Goal: Task Accomplishment & Management: Manage account settings

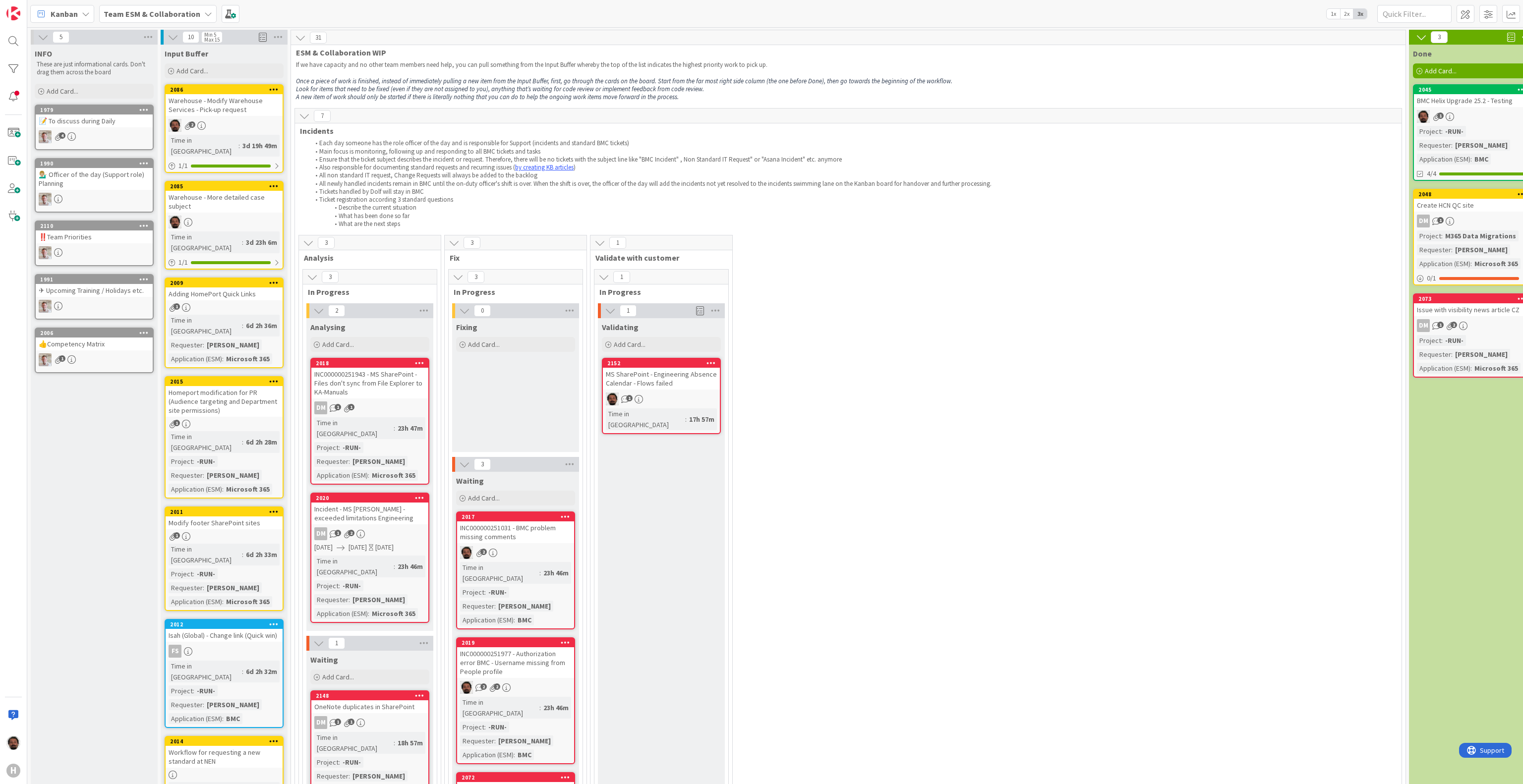
click at [67, 16] on span "Kanban" at bounding box center [64, 14] width 27 height 12
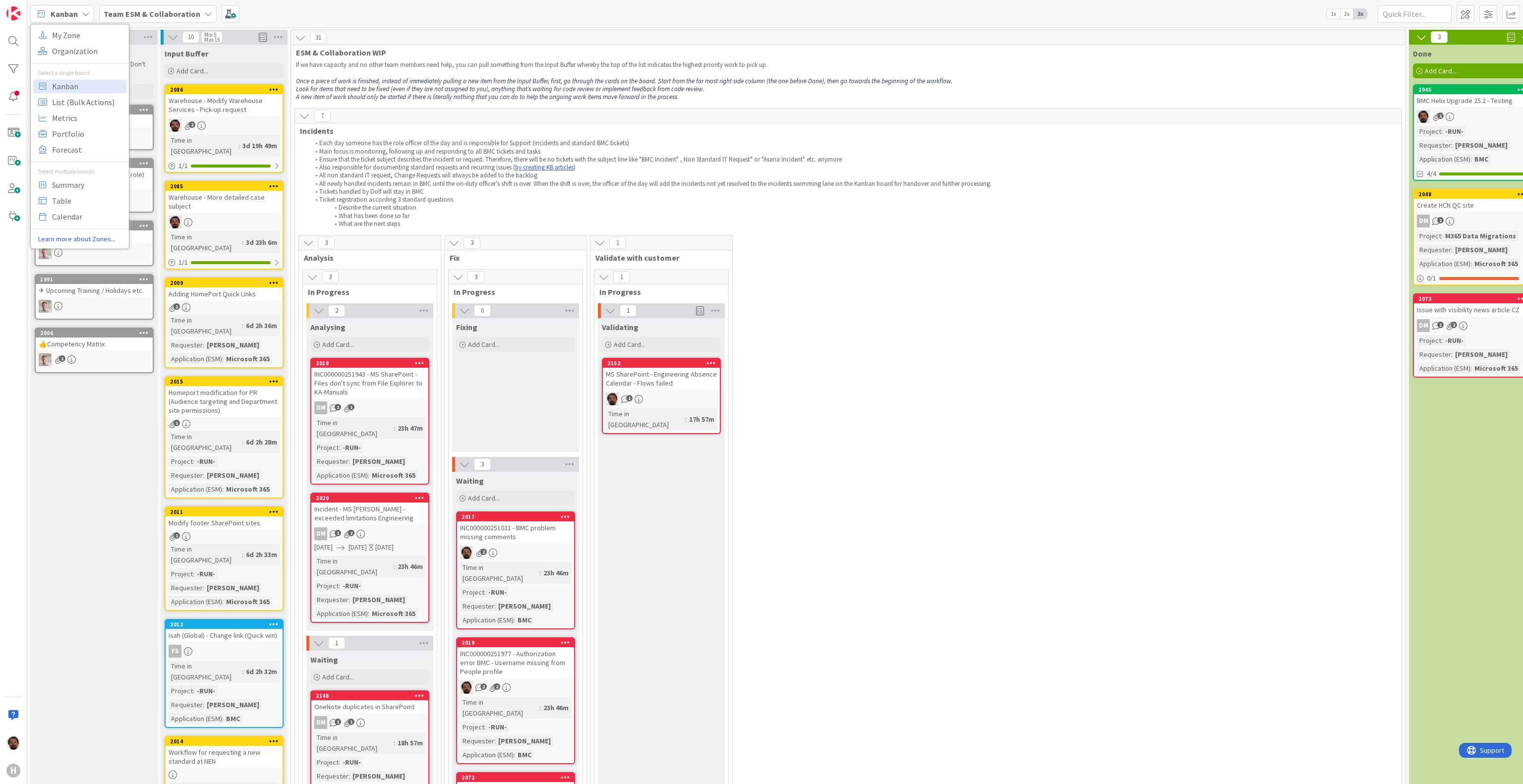
click at [133, 15] on b "Team ESM & Collaboration" at bounding box center [152, 13] width 97 height 10
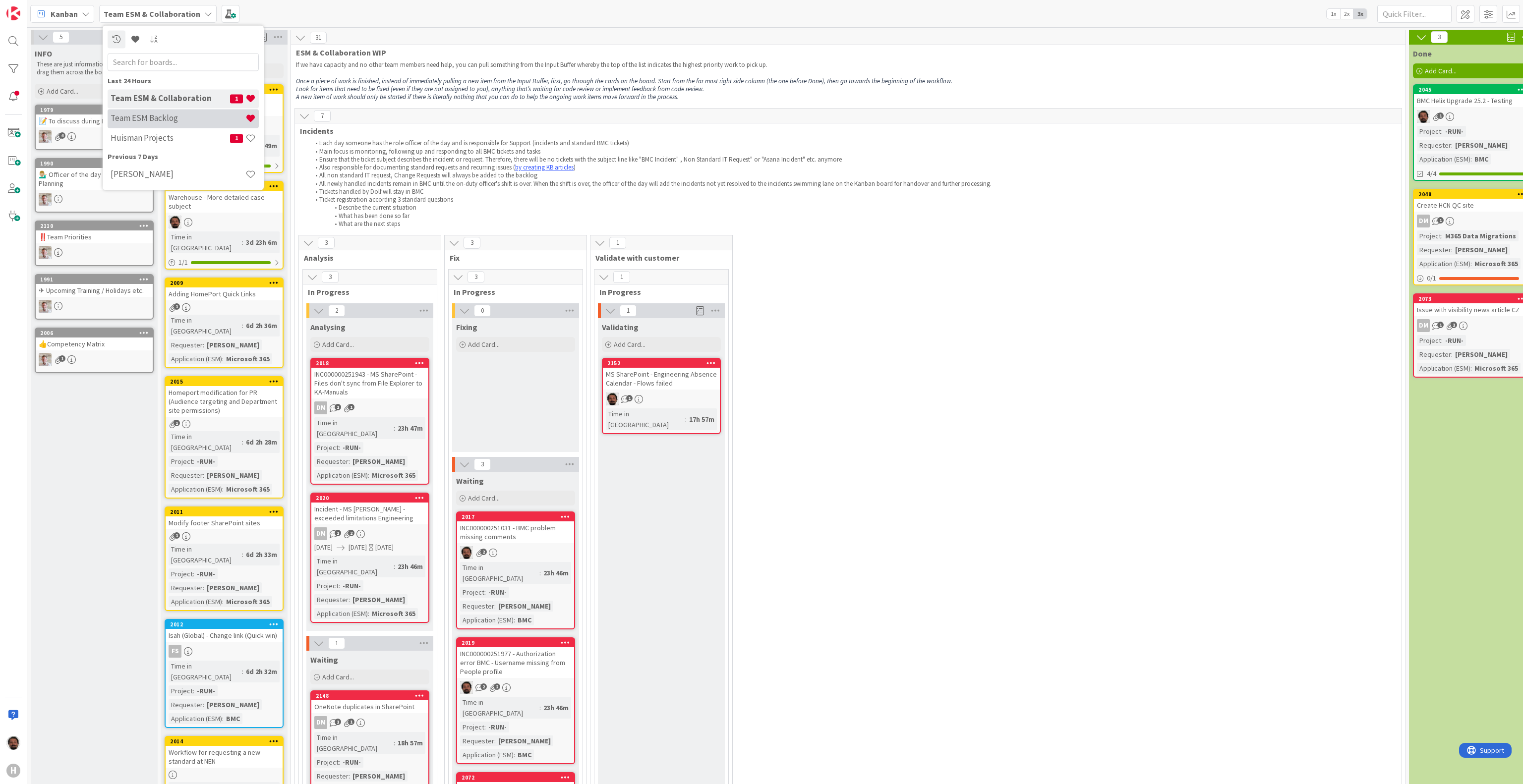
click at [151, 115] on h4 "Team ESM Backlog" at bounding box center [178, 119] width 135 height 10
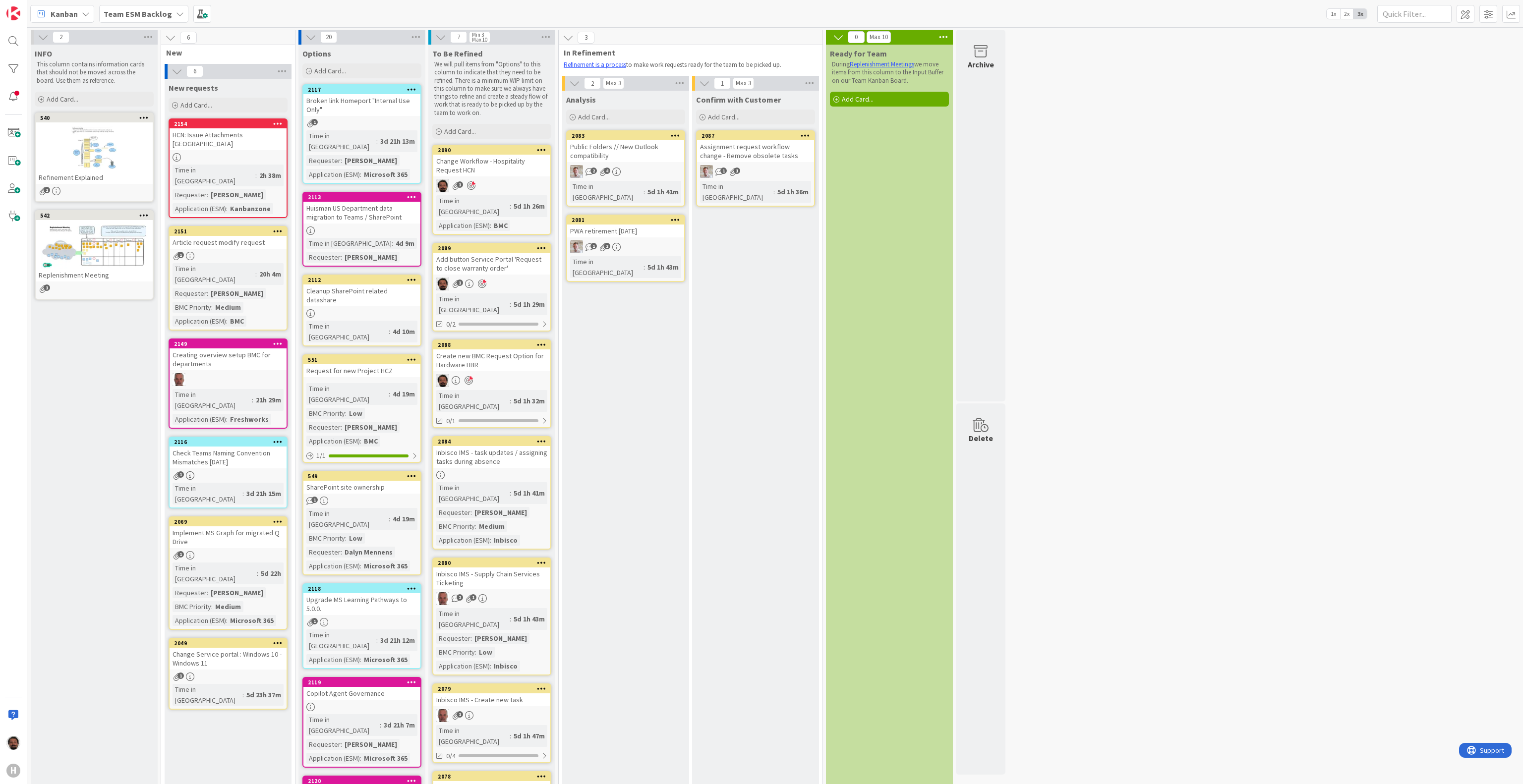
click at [502, 164] on div "Change Workflow - Hospitality Request HCN" at bounding box center [492, 166] width 117 height 22
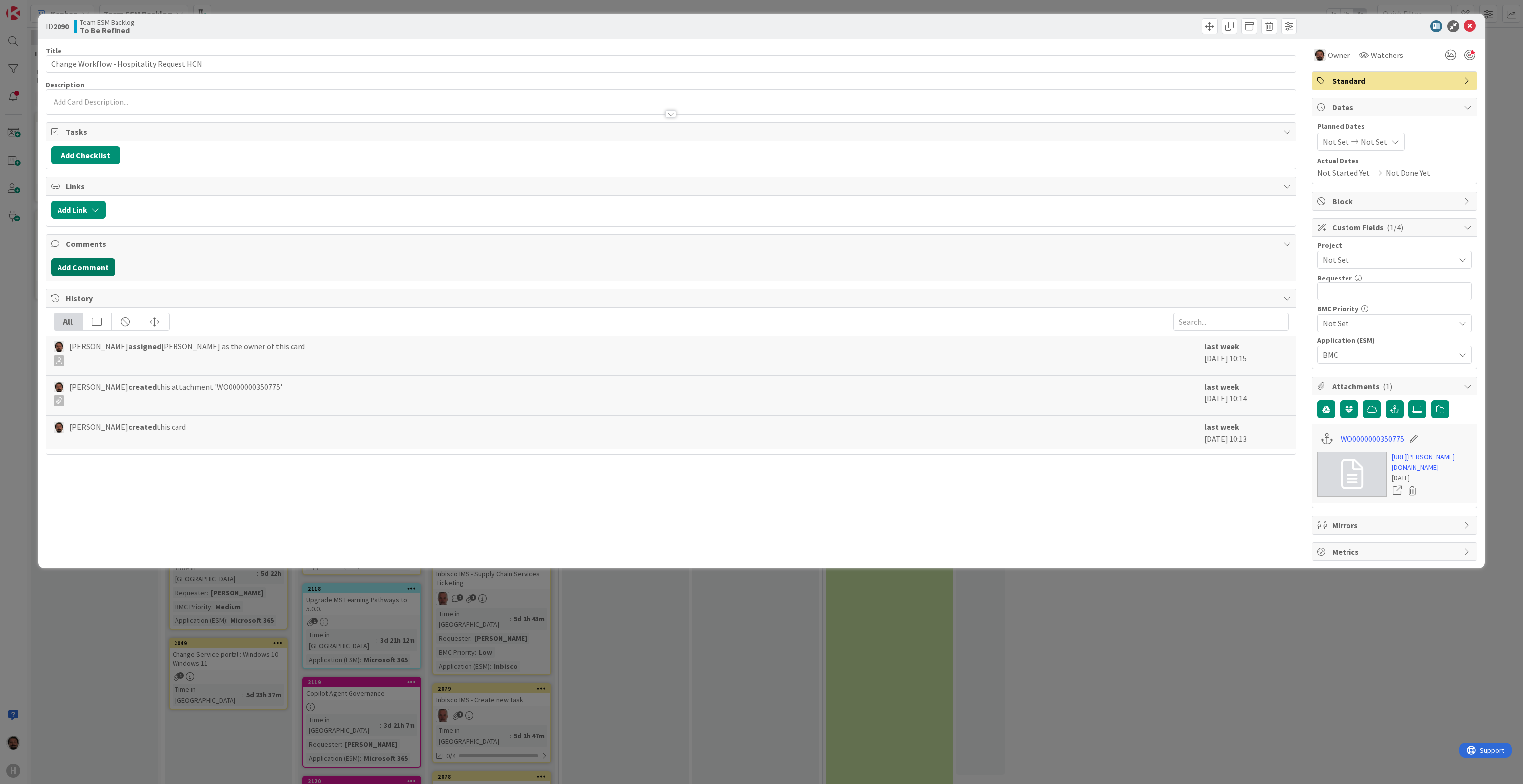
click at [89, 263] on button "Add Comment" at bounding box center [83, 267] width 64 height 18
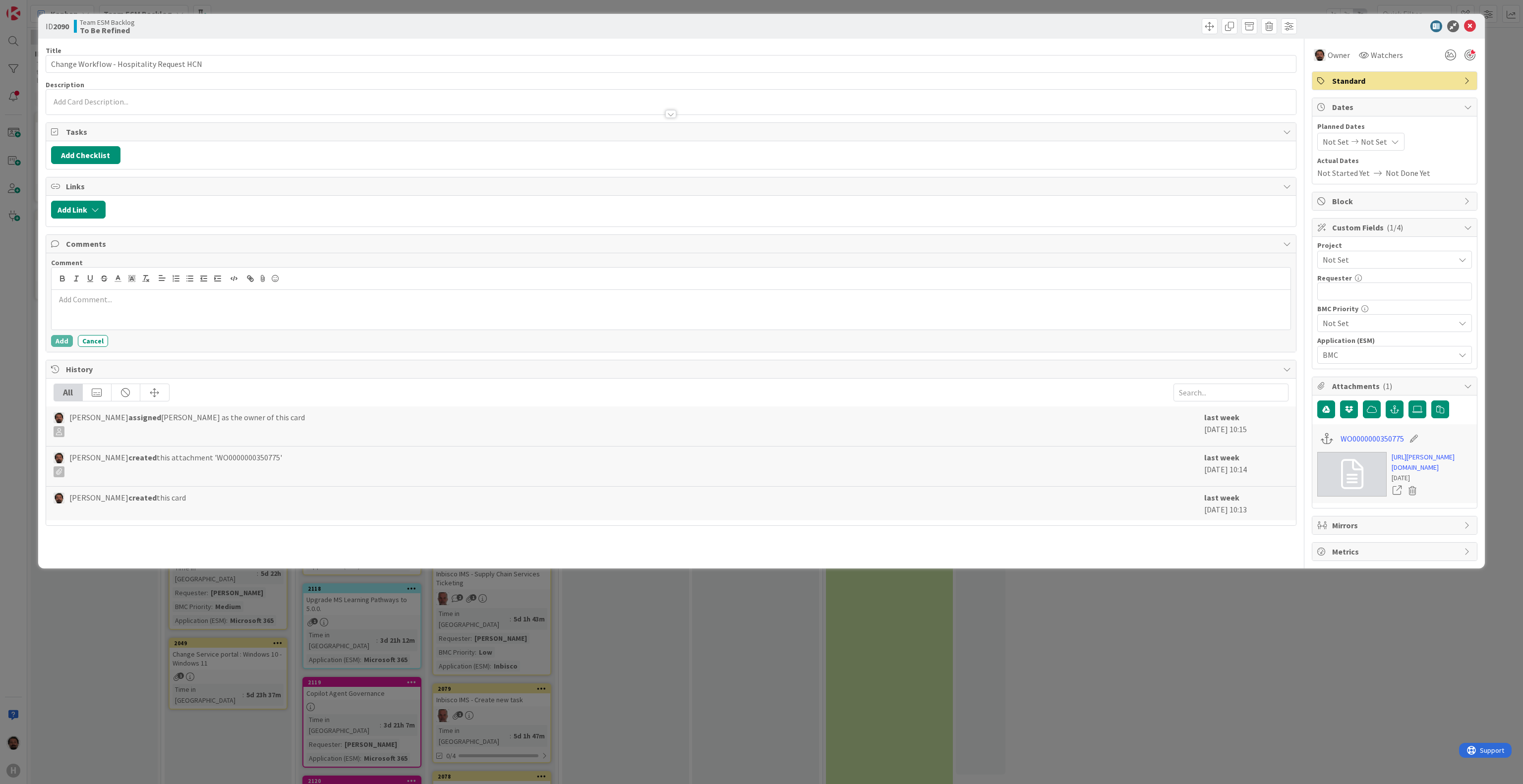
click at [286, 311] on div at bounding box center [671, 310] width 1239 height 40
click at [277, 311] on p at bounding box center [671, 311] width 1231 height 11
click at [271, 315] on p at bounding box center [671, 311] width 1231 height 11
click at [303, 305] on p "Started the conversation with Jennifer, with a short draft of the change:" at bounding box center [671, 299] width 1231 height 11
click at [313, 317] on p at bounding box center [671, 311] width 1231 height 11
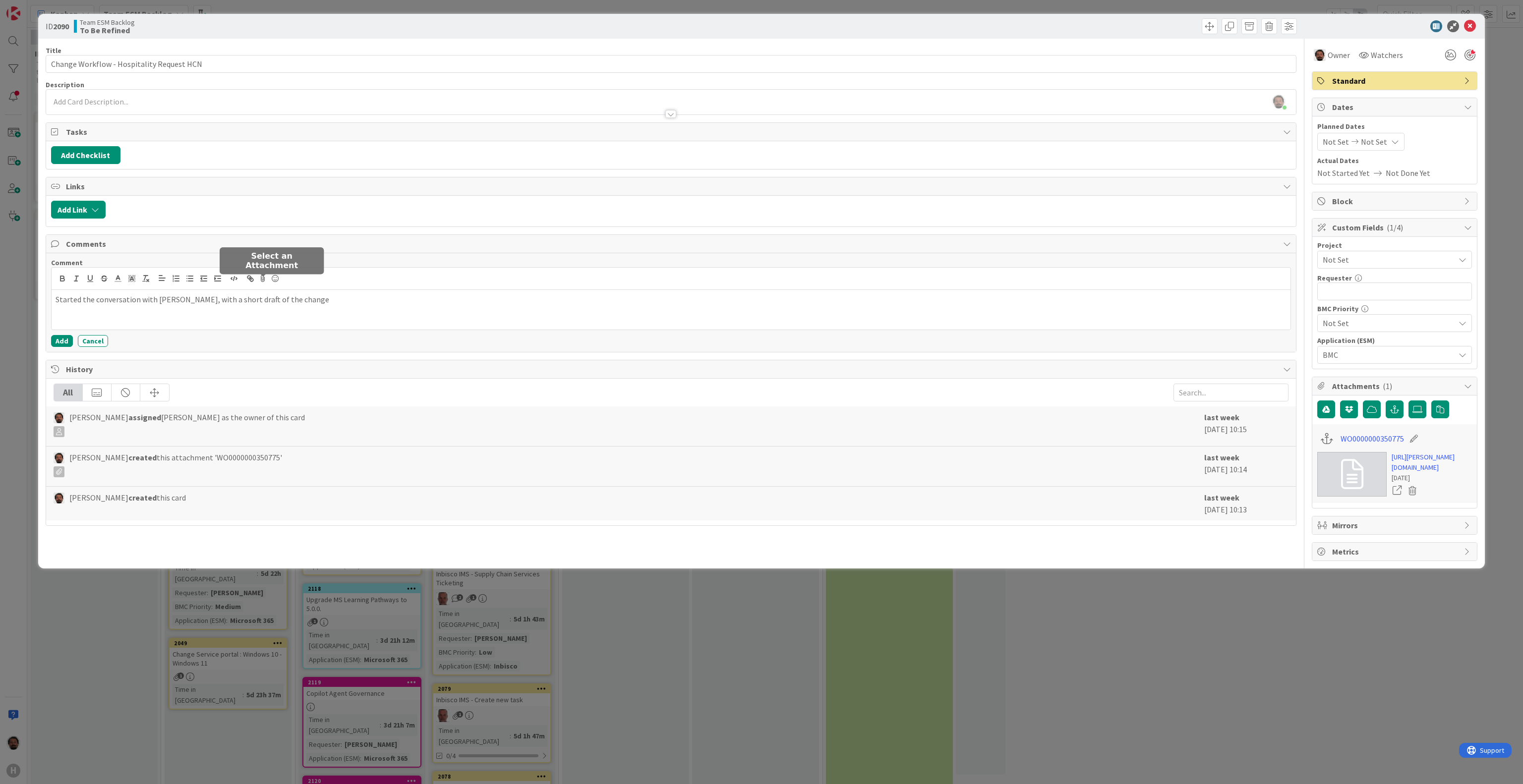
click at [266, 284] on icon at bounding box center [263, 278] width 12 height 14
click at [528, 305] on p "Started the conversation with Jennifer, with a short draft of the change" at bounding box center [671, 299] width 1231 height 11
click at [344, 315] on div "Started the conversation with Jennifer, with a short draft of the change" at bounding box center [671, 310] width 1239 height 40
click at [313, 305] on p "Started the conversation with Jennifer, with a short draft of the change" at bounding box center [671, 299] width 1231 height 11
click at [264, 304] on p "Started the conversation with Jennifer, with a short draft of the change" at bounding box center [671, 299] width 1231 height 11
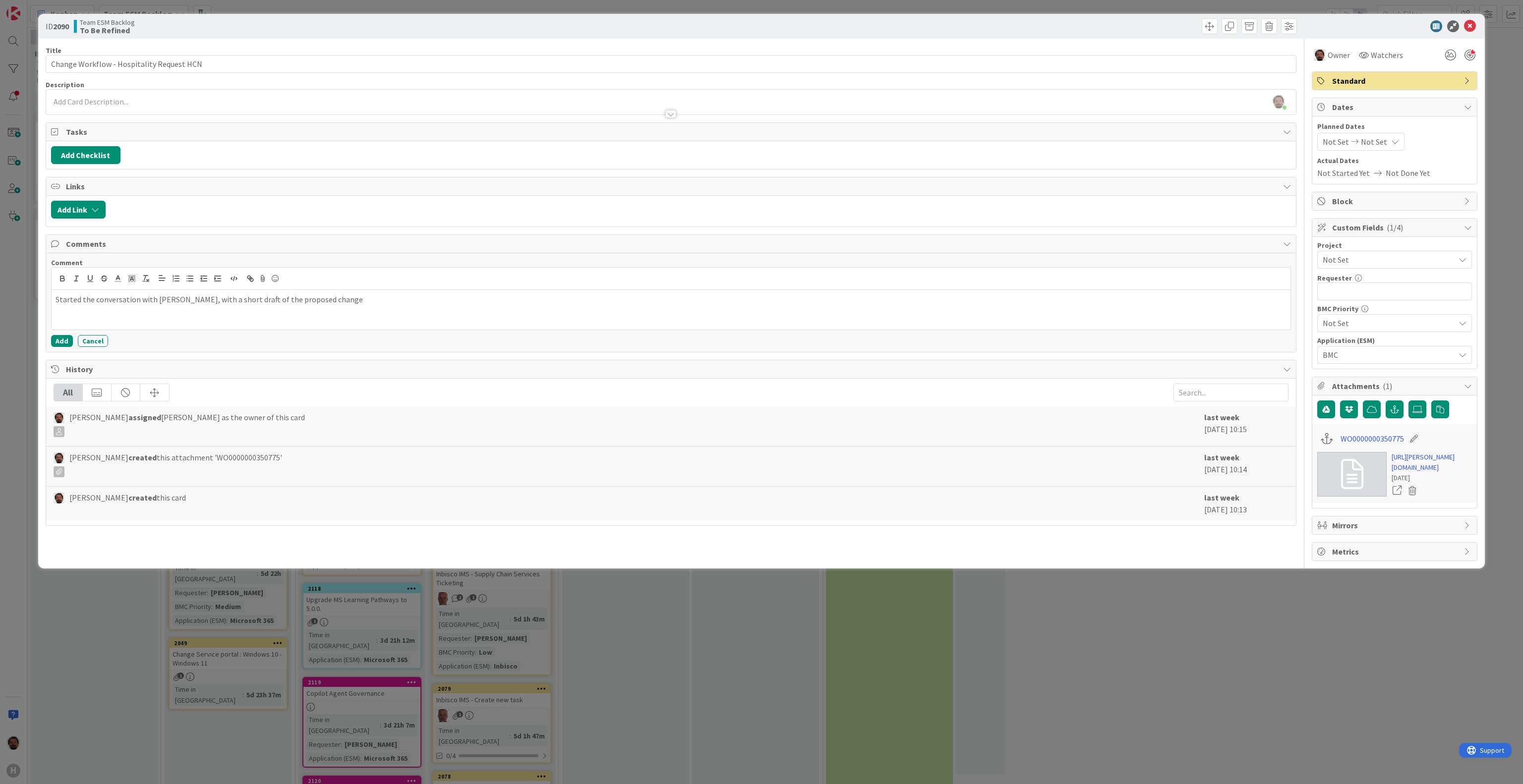
click at [368, 305] on p "Started the conversation with Jennifer, with a short draft of the proposed chan…" at bounding box center [671, 299] width 1231 height 11
click at [180, 305] on p "Started the conversation with Jennifer, with a short draft of the proposed chan…" at bounding box center [671, 299] width 1231 height 11
click at [181, 305] on p "Started the conversation with Jennifer, with a short draft of the proposed chan…" at bounding box center [671, 299] width 1231 height 11
click at [353, 305] on p "Started the conversation with Jennifer, with a short draft of the proposed chan…" at bounding box center [671, 299] width 1231 height 11
click at [176, 305] on p "Started the conversation with Jennifer, with a short draft of the proposed chan…" at bounding box center [671, 299] width 1231 height 11
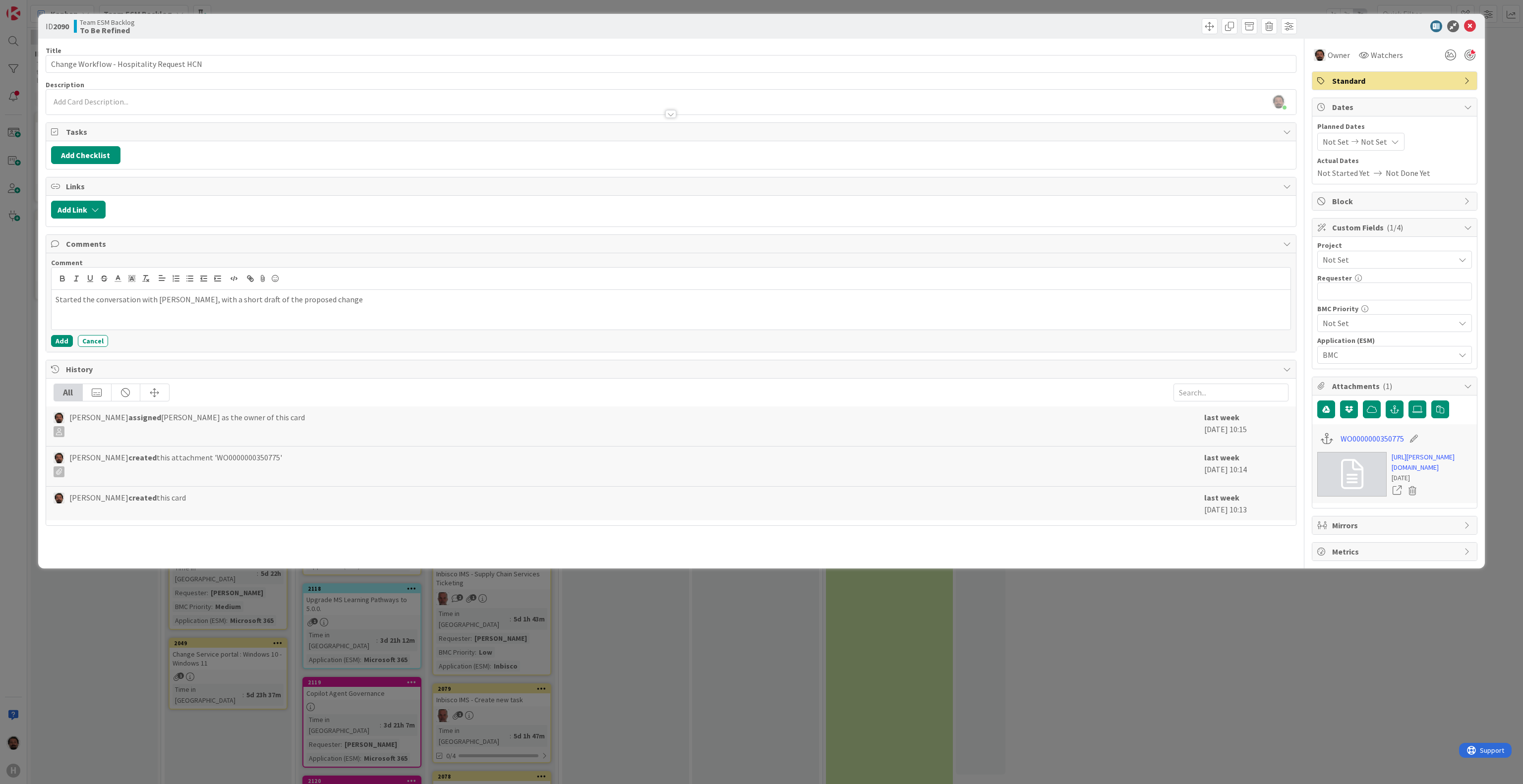
click at [364, 300] on p "Started the conversation with Jennifer, with a short draft of the proposed chan…" at bounding box center [671, 299] width 1231 height 11
click at [183, 305] on p "Started the conversation with Jennifer, with a short draft of the proposed chan…" at bounding box center [671, 299] width 1231 height 11
click at [390, 326] on div "Started the conversation with Jennifer, with a short draft of the proposed chan…" at bounding box center [671, 310] width 1239 height 40
drag, startPoint x: 380, startPoint y: 318, endPoint x: 26, endPoint y: 305, distance: 354.2
click at [26, 305] on div "ID 2090 Team ESM Backlog To Be Refined Title 42 / 128 Change Workflow - Hospita…" at bounding box center [761, 392] width 1523 height 784
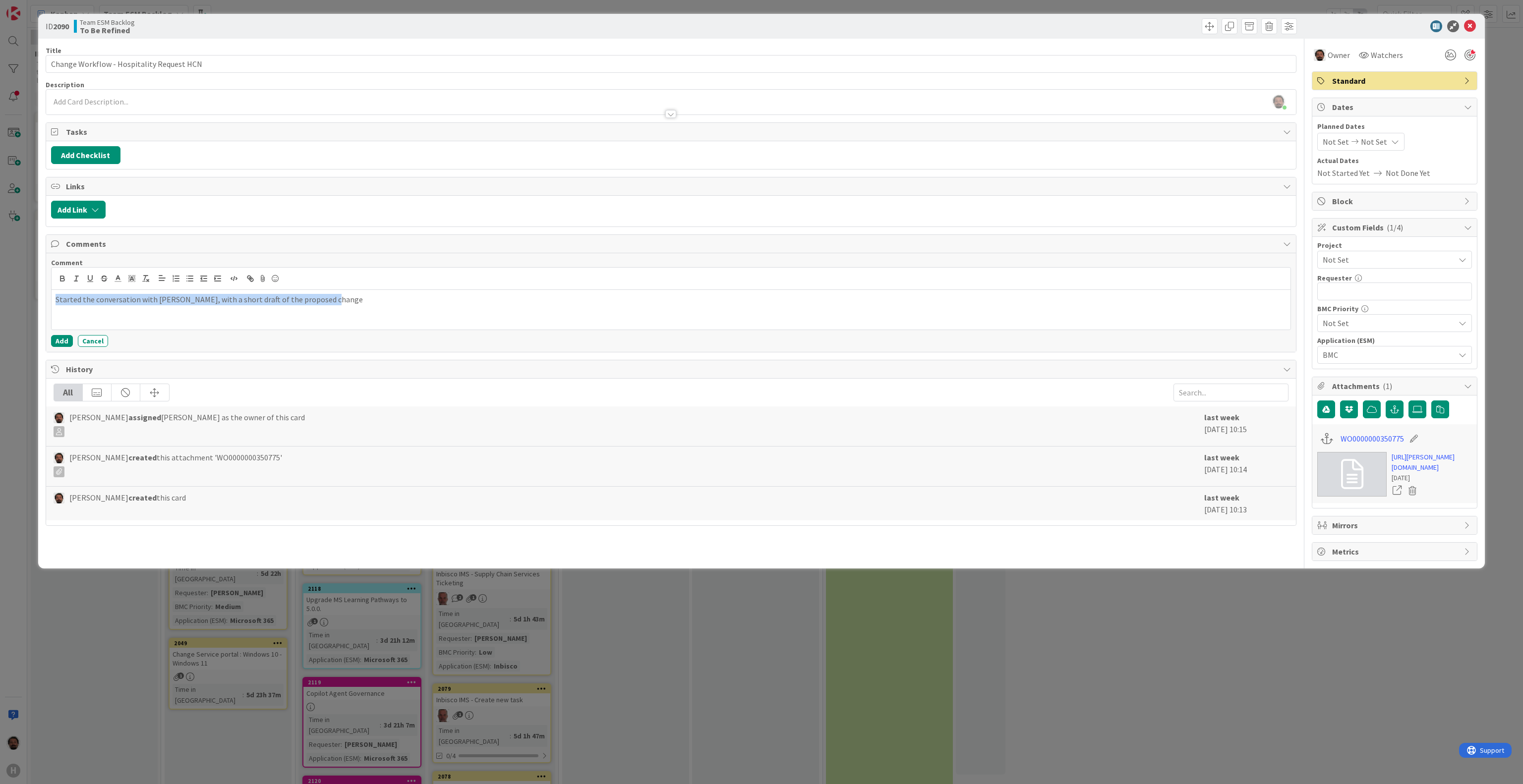
click at [422, 304] on p "Started the conversation with Jennifer, with a short draft of the proposed chan…" at bounding box center [671, 299] width 1231 height 11
click at [264, 341] on div "Add Cancel" at bounding box center [671, 341] width 1240 height 12
click at [390, 302] on p "Started the conversation with Jennifer, with a short draft of the proposed chan…" at bounding box center [671, 299] width 1231 height 11
click at [93, 305] on p "Started the conversation with Jennifer, with a short draft of the proposed chan…" at bounding box center [671, 299] width 1231 height 11
click at [351, 305] on p "Started a Teams conversation with Jennifer, with a short draft of the proposed …" at bounding box center [671, 299] width 1231 height 11
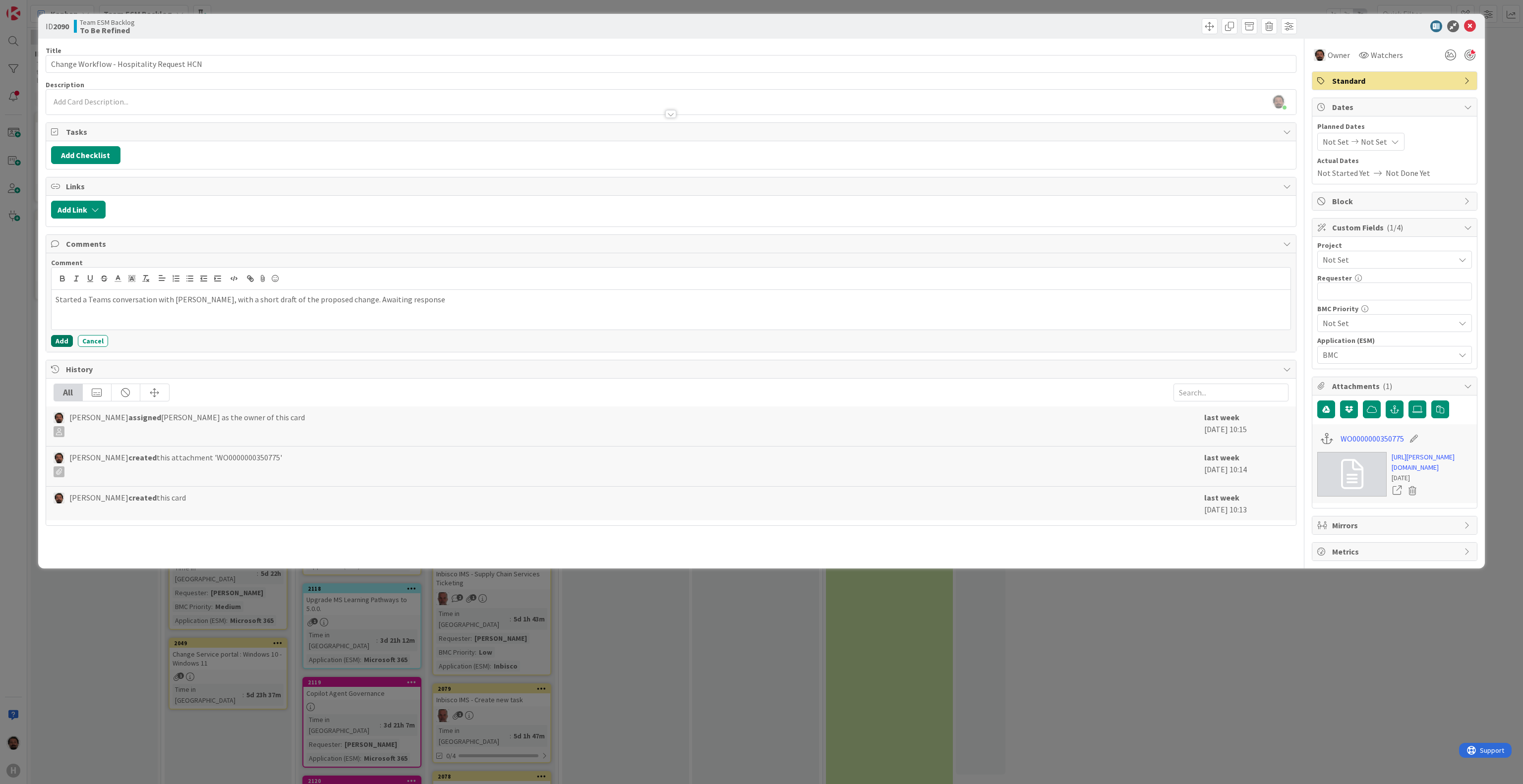
click at [57, 347] on button "Add" at bounding box center [62, 341] width 22 height 12
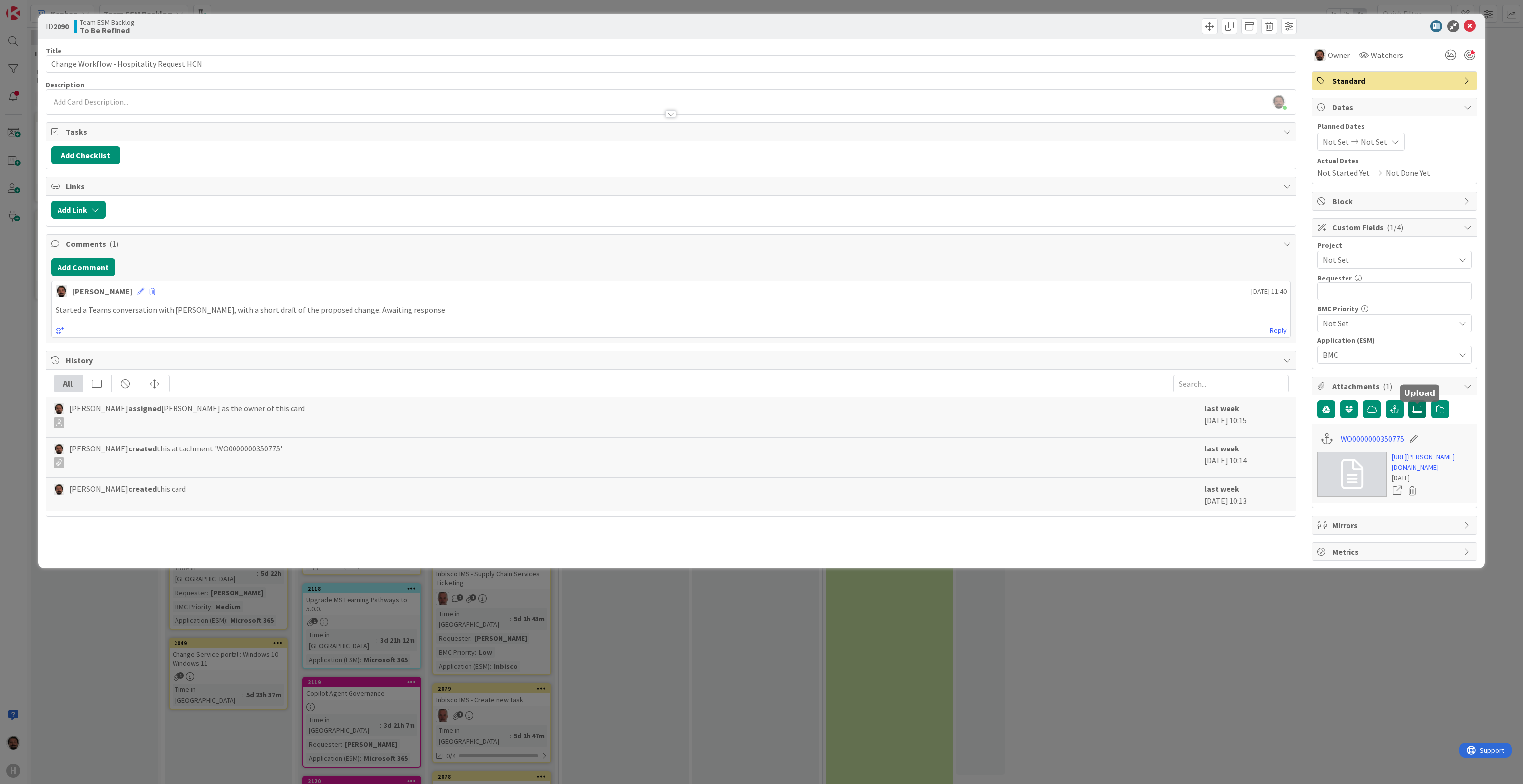
click at [1415, 414] on icon at bounding box center [1417, 410] width 10 height 8
click at [1408, 401] on input "file" at bounding box center [1408, 401] width 0 height 0
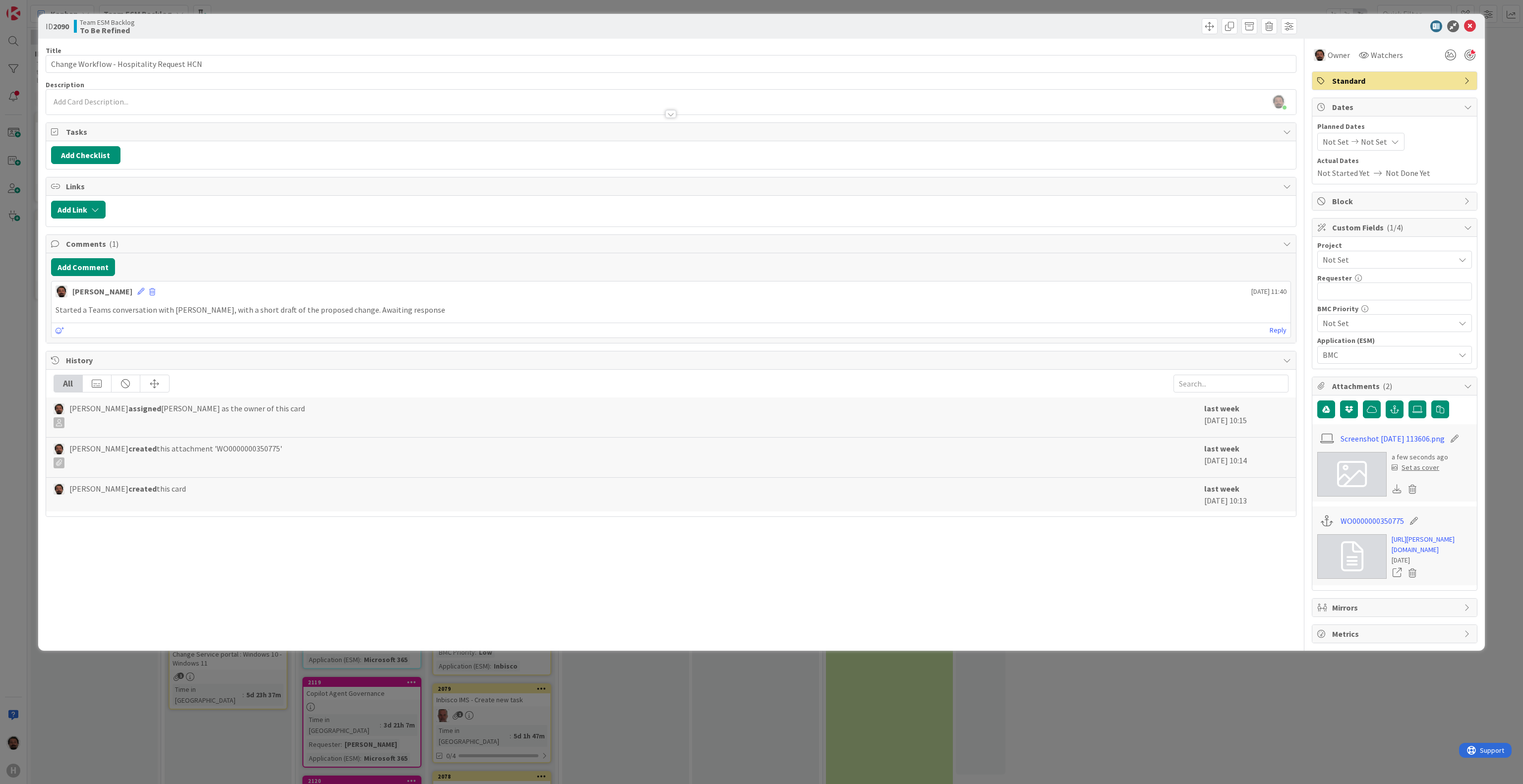
click at [1462, 444] on icon at bounding box center [1454, 438] width 14 height 10
click at [1395, 443] on input "Screenshot 2025-09-30 113606" at bounding box center [1396, 438] width 110 height 18
type input "Draft"
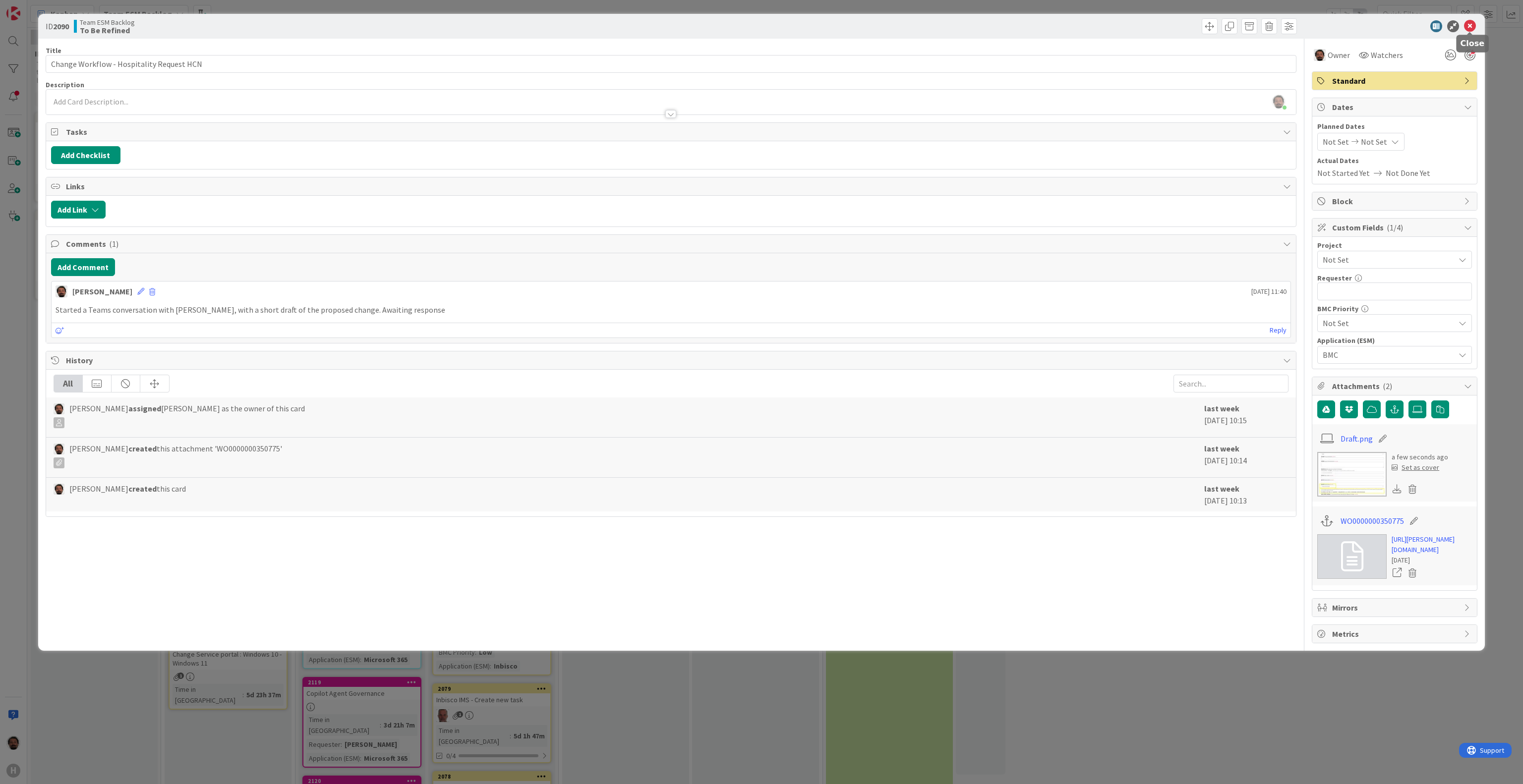
click at [1468, 24] on icon at bounding box center [1470, 26] width 12 height 12
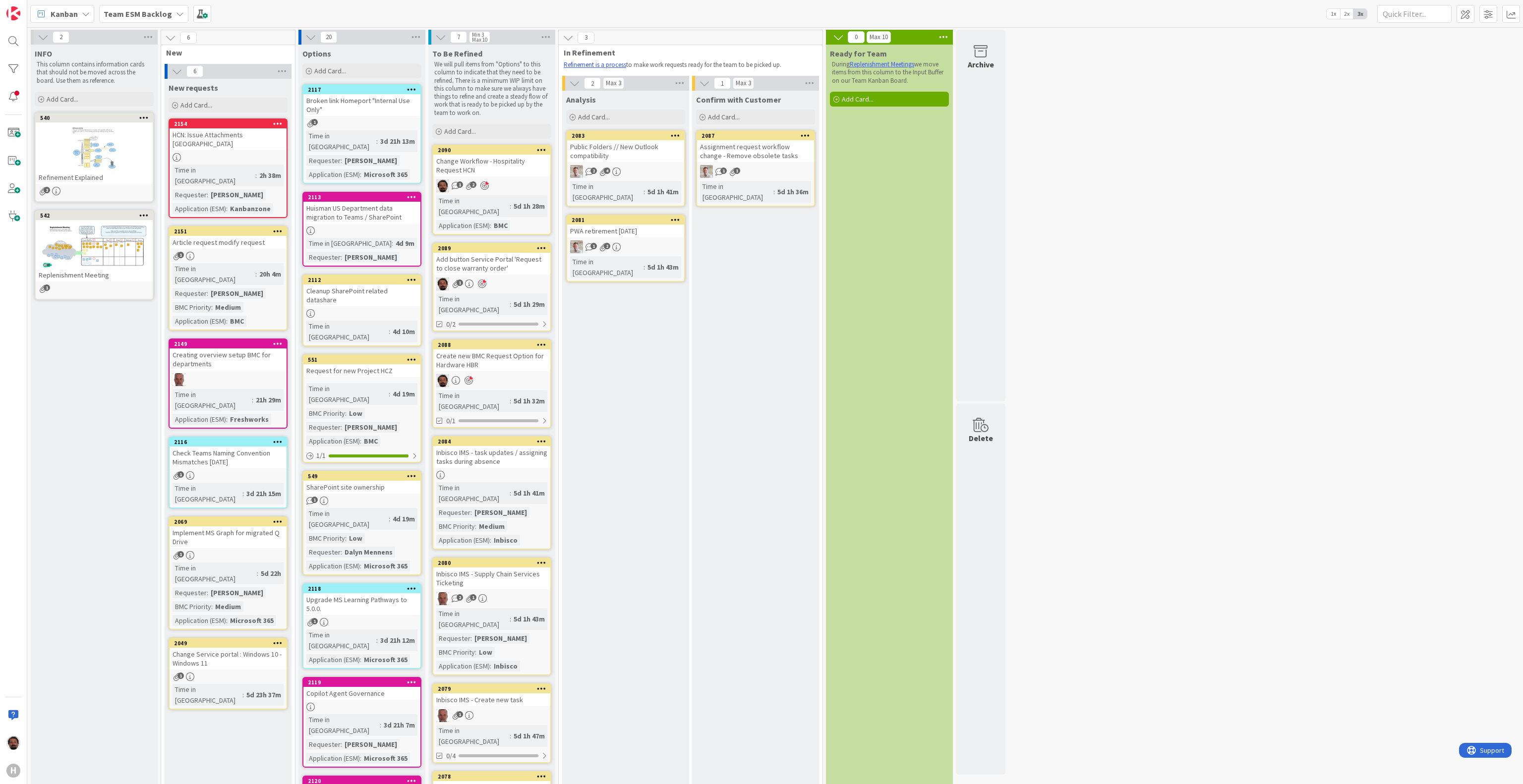
click at [483, 185] on icon at bounding box center [484, 185] width 9 height 9
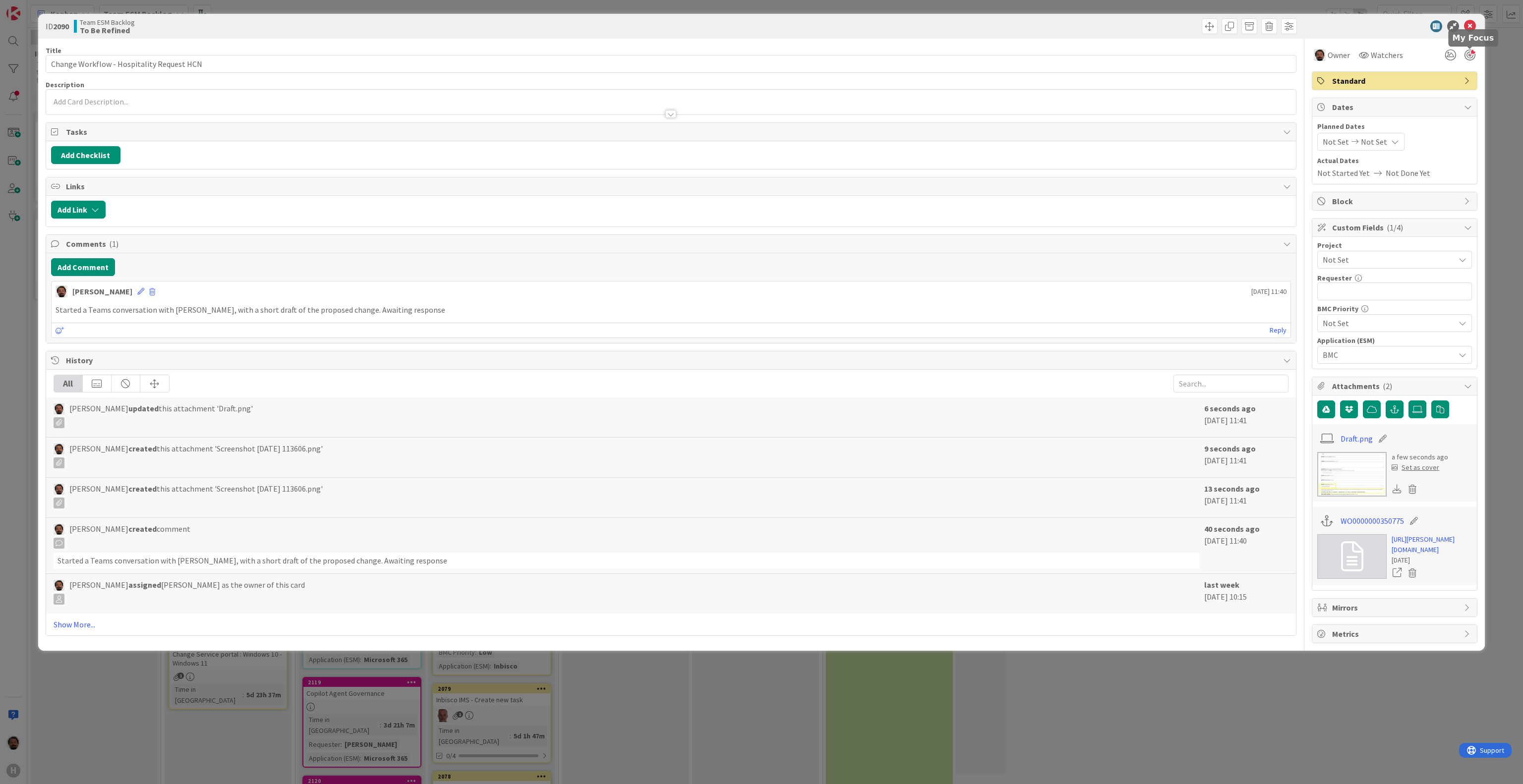
click at [1469, 57] on div at bounding box center [1470, 55] width 11 height 11
click at [1472, 25] on icon at bounding box center [1470, 26] width 12 height 12
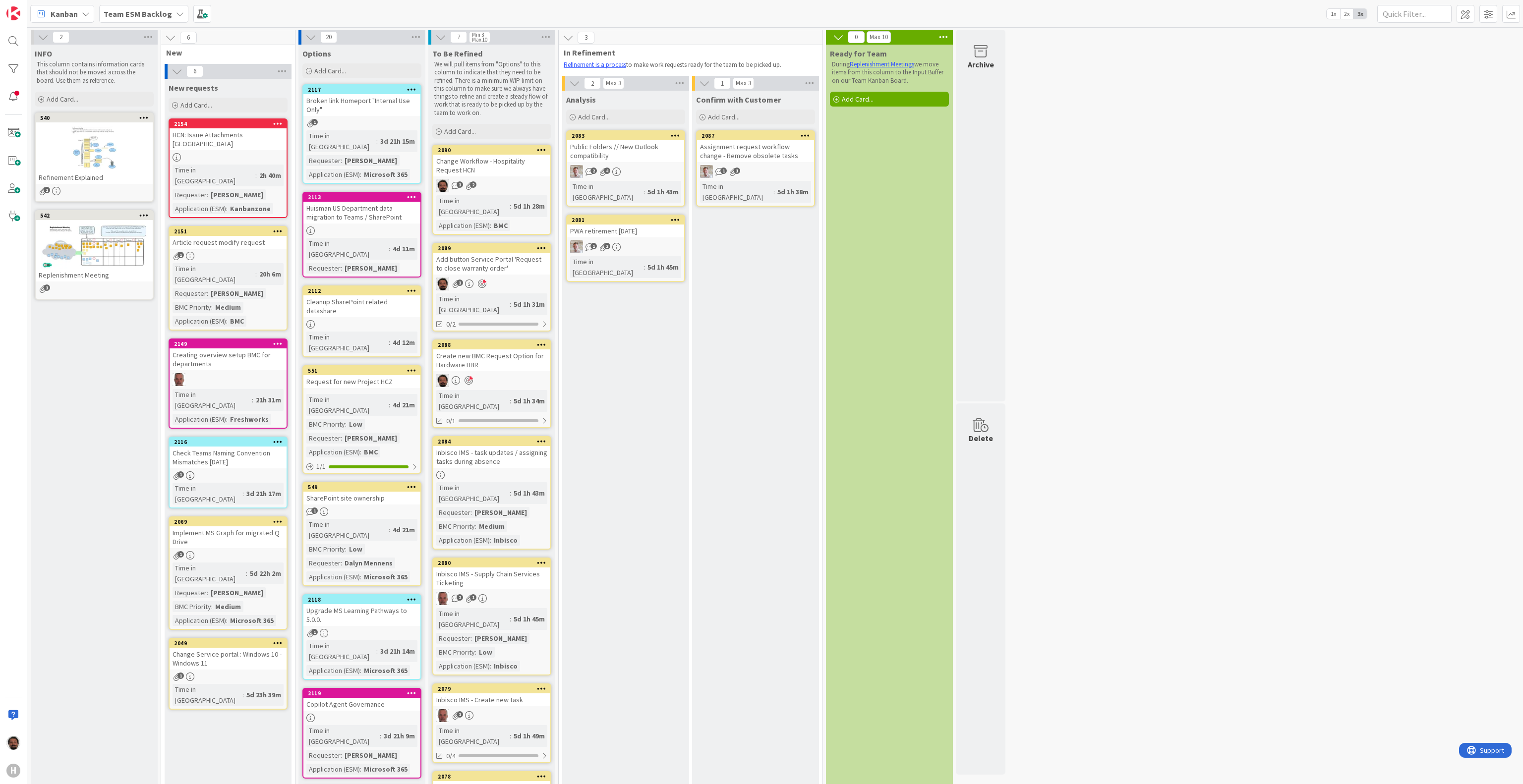
click at [517, 255] on div "Add button Service Portal 'Request to close warranty order'" at bounding box center [492, 263] width 117 height 22
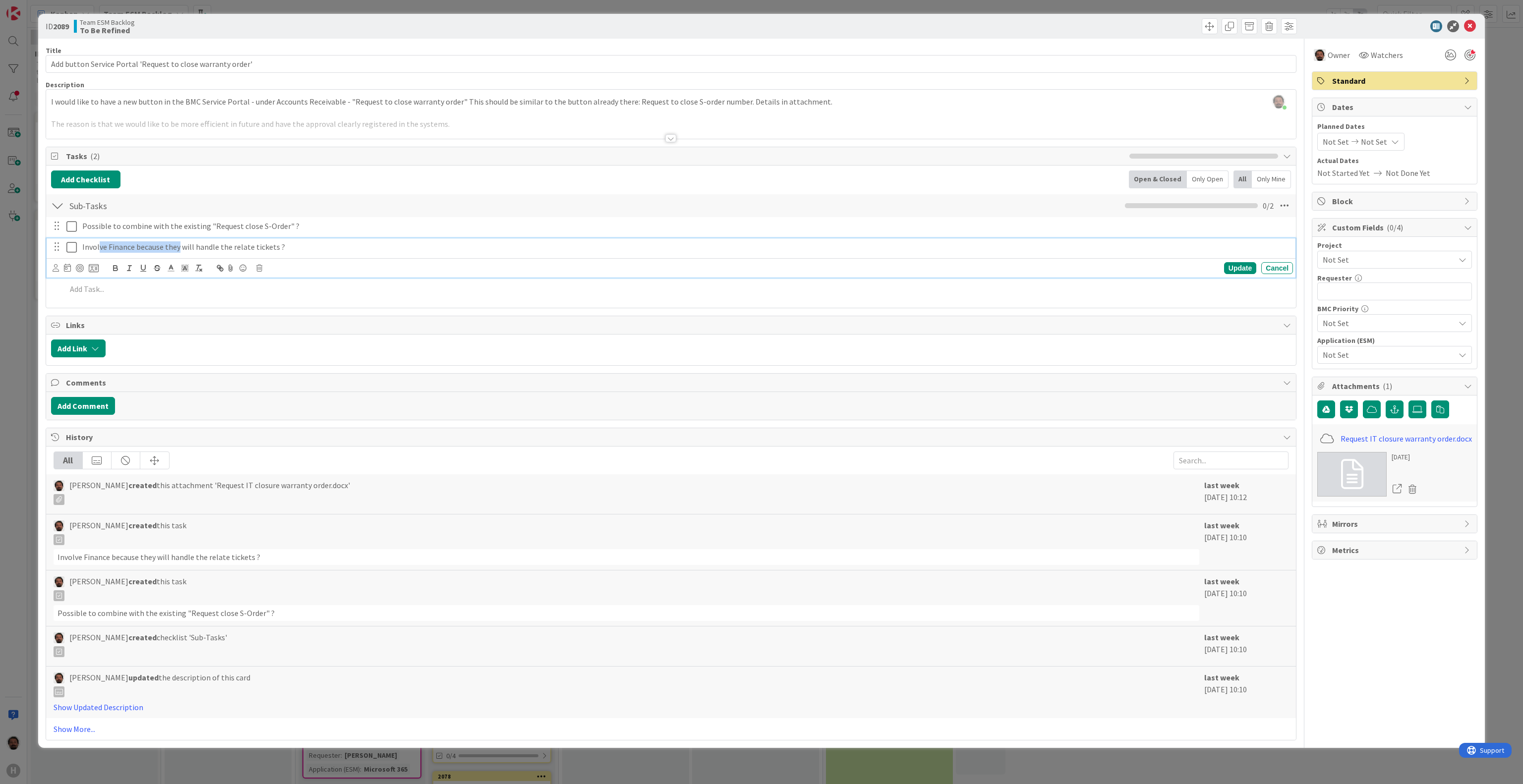
drag, startPoint x: 129, startPoint y: 253, endPoint x: 238, endPoint y: 253, distance: 109.0
click at [234, 253] on p "Involve Finance because they will handle the relate tickets ?" at bounding box center [686, 247] width 1207 height 11
click at [238, 253] on p "Involve Finance because they will handle the relate tickets ?" at bounding box center [686, 247] width 1207 height 11
click at [319, 302] on div "Possible to combine with the existing "Request close S-Order" ? Update Cancel I…" at bounding box center [671, 259] width 1240 height 85
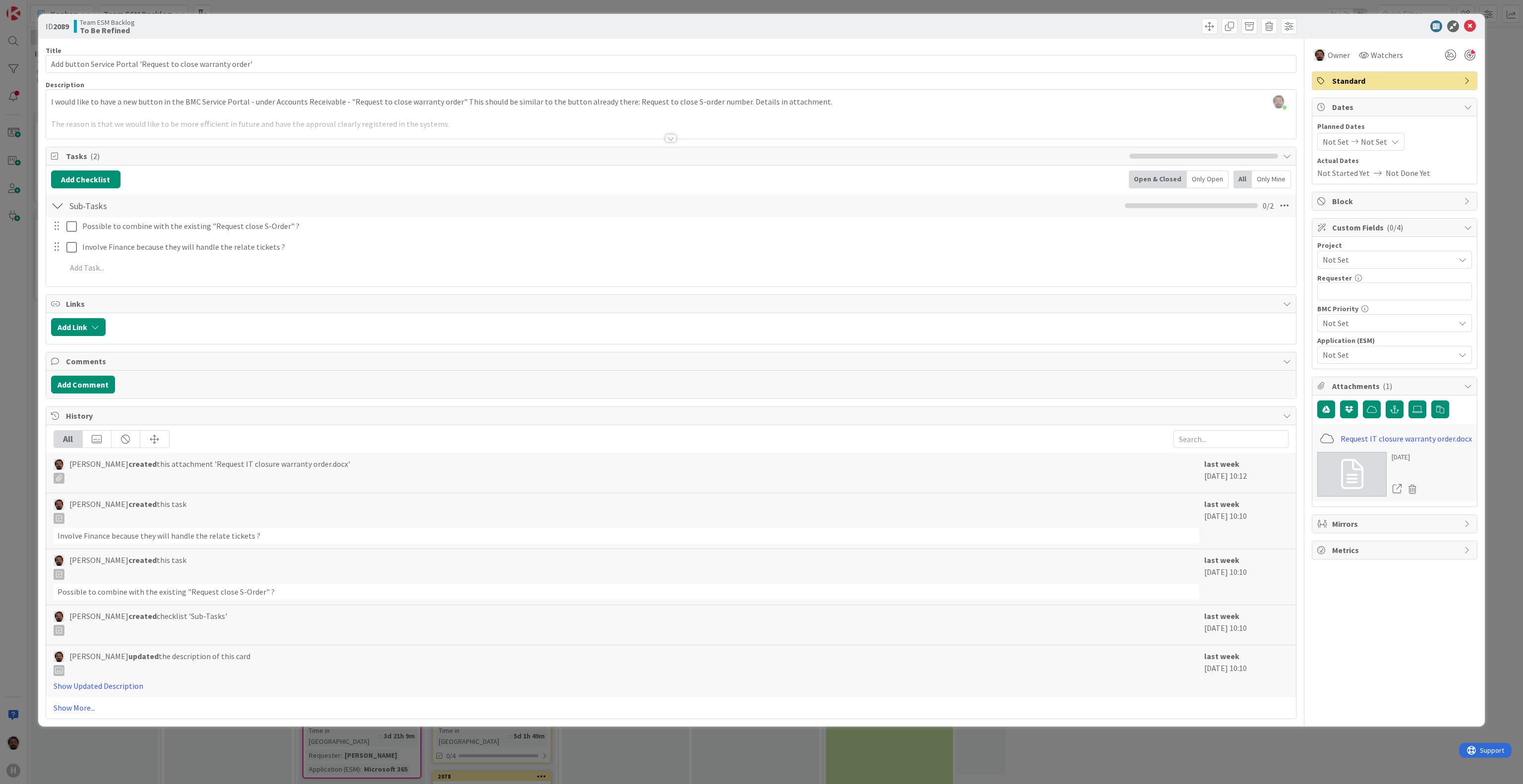
click at [403, 142] on div "Title 59 / 128 Add button Service Portal 'Request to close warranty order' Desc…" at bounding box center [671, 379] width 1251 height 681
click at [482, 154] on span "Tasks ( 2 )" at bounding box center [595, 156] width 1058 height 12
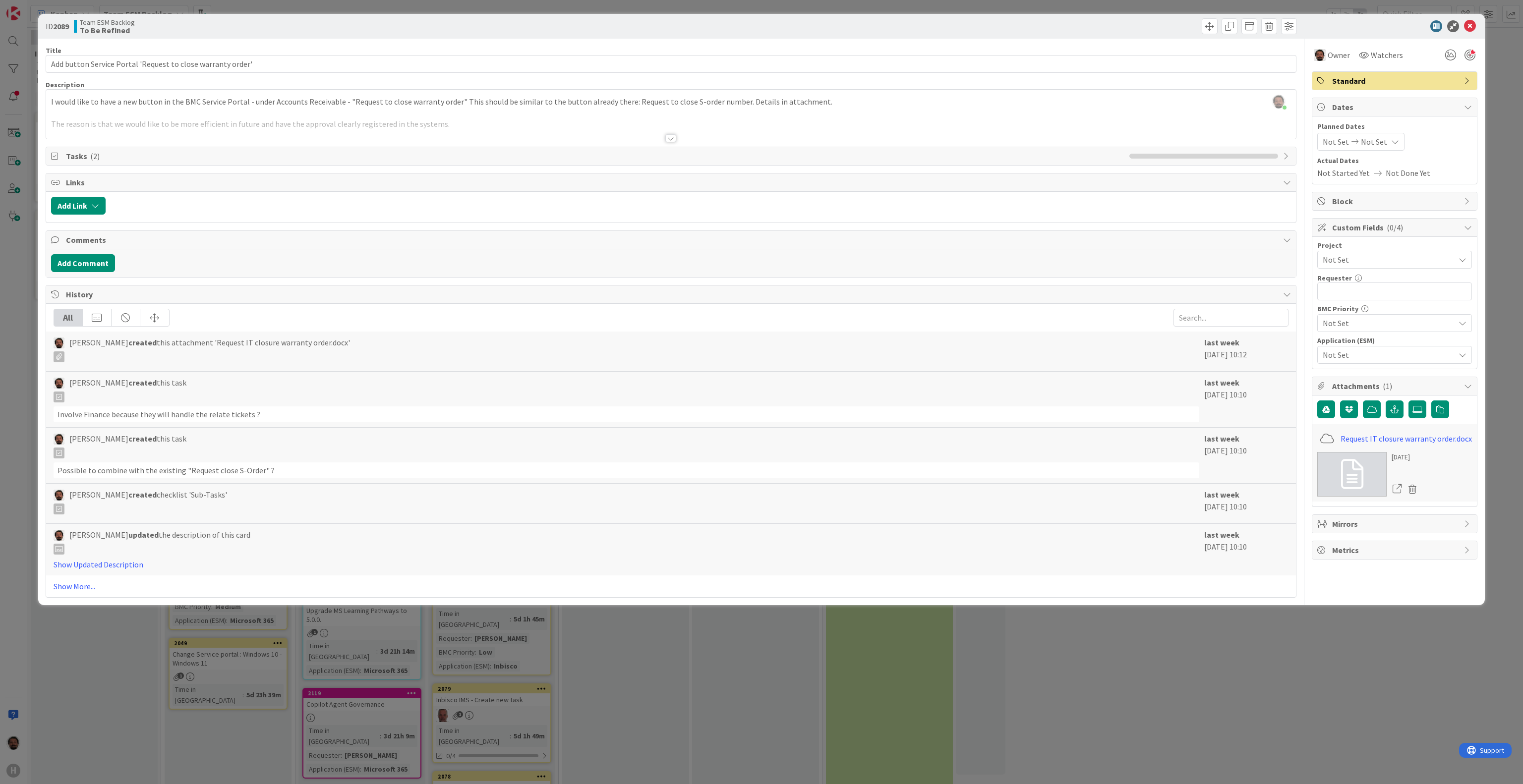
click at [662, 139] on div at bounding box center [671, 127] width 1250 height 26
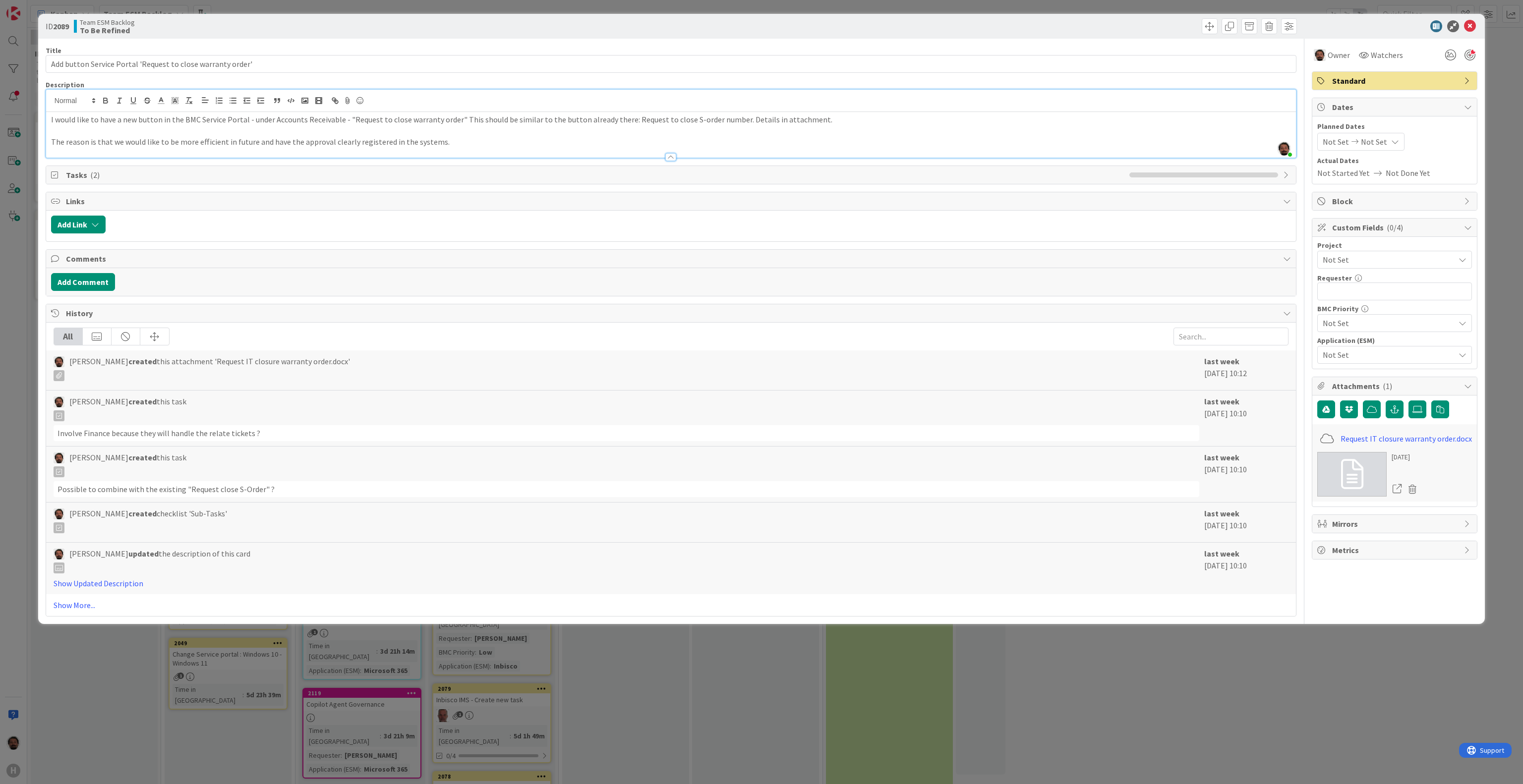
click at [1477, 26] on div "ID 2089 Team ESM Backlog To Be Refined" at bounding box center [762, 26] width 1447 height 25
click at [1468, 27] on icon at bounding box center [1470, 26] width 12 height 12
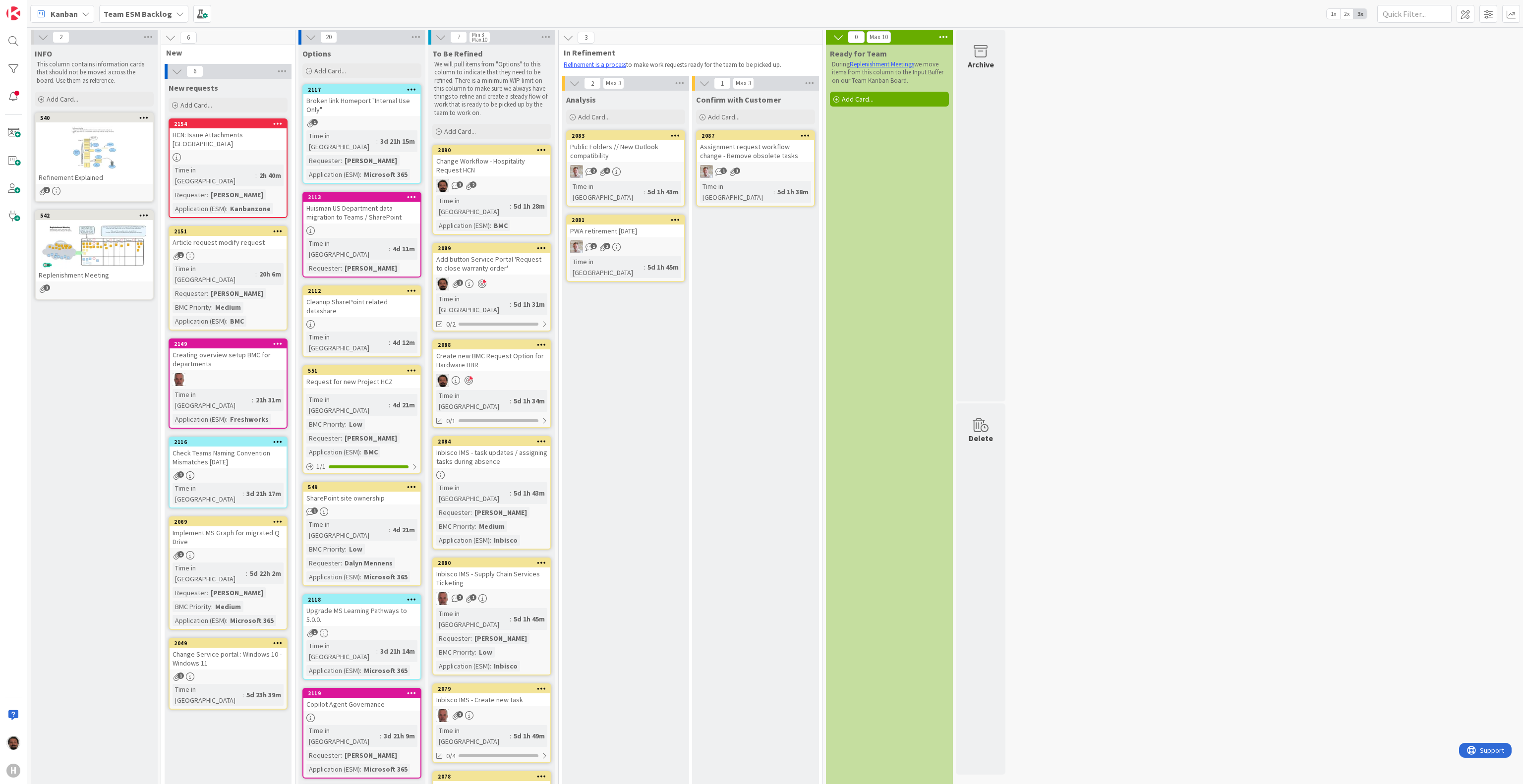
click at [1384, 433] on div "2 INFO This column contains information cards that should not be moved across t…" at bounding box center [775, 542] width 1492 height 1026
click at [13, 67] on div at bounding box center [13, 69] width 20 height 20
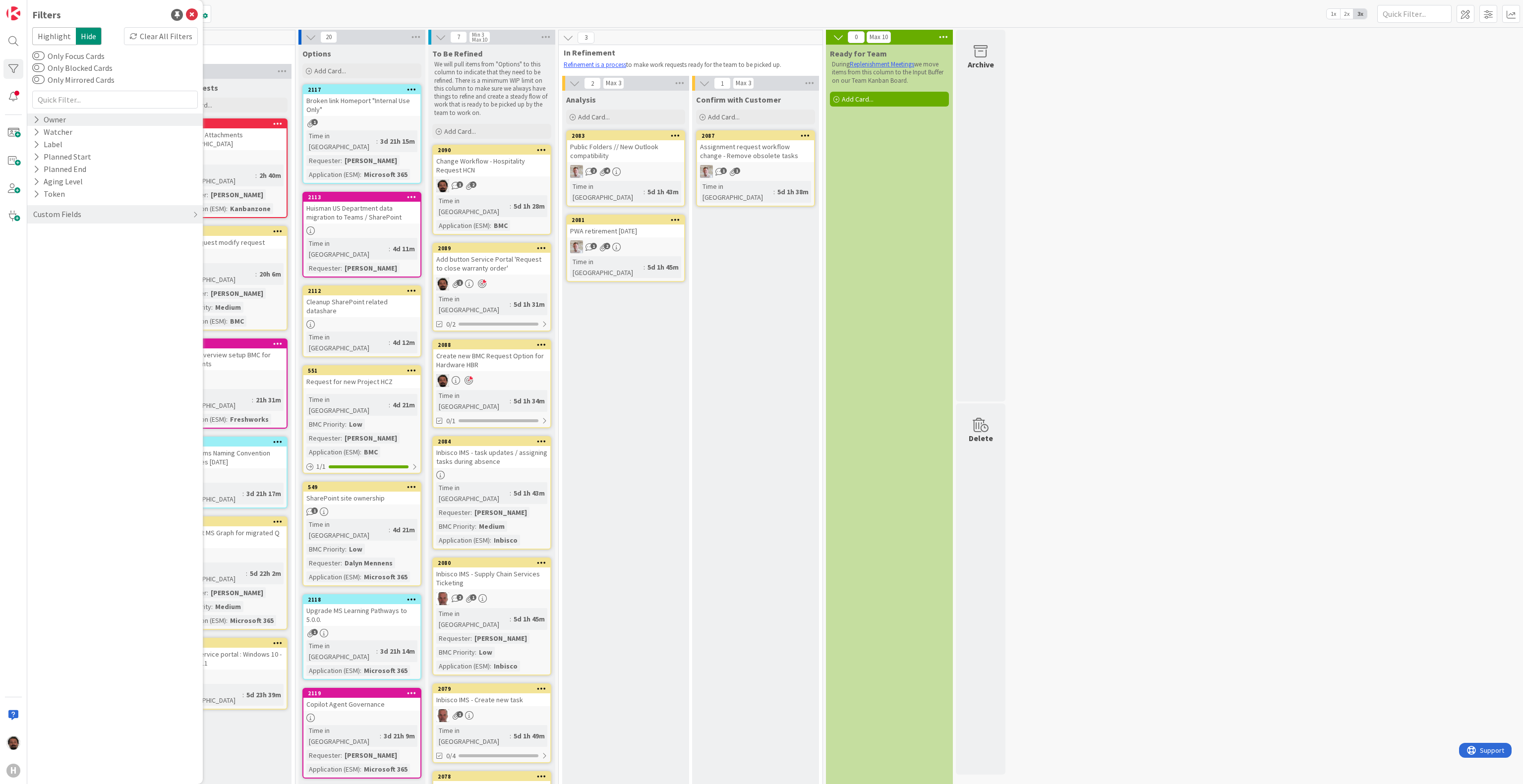
click at [46, 122] on div "Owner" at bounding box center [50, 120] width 35 height 12
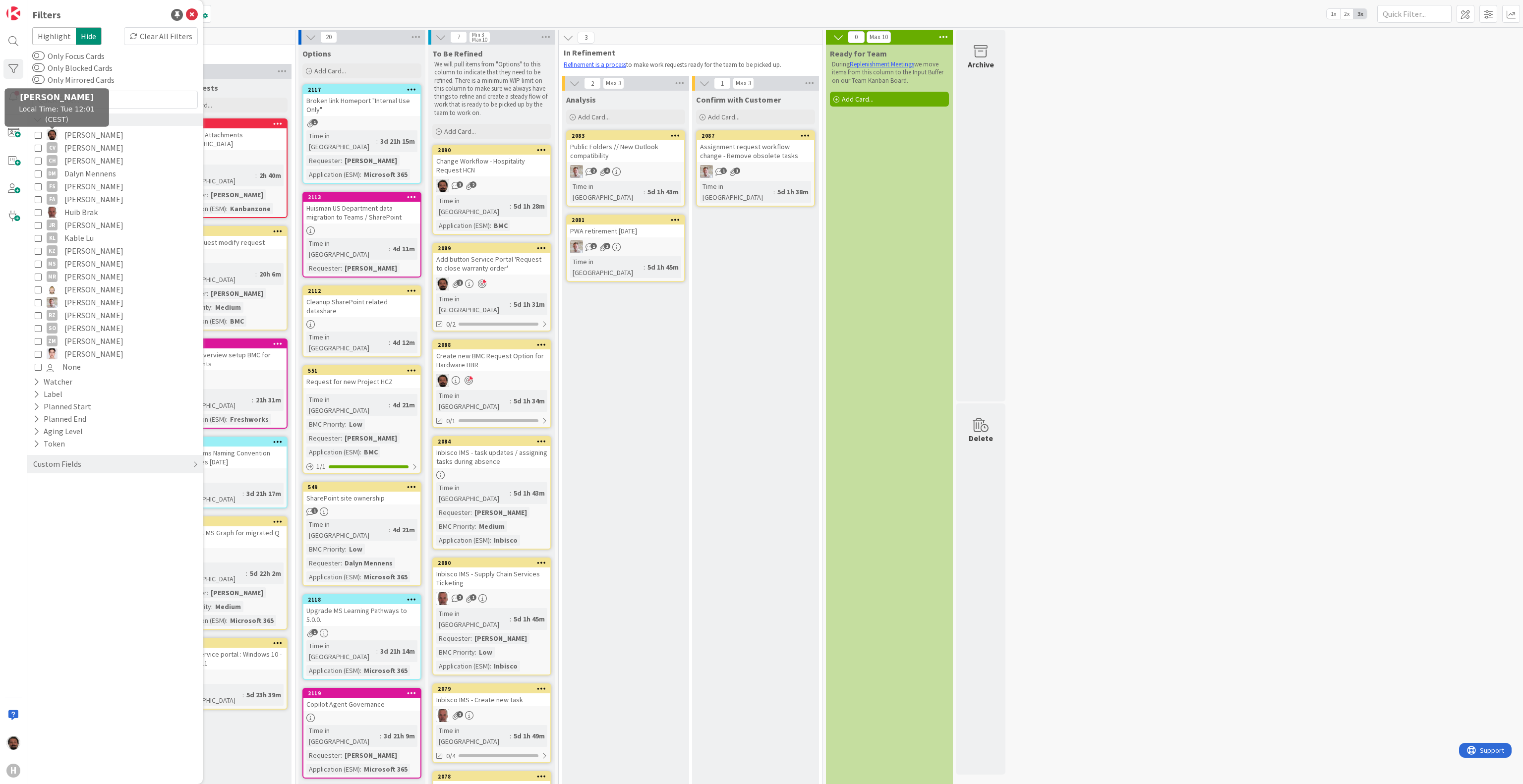
click at [51, 134] on img at bounding box center [52, 135] width 11 height 11
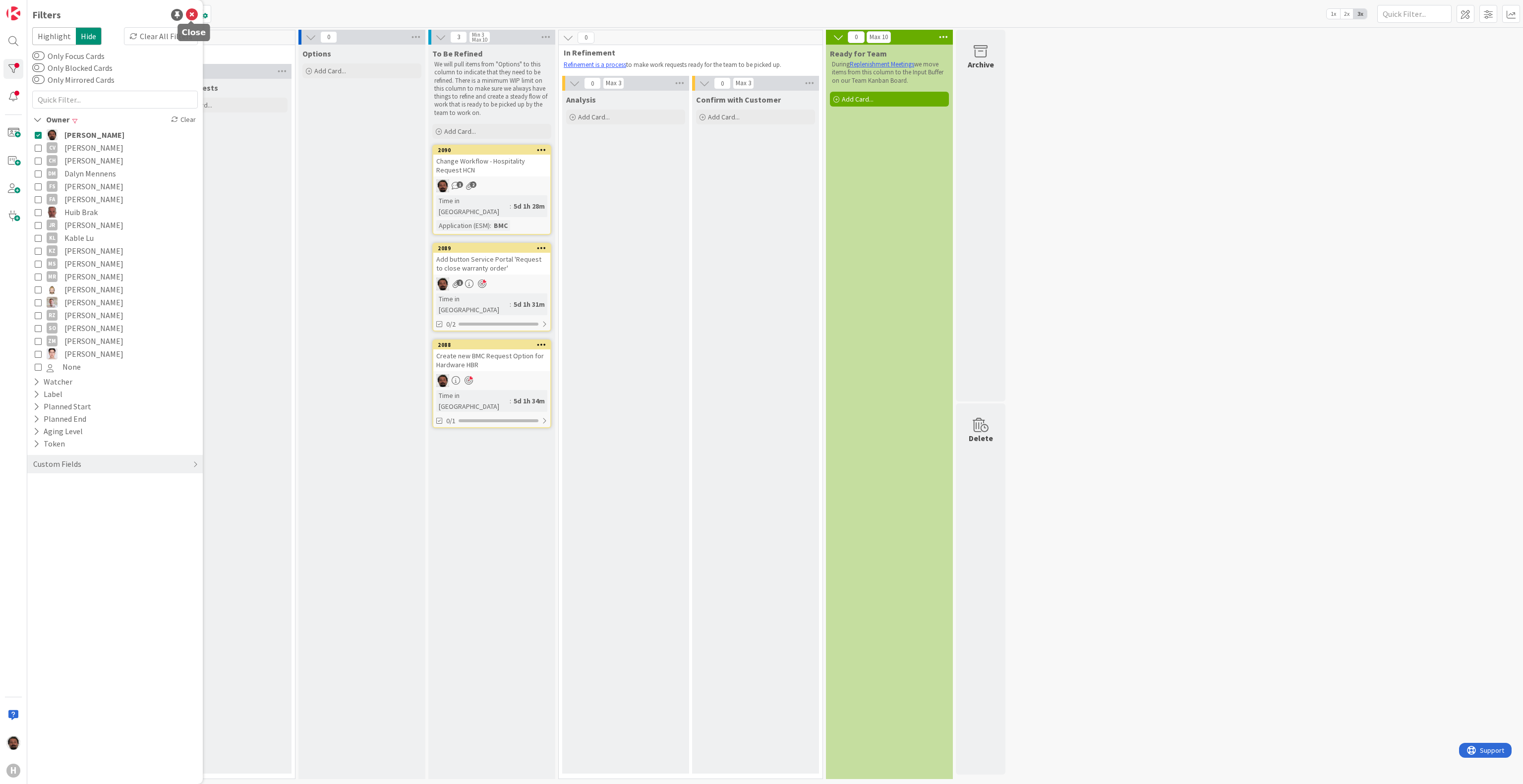
click at [189, 16] on icon at bounding box center [192, 15] width 12 height 12
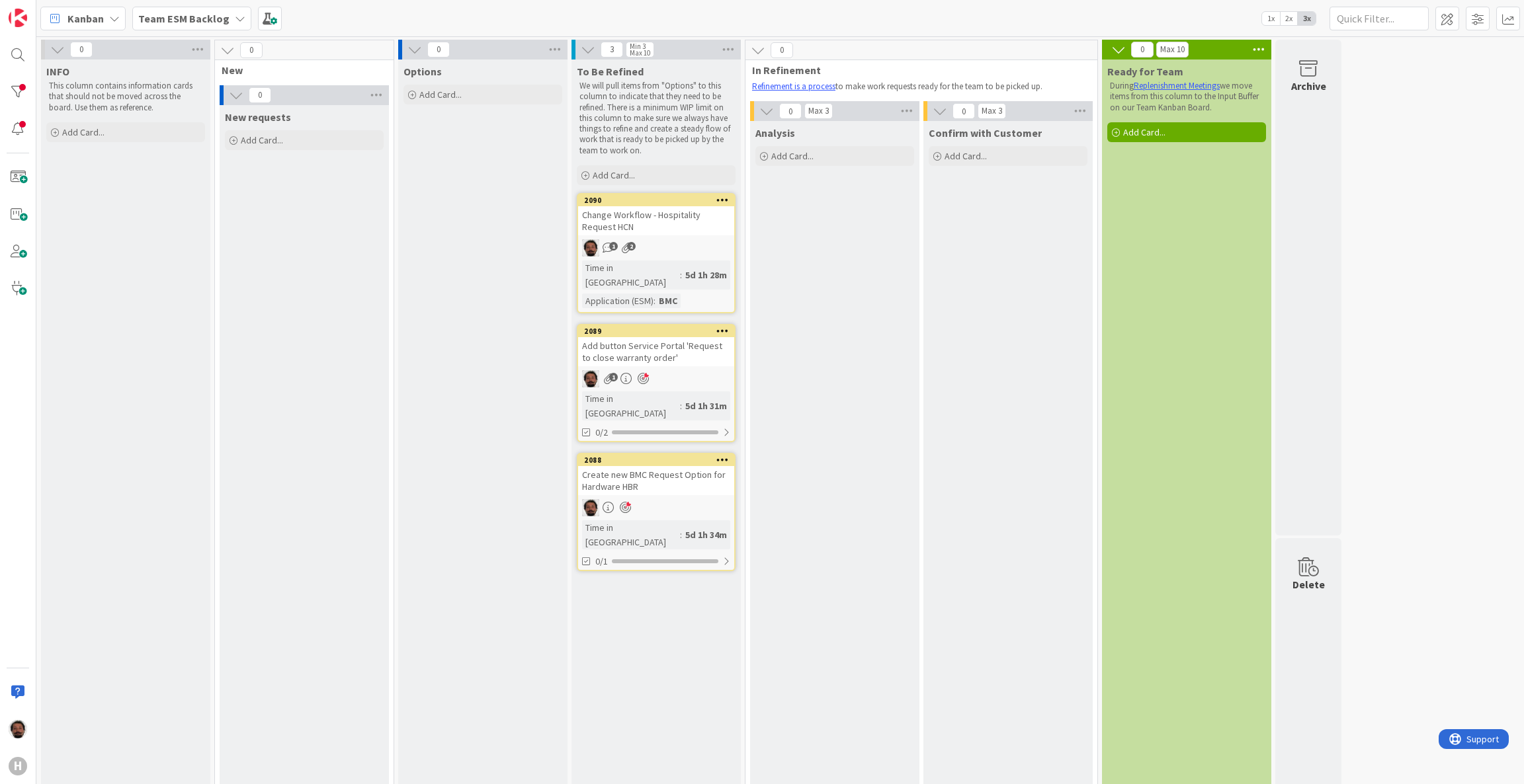
click at [678, 337] on div "Add button Service Portal 'Request to close warranty order'" at bounding box center [656, 351] width 156 height 29
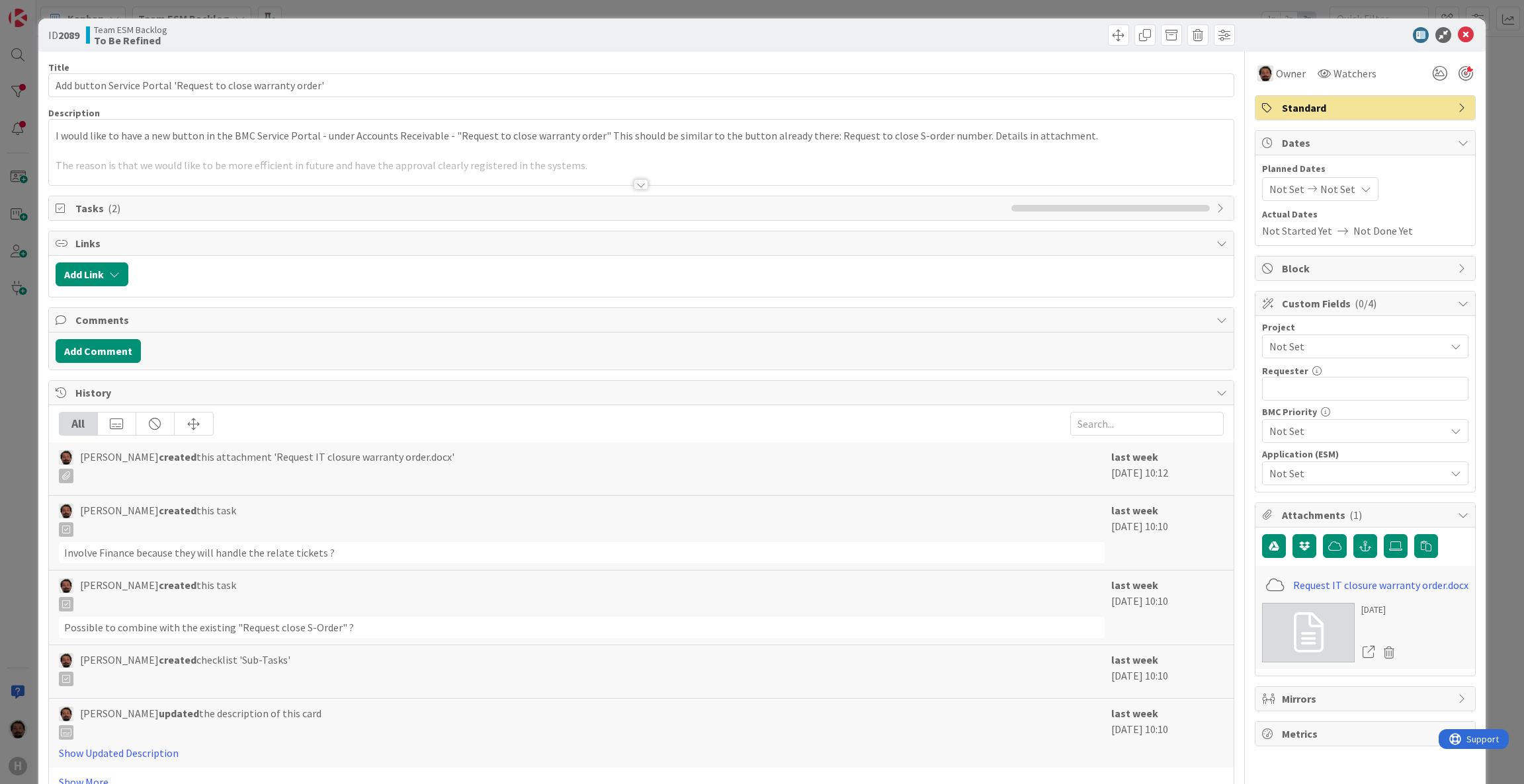
click at [626, 189] on div "Title 59 / 128 Add button Service Portal 'Request to close warranty order' Desc…" at bounding box center [642, 424] width 1186 height 745
click at [634, 185] on div at bounding box center [641, 184] width 14 height 11
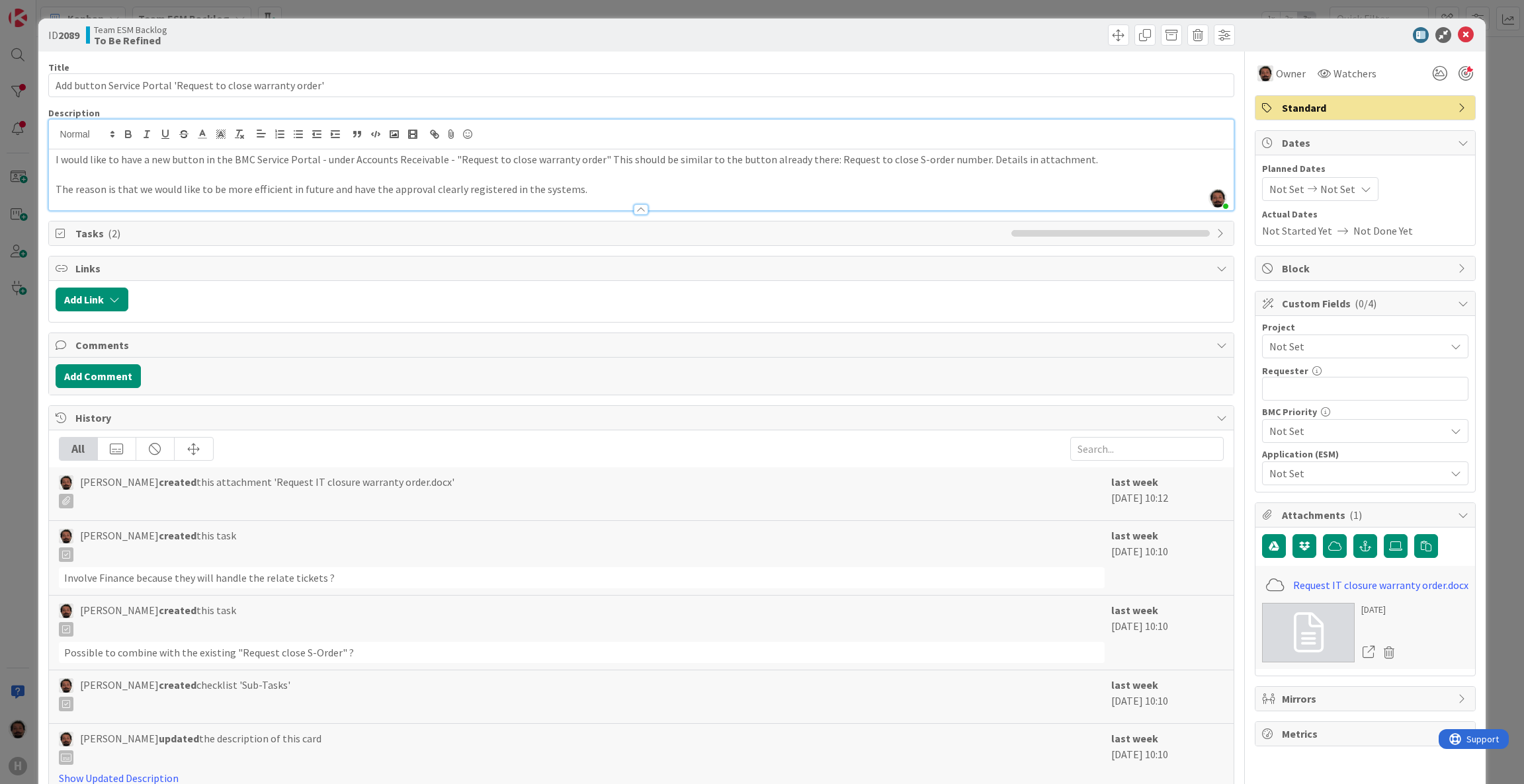
click at [635, 205] on div at bounding box center [641, 209] width 14 height 11
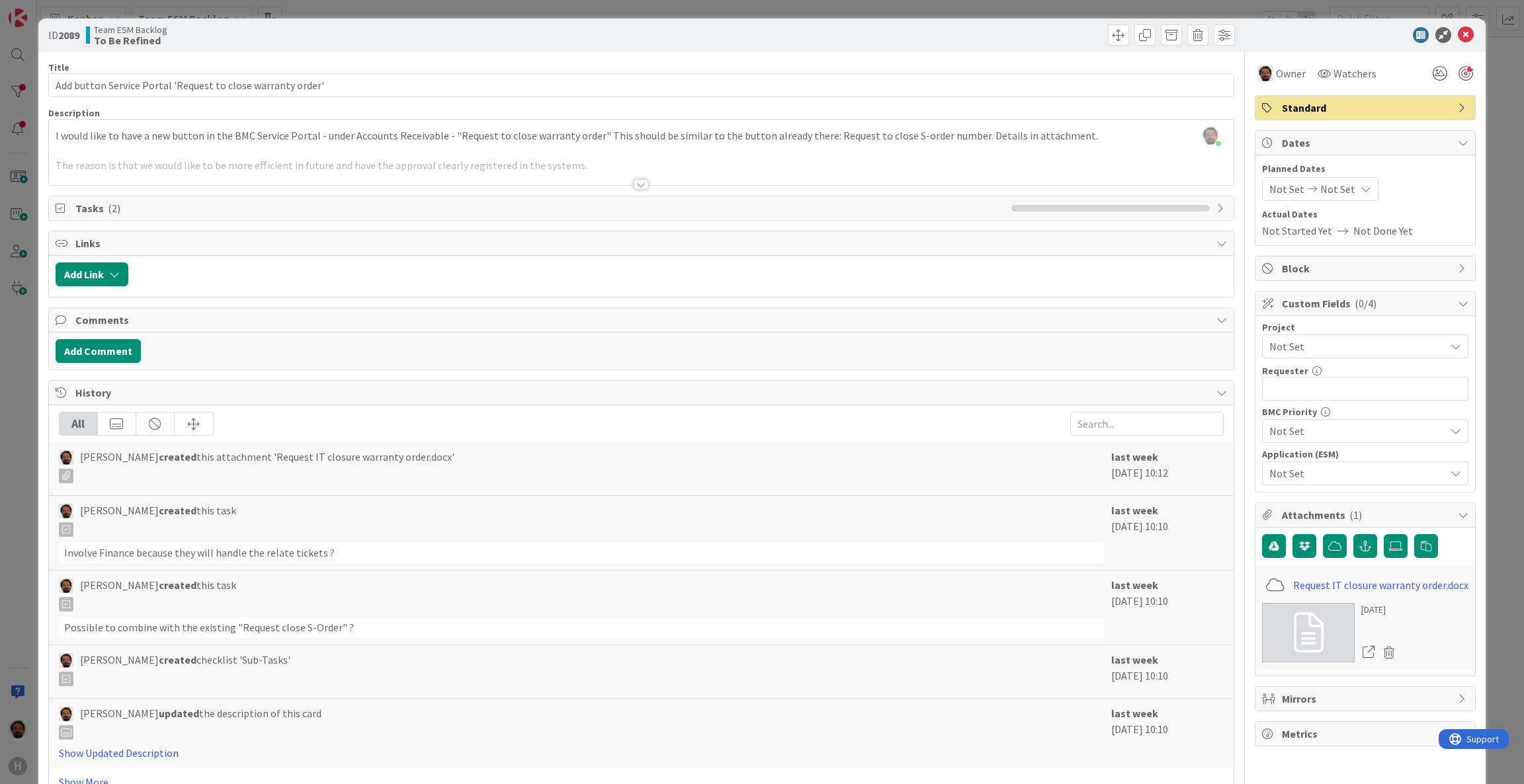
click at [1458, 37] on icon at bounding box center [1466, 35] width 16 height 16
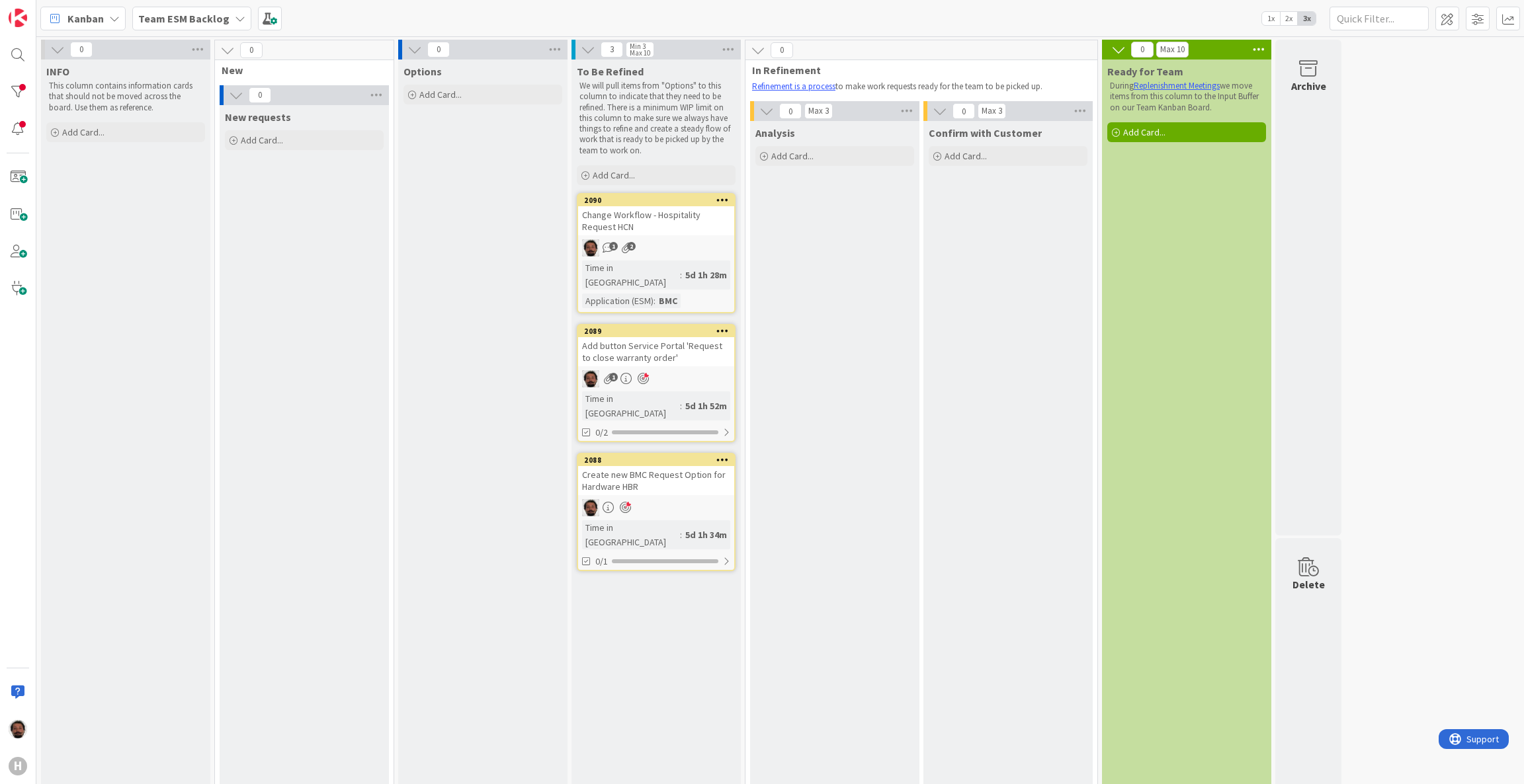
click at [209, 22] on b "Team ESM Backlog" at bounding box center [184, 18] width 92 height 13
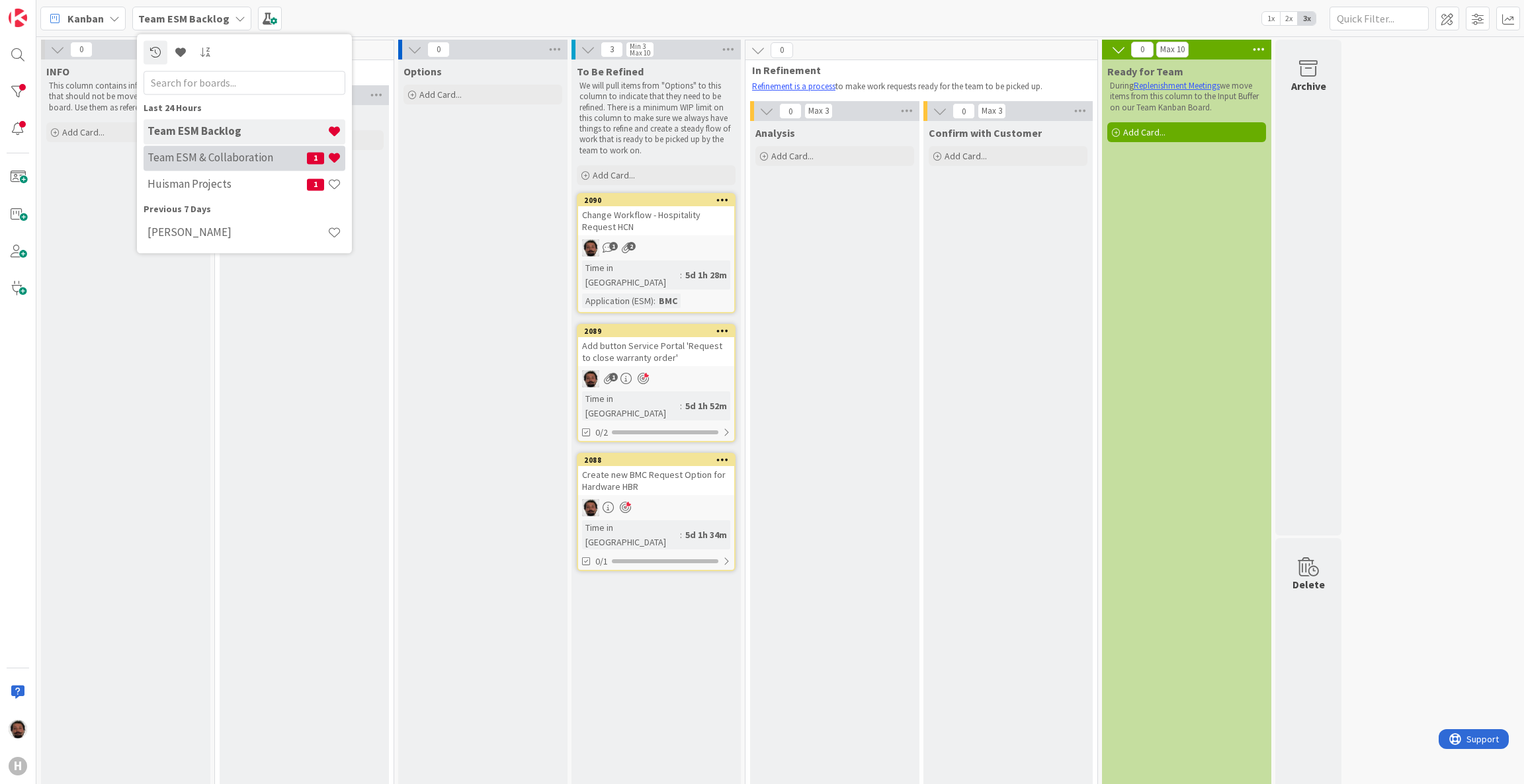
click at [206, 154] on h4 "Team ESM & Collaboration" at bounding box center [226, 158] width 159 height 13
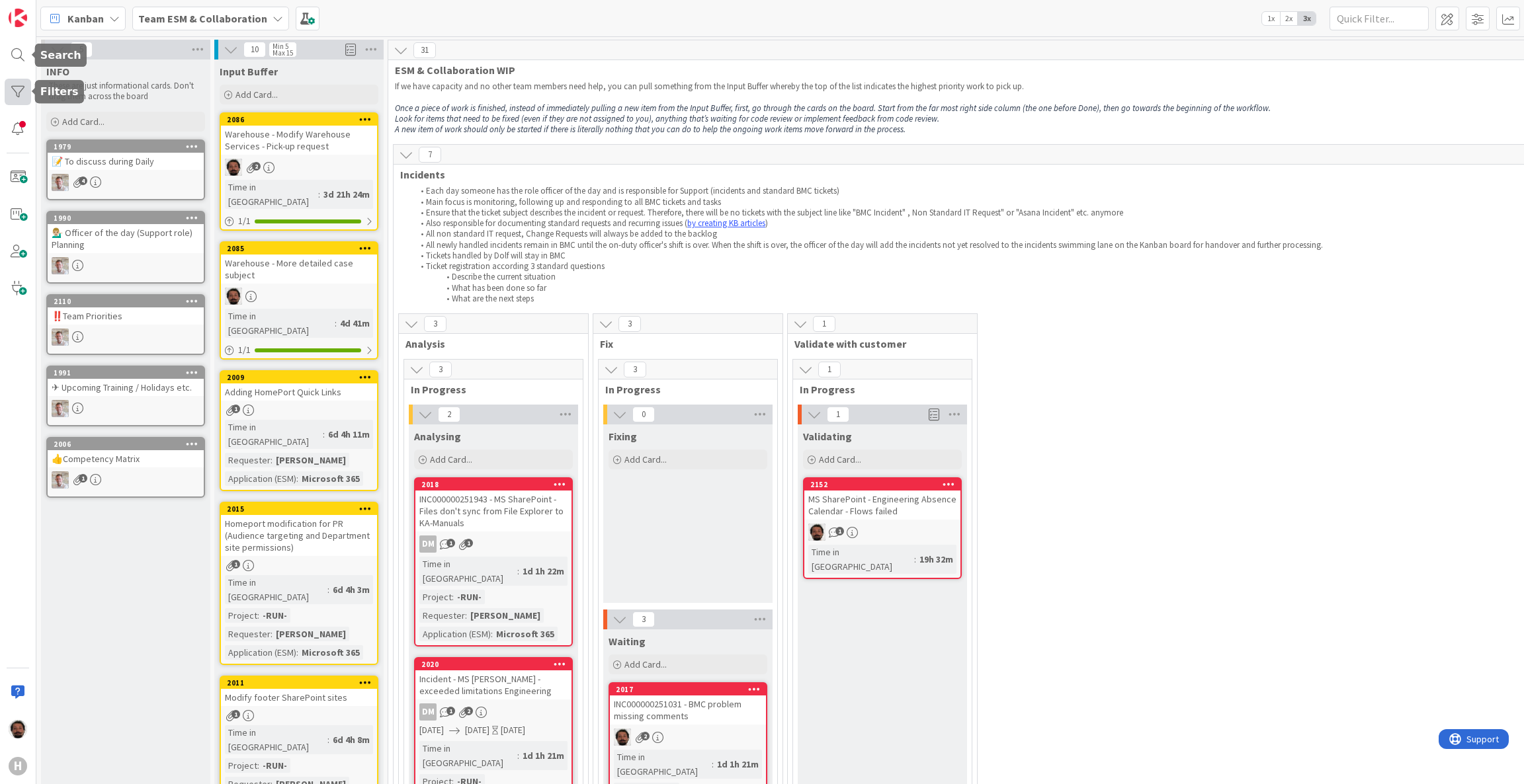
click at [22, 90] on div at bounding box center [17, 92] width 26 height 26
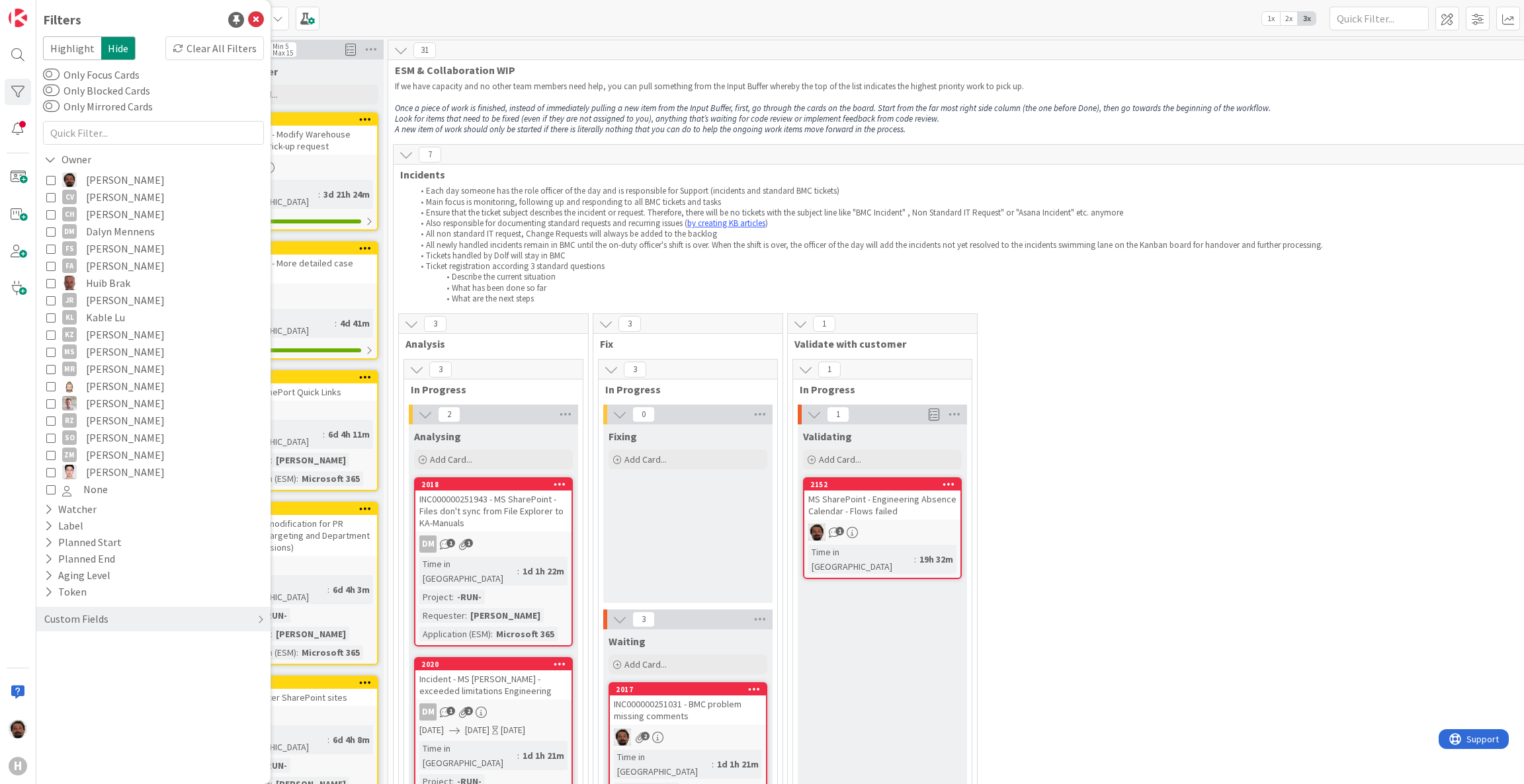
click at [101, 180] on span "Akif Cevik" at bounding box center [126, 180] width 79 height 17
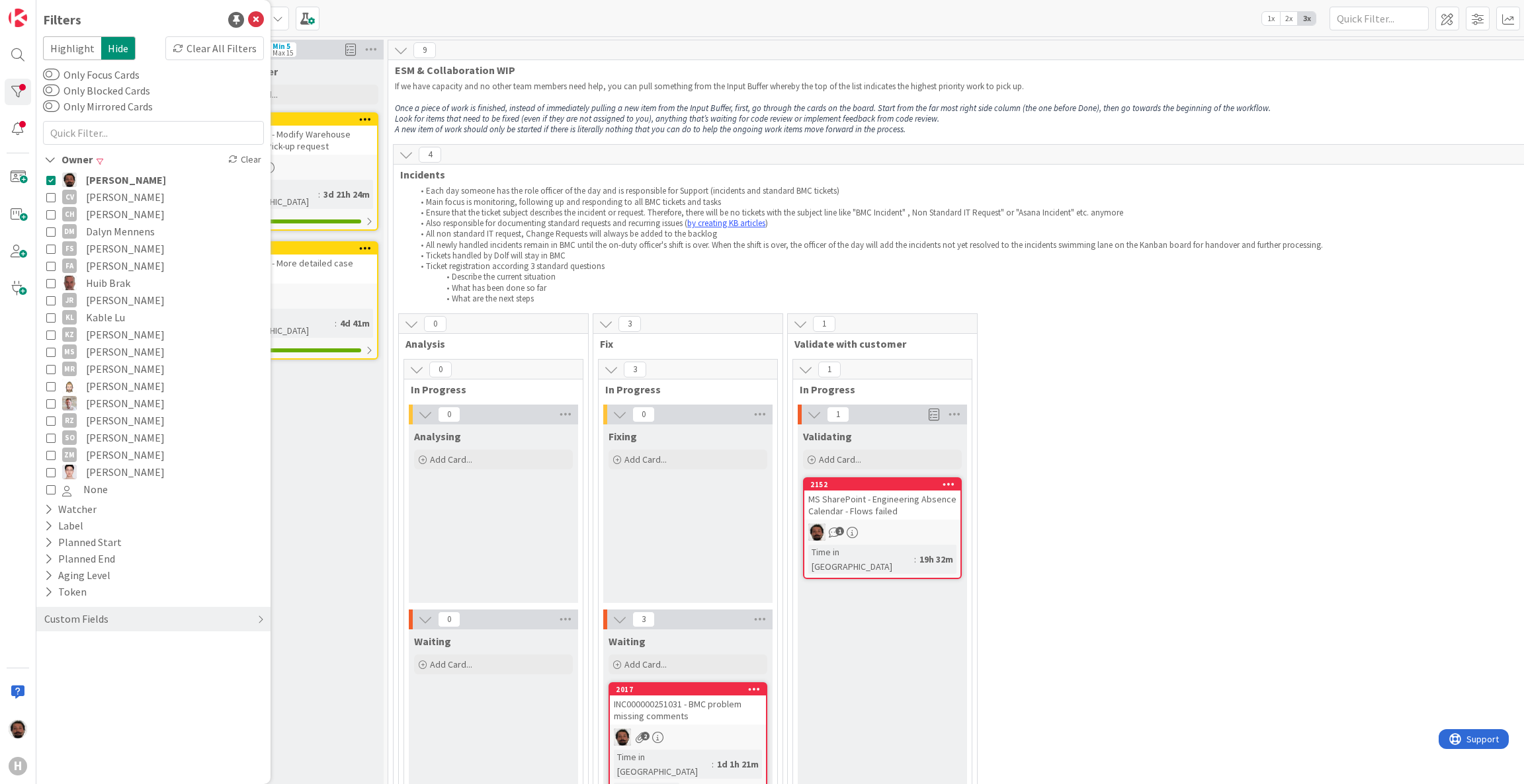
click at [921, 189] on li "Each day someone has the role officer of the day and is responsible for Support…" at bounding box center [1096, 191] width 1366 height 11
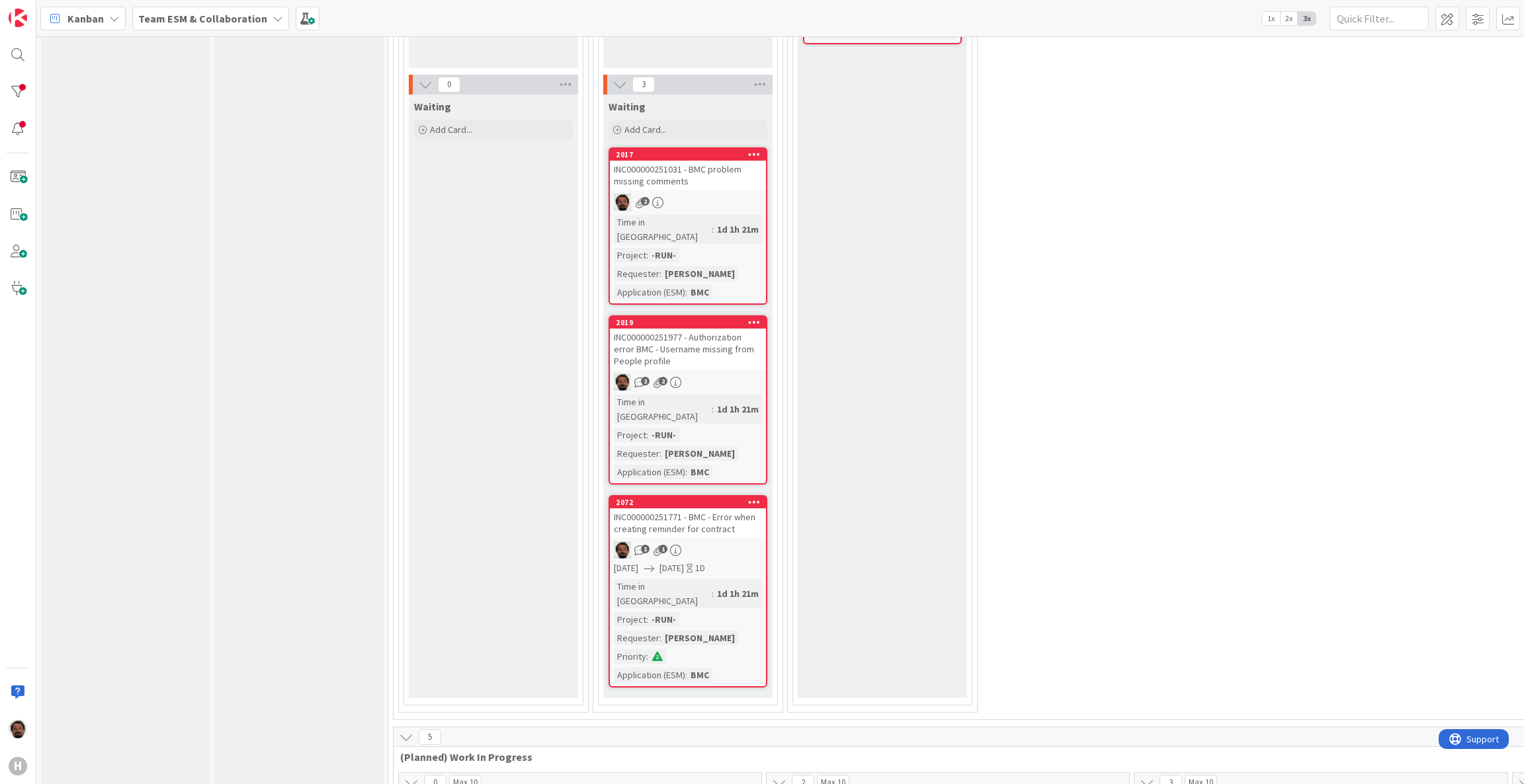
scroll to position [296, 0]
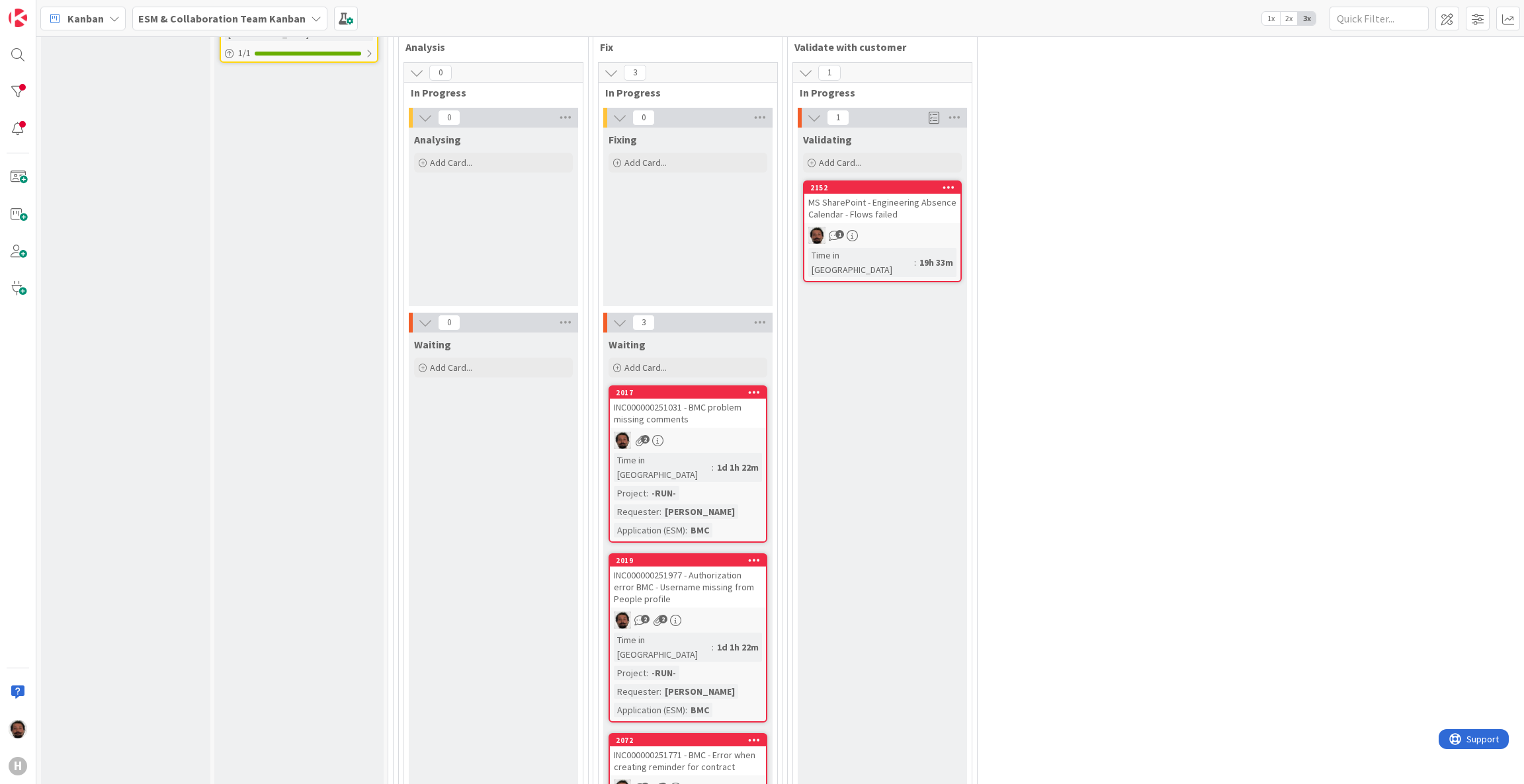
click at [894, 209] on div "MS SharePoint - Engineering Absence Calendar - Flows failed" at bounding box center [882, 208] width 156 height 29
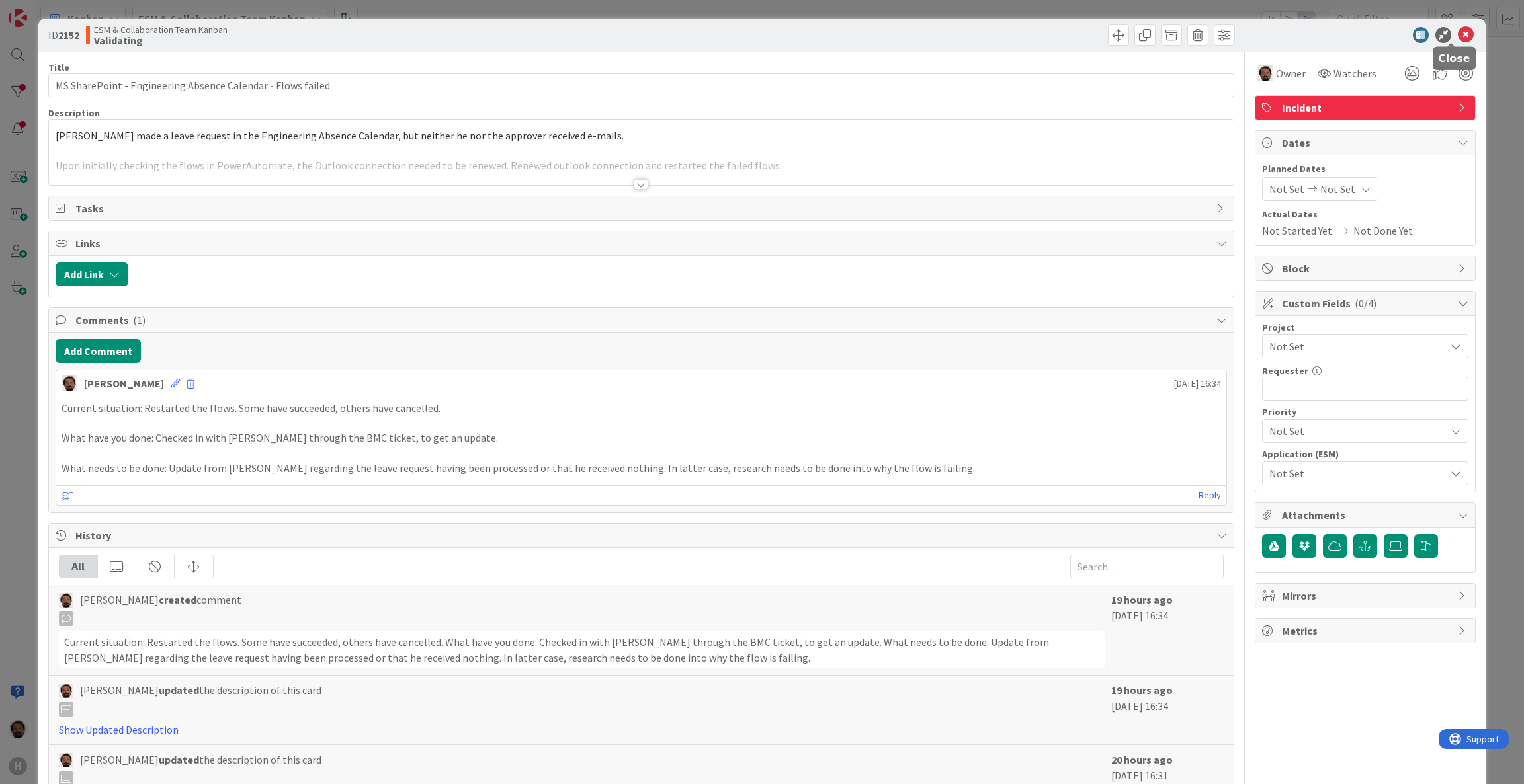
click at [1458, 34] on icon at bounding box center [1466, 35] width 16 height 16
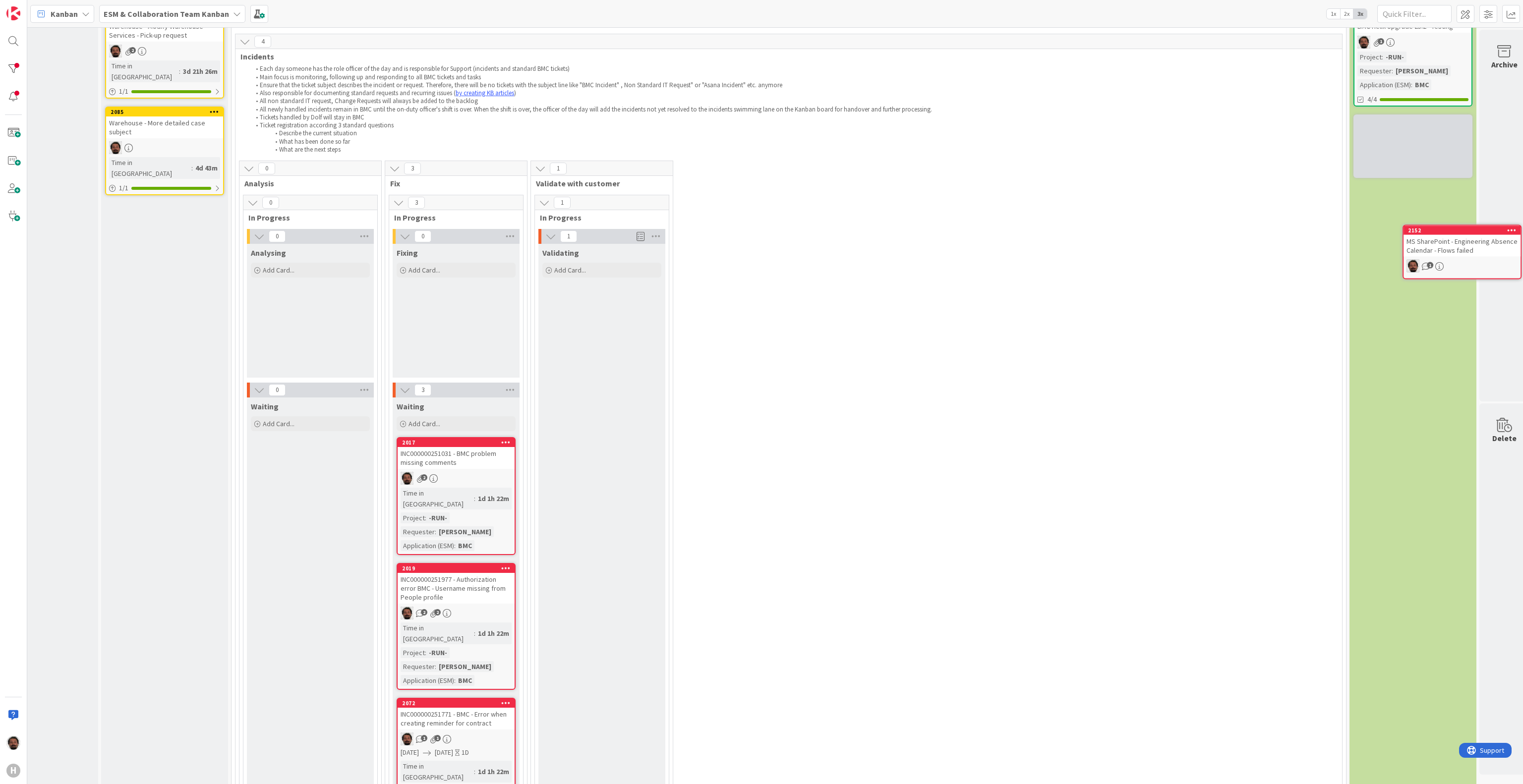
scroll to position [74, 89]
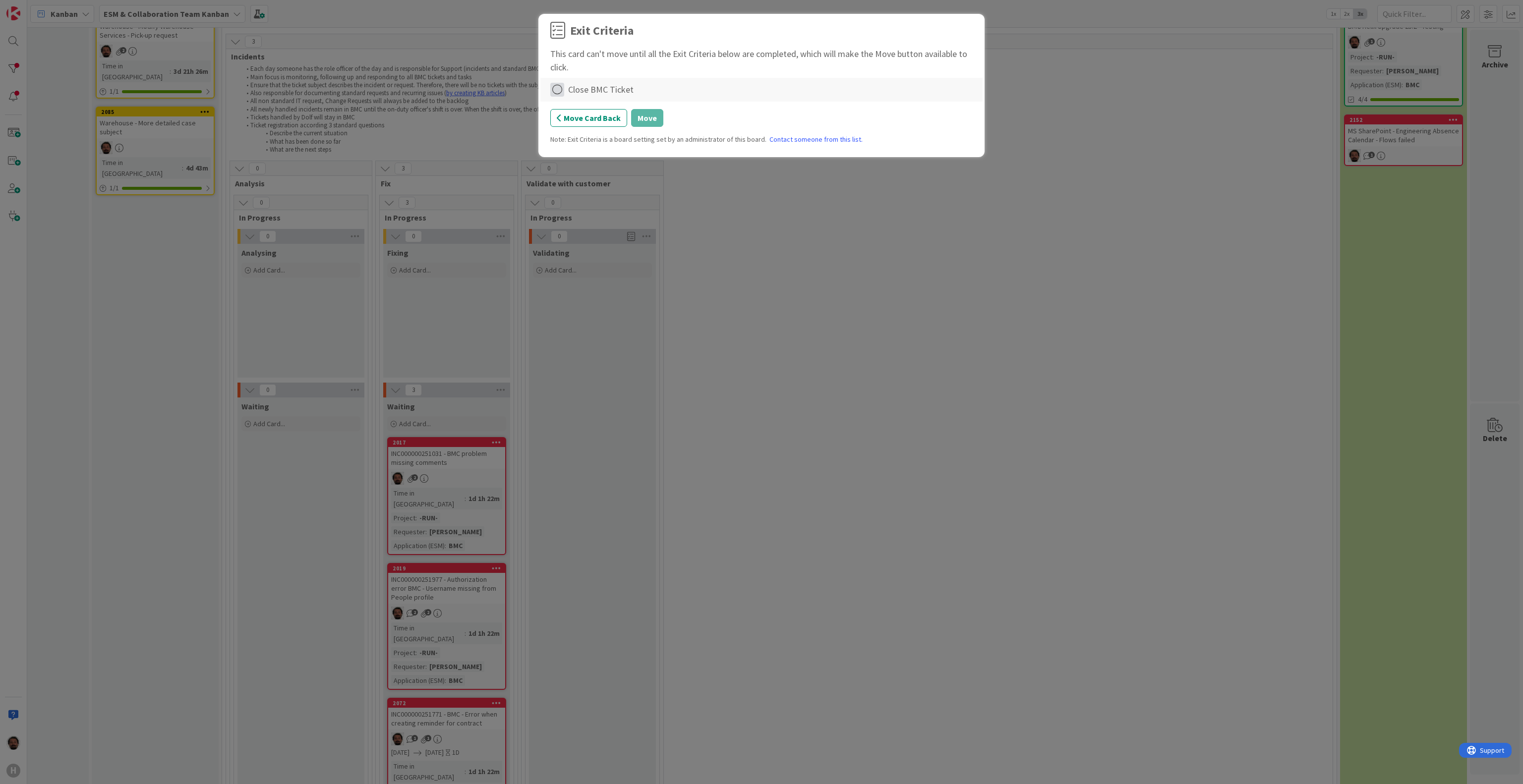
click at [560, 89] on icon at bounding box center [557, 90] width 14 height 14
click at [593, 113] on link "Complete" at bounding box center [612, 109] width 124 height 14
click at [640, 114] on button "Move" at bounding box center [647, 118] width 32 height 18
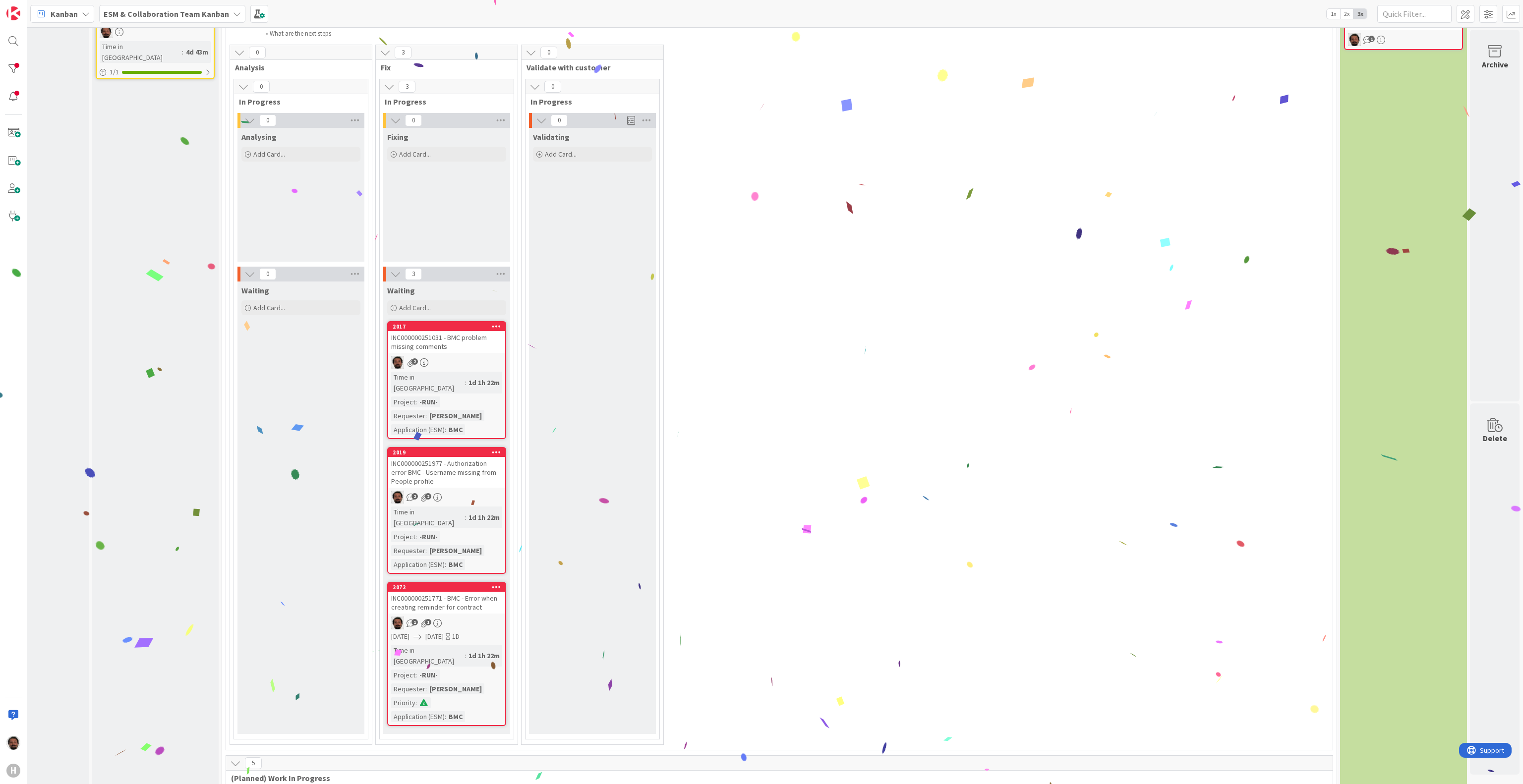
scroll to position [198, 89]
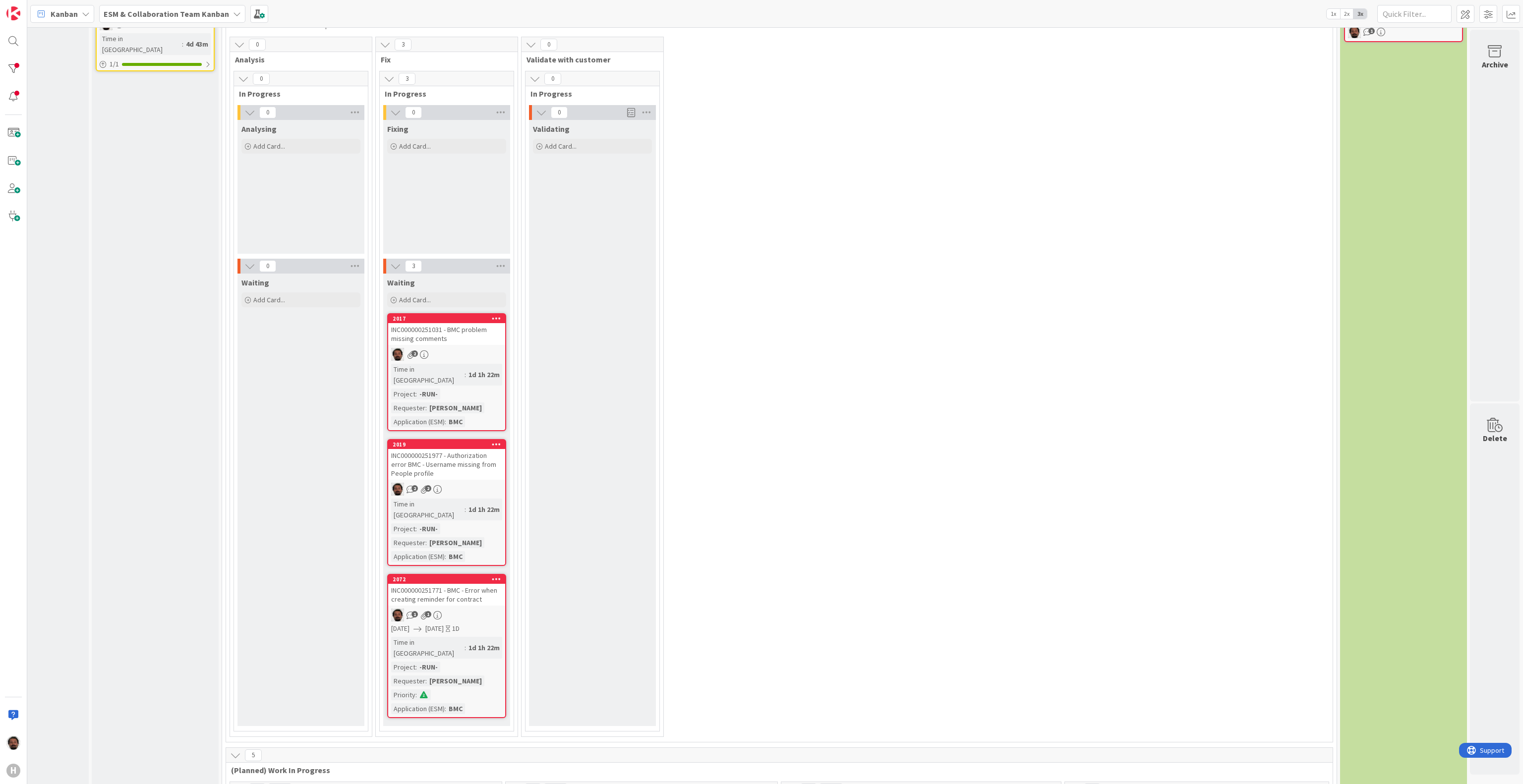
click at [459, 584] on div "INC000000251771 - BMC - Error when creating reminder for contract" at bounding box center [447, 595] width 117 height 22
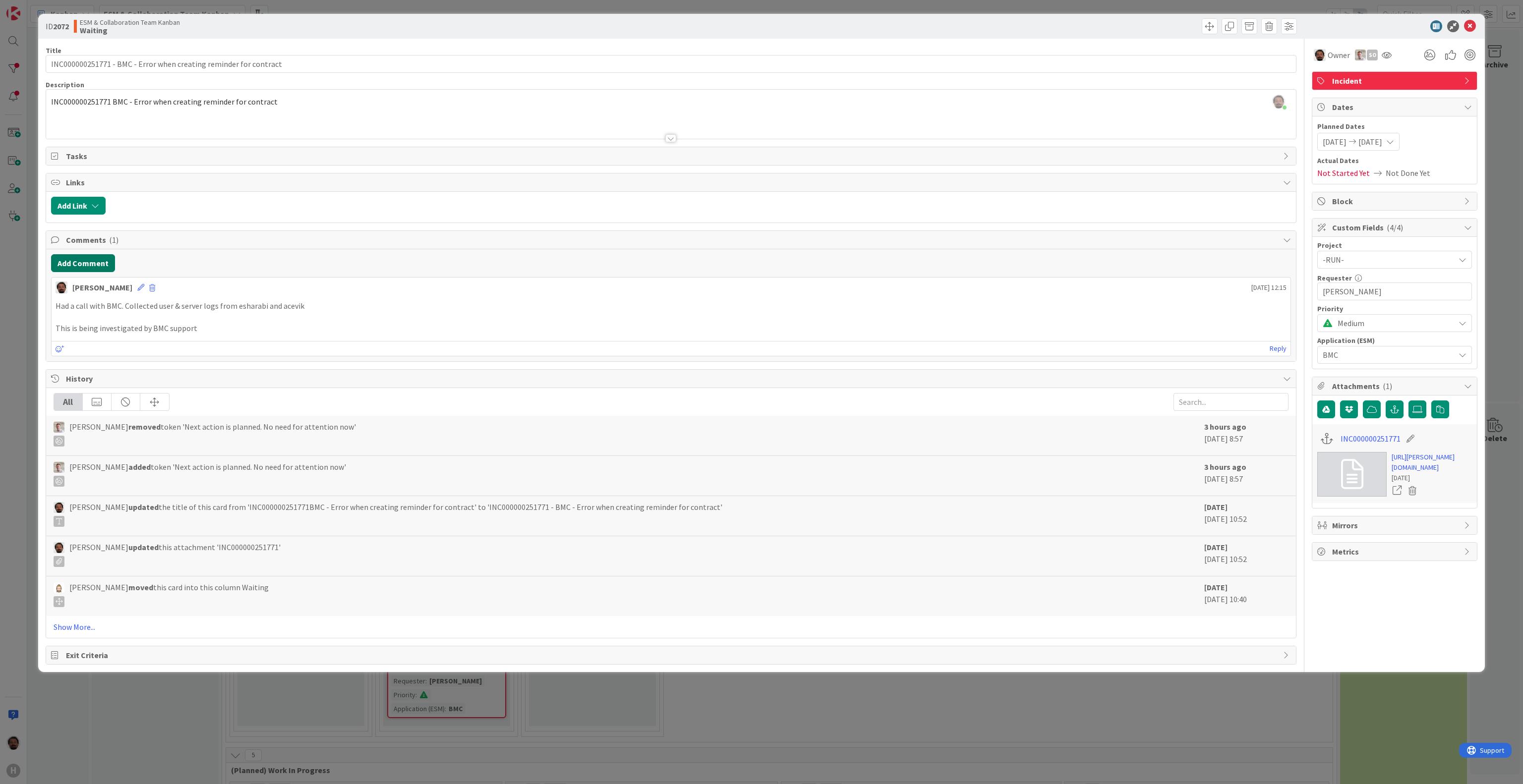
click at [85, 265] on button "Add Comment" at bounding box center [83, 263] width 64 height 18
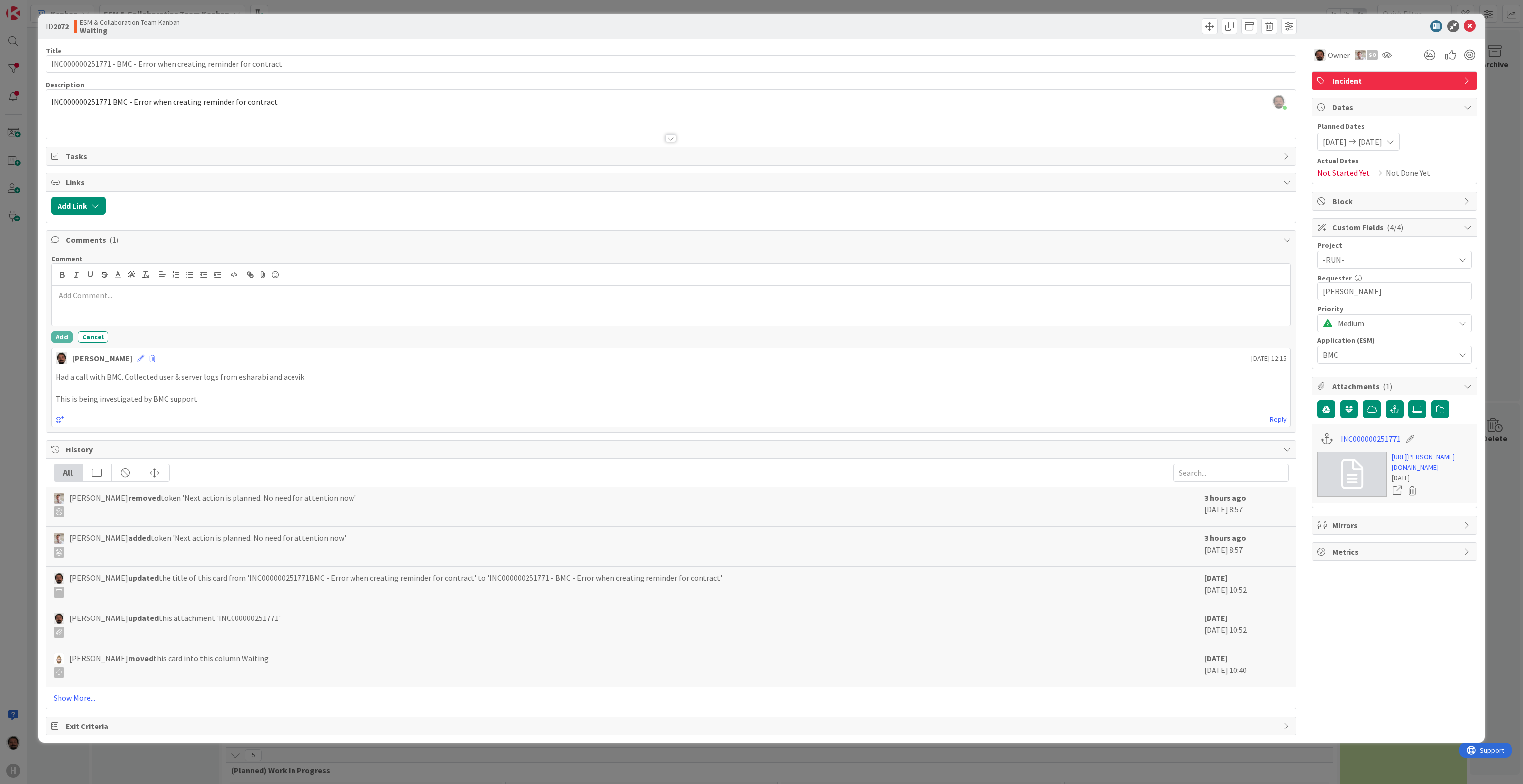
click at [329, 310] on div at bounding box center [671, 306] width 1239 height 40
click at [69, 339] on button "Add" at bounding box center [62, 337] width 22 height 12
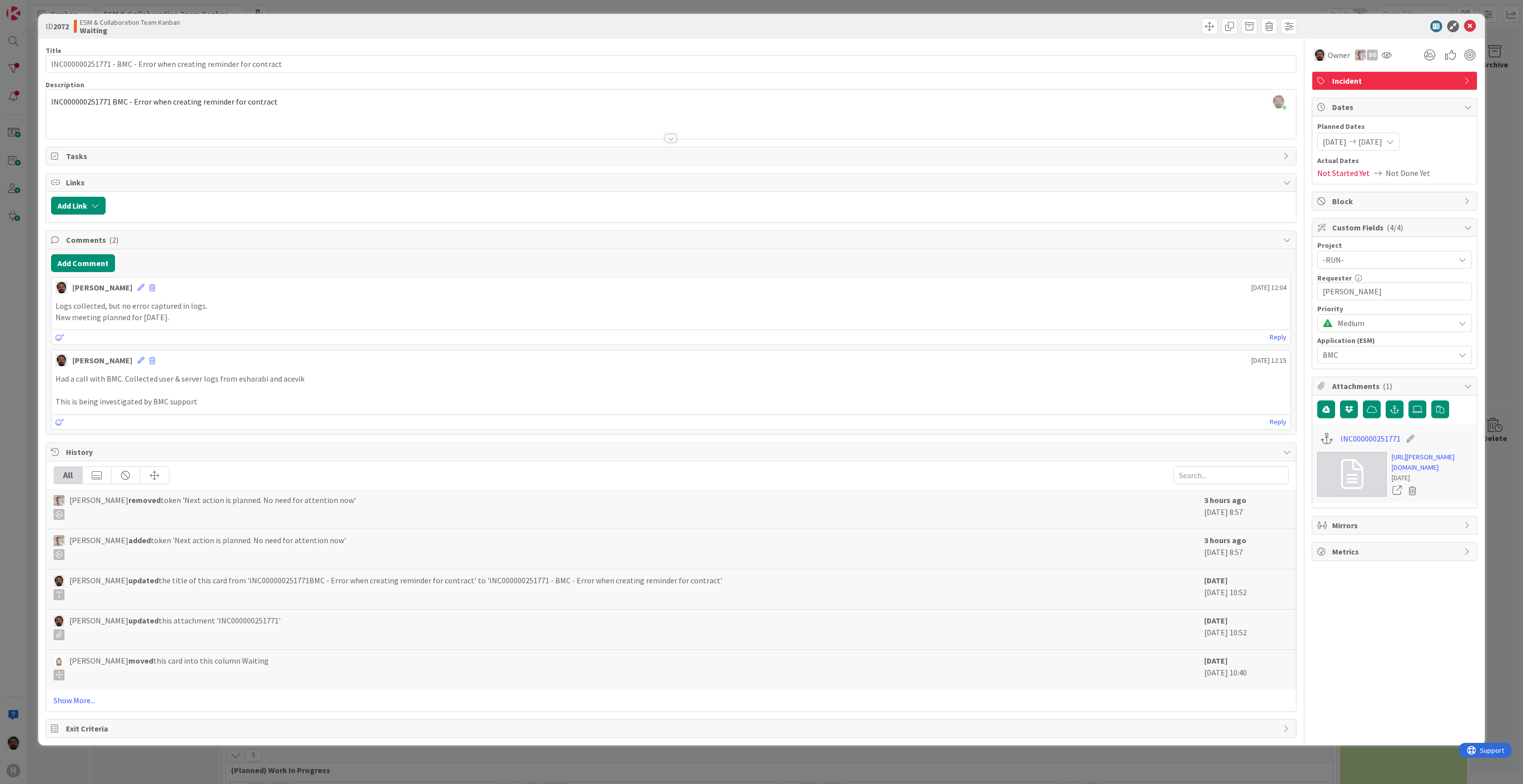
click at [1347, 138] on span "2025/09/29" at bounding box center [1334, 142] width 24 height 12
click at [1450, 178] on icon "Move forward to switch to the next month." at bounding box center [1454, 174] width 9 height 9
click at [1402, 215] on td "1" at bounding box center [1396, 209] width 20 height 19
type input "2025/10/01"
click at [1402, 215] on td "1" at bounding box center [1396, 209] width 20 height 19
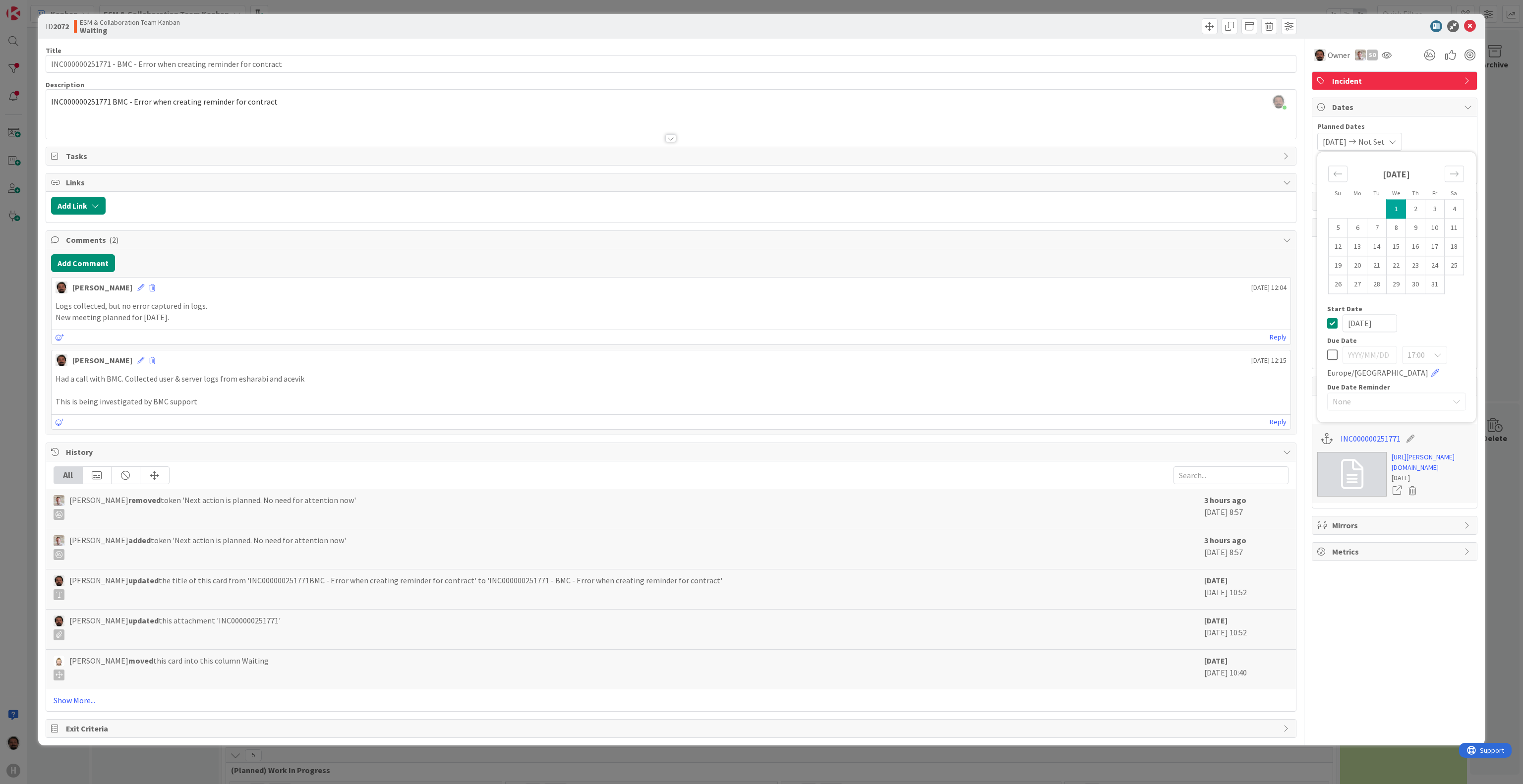
type input "2025/10/01"
click at [1470, 28] on icon at bounding box center [1470, 26] width 12 height 12
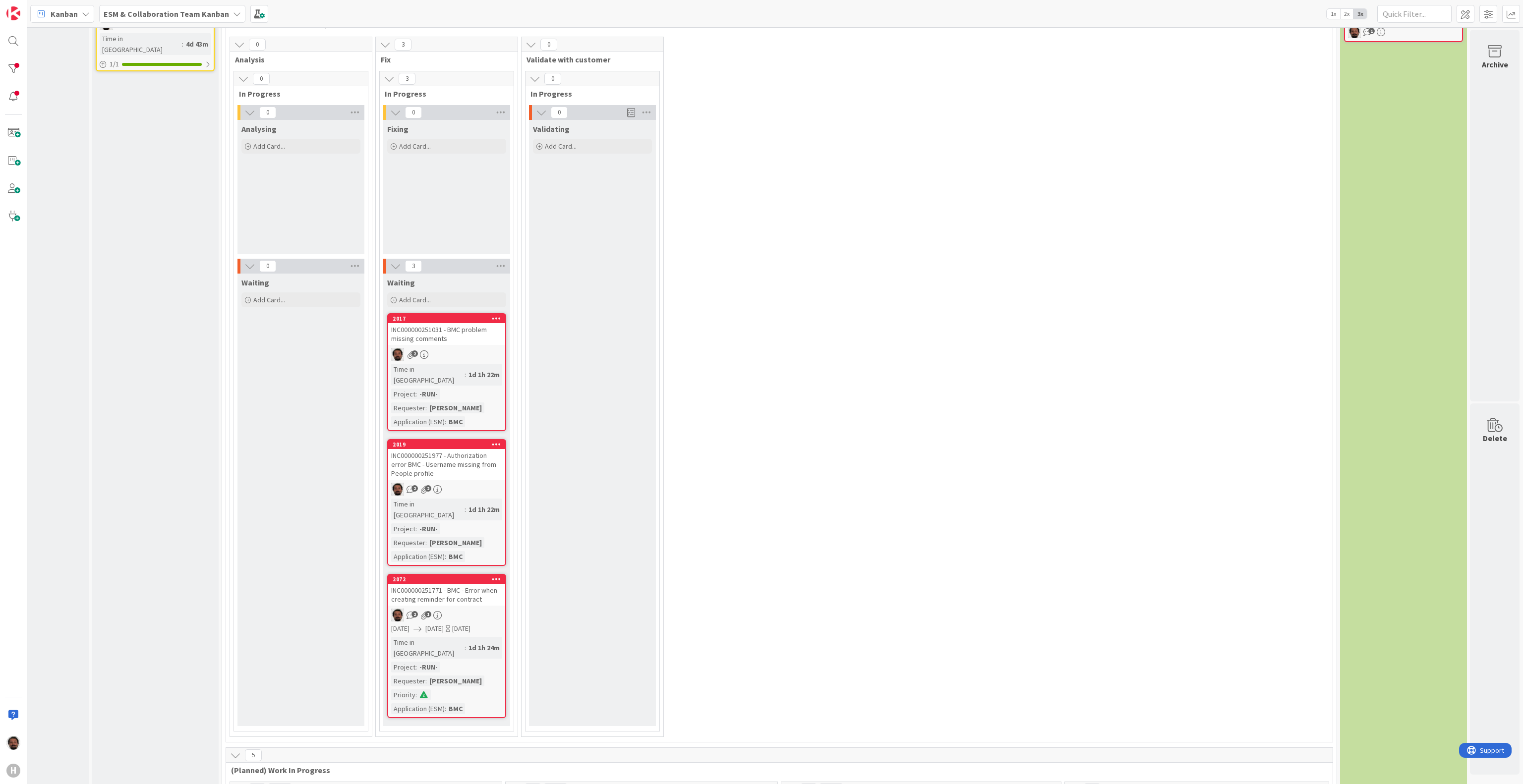
click at [450, 453] on div "INC000000251977 - Authorization error BMC - Username missing from People profile" at bounding box center [447, 465] width 117 height 31
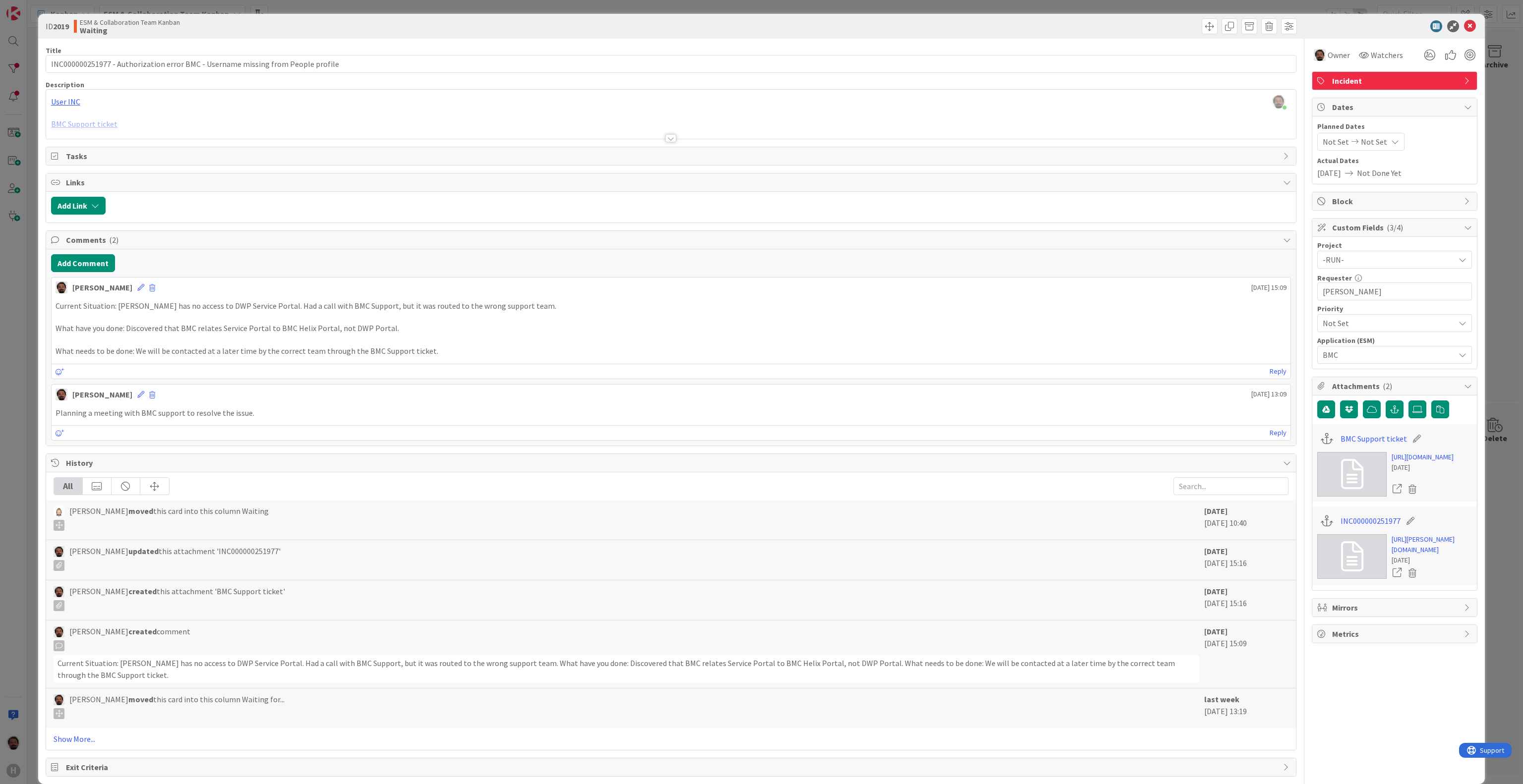
click at [1489, 269] on div "ID 2019 ESM & Collaboration Team Kanban Waiting Title 80 / 128 INC000000251977 …" at bounding box center [761, 392] width 1523 height 784
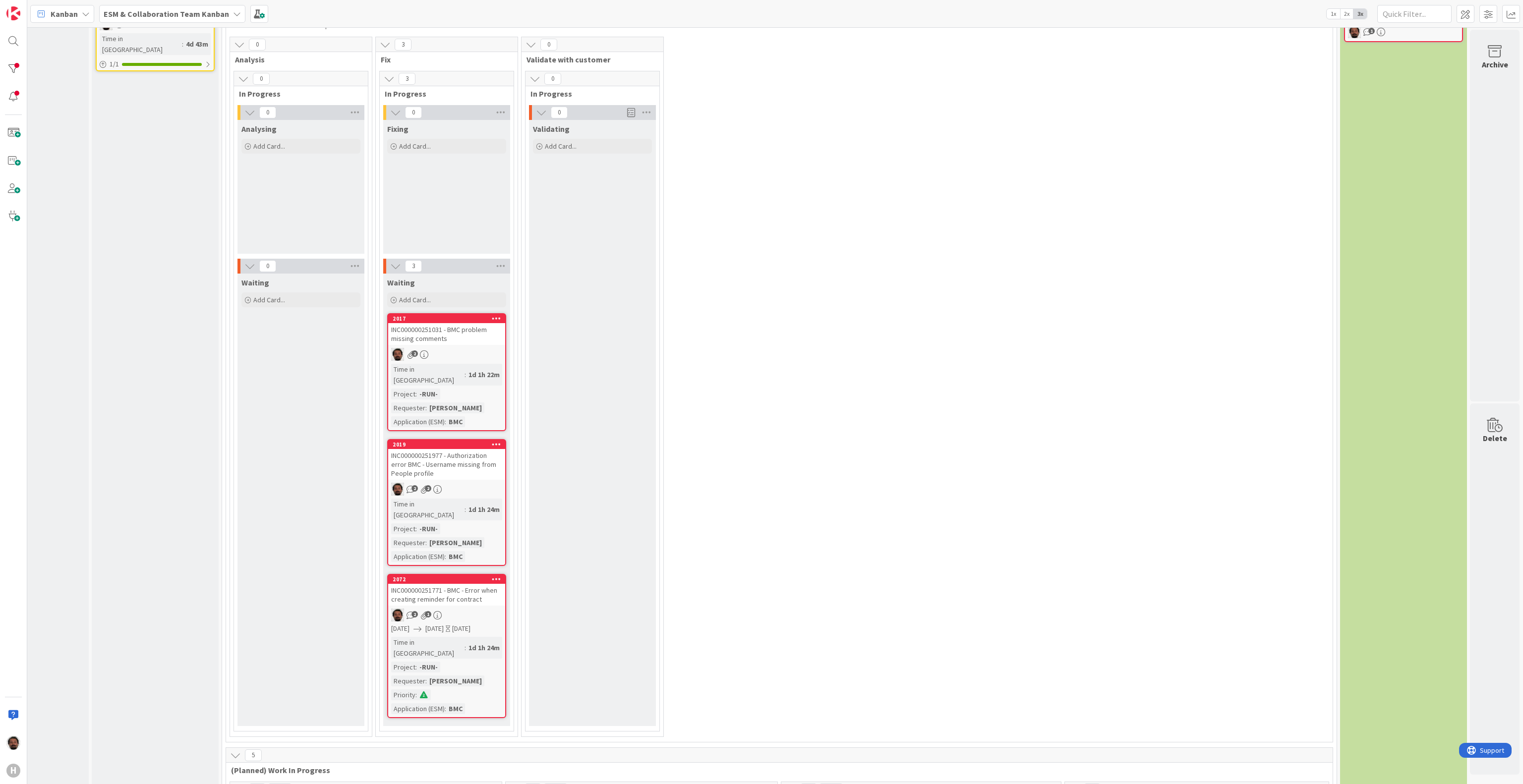
click at [398, 362] on div "2017 INC000000251031 - BMC problem missing comments 2 Time in Column : 1d 1h 22…" at bounding box center [447, 372] width 119 height 118
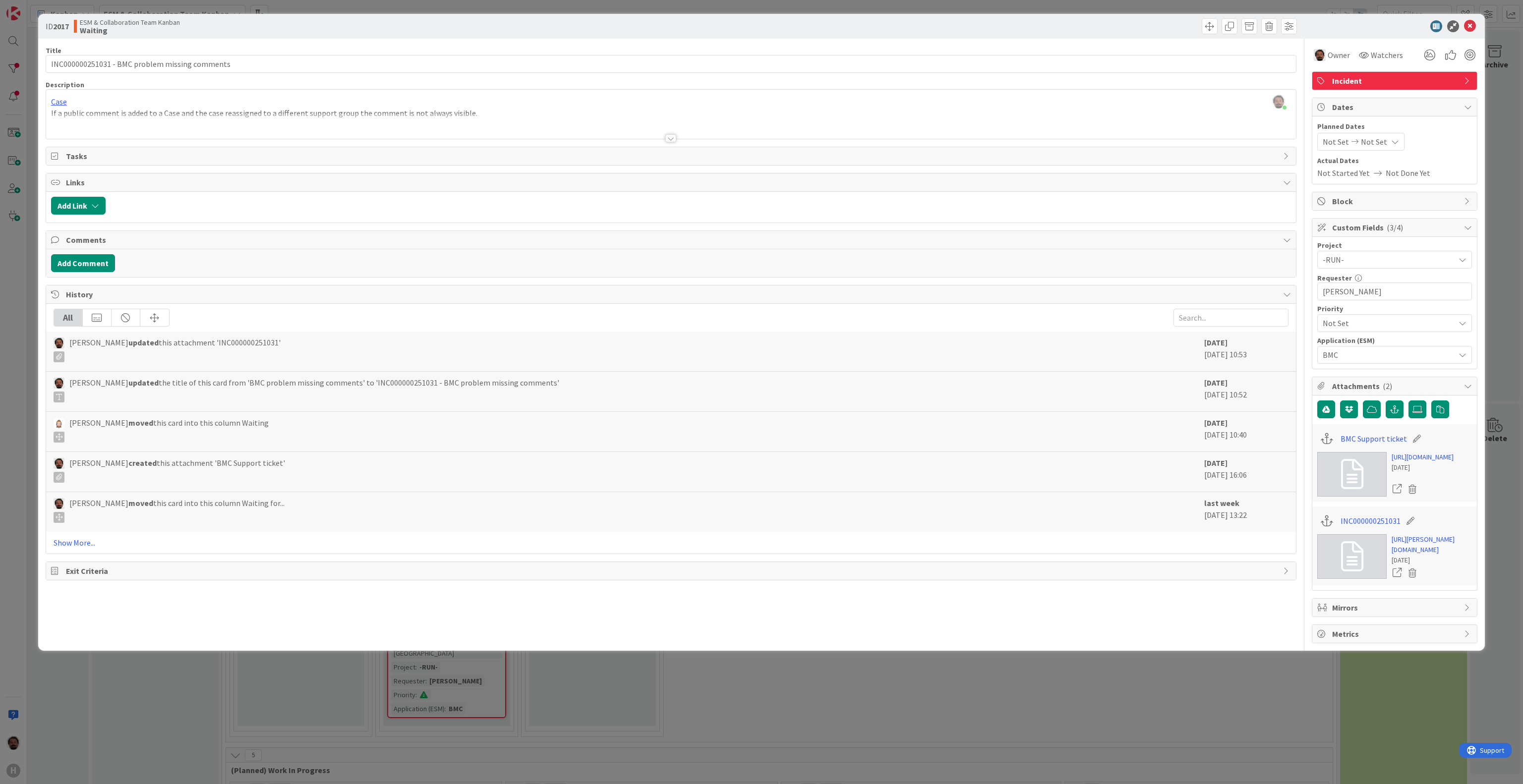
click at [916, 757] on div "ID 2017 ESM & Collaboration Team Kanban Waiting Title 46 / 128 INC000000251031 …" at bounding box center [761, 392] width 1523 height 784
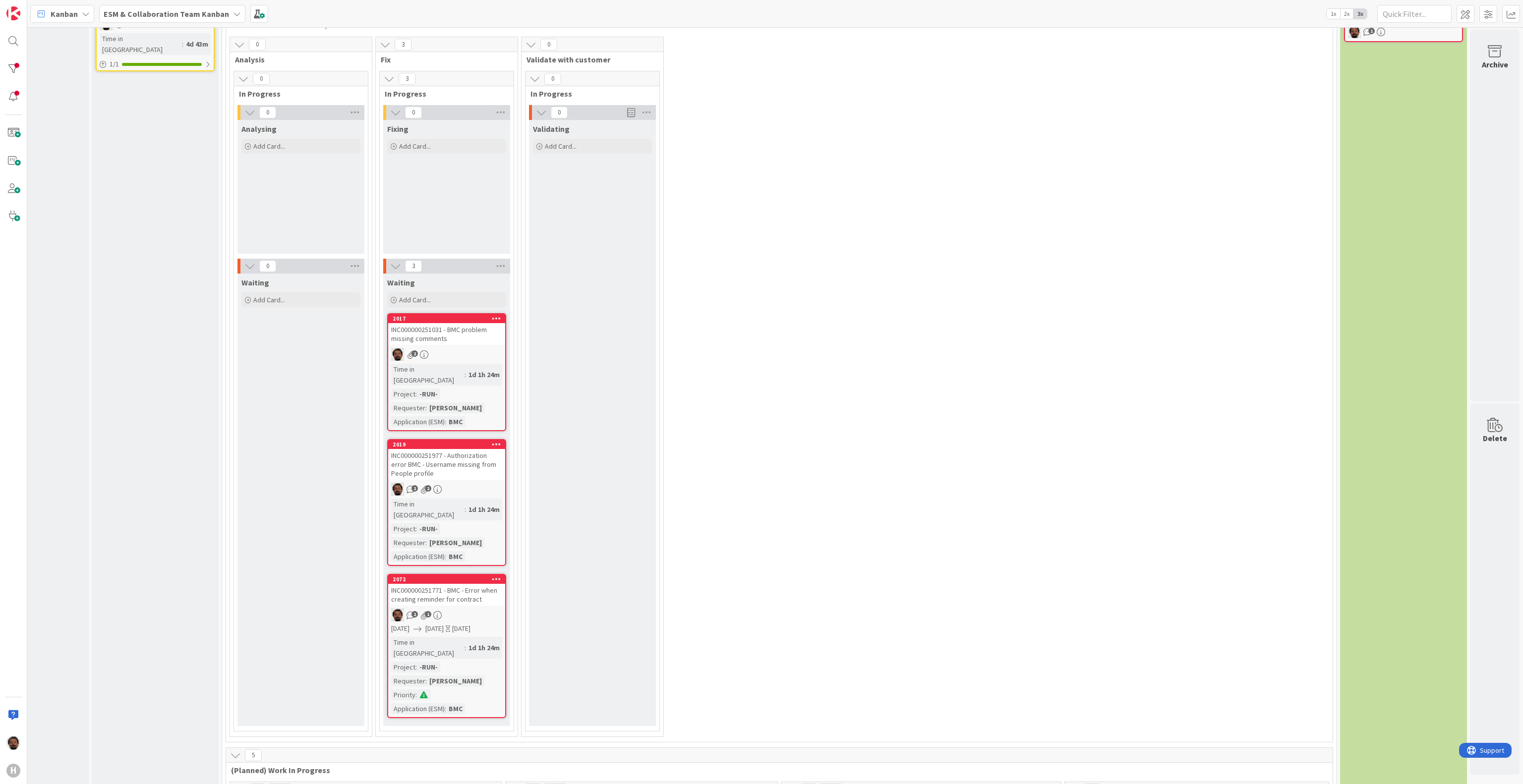
click at [465, 584] on div "INC000000251771 - BMC - Error when creating reminder for contract" at bounding box center [447, 595] width 117 height 22
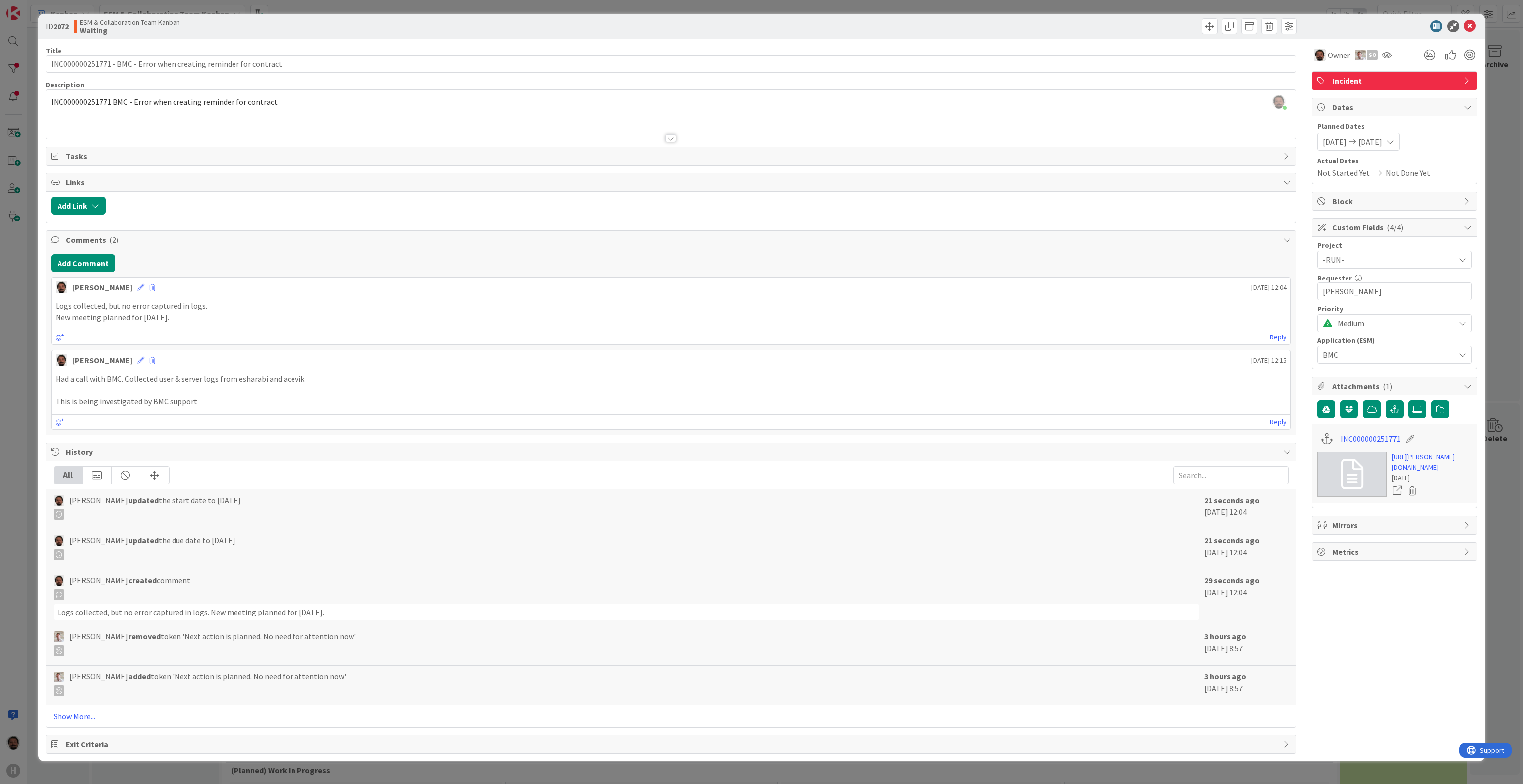
click at [1382, 146] on span "2025/10/01" at bounding box center [1370, 142] width 24 height 12
click at [1464, 105] on icon at bounding box center [1468, 107] width 8 height 8
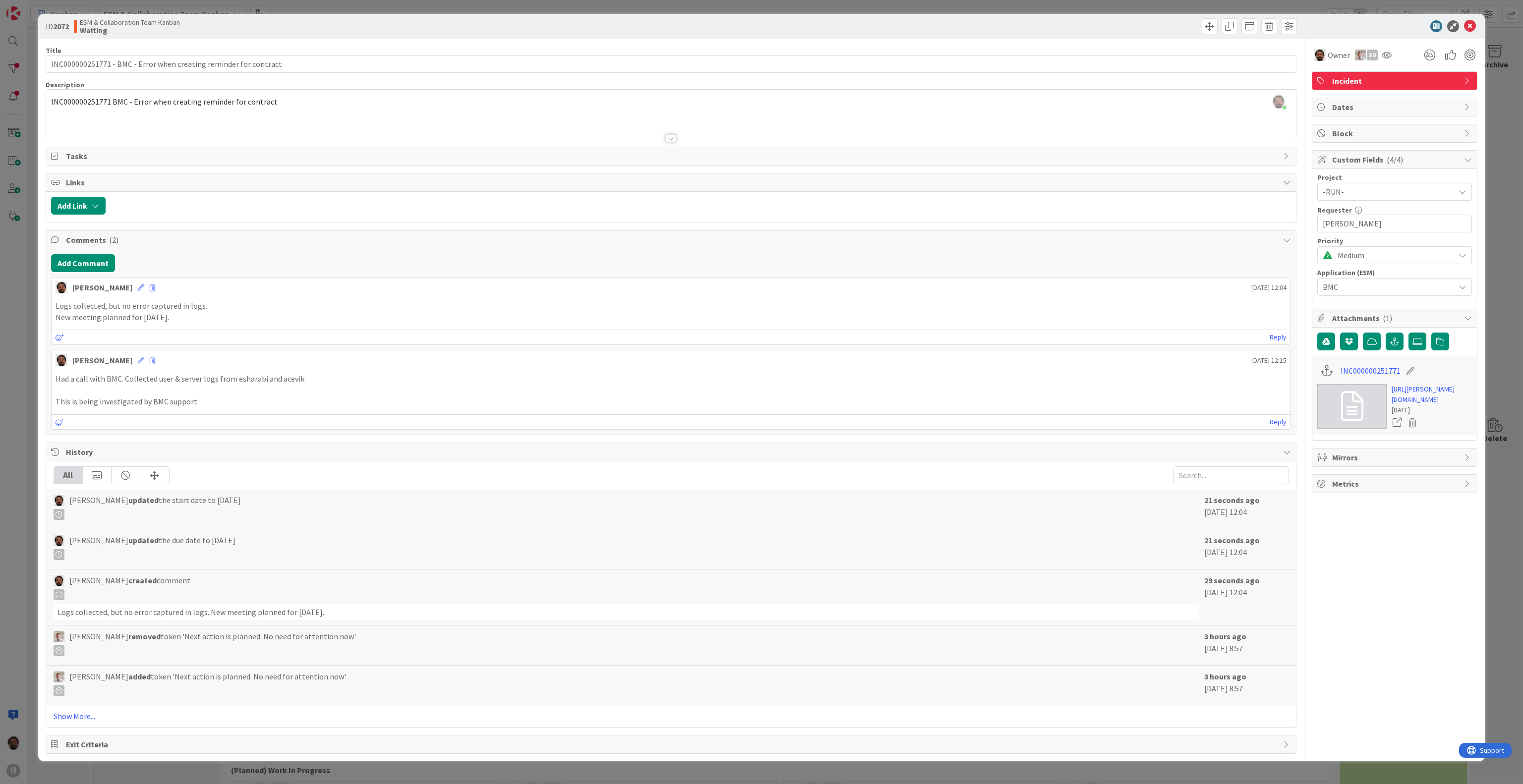
click at [1464, 20] on icon at bounding box center [1470, 26] width 12 height 12
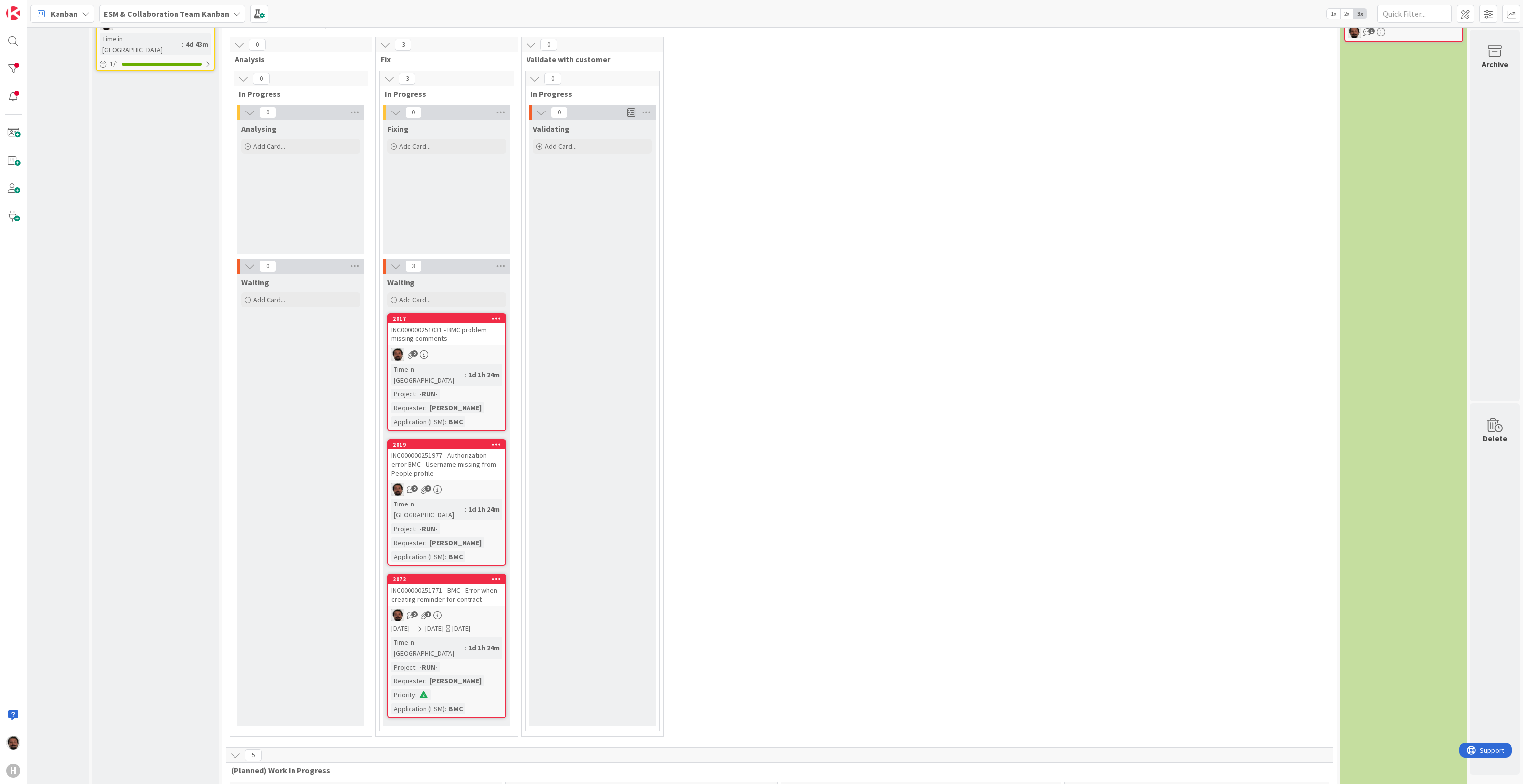
click at [464, 458] on div "INC000000251977 - Authorization error BMC - Username missing from People profile" at bounding box center [447, 465] width 117 height 31
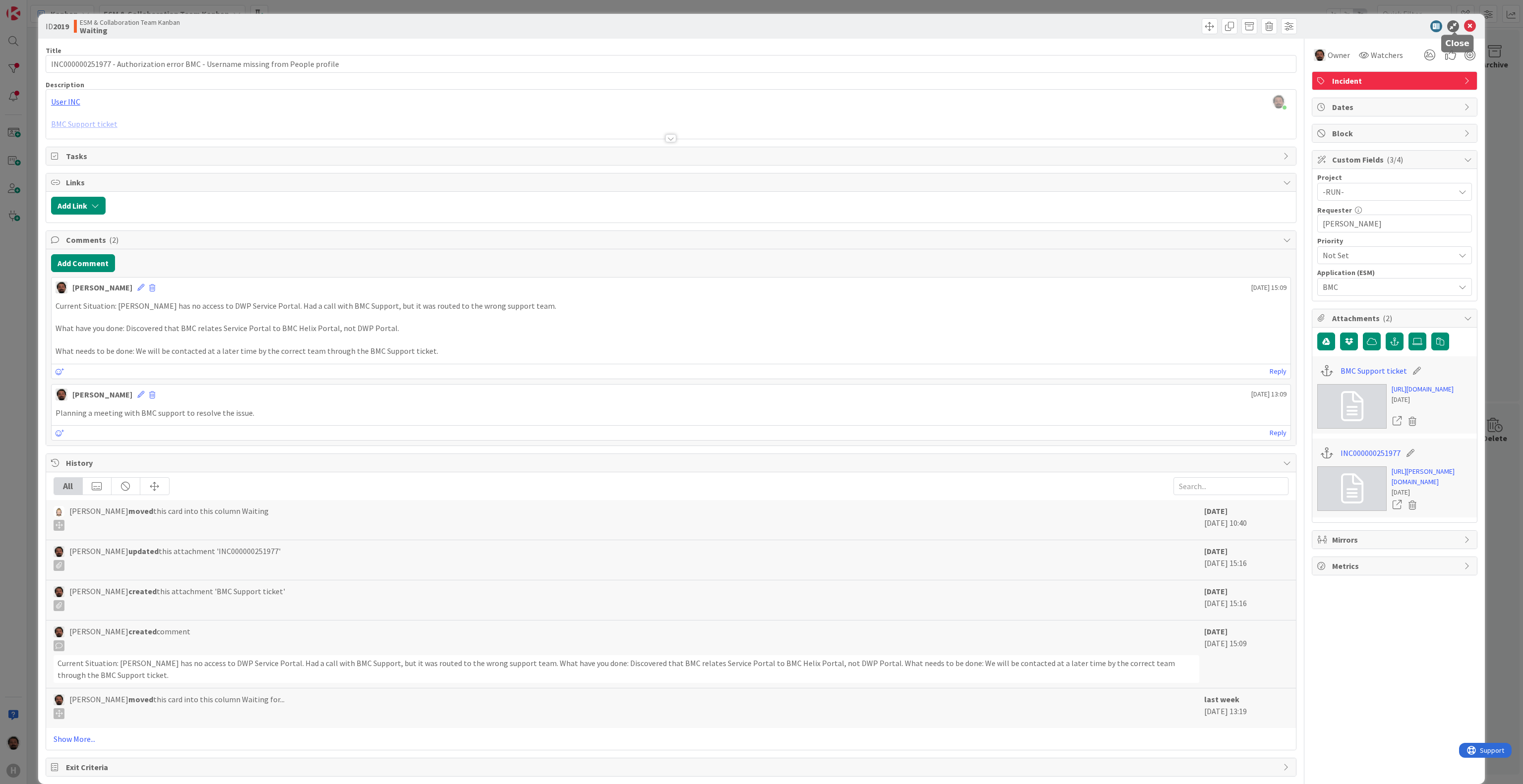
click at [1464, 25] on icon at bounding box center [1470, 26] width 12 height 12
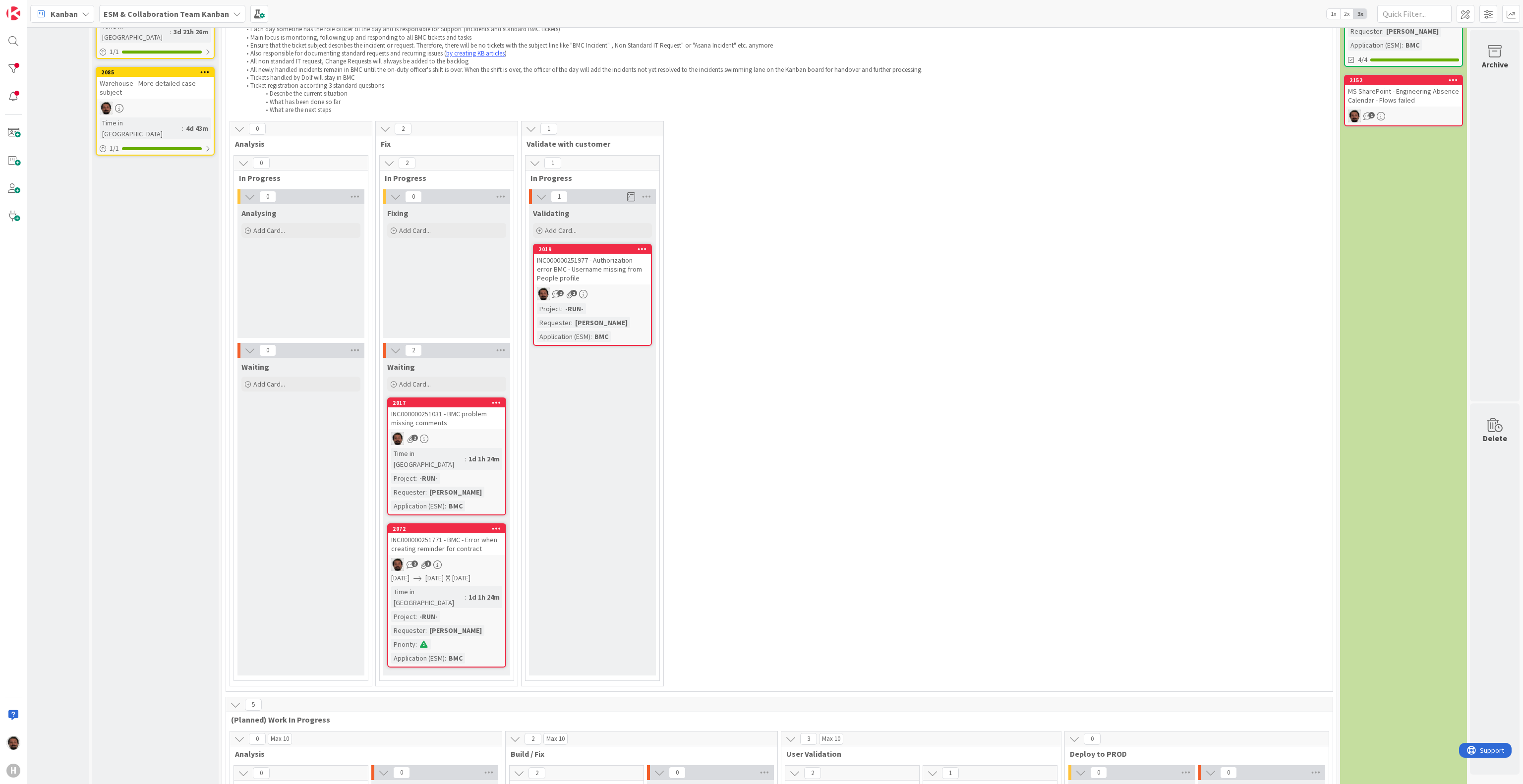
scroll to position [0, 89]
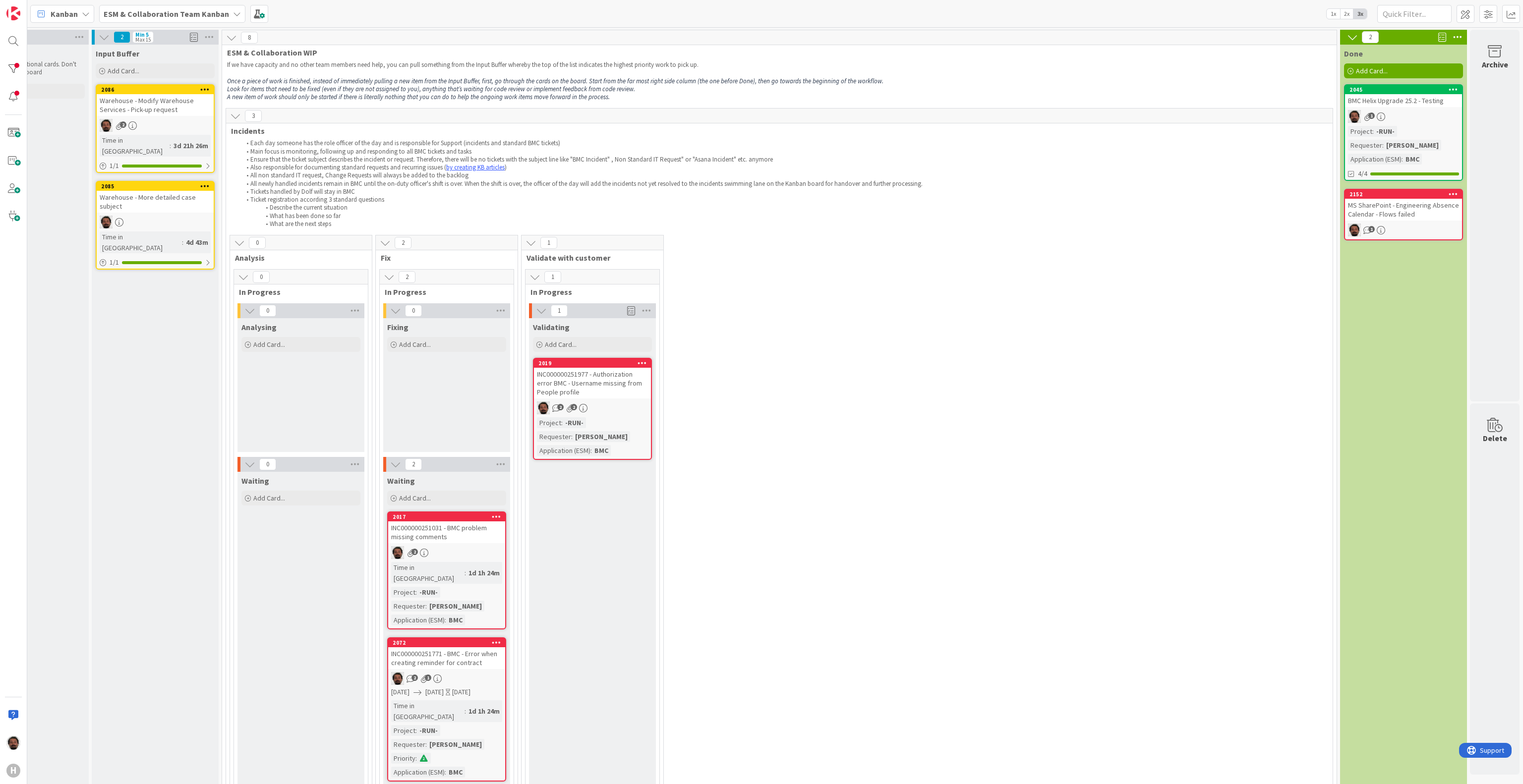
click at [581, 384] on div "INC000000251977 - Authorization error BMC - Username missing from People profile" at bounding box center [593, 383] width 117 height 31
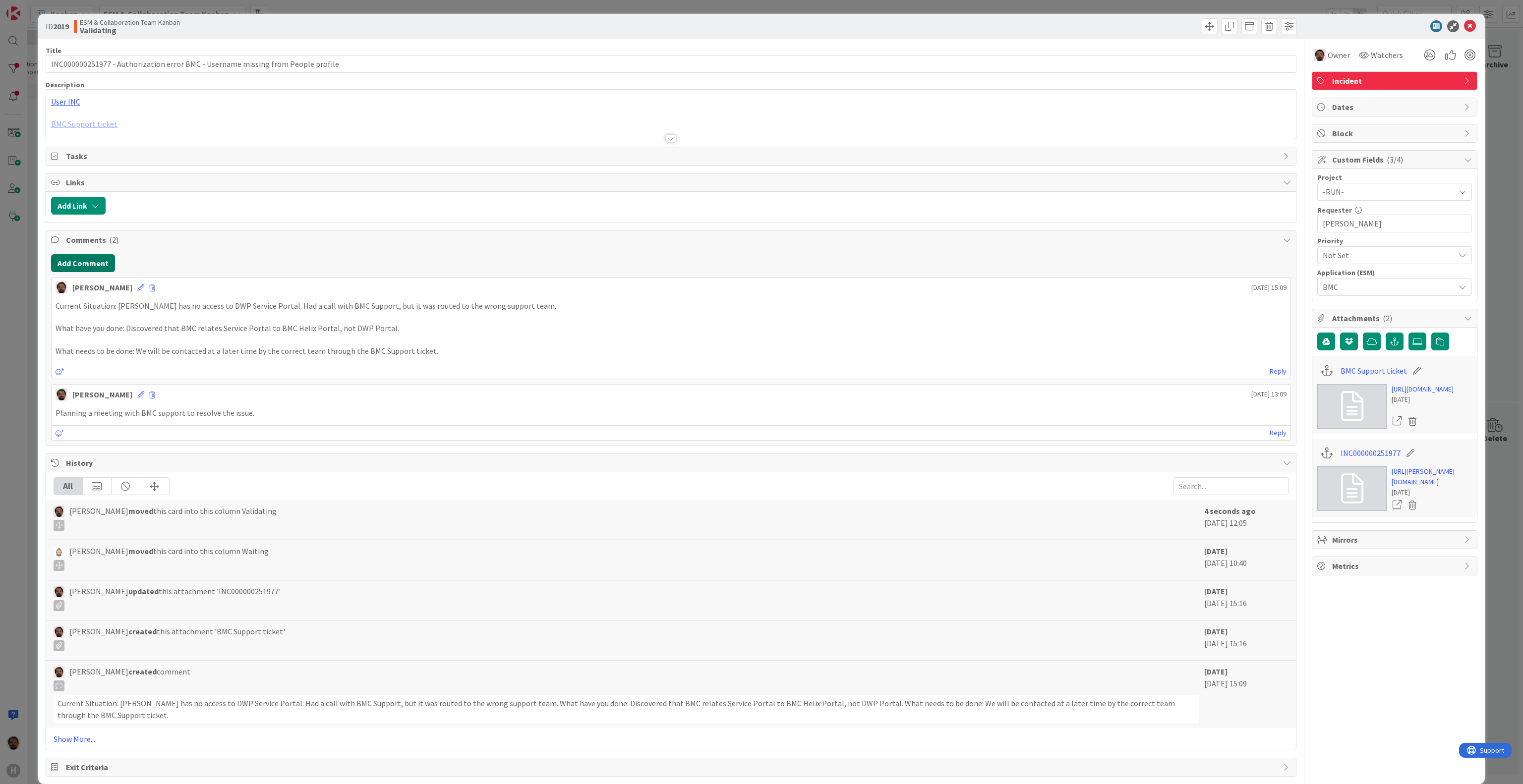
click at [69, 264] on button "Add Comment" at bounding box center [83, 263] width 64 height 18
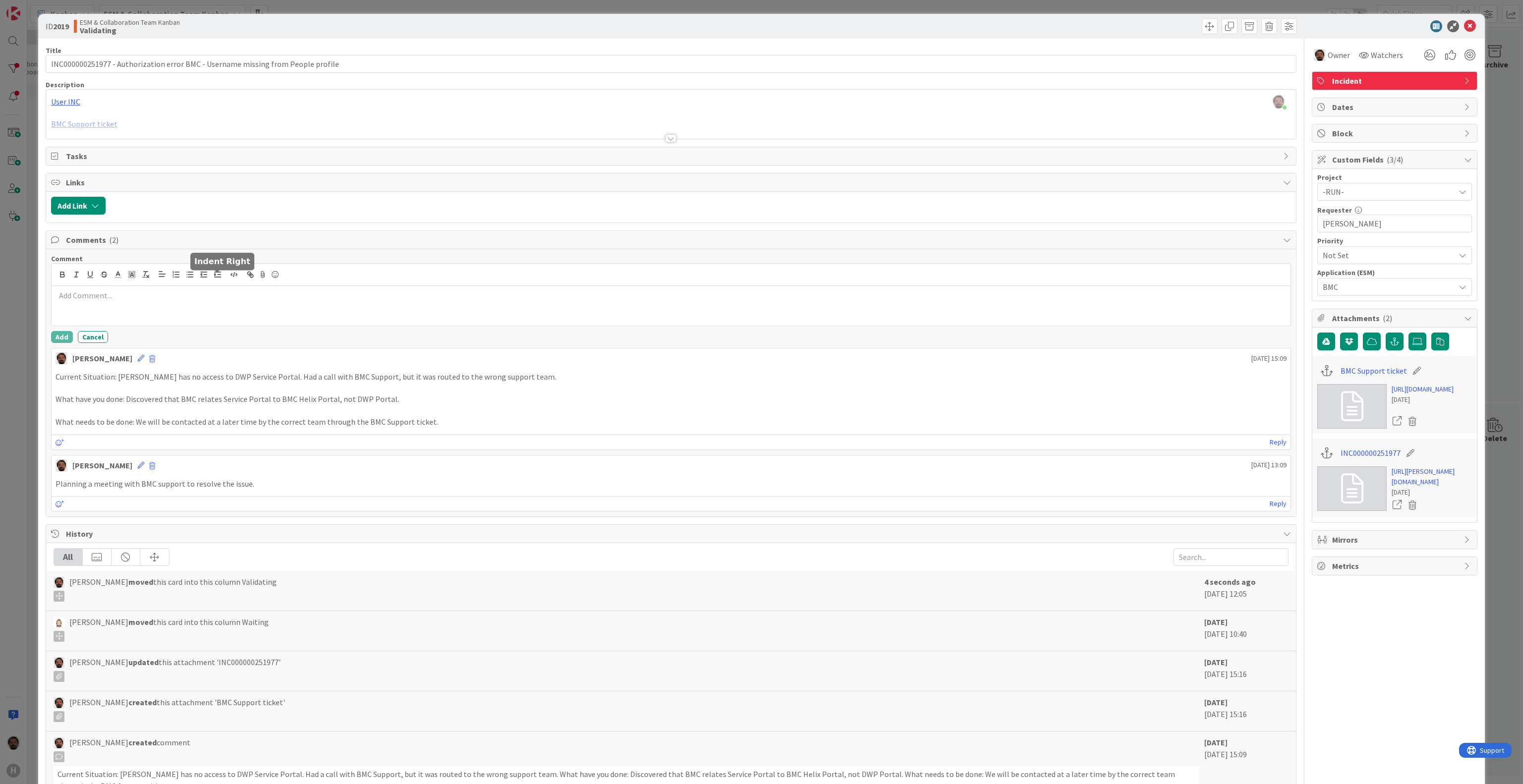
click at [251, 302] on p at bounding box center [671, 296] width 1231 height 11
click at [247, 302] on p at bounding box center [671, 296] width 1231 height 11
drag, startPoint x: 364, startPoint y: 3, endPoint x: 905, endPoint y: 311, distance: 622.5
click at [905, 311] on p at bounding box center [671, 307] width 1231 height 11
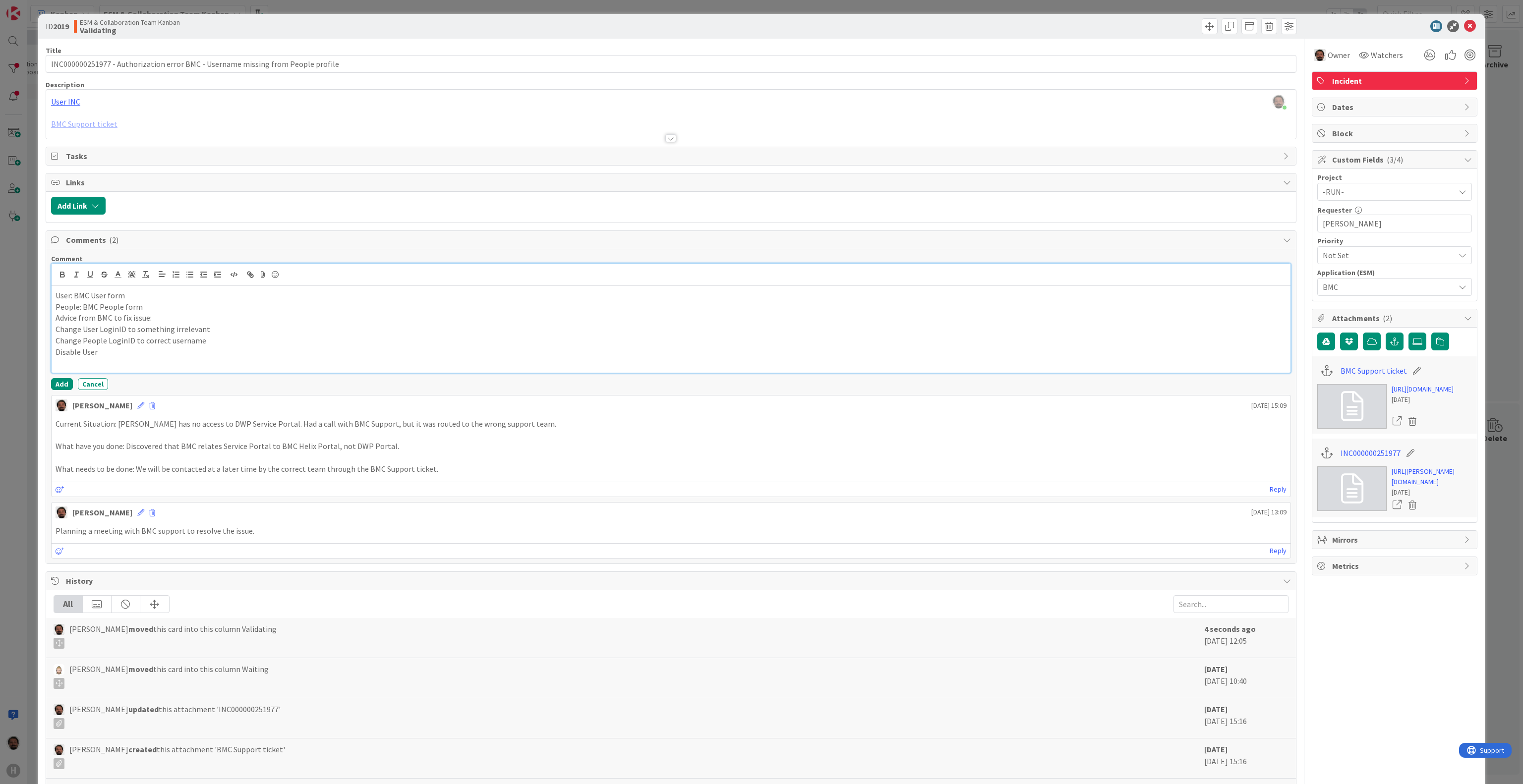
click at [181, 368] on p at bounding box center [671, 363] width 1231 height 11
click at [234, 358] on p "Disable User" at bounding box center [671, 352] width 1231 height 11
click at [50, 333] on div "Comment User: BMC User form People: BMC People form Advice from BMC to fix issu…" at bounding box center [671, 406] width 1250 height 315
click at [52, 333] on div "User: BMC User form People: BMC People form Advice from BMC to fix issue: Chang…" at bounding box center [671, 329] width 1239 height 87
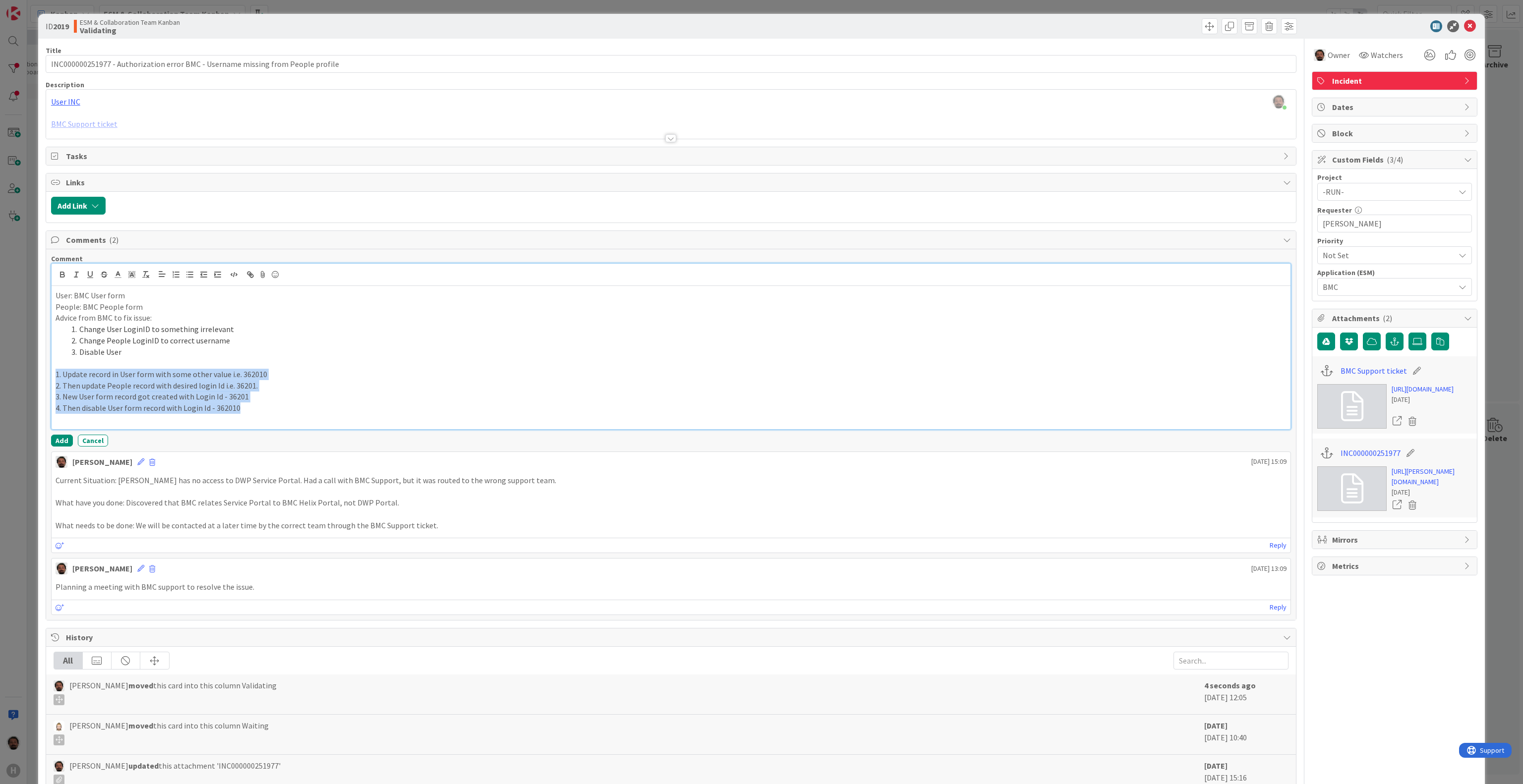
drag, startPoint x: 247, startPoint y: 412, endPoint x: 36, endPoint y: 374, distance: 214.4
click at [36, 374] on div "ID 2019 ESM & Collaboration Team Kanban Validating Title 80 / 128 INC0000002519…" at bounding box center [761, 392] width 1523 height 784
click at [131, 364] on p at bounding box center [671, 363] width 1231 height 11
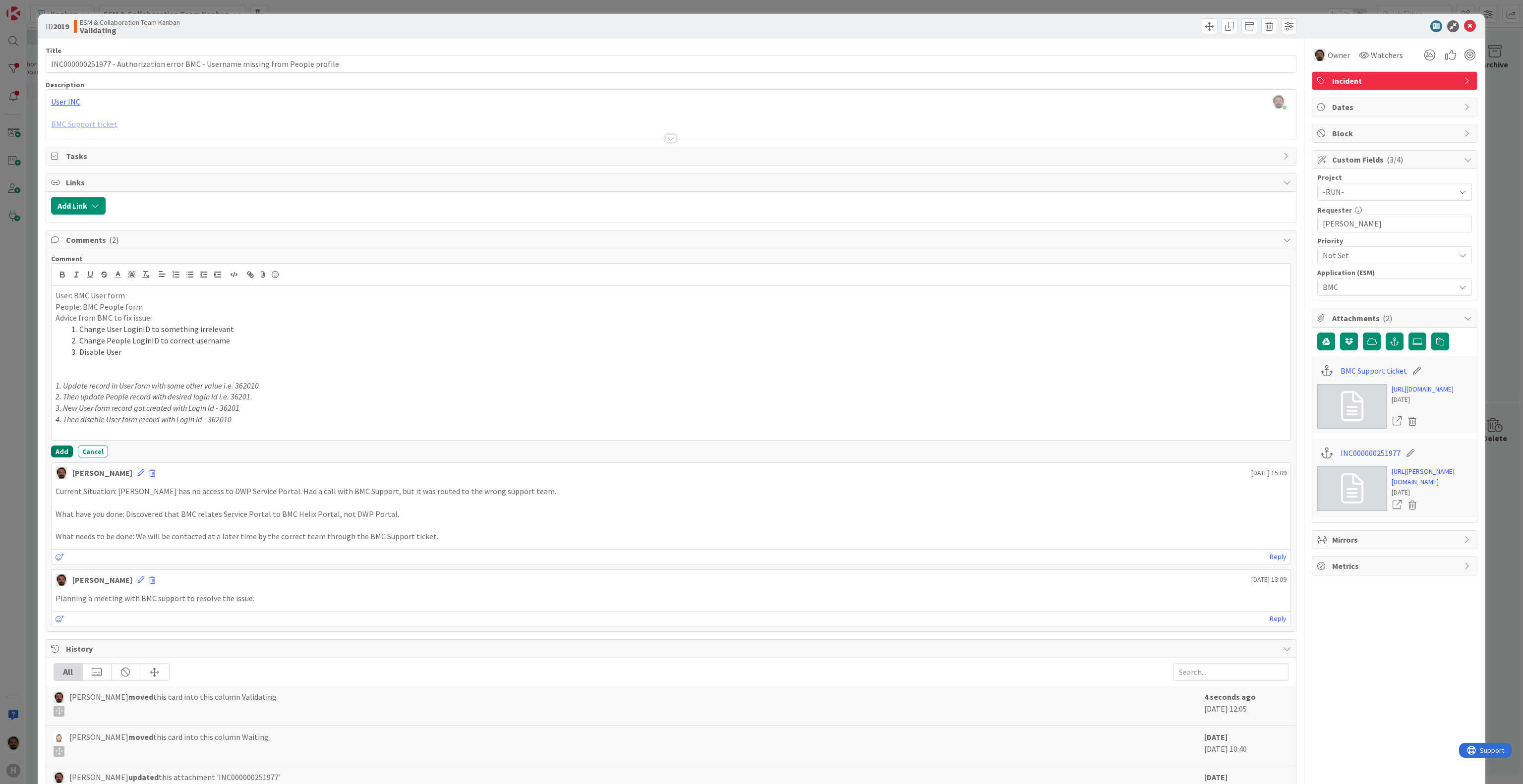
click at [57, 457] on button "Add" at bounding box center [62, 452] width 22 height 12
click at [71, 270] on button "Add Comment" at bounding box center [83, 263] width 64 height 18
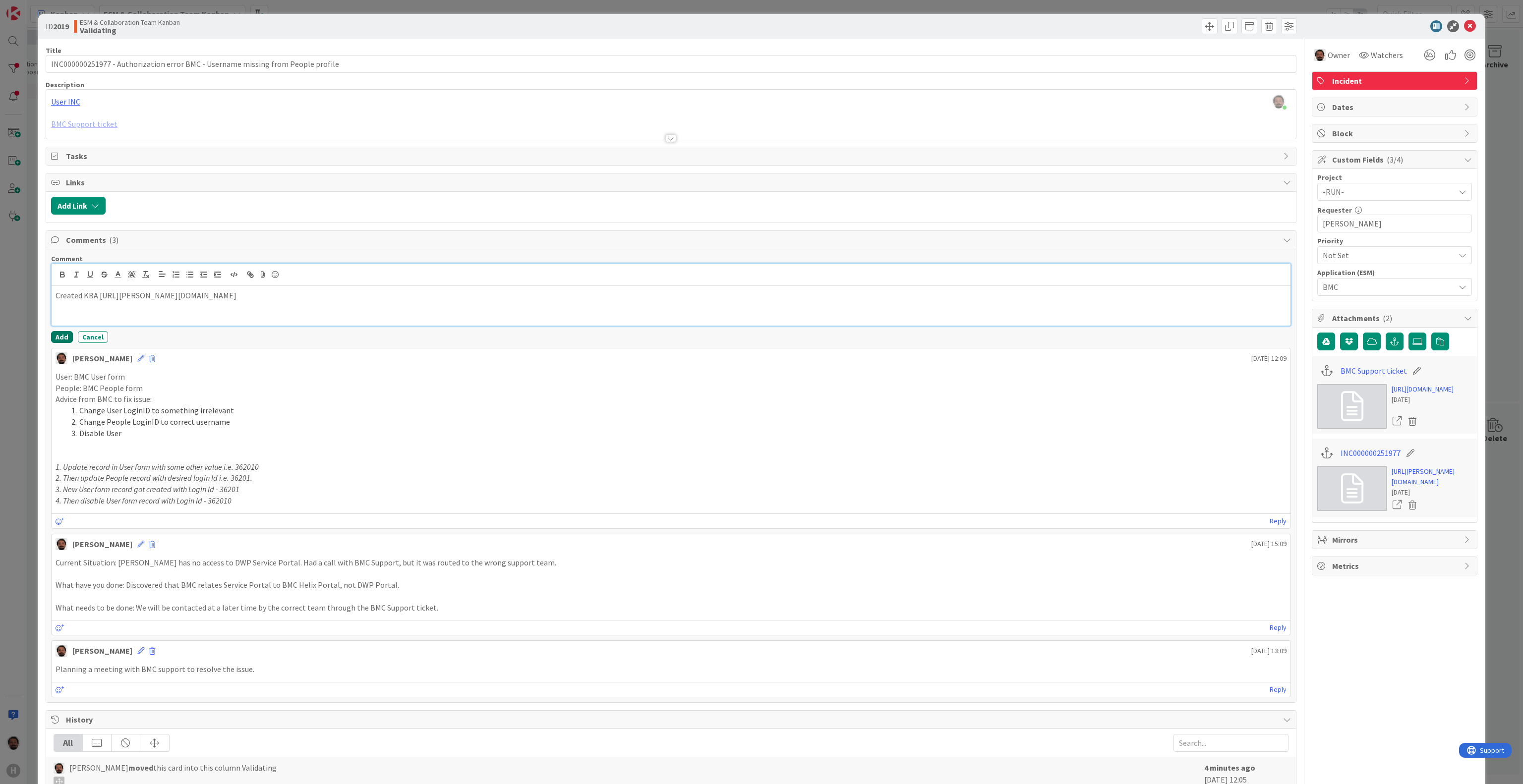
click at [60, 342] on button "Add" at bounding box center [62, 337] width 22 height 12
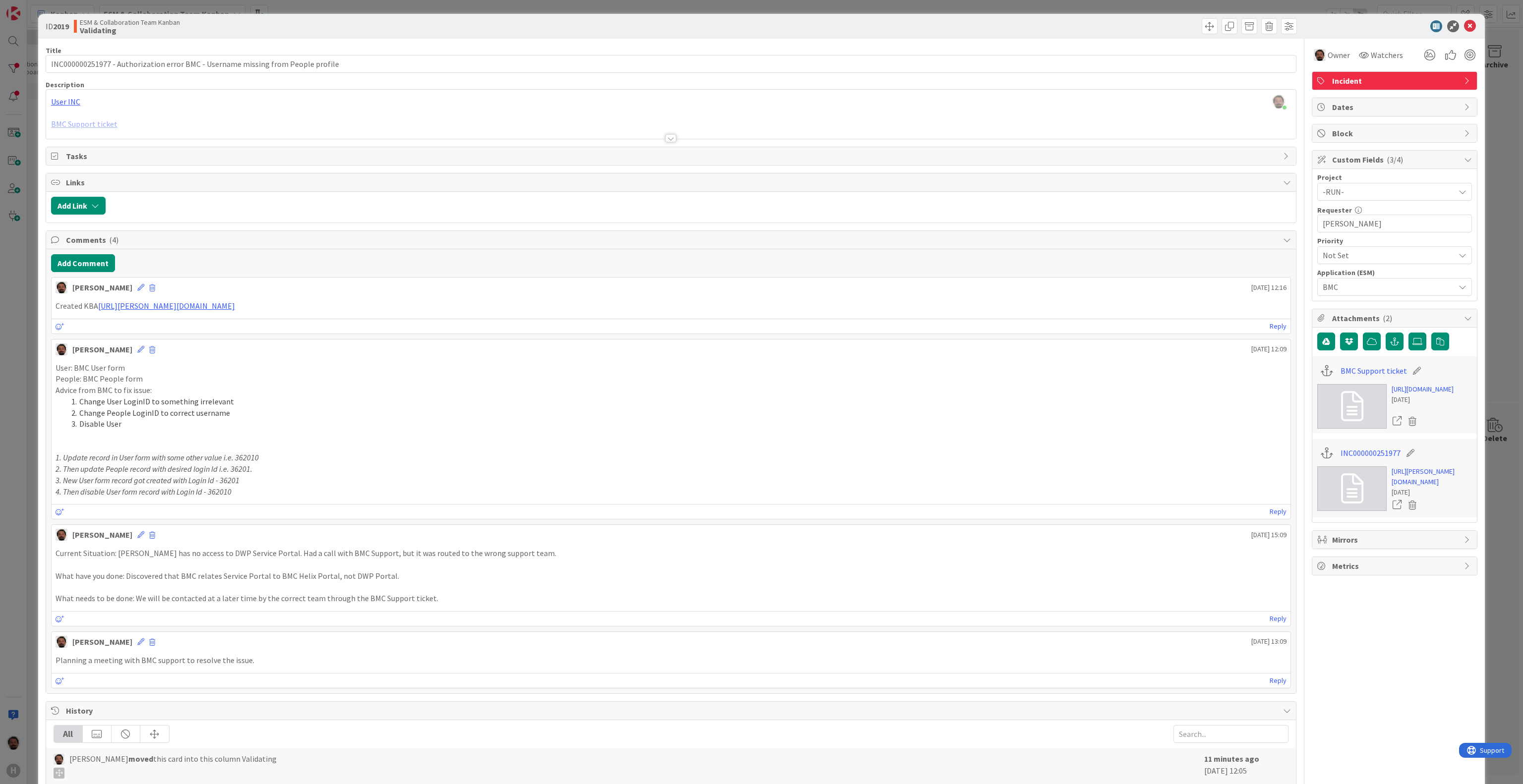
click at [1464, 23] on icon at bounding box center [1470, 26] width 12 height 12
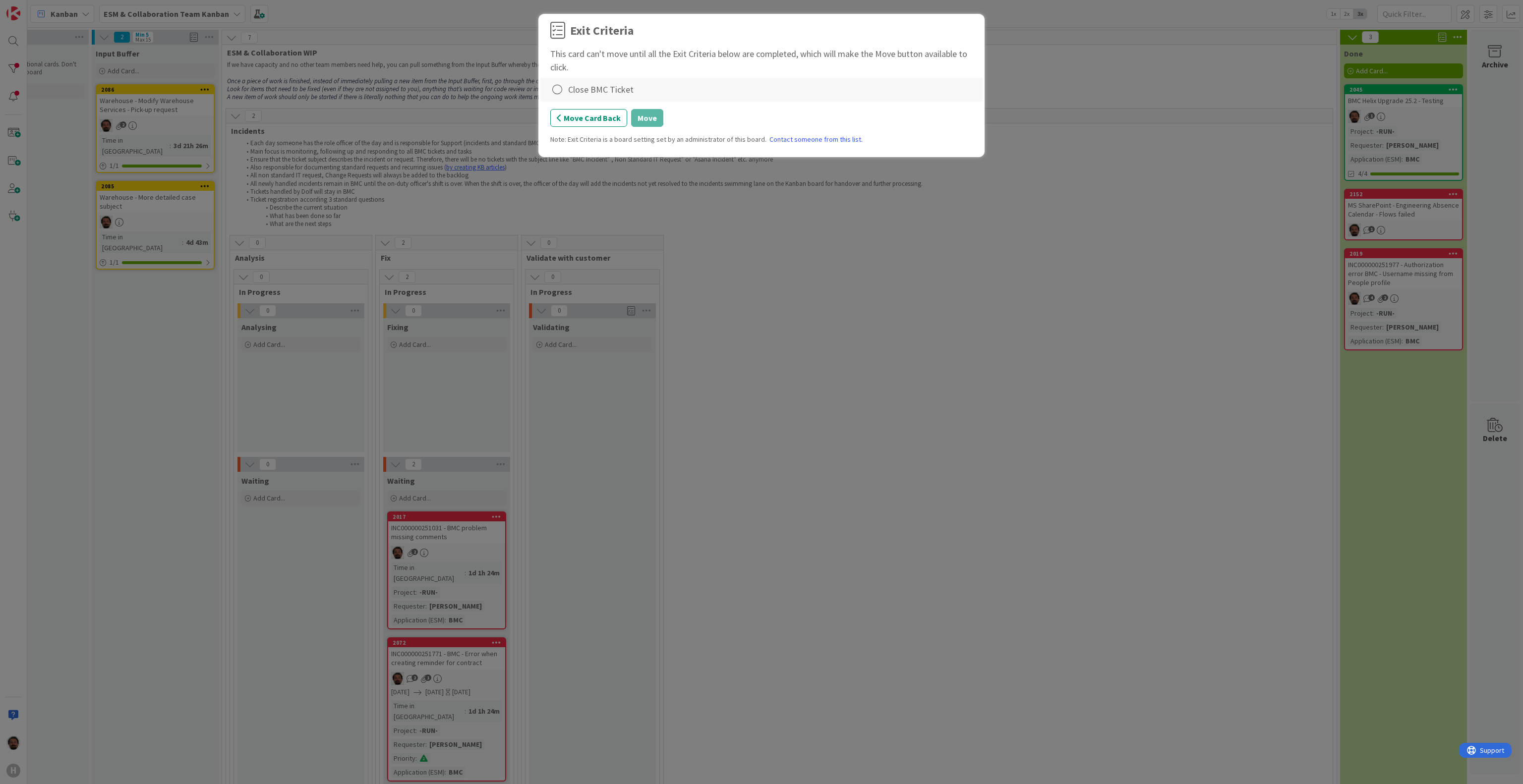
click at [571, 87] on div "Close BMC Ticket" at bounding box center [601, 90] width 65 height 13
click at [558, 86] on icon at bounding box center [557, 90] width 14 height 14
click at [636, 109] on link "Complete" at bounding box center [612, 109] width 124 height 14
click at [660, 119] on button "Move" at bounding box center [647, 118] width 32 height 18
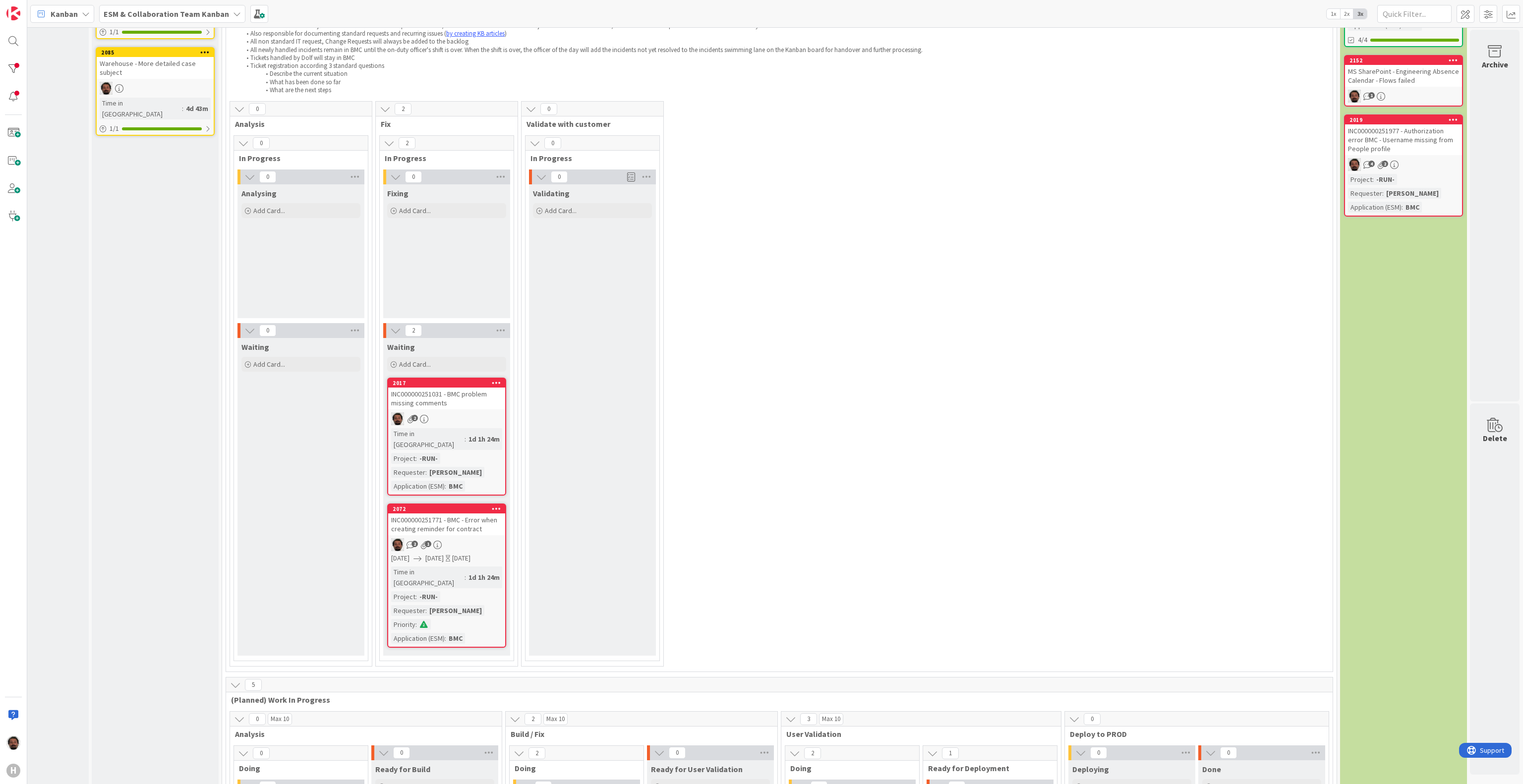
scroll to position [198, 89]
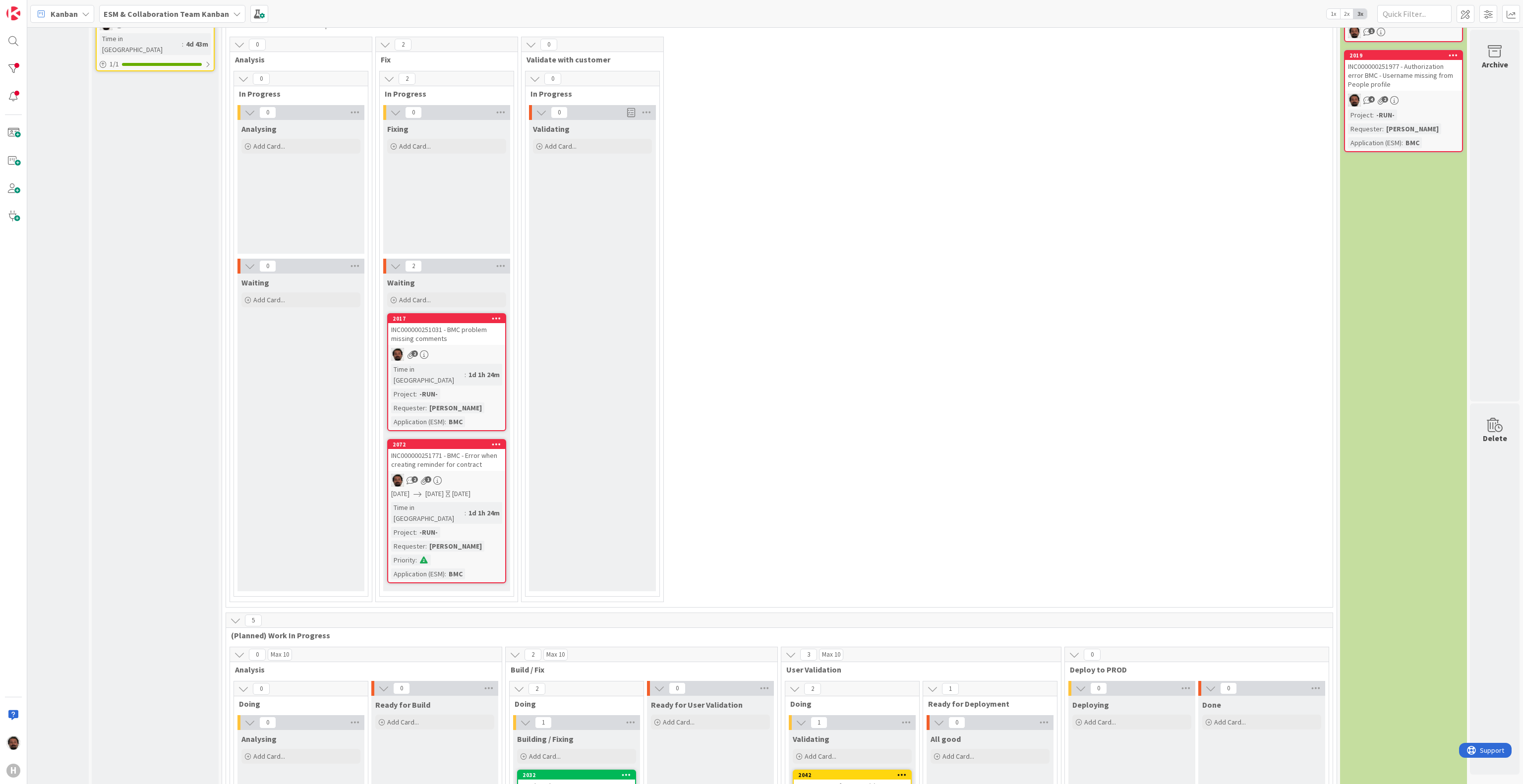
click at [452, 336] on div "INC000000251031 - BMC problem missing comments" at bounding box center [447, 334] width 117 height 22
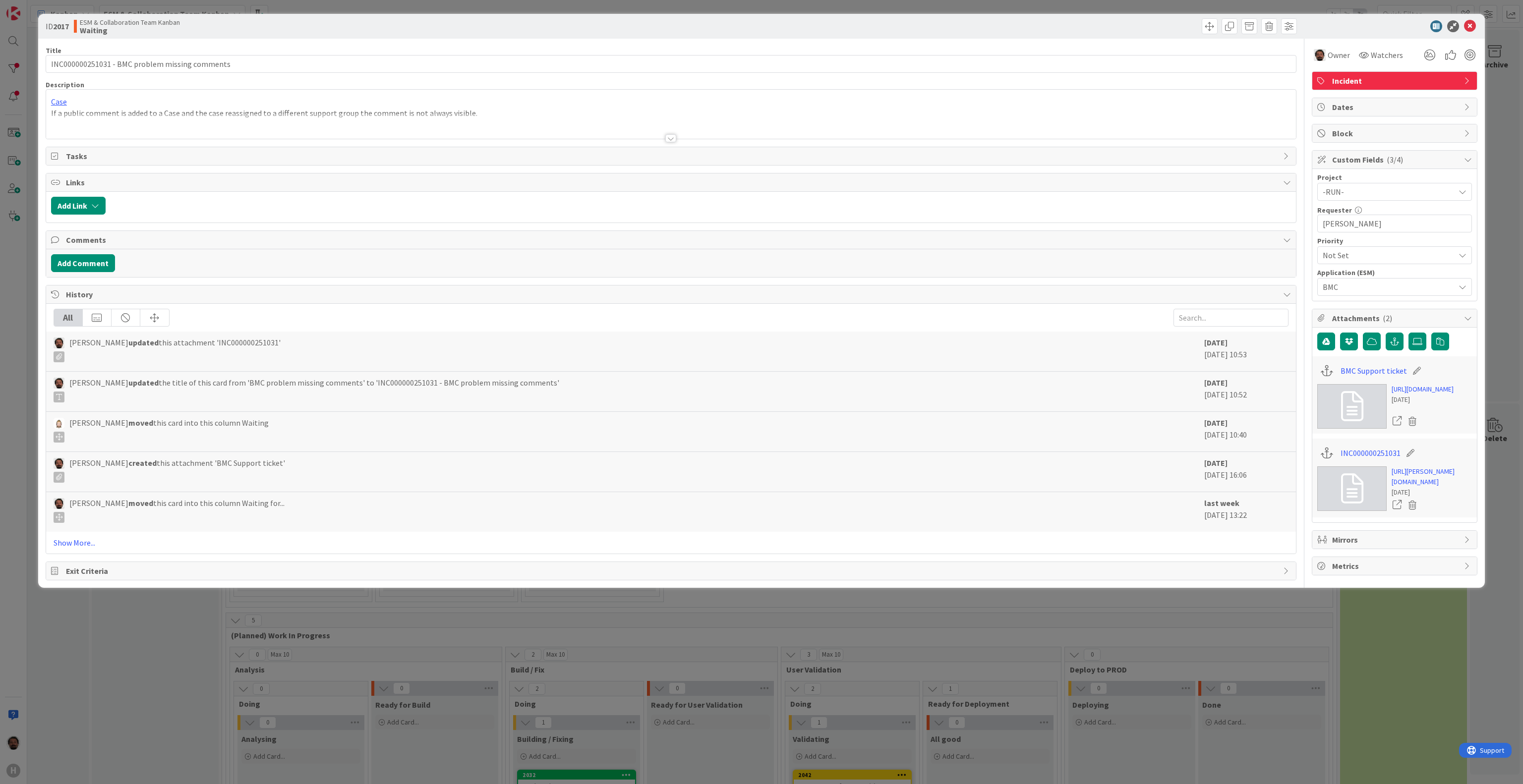
click at [300, 131] on div at bounding box center [671, 127] width 1250 height 26
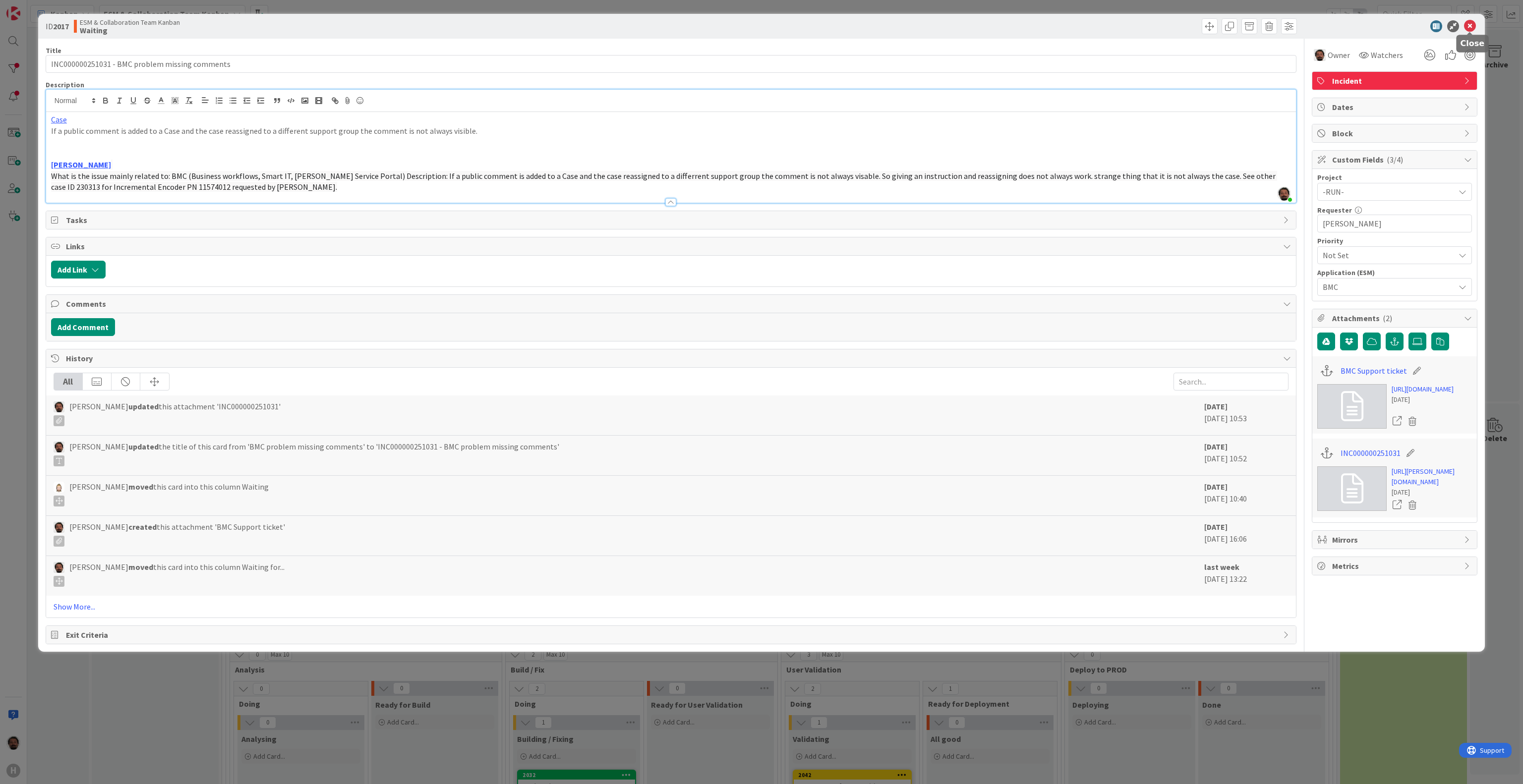
click at [1470, 27] on icon at bounding box center [1470, 26] width 12 height 12
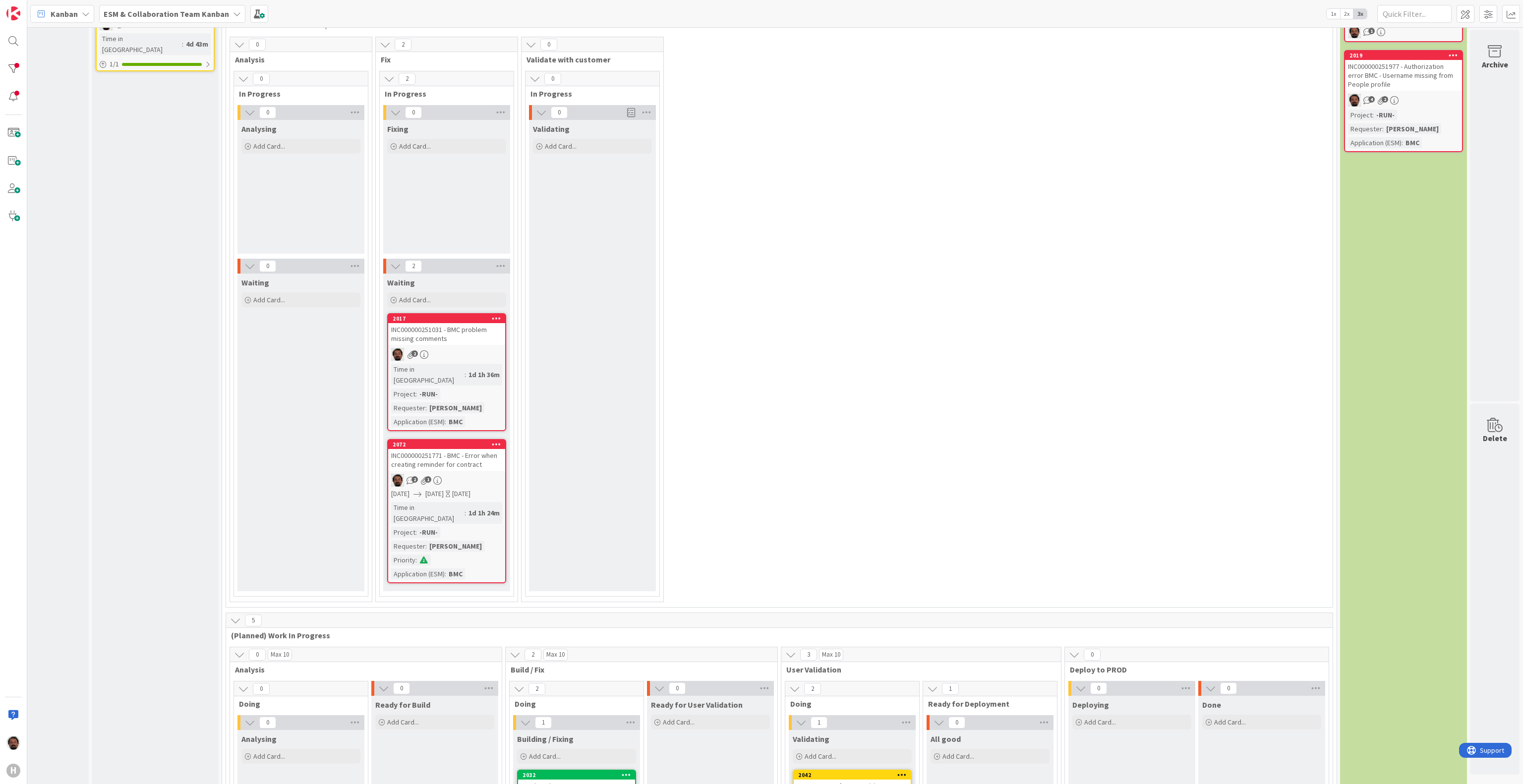
click at [456, 449] on div "INC000000251771 - BMC - Error when creating reminder for contract" at bounding box center [447, 460] width 117 height 22
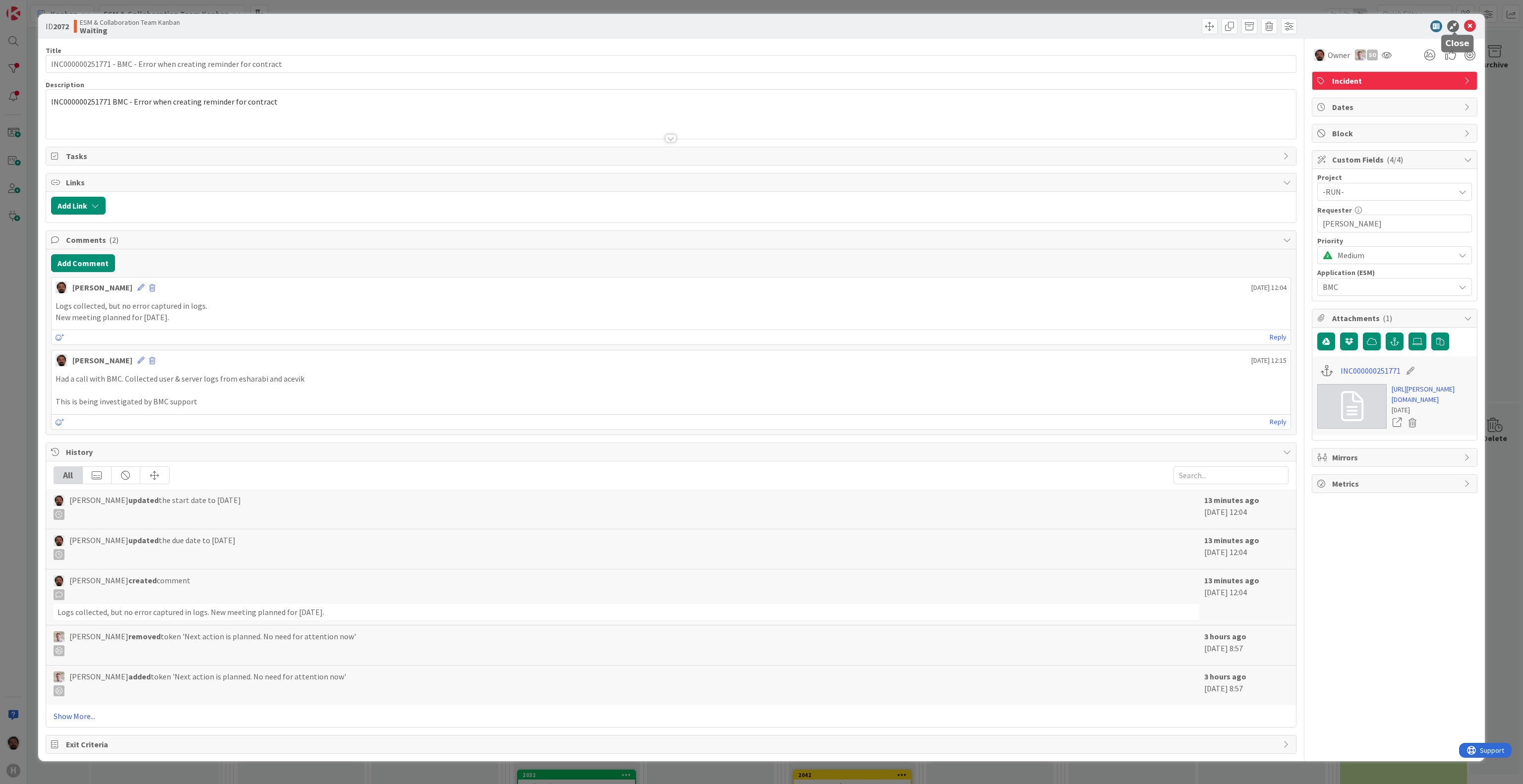
click at [1464, 22] on icon at bounding box center [1470, 26] width 12 height 12
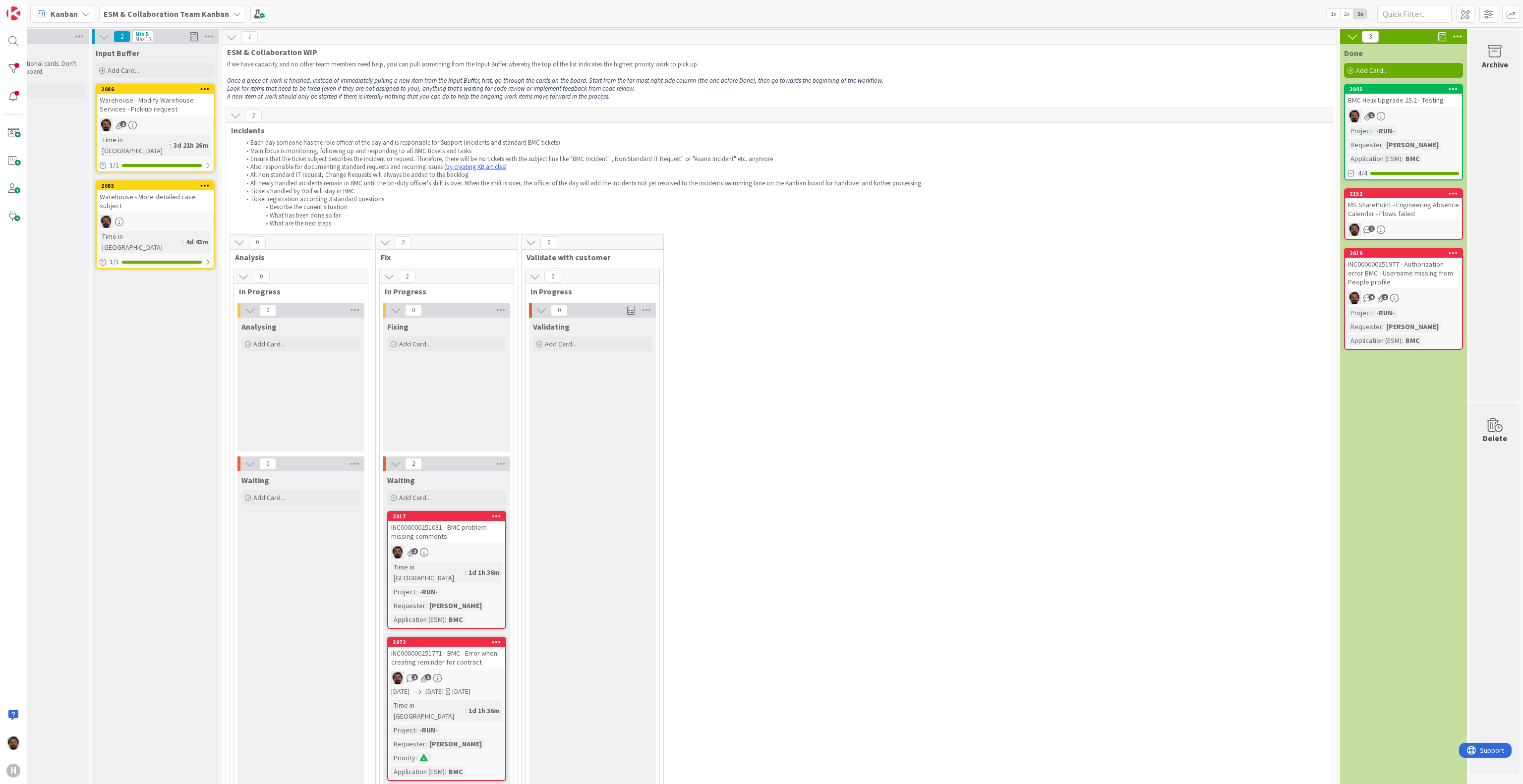
scroll to position [0, 89]
click at [230, 115] on icon at bounding box center [236, 116] width 11 height 11
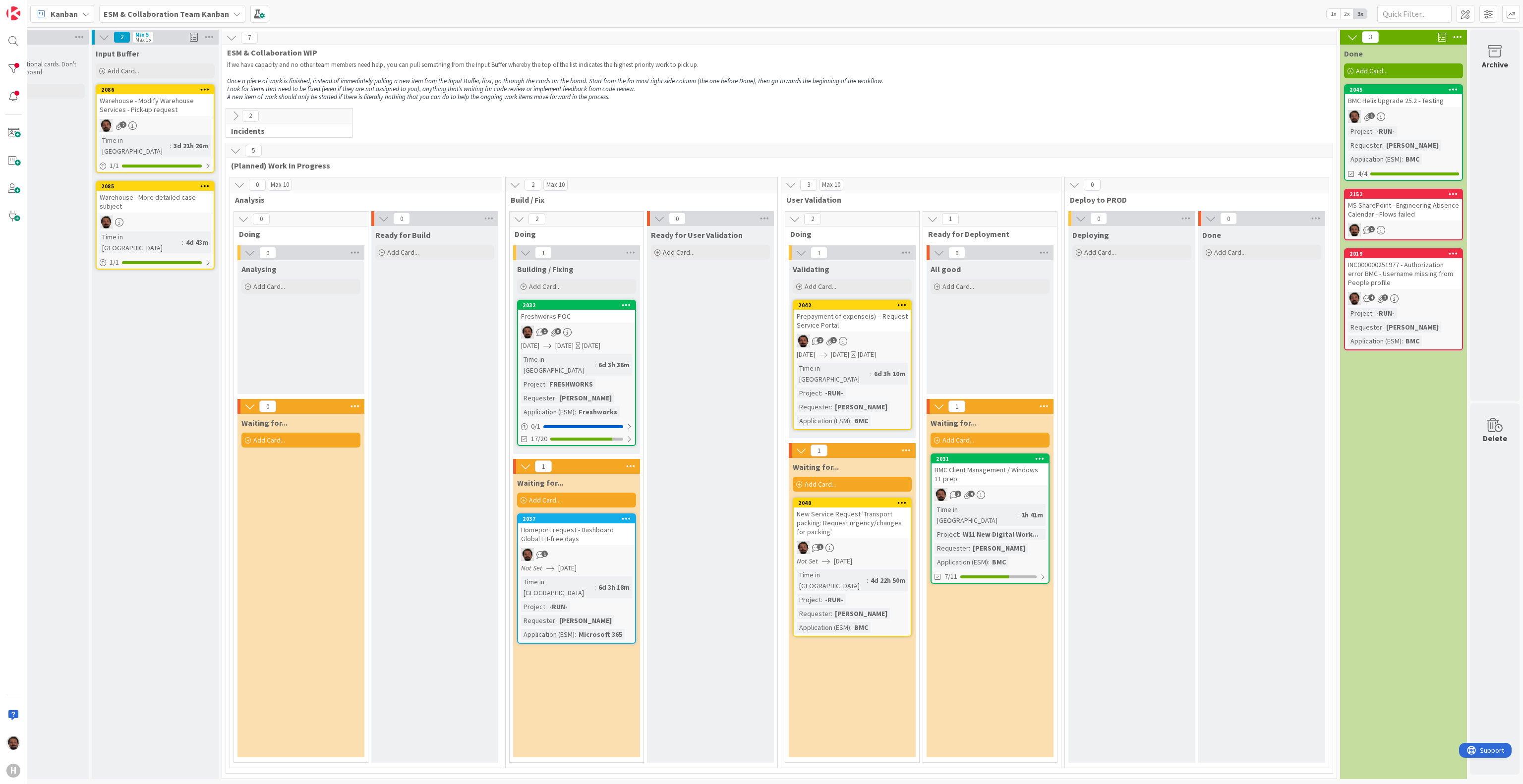
scroll to position [10, 89]
click at [992, 463] on div "BMC Client Management / Windows 11 prep" at bounding box center [990, 474] width 117 height 22
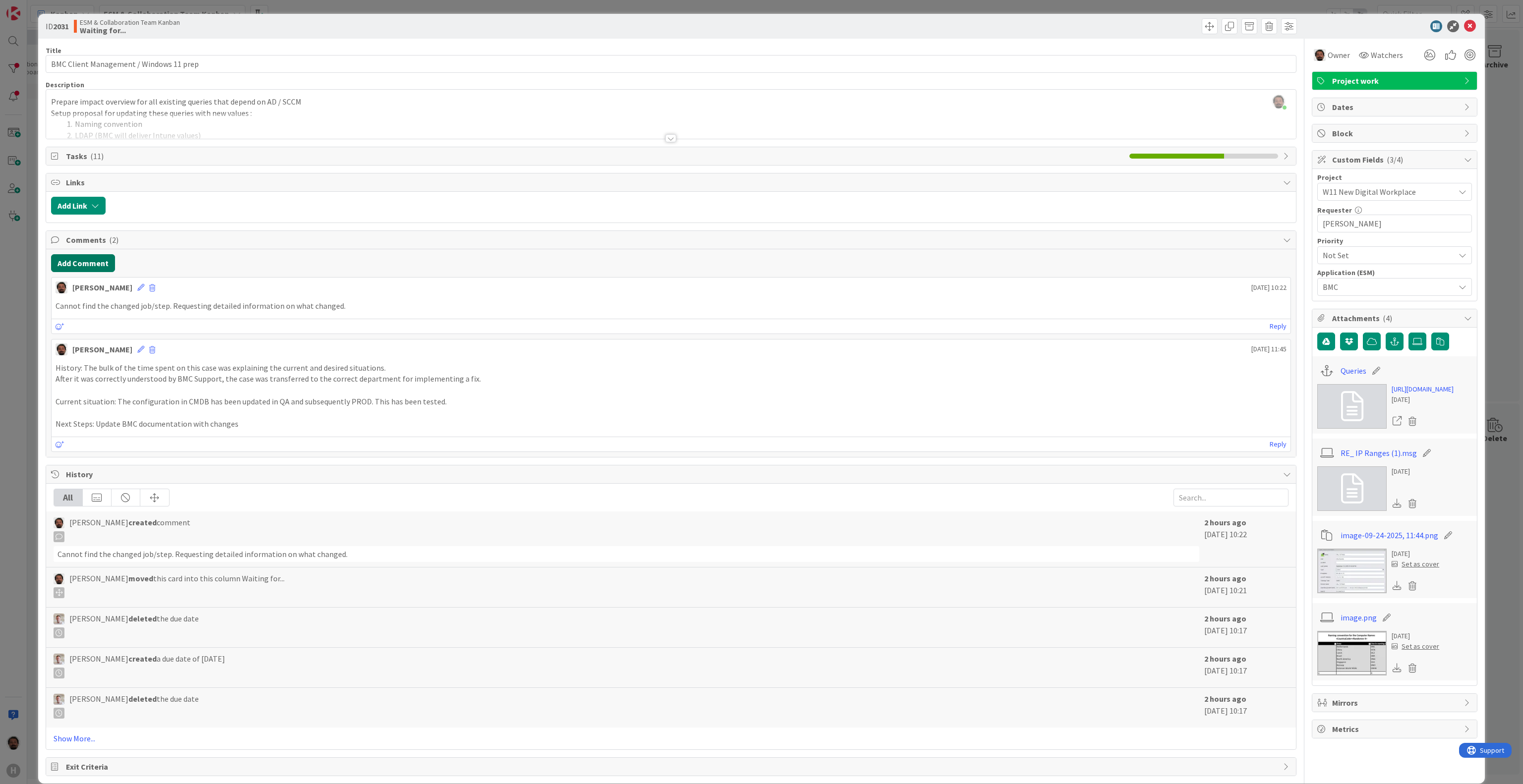
click at [79, 265] on button "Add Comment" at bounding box center [83, 263] width 64 height 18
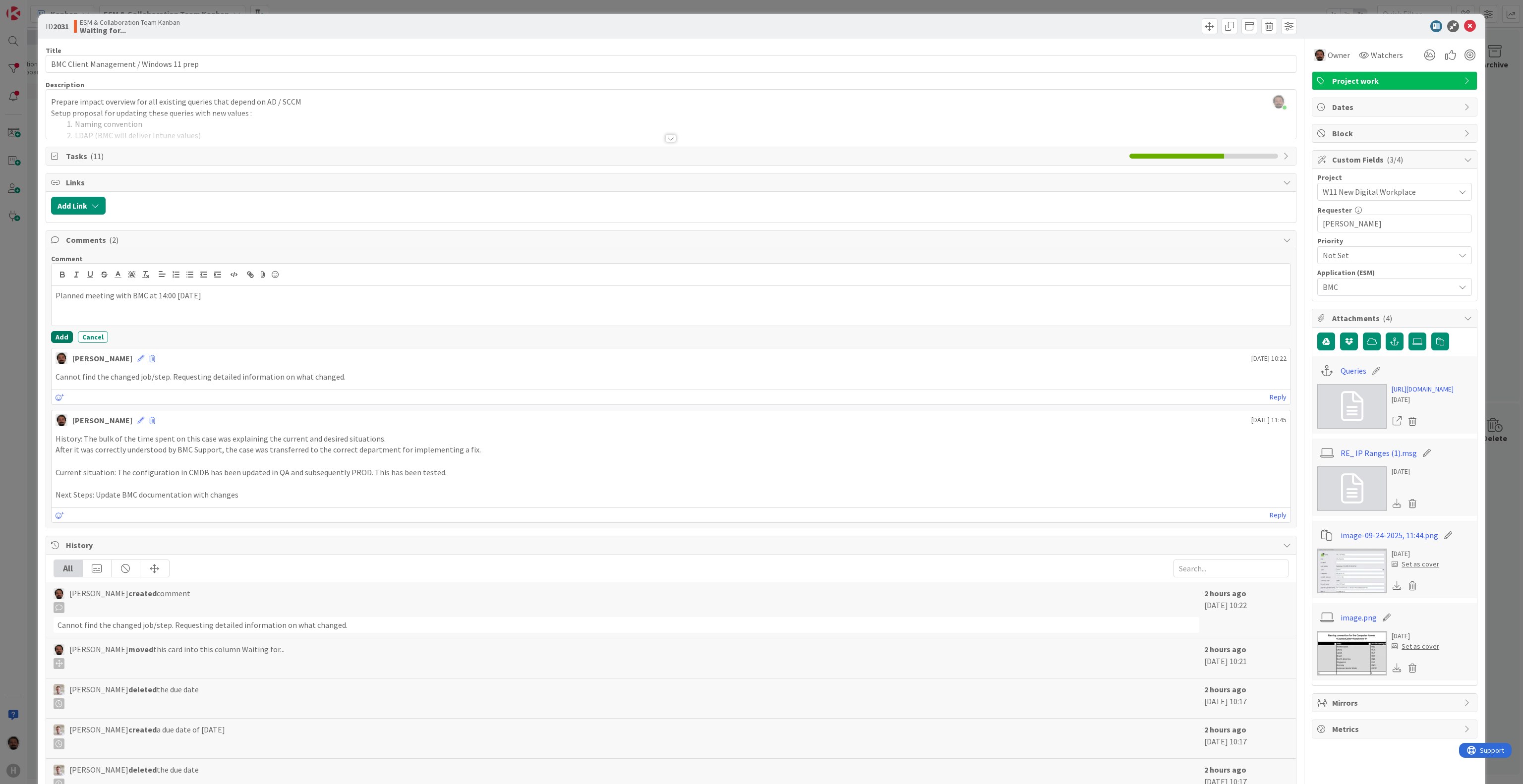
click at [53, 341] on button "Add" at bounding box center [62, 337] width 22 height 12
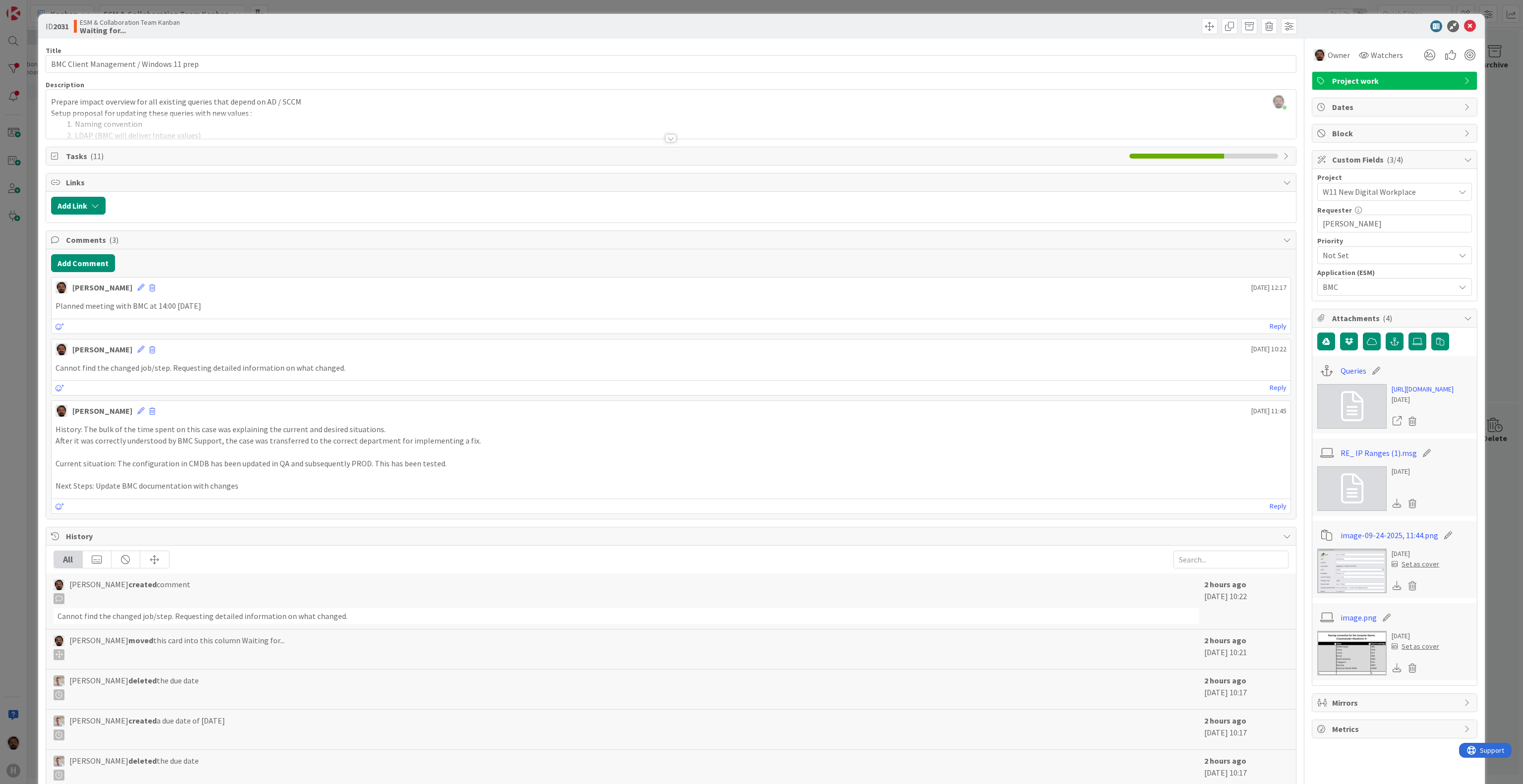
click at [1464, 24] on icon at bounding box center [1470, 26] width 12 height 12
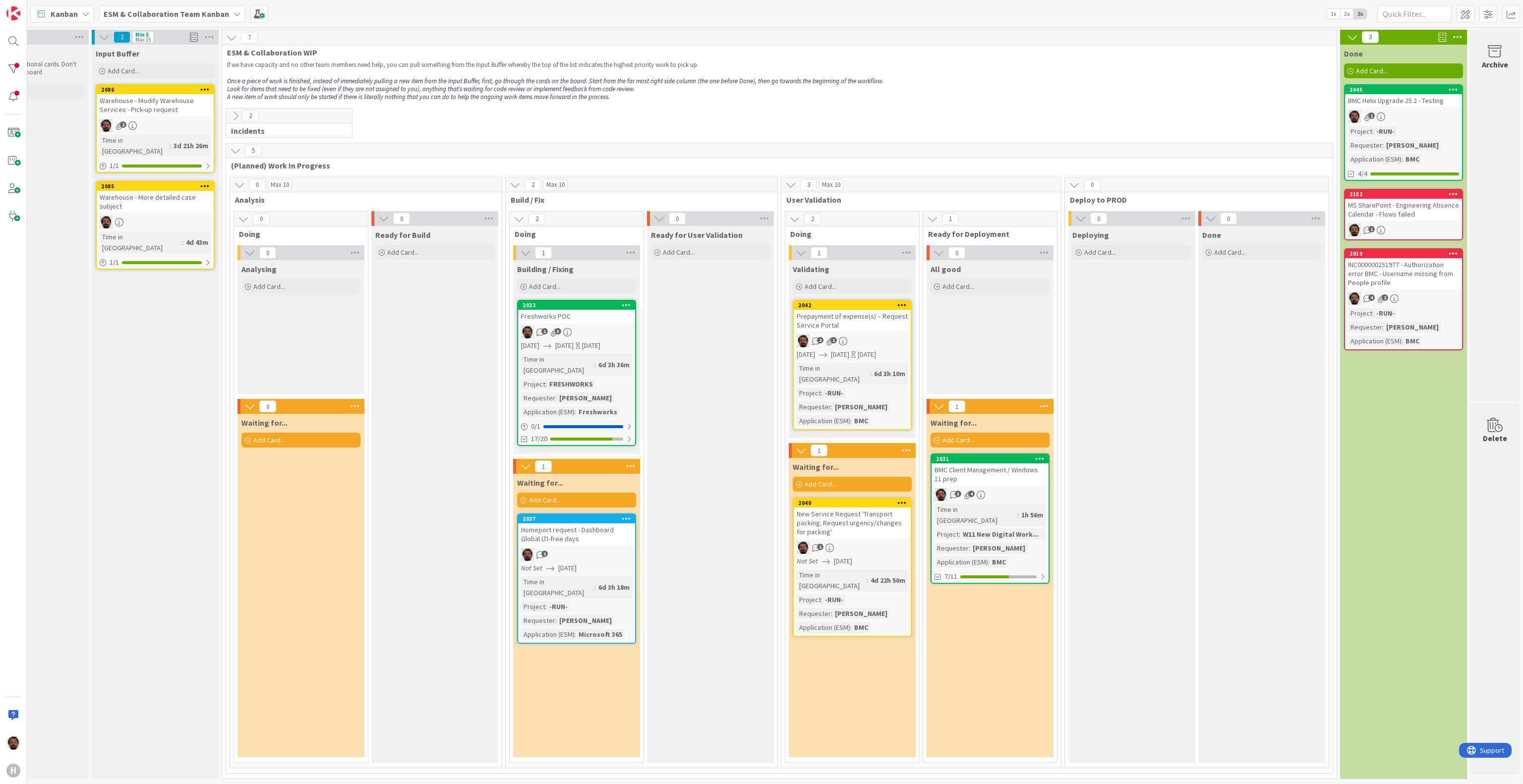
click at [844, 319] on div "Prepayment of expense(s) – Request Service Portal" at bounding box center [852, 321] width 117 height 22
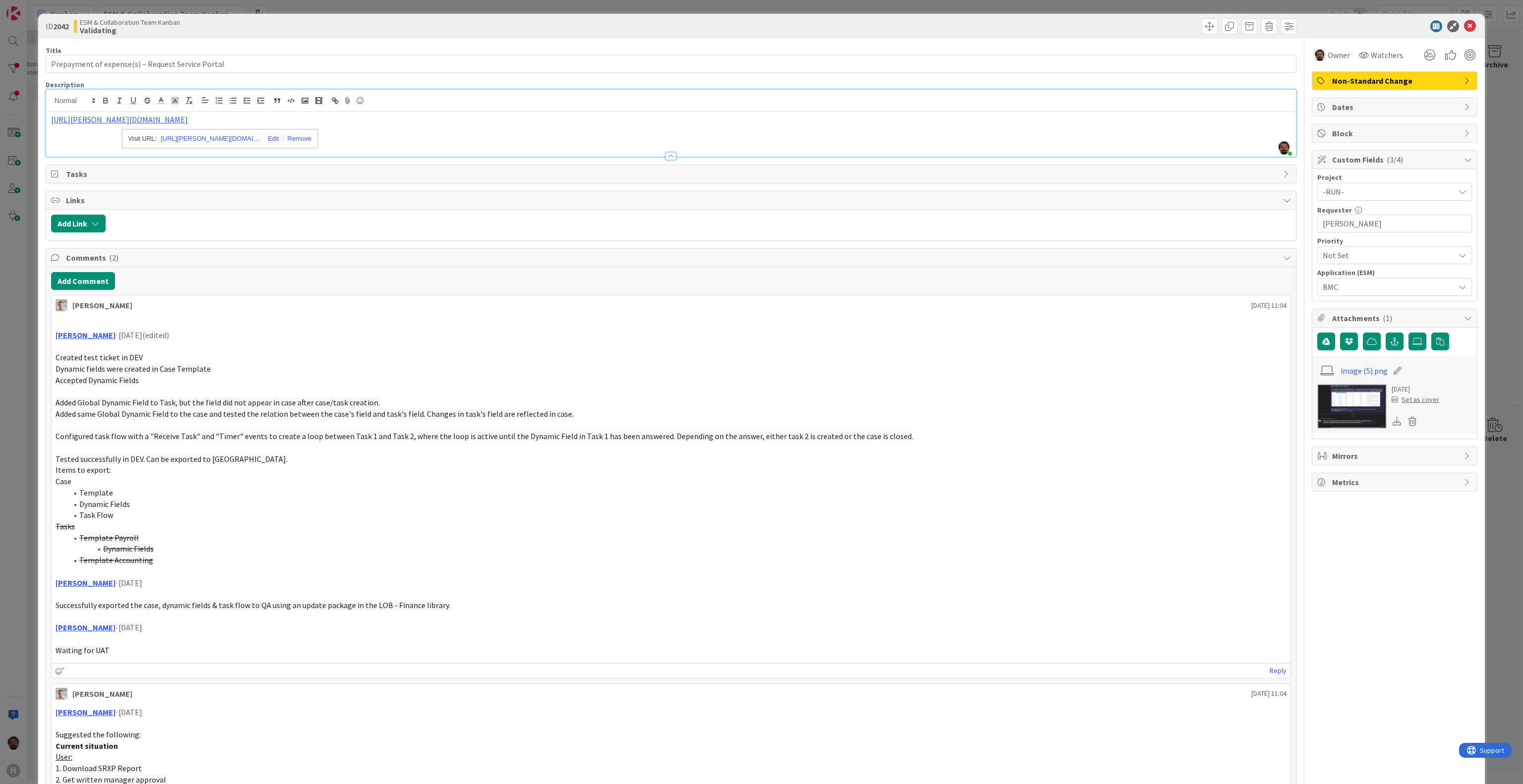
click at [436, 155] on div at bounding box center [671, 151] width 1250 height 10
click at [353, 104] on div "Akif Cevik just joined https://huisman-smartit.onbmc.com/smartit/app/#/workorde…" at bounding box center [671, 123] width 1250 height 67
click at [230, 139] on link "https://huisman-smartit.onbmc.com/smartit/app/#/workorder/AGGFJESXD02ACASP1FQNS…" at bounding box center [209, 139] width 99 height 13
click at [427, 120] on p "https://huisman-smartit.onbmc.com/smartit/app/#/workorder/AGGFJESXD02ACASP1FQNS…" at bounding box center [671, 119] width 1240 height 11
drag, startPoint x: 427, startPoint y: 121, endPoint x: 27, endPoint y: 104, distance: 400.4
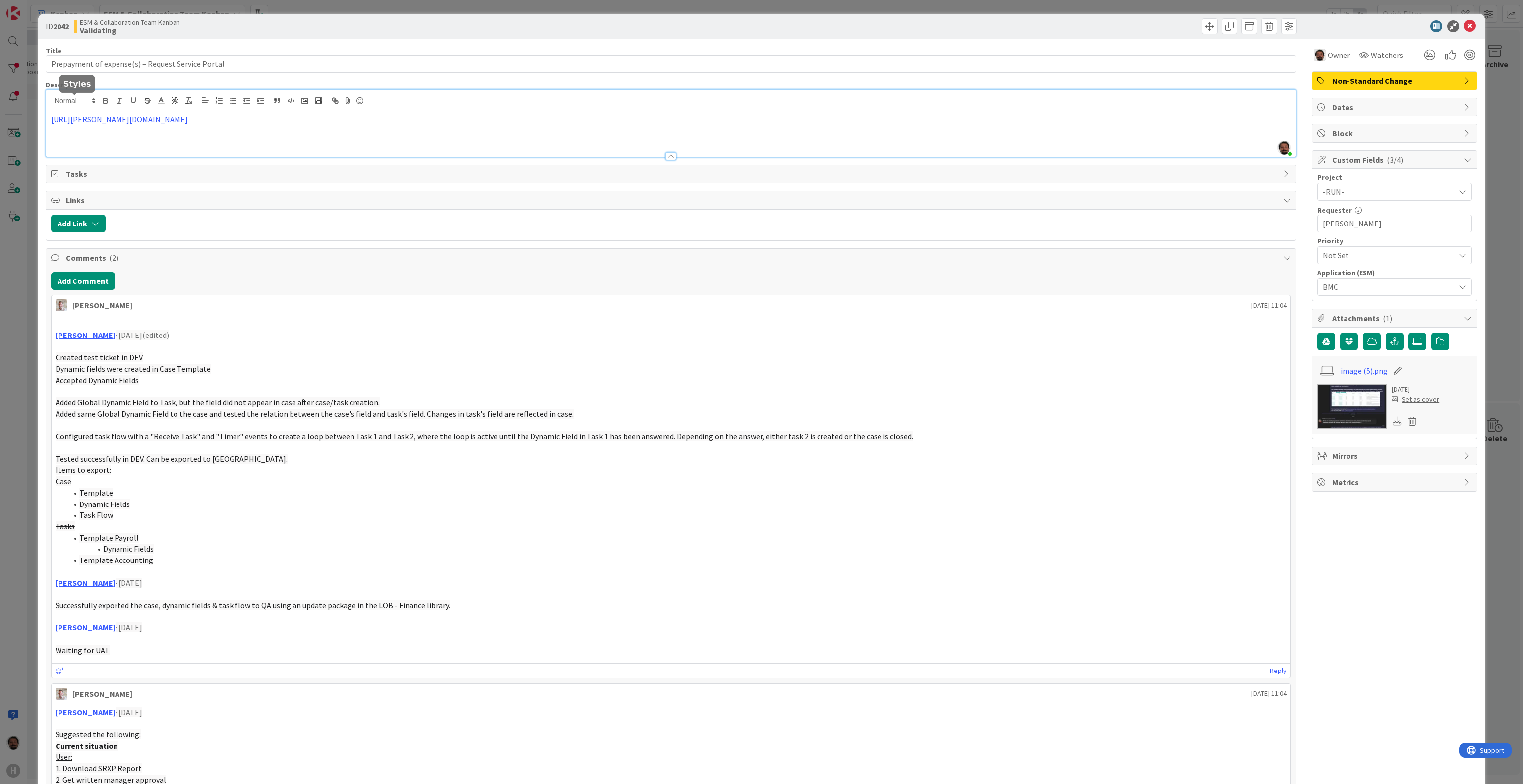
click at [27, 104] on div "ID 2042 ESM & Collaboration Team Kanban Validating Title 49 / 128 Prepayment of…" at bounding box center [761, 392] width 1523 height 784
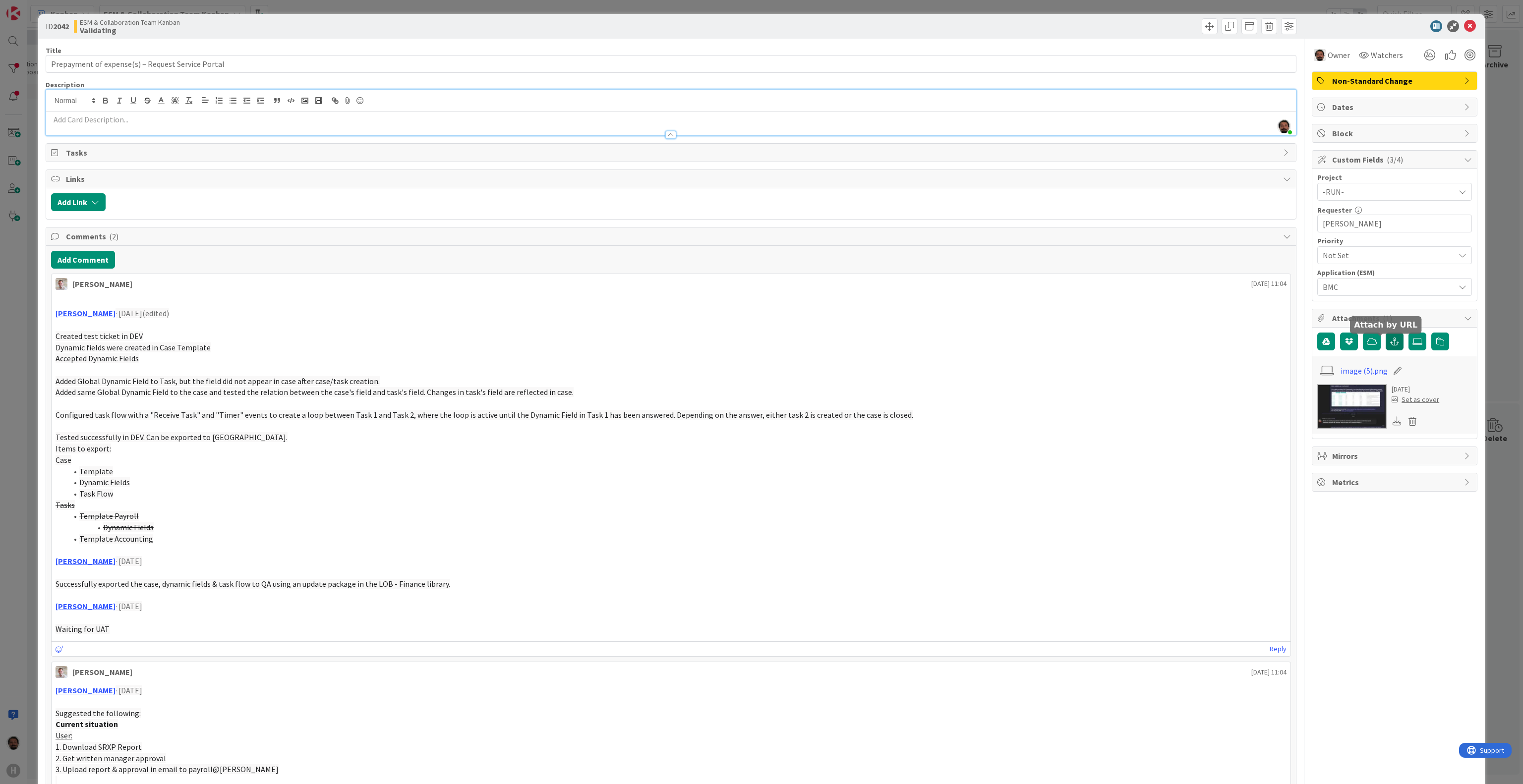
click at [1390, 346] on icon "button" at bounding box center [1394, 341] width 9 height 8
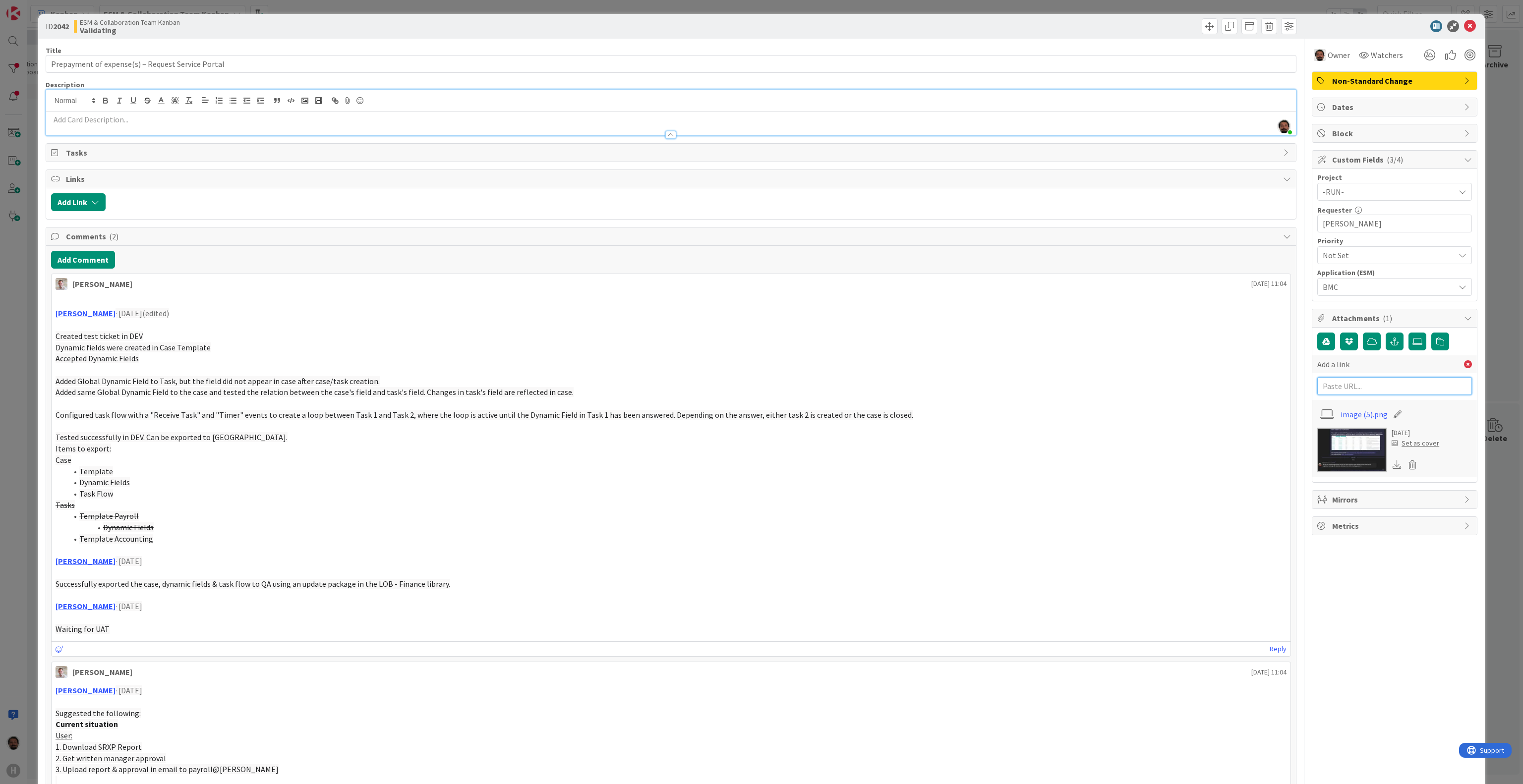
click at [1362, 388] on input "text" at bounding box center [1395, 386] width 155 height 18
paste input "https://huisman-smartit.onbmc.com/smartit/app/#/workorder/AGGFJESXD02ACASP1FQNS…"
type input "https://huisman-smartit.onbmc.com/smartit/app/#/workorder/AGGFJESXD02ACASP1FQNS…"
click at [1322, 414] on input "text" at bounding box center [1395, 408] width 155 height 18
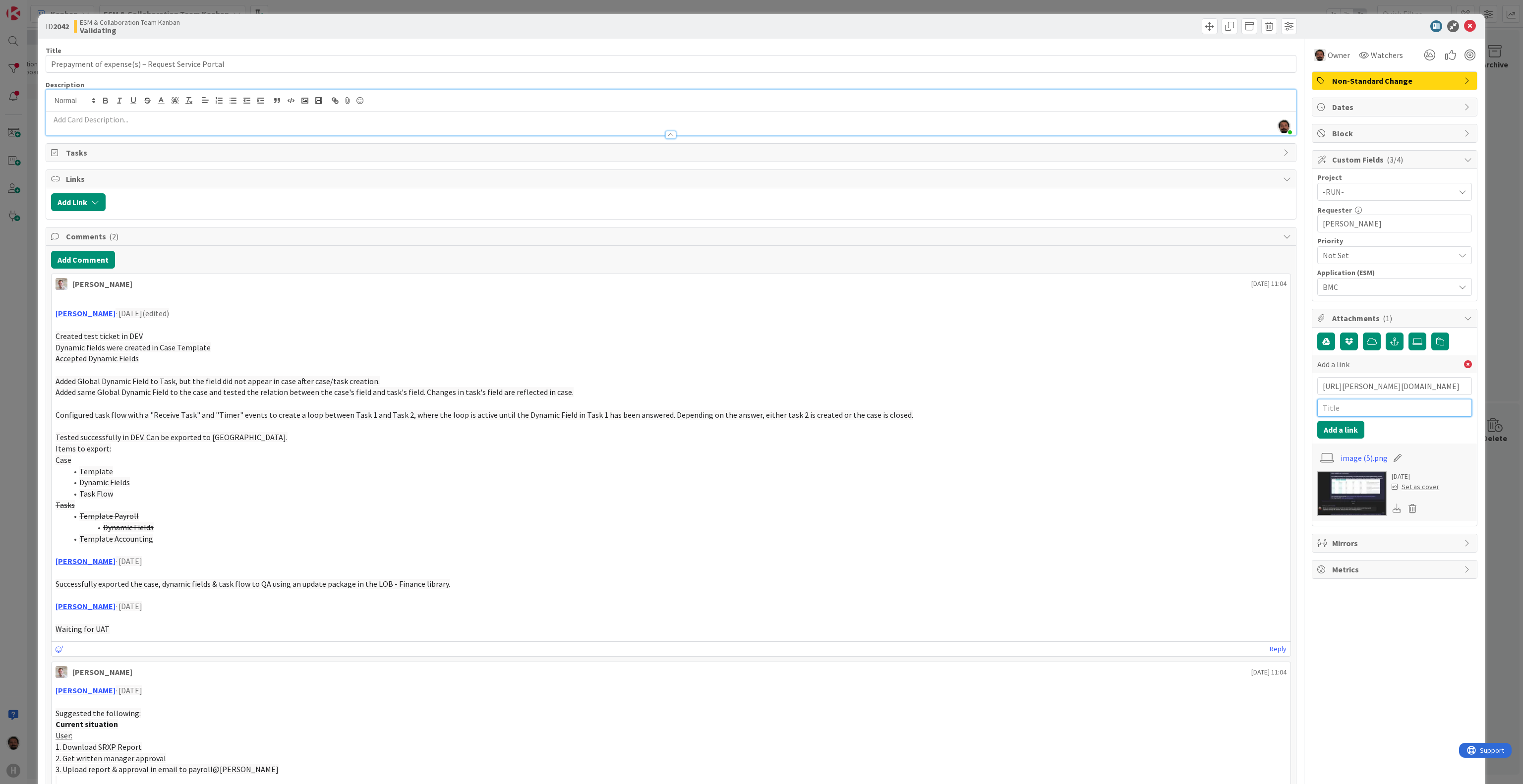
scroll to position [0, 0]
paste input "WO0000000254354"
type input "WO0000000254354"
click at [1318, 433] on button "Add a link" at bounding box center [1341, 430] width 47 height 18
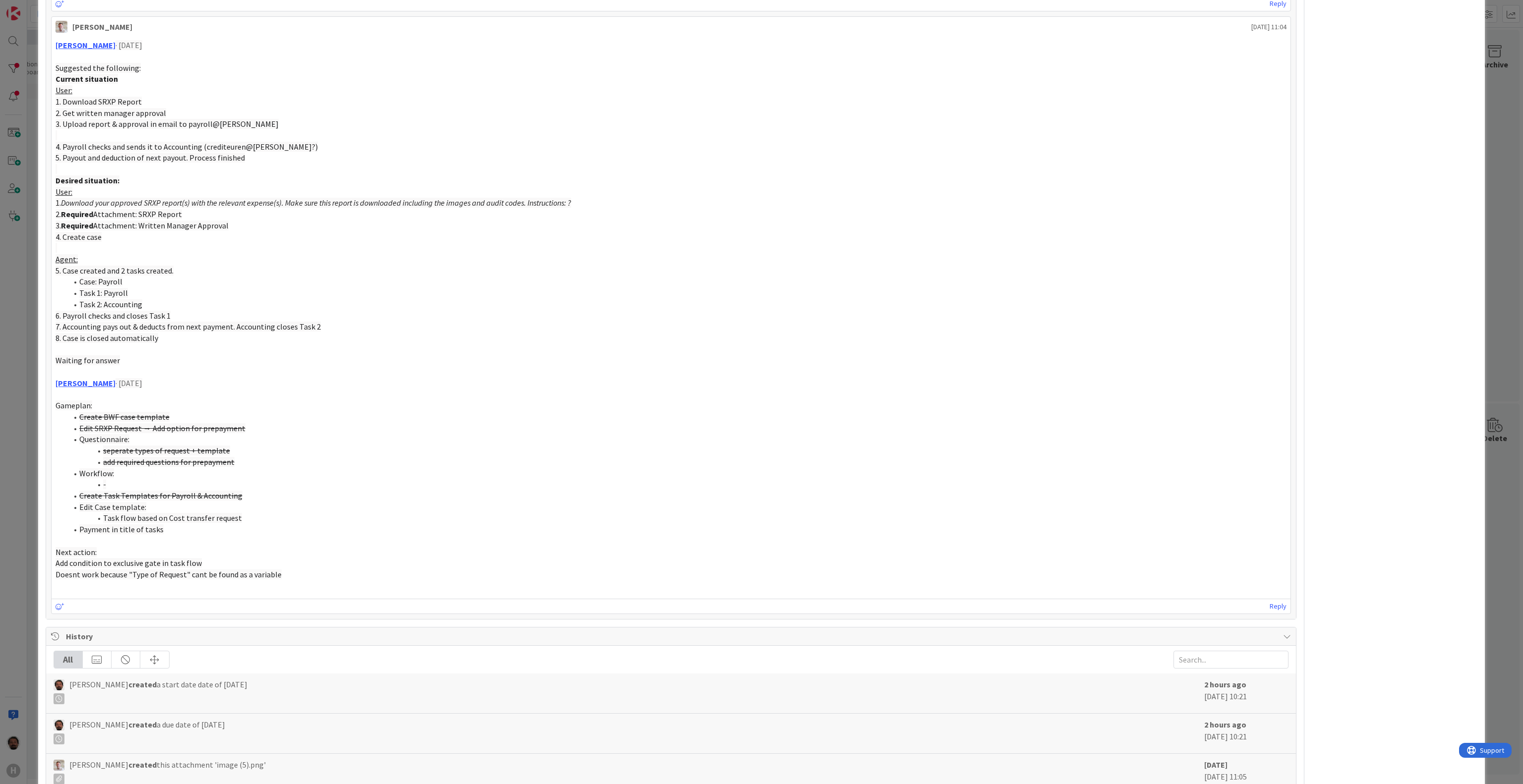
scroll to position [694, 0]
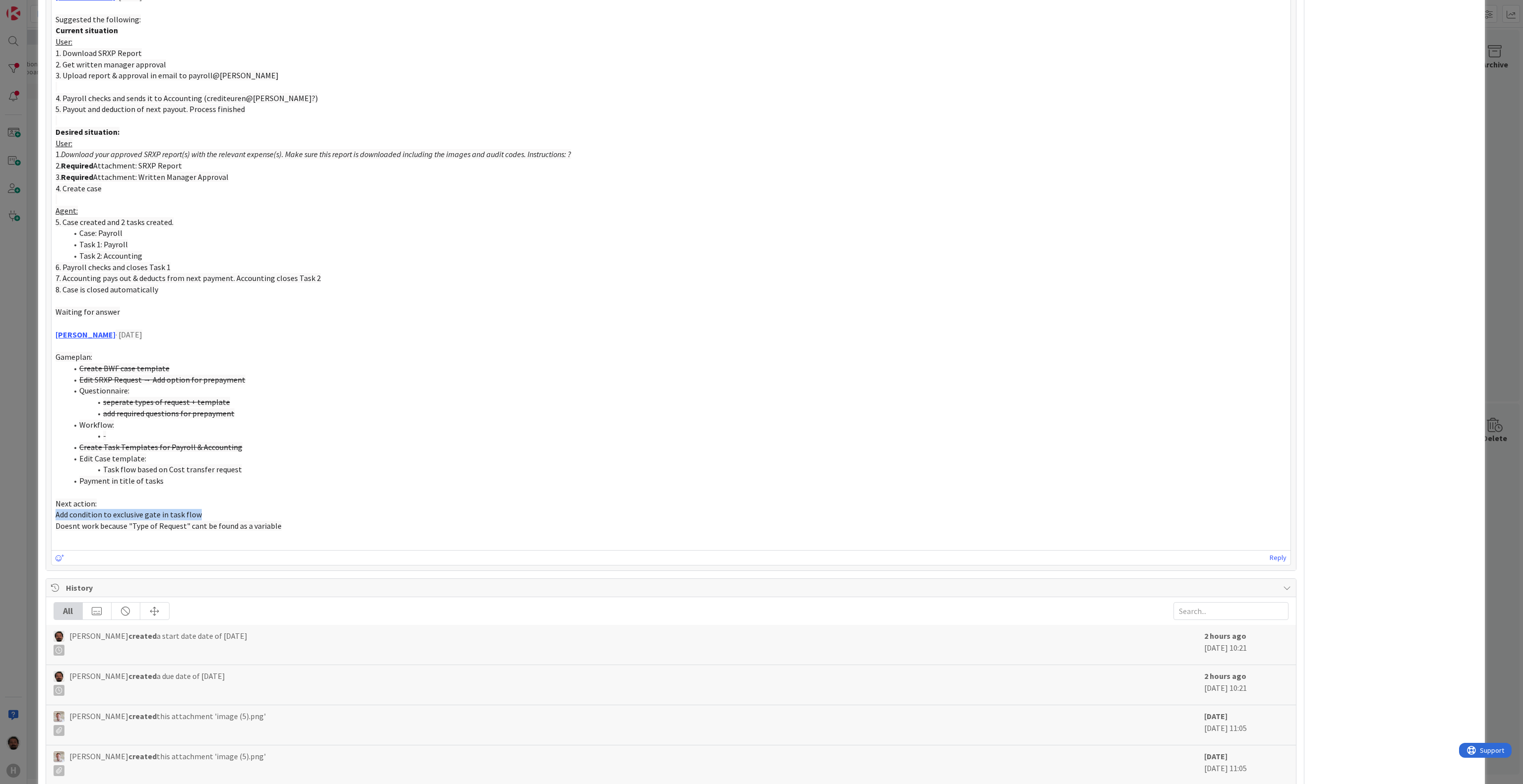
drag, startPoint x: 220, startPoint y: 520, endPoint x: 57, endPoint y: 519, distance: 163.0
click at [57, 519] on p "Add condition to exclusive gate in task flow" at bounding box center [671, 515] width 1231 height 11
click at [288, 521] on p "Add condition to exclusive gate in task flow" at bounding box center [671, 515] width 1231 height 11
drag, startPoint x: 311, startPoint y: 532, endPoint x: 61, endPoint y: 521, distance: 250.2
click at [61, 521] on div "Akif Cevik · 1 Jul Suggested the following: Current situation User: 1. Download…" at bounding box center [671, 267] width 1231 height 552
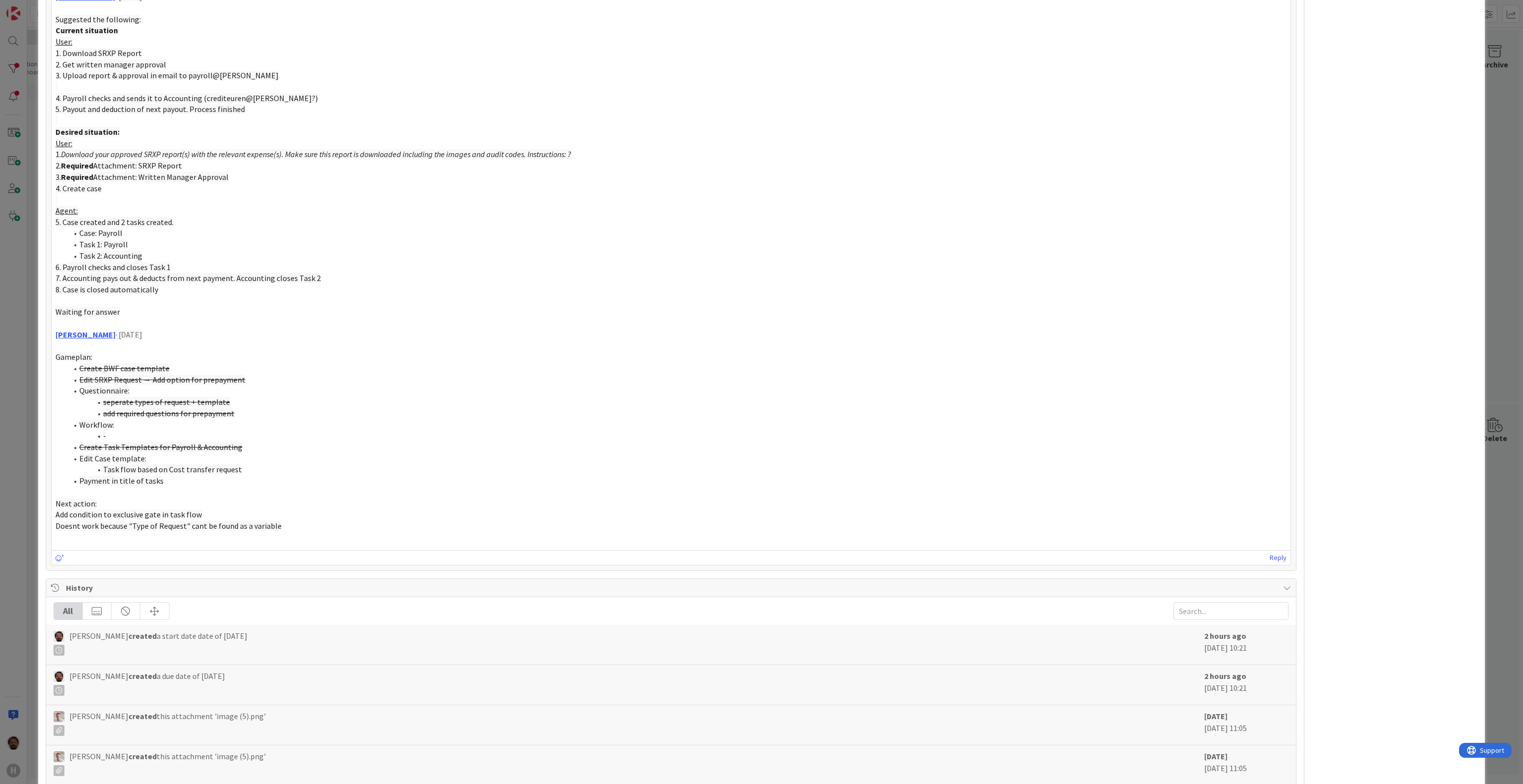
click at [319, 539] on p at bounding box center [671, 537] width 1231 height 11
drag, startPoint x: 300, startPoint y: 534, endPoint x: 52, endPoint y: 523, distance: 248.2
click at [52, 523] on div "Akif Cevik · 1 Jul Suggested the following: Current situation User: 1. Download…" at bounding box center [671, 267] width 1239 height 560
click at [299, 525] on p "Doesnt work because "Type of Request" cant be found as a variable" at bounding box center [671, 526] width 1231 height 11
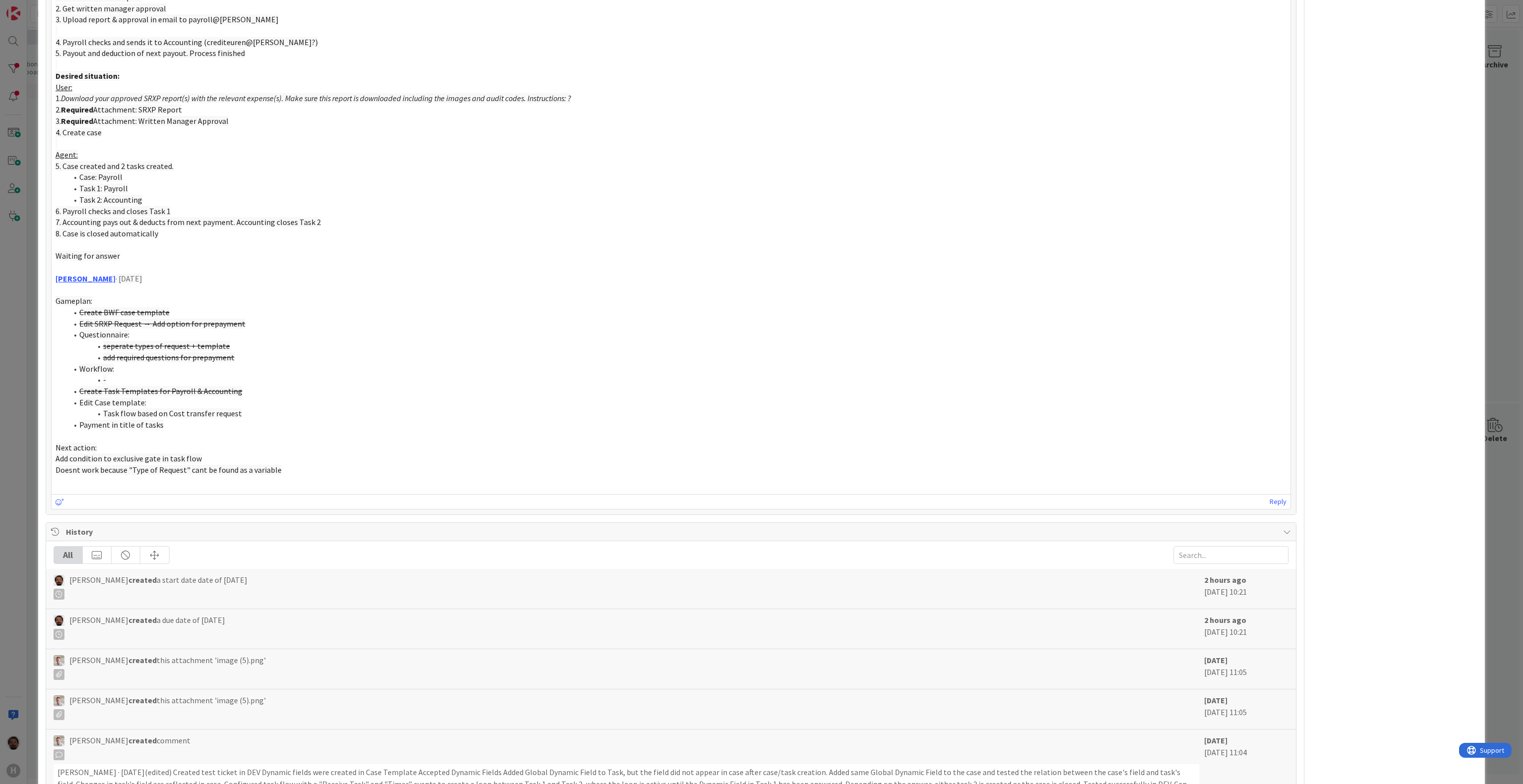
scroll to position [754, 0]
drag, startPoint x: 71, startPoint y: 403, endPoint x: 215, endPoint y: 420, distance: 145.0
click at [215, 420] on ol "Create BWF case template Edit SRXP Request → Add option for prepayment Question…" at bounding box center [671, 365] width 1231 height 124
click at [215, 420] on li "Payment in title of tasks" at bounding box center [677, 421] width 1219 height 11
drag, startPoint x: 183, startPoint y: 429, endPoint x: 61, endPoint y: 403, distance: 124.7
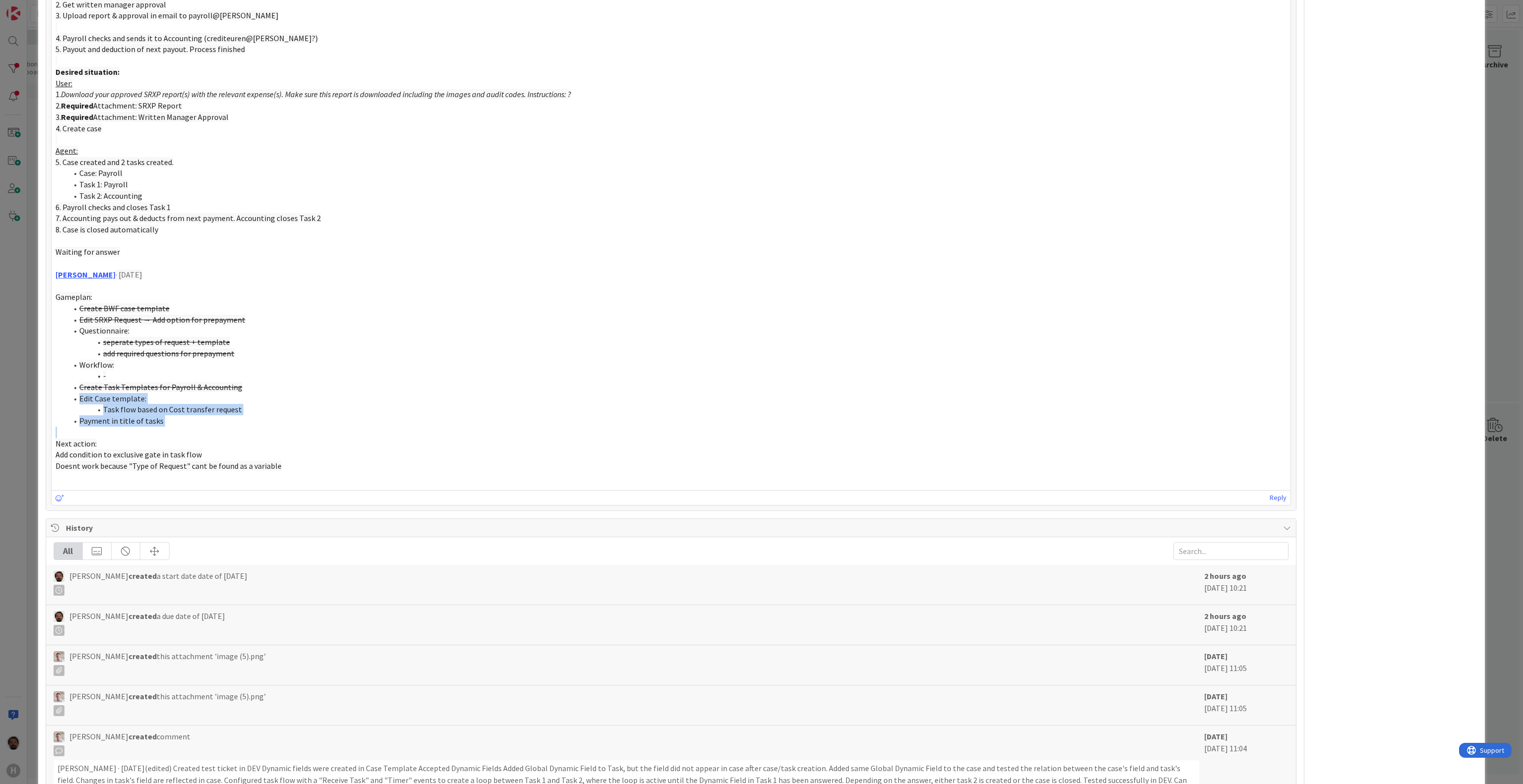
click at [61, 403] on div "Akif Cevik · 1 Jul Suggested the following: Current situation User: 1. Download…" at bounding box center [671, 207] width 1231 height 552
click at [55, 401] on ol "Create BWF case template Edit SRXP Request → Add option for prepayment Question…" at bounding box center [671, 365] width 1231 height 124
drag, startPoint x: 56, startPoint y: 397, endPoint x: 216, endPoint y: 443, distance: 166.5
click at [216, 443] on div "Akif Cevik · 1 Jul Suggested the following: Current situation User: 1. Download…" at bounding box center [671, 207] width 1231 height 552
click at [216, 443] on p "Next action:" at bounding box center [671, 444] width 1231 height 11
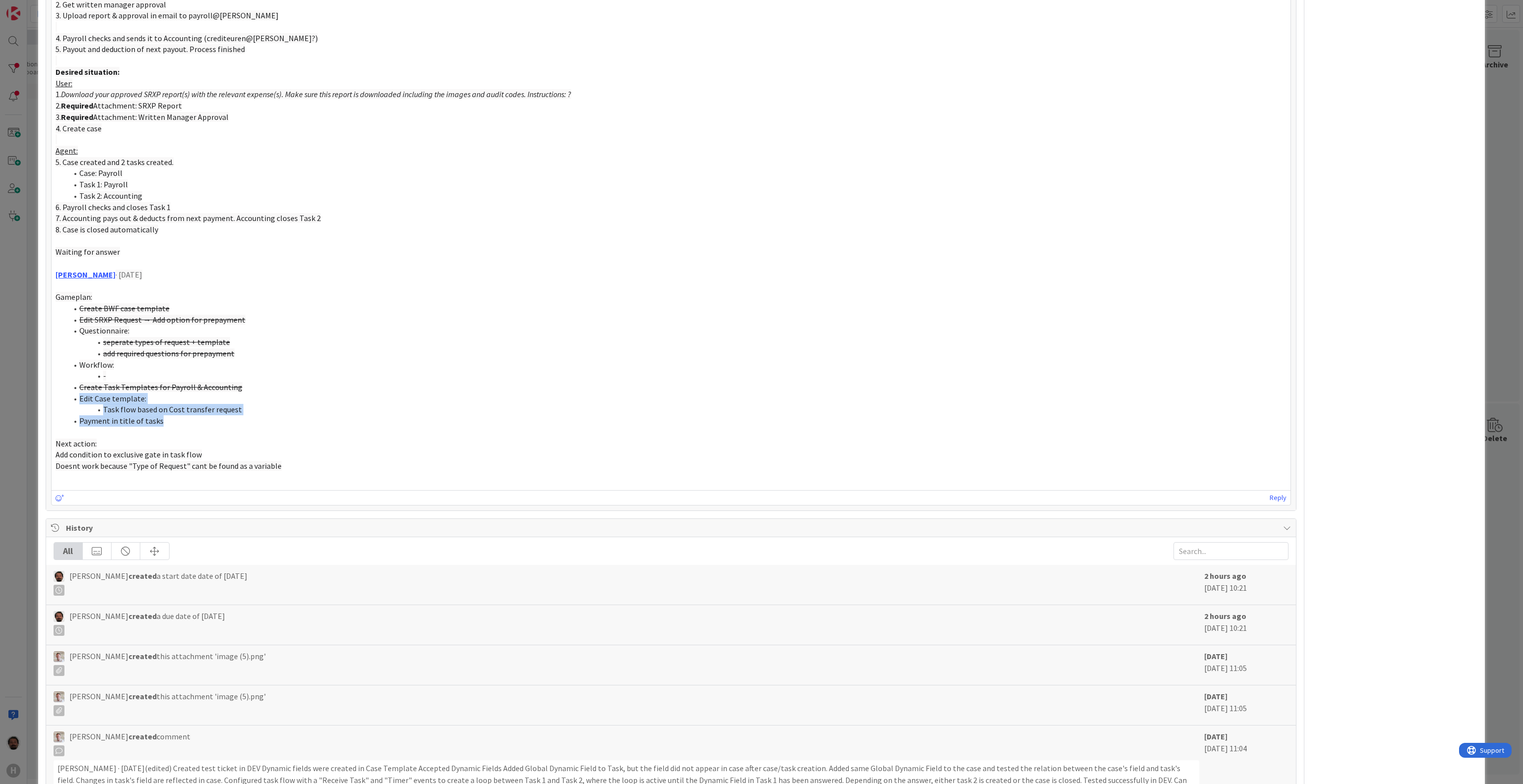
drag, startPoint x: 172, startPoint y: 426, endPoint x: 72, endPoint y: 403, distance: 102.6
click at [72, 403] on ol "Create BWF case template Edit SRXP Request → Add option for prepayment Question…" at bounding box center [671, 365] width 1231 height 124
click at [242, 438] on p at bounding box center [671, 432] width 1231 height 11
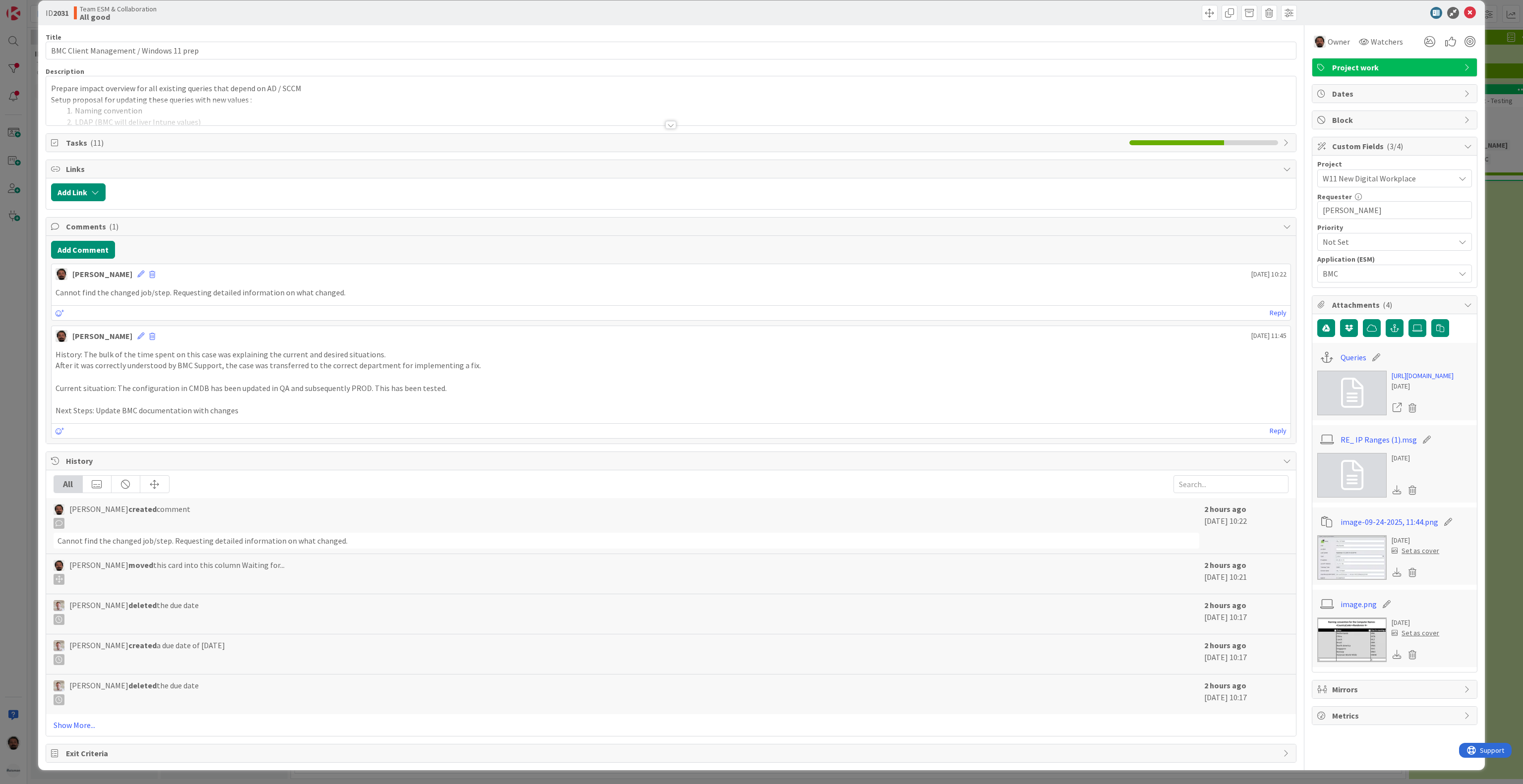
scroll to position [76, 0]
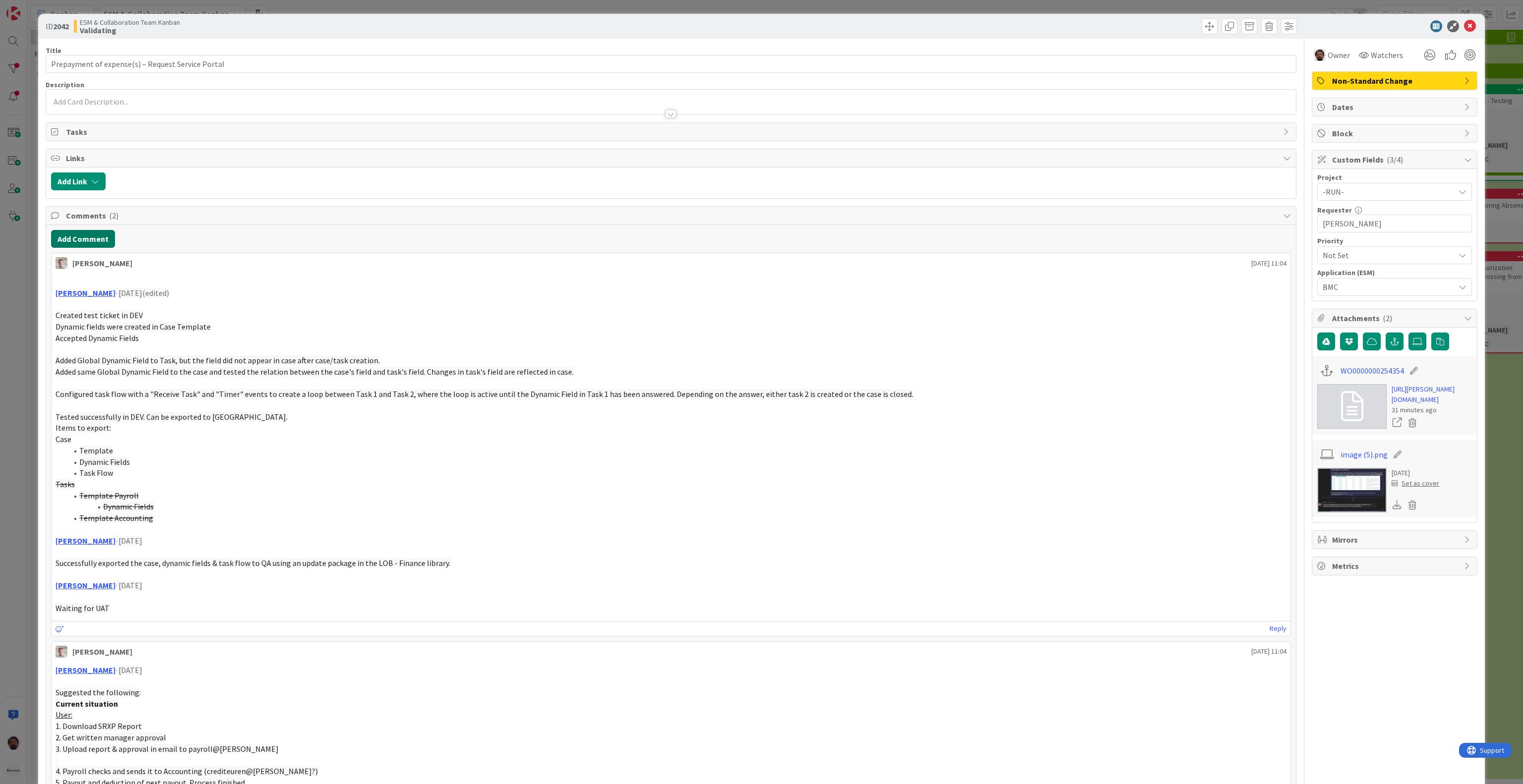
click at [82, 239] on button "Add Comment" at bounding box center [83, 239] width 64 height 18
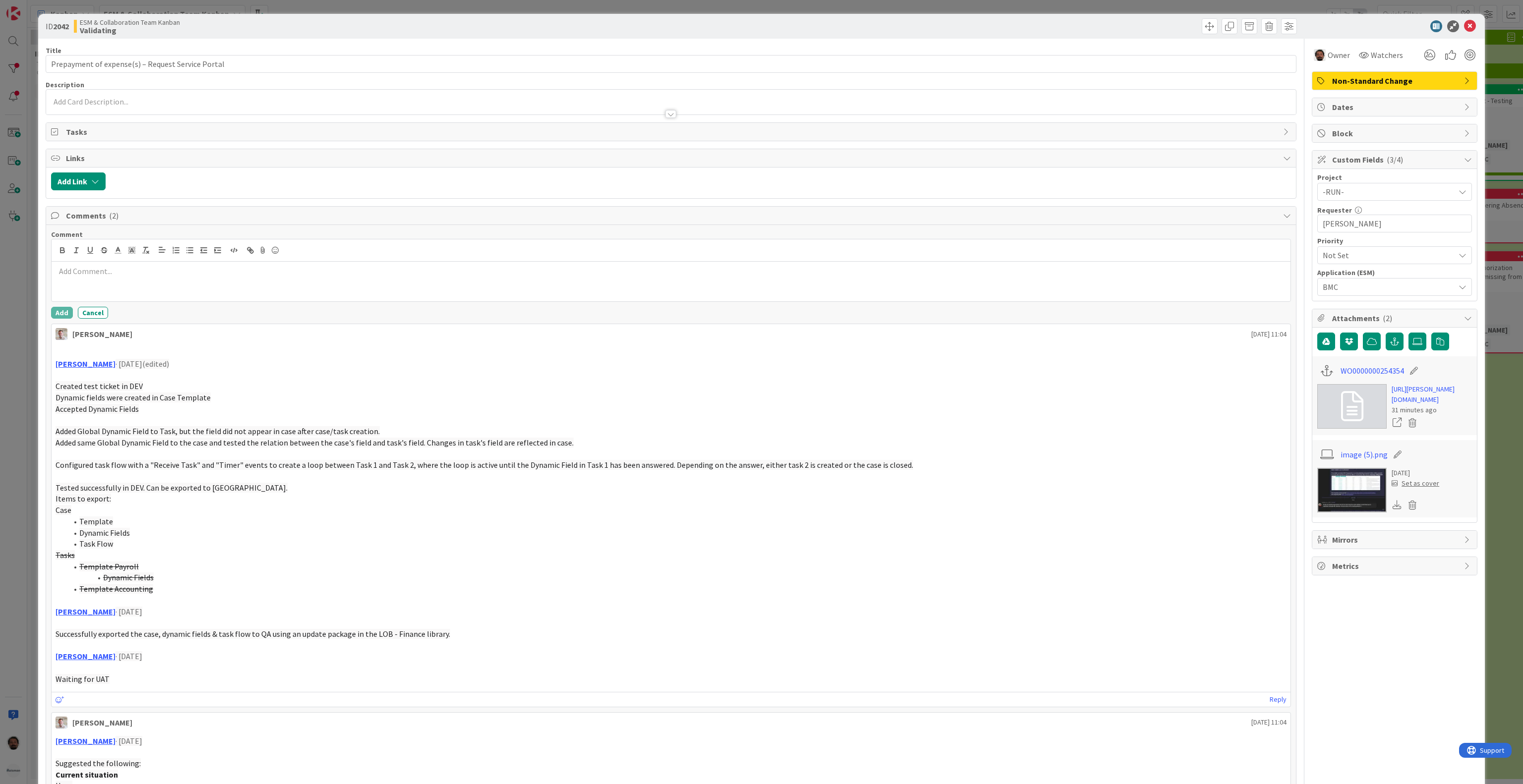
click at [150, 277] on p at bounding box center [671, 271] width 1231 height 11
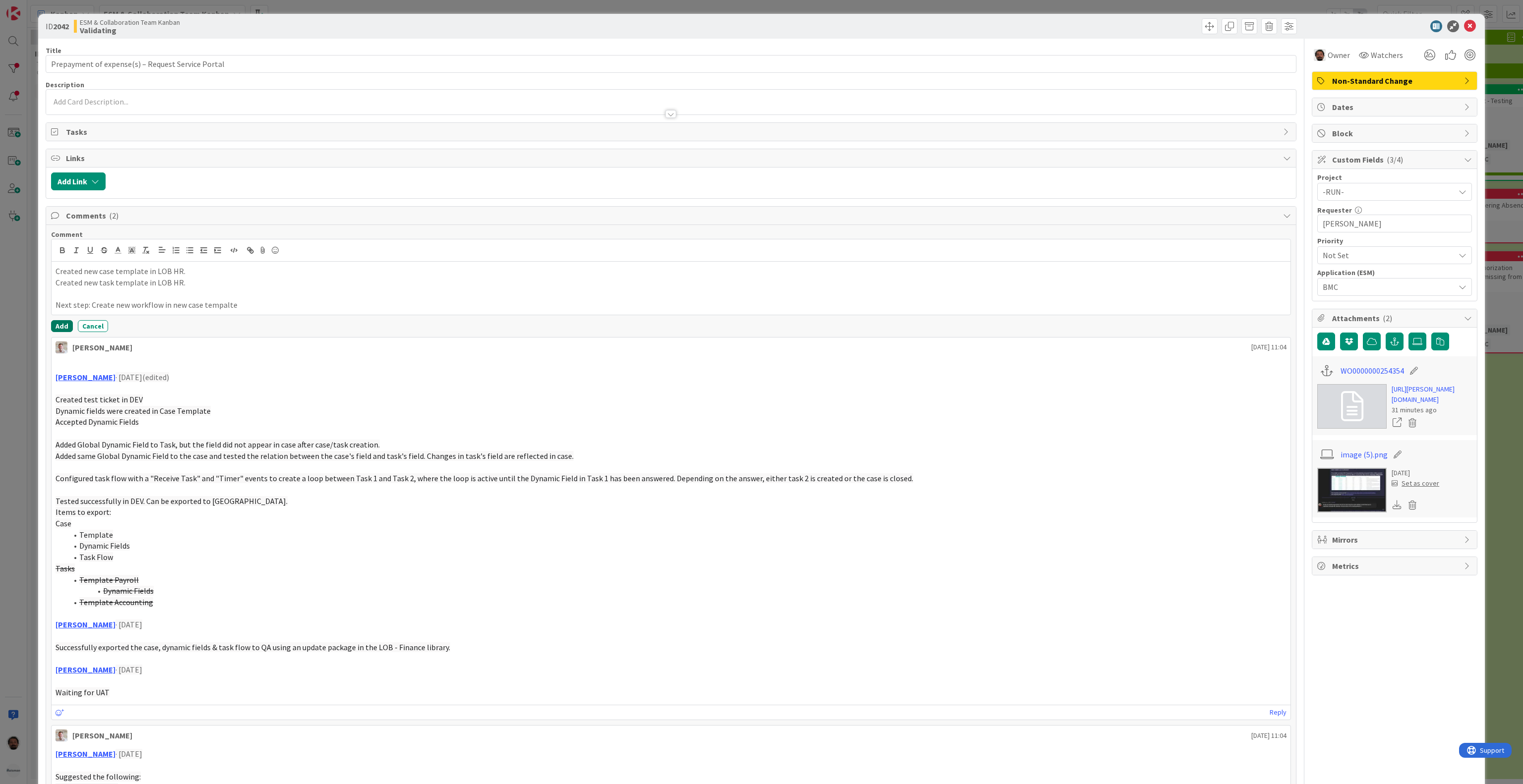
click at [59, 326] on button "Add" at bounding box center [62, 326] width 22 height 12
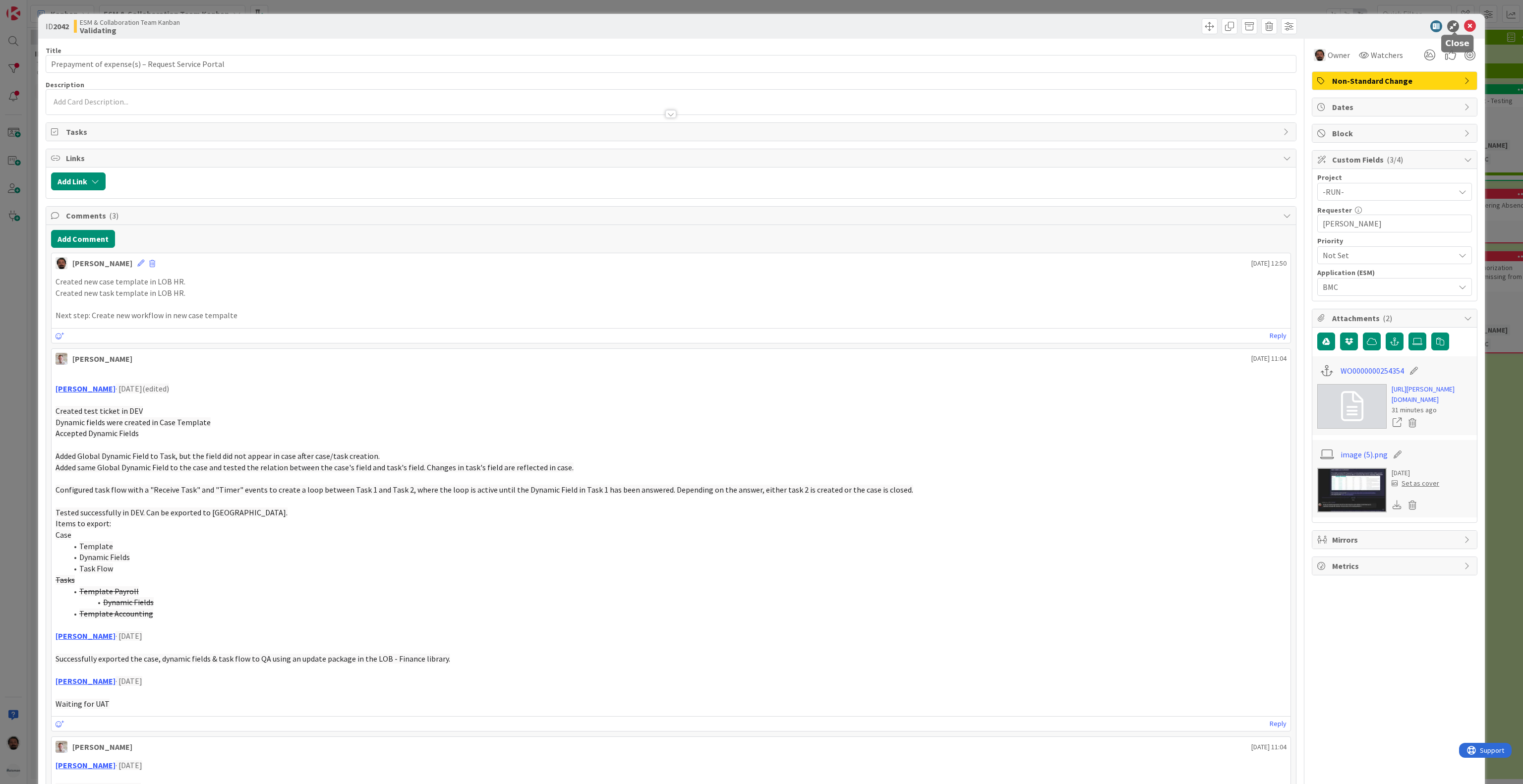
click at [1464, 28] on icon at bounding box center [1470, 26] width 12 height 12
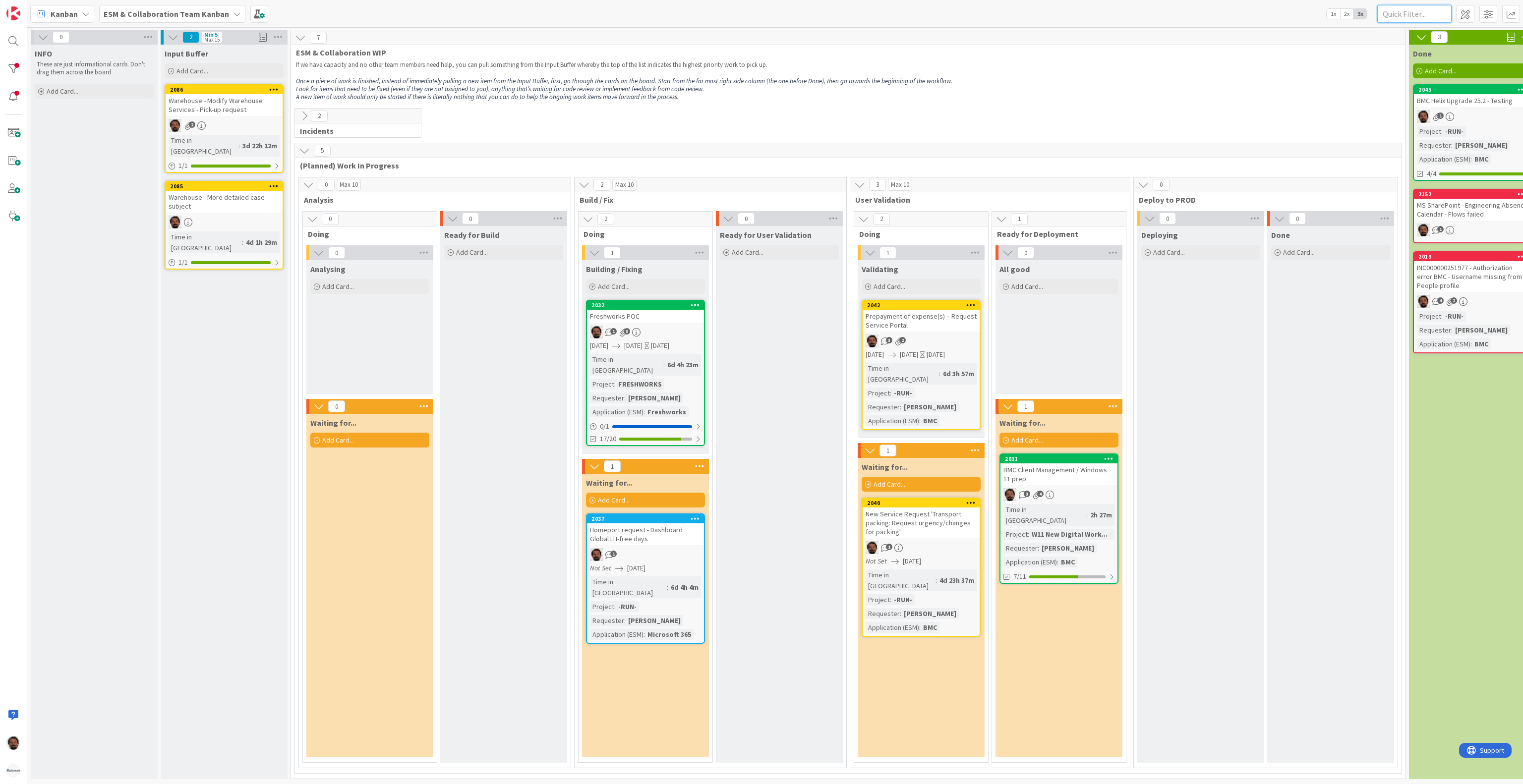
click at [1441, 15] on input "text" at bounding box center [1415, 13] width 74 height 18
type input "global"
click at [7, 69] on div at bounding box center [13, 69] width 20 height 20
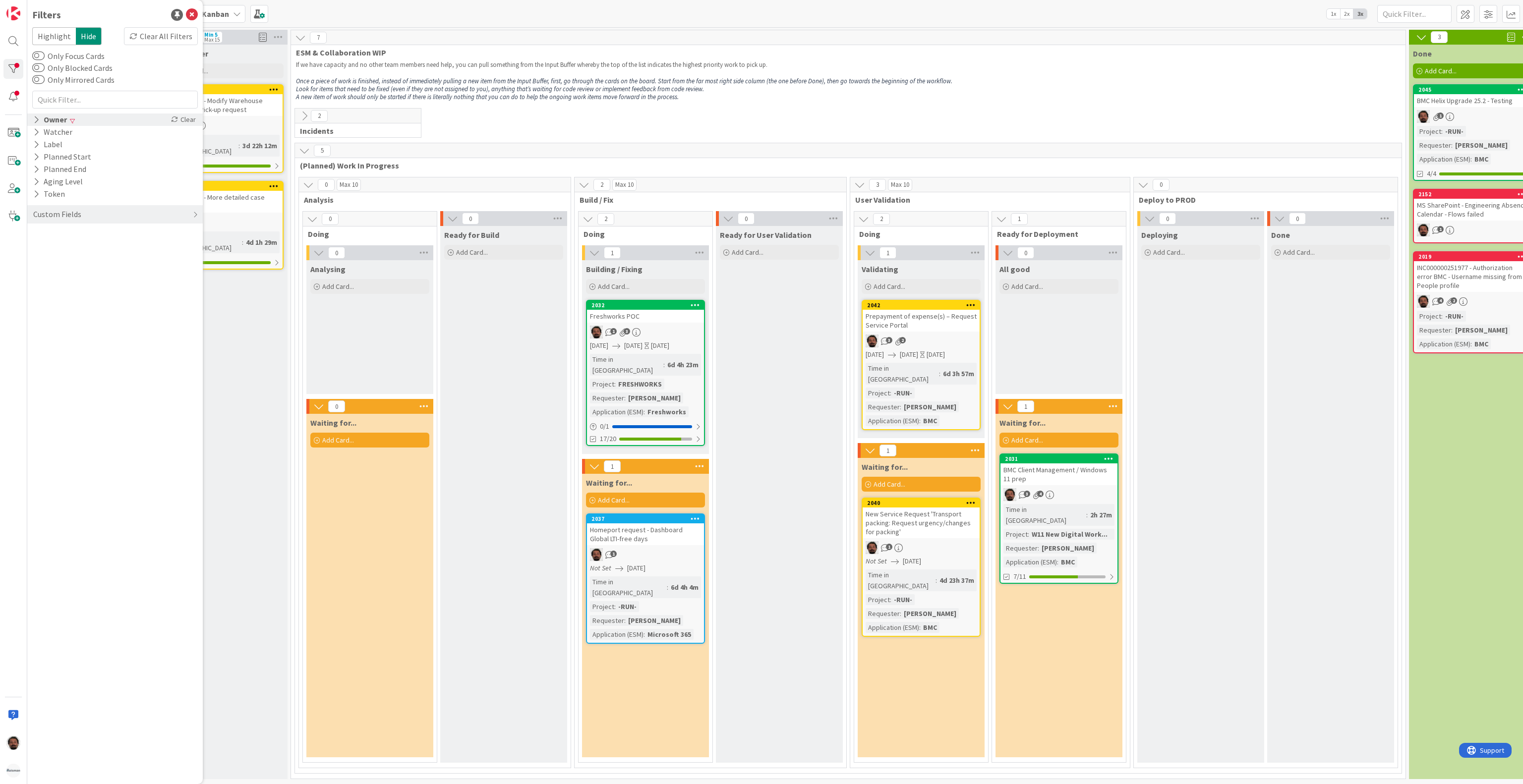
click at [52, 121] on div "Owner" at bounding box center [50, 120] width 36 height 12
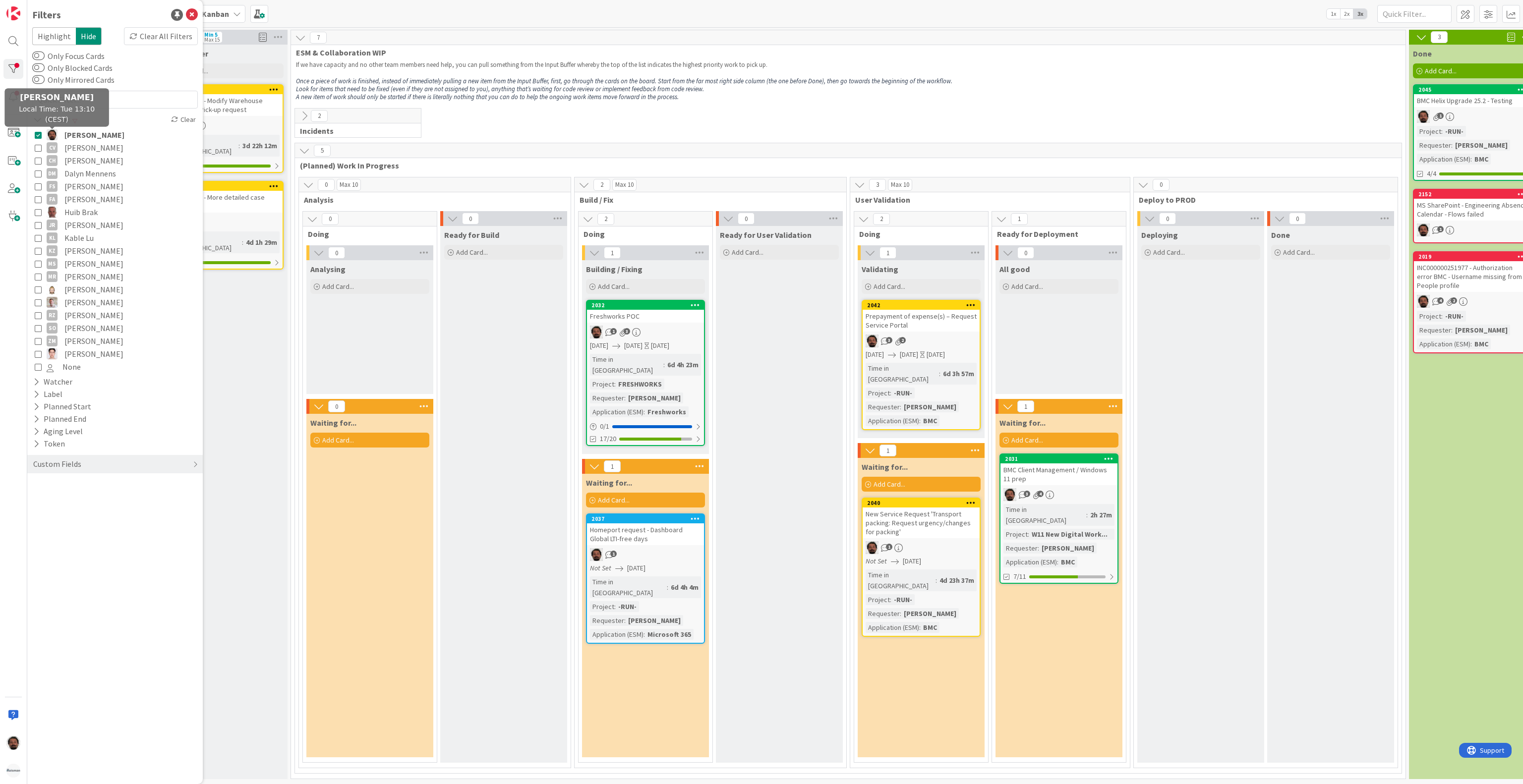
click at [37, 133] on icon at bounding box center [38, 135] width 7 height 7
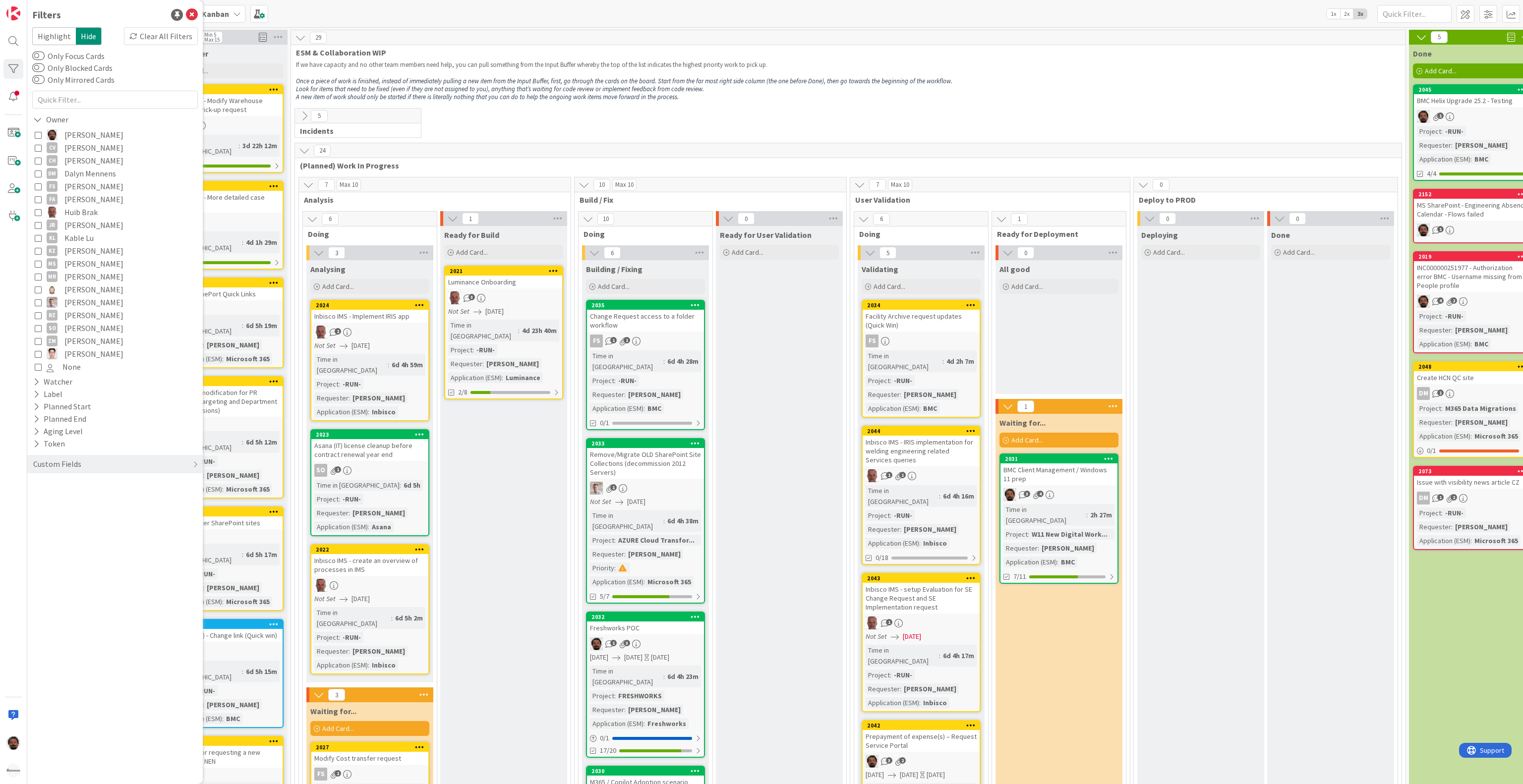
click at [38, 187] on icon at bounding box center [38, 187] width 7 height 7
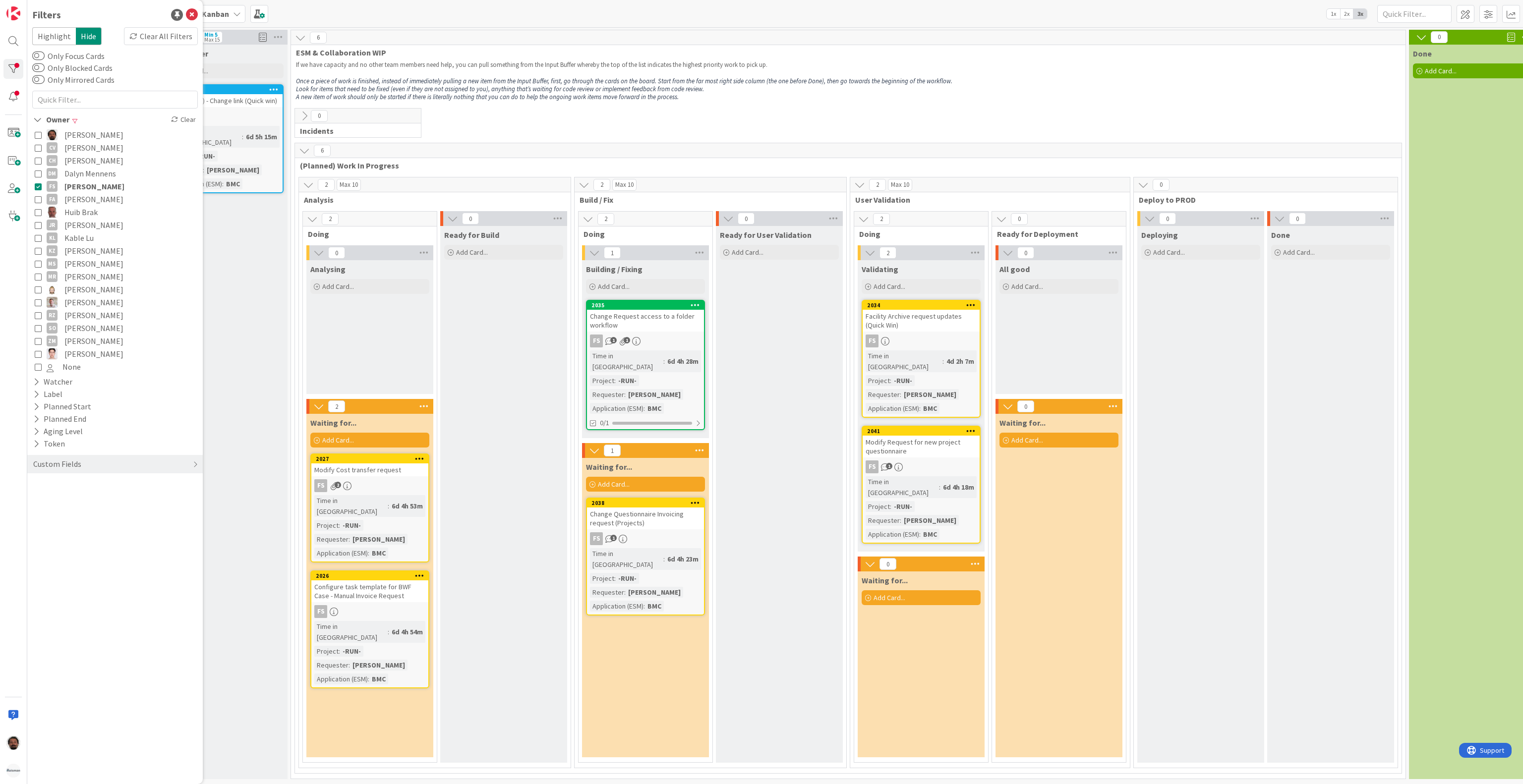
click at [598, 123] on div "0 Incidents Each day someone has the role officer of the day and is responsible…" at bounding box center [848, 125] width 1111 height 35
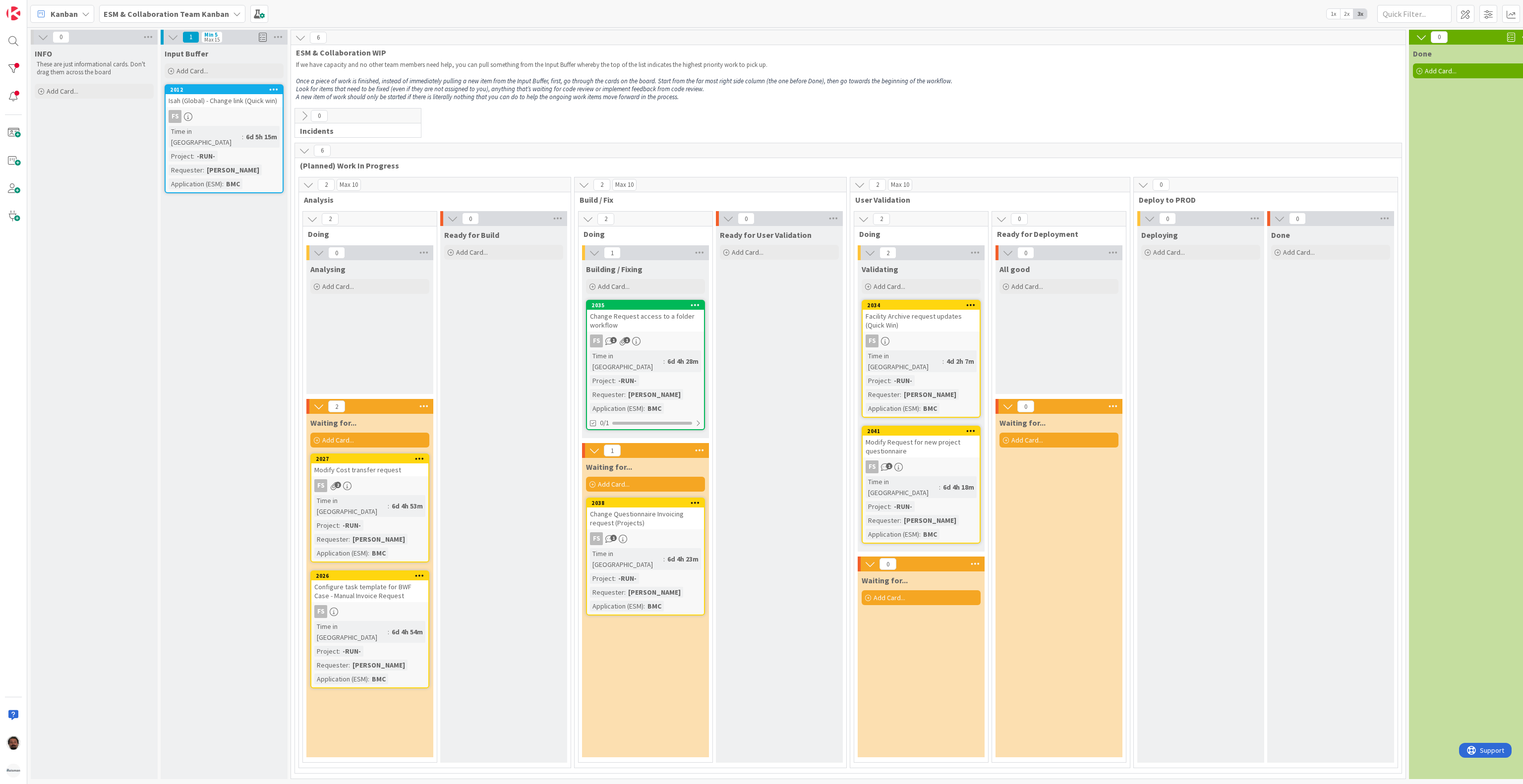
scroll to position [10, 0]
click at [659, 508] on div "Change Questionnaire Invoicing request (Projects)" at bounding box center [645, 519] width 117 height 22
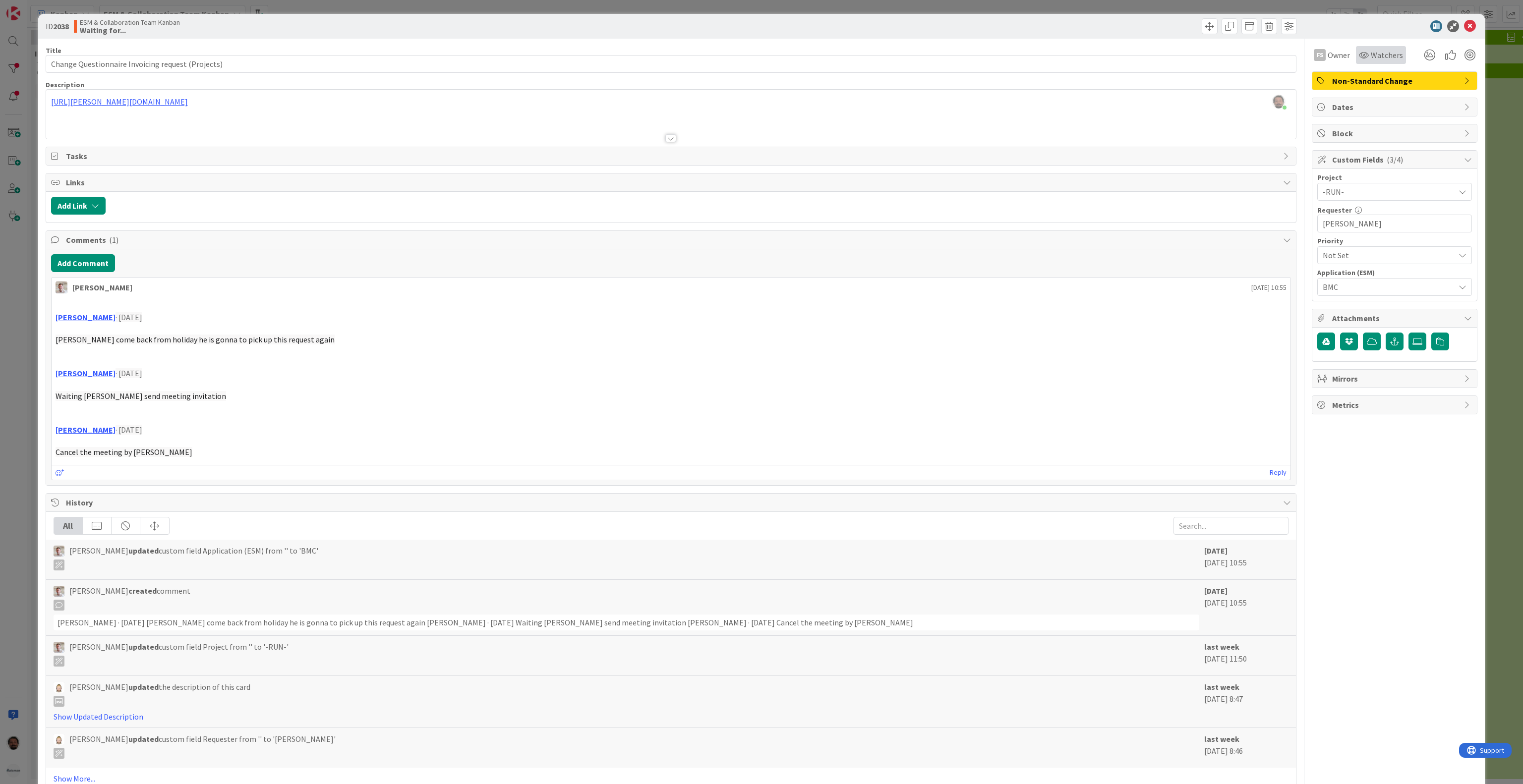
click at [1371, 52] on span "Watchers" at bounding box center [1387, 55] width 32 height 12
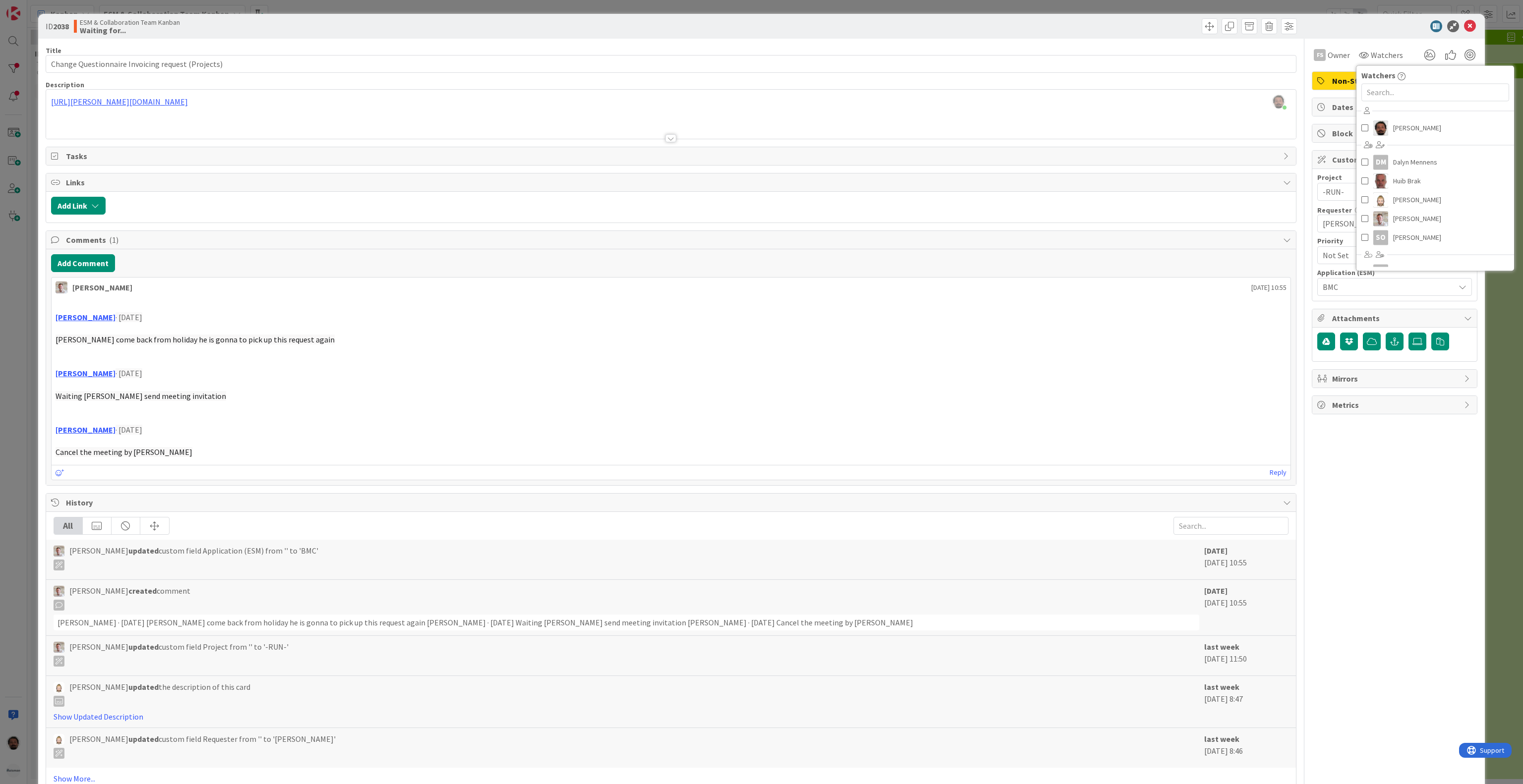
click at [1333, 28] on div at bounding box center [1390, 26] width 176 height 12
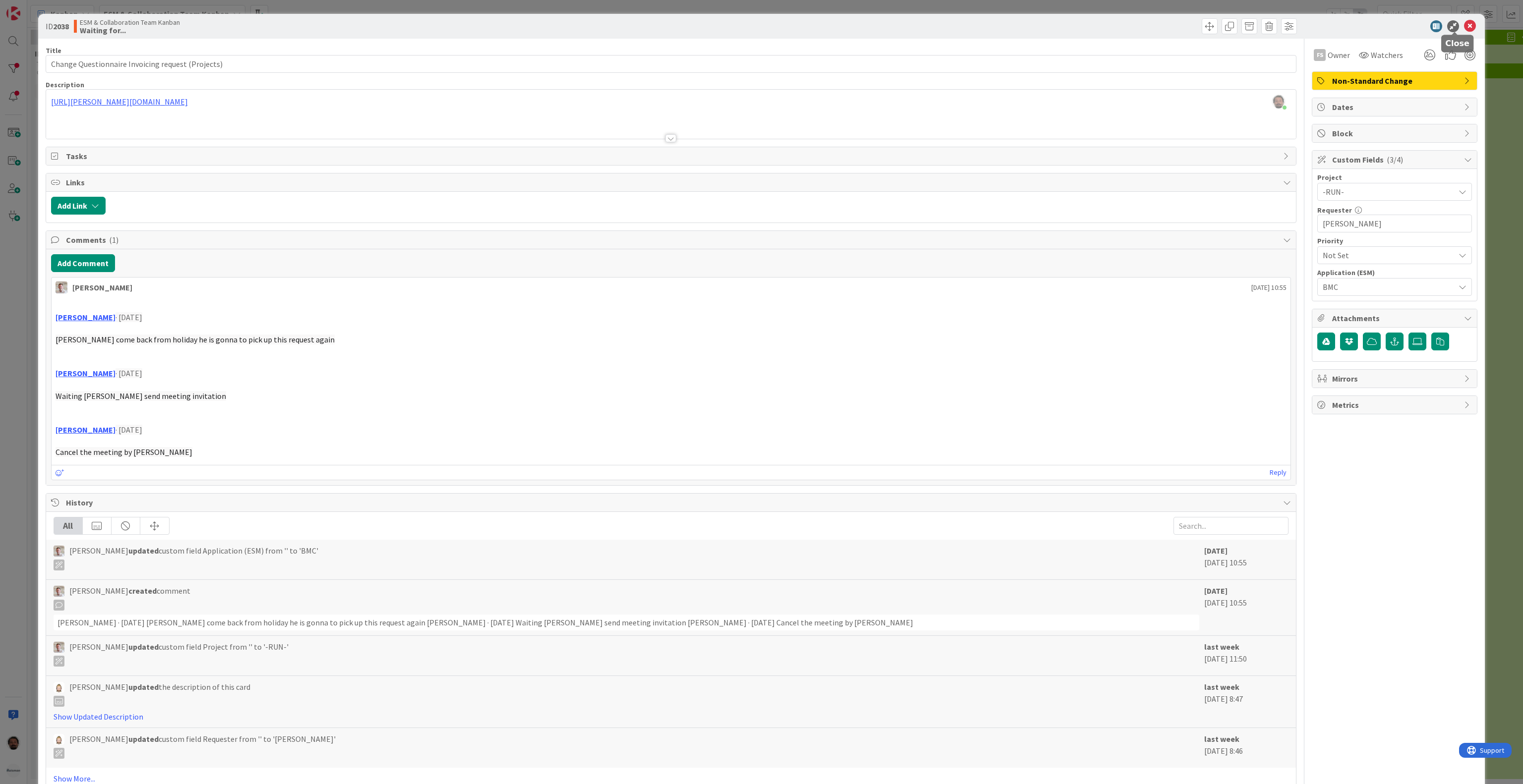
click at [1464, 27] on icon at bounding box center [1470, 26] width 12 height 12
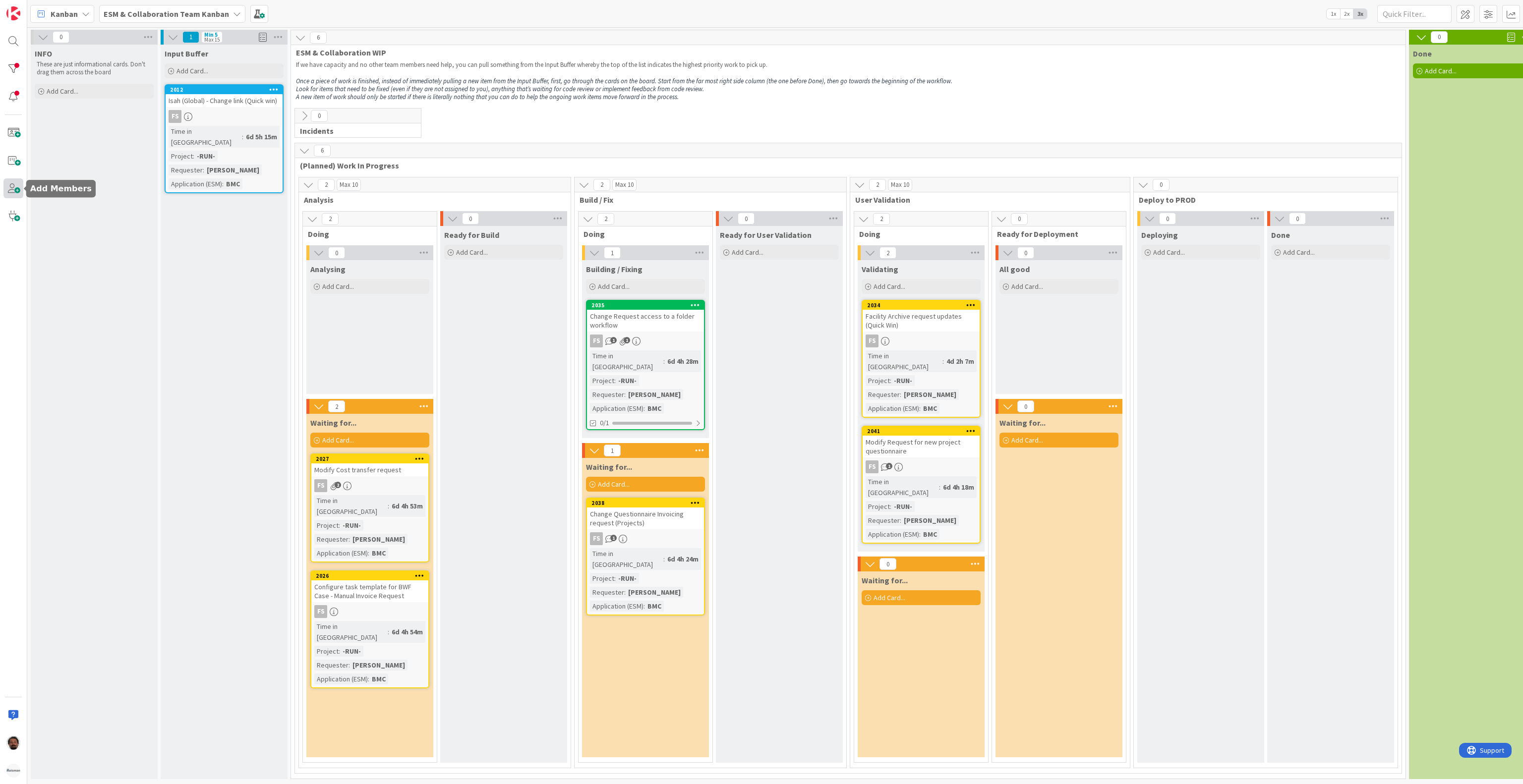
click at [14, 191] on span at bounding box center [13, 188] width 20 height 20
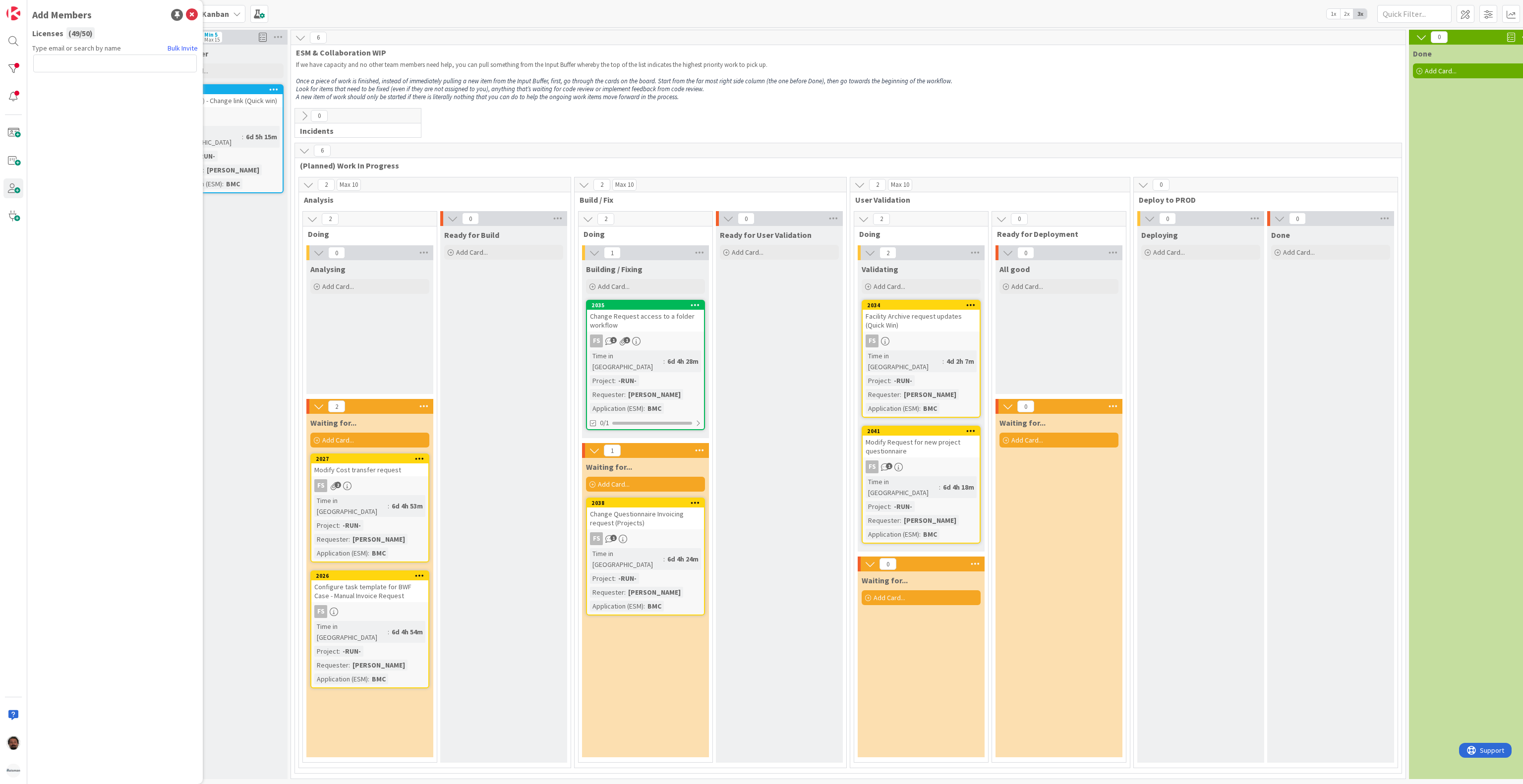
click at [67, 59] on input "text" at bounding box center [115, 63] width 164 height 18
click at [191, 14] on icon at bounding box center [192, 15] width 12 height 12
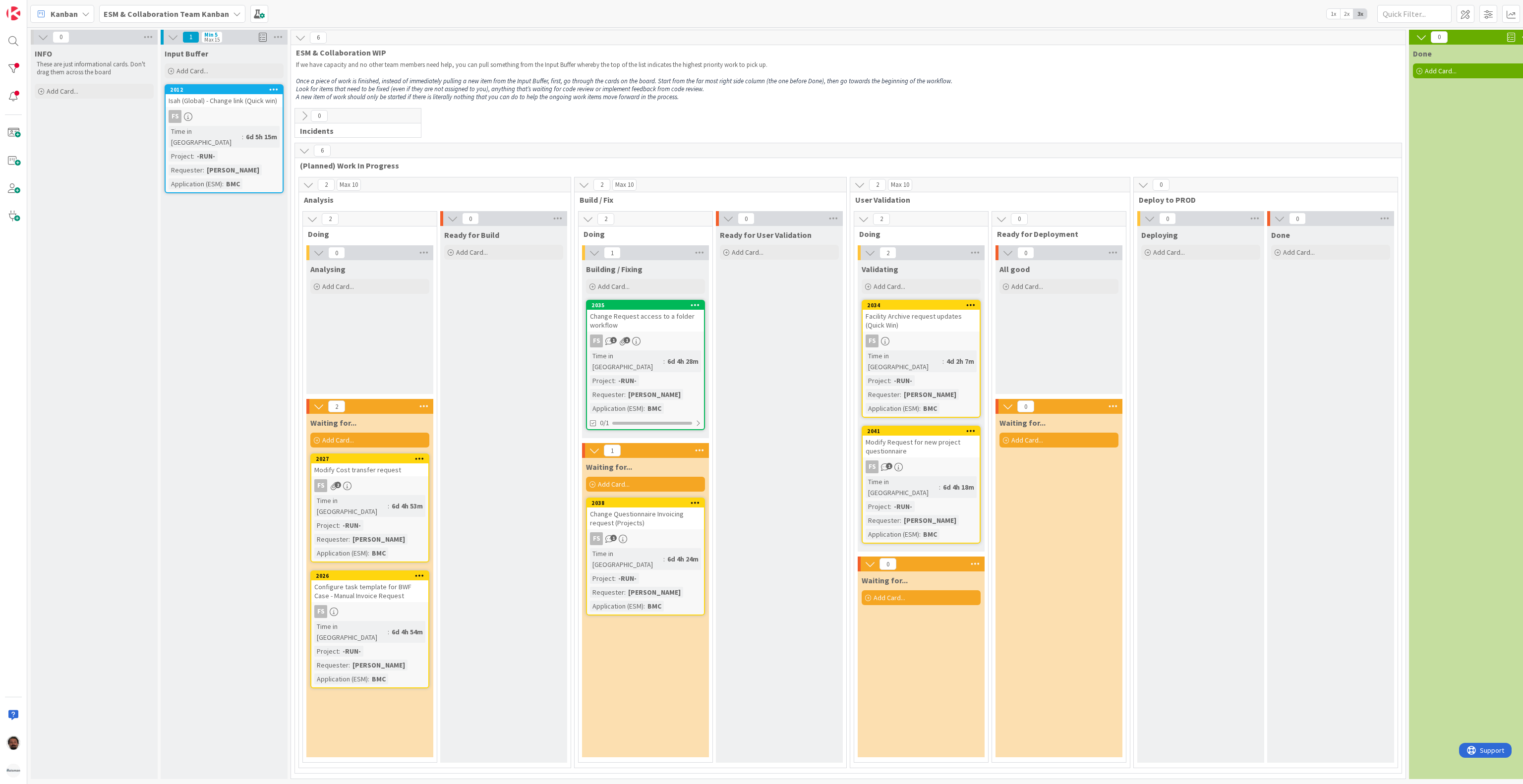
scroll to position [10, 0]
click at [11, 191] on span at bounding box center [13, 188] width 20 height 20
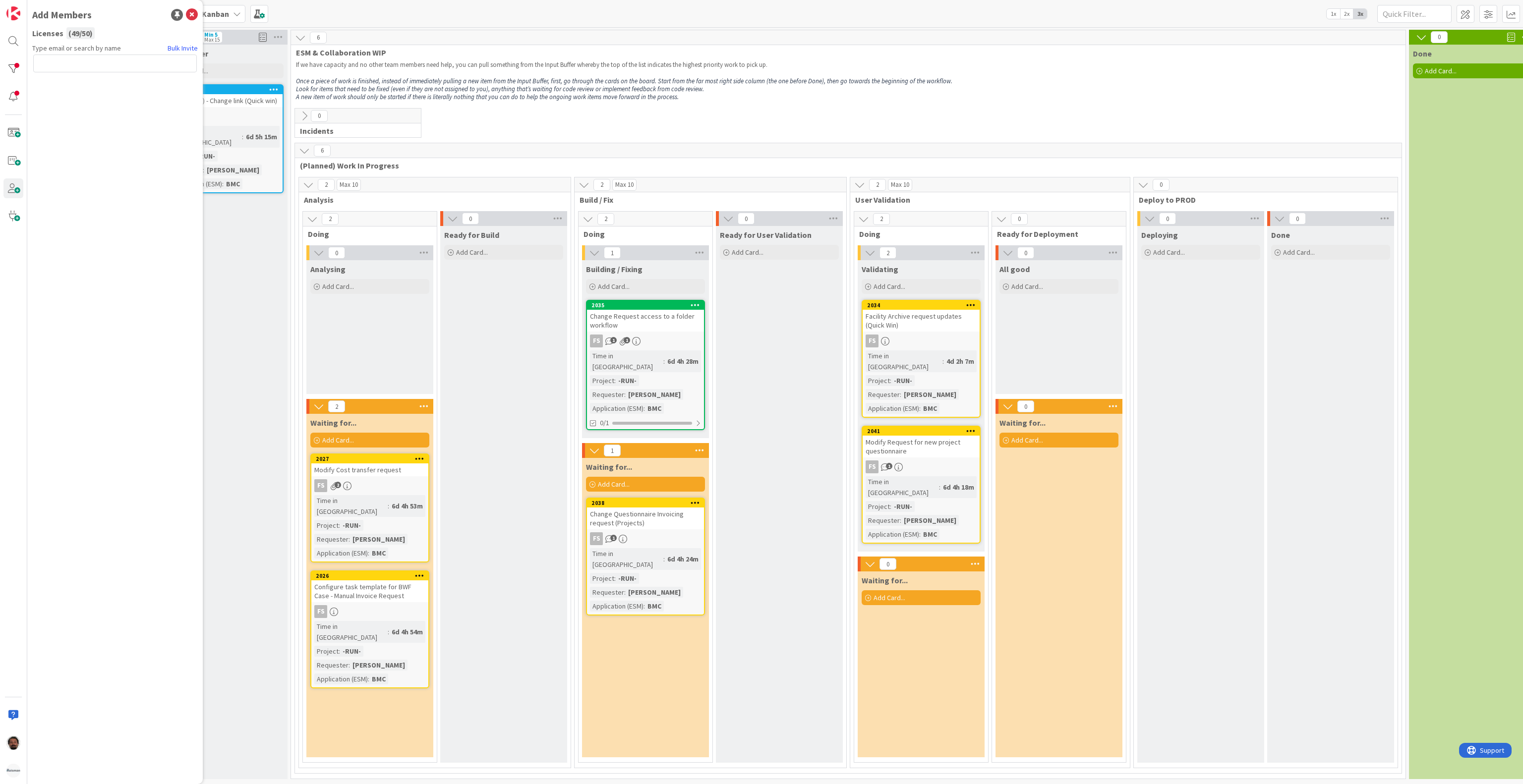
click at [69, 65] on input "text" at bounding box center [115, 63] width 164 height 18
click at [55, 31] on span "Licenses" at bounding box center [48, 33] width 31 height 12
click at [81, 30] on div "( 49 / 50 )" at bounding box center [81, 33] width 28 height 12
click at [90, 32] on div "( 49 / 50 )" at bounding box center [81, 33] width 28 height 12
click at [82, 63] on input "text" at bounding box center [115, 63] width 164 height 18
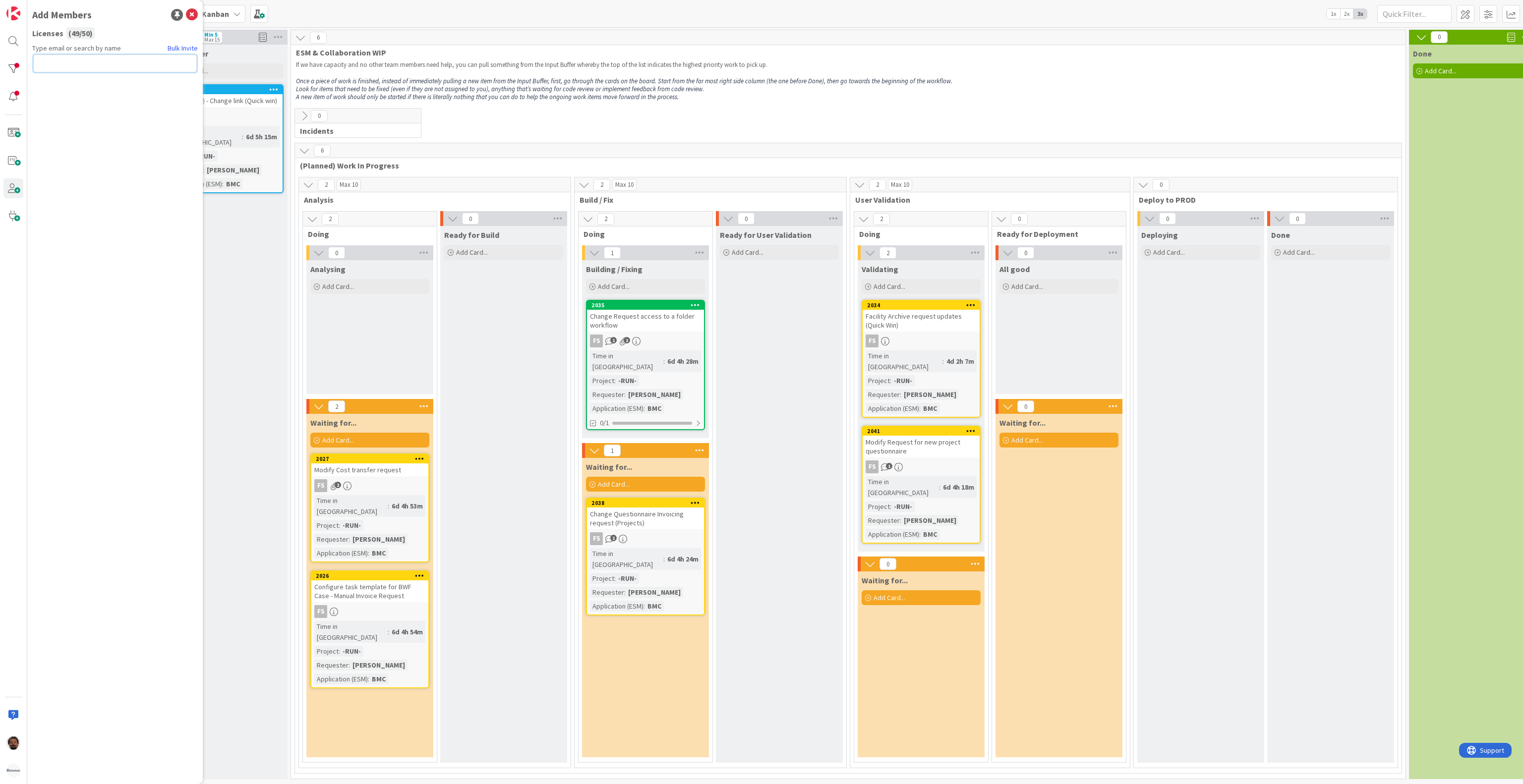
click at [51, 56] on input "text" at bounding box center [115, 63] width 164 height 18
click at [15, 158] on span at bounding box center [13, 160] width 20 height 20
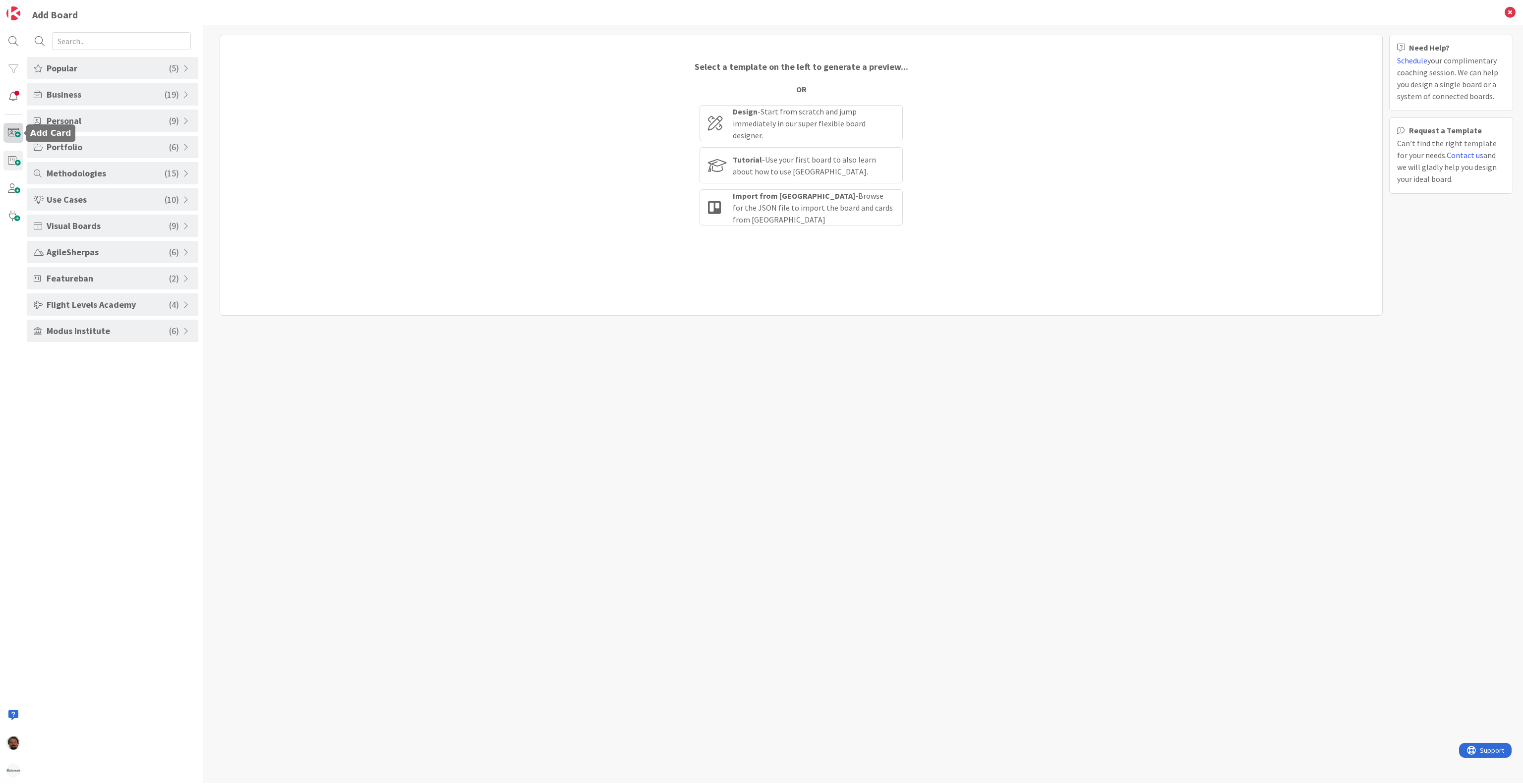
click at [10, 141] on span at bounding box center [13, 133] width 20 height 20
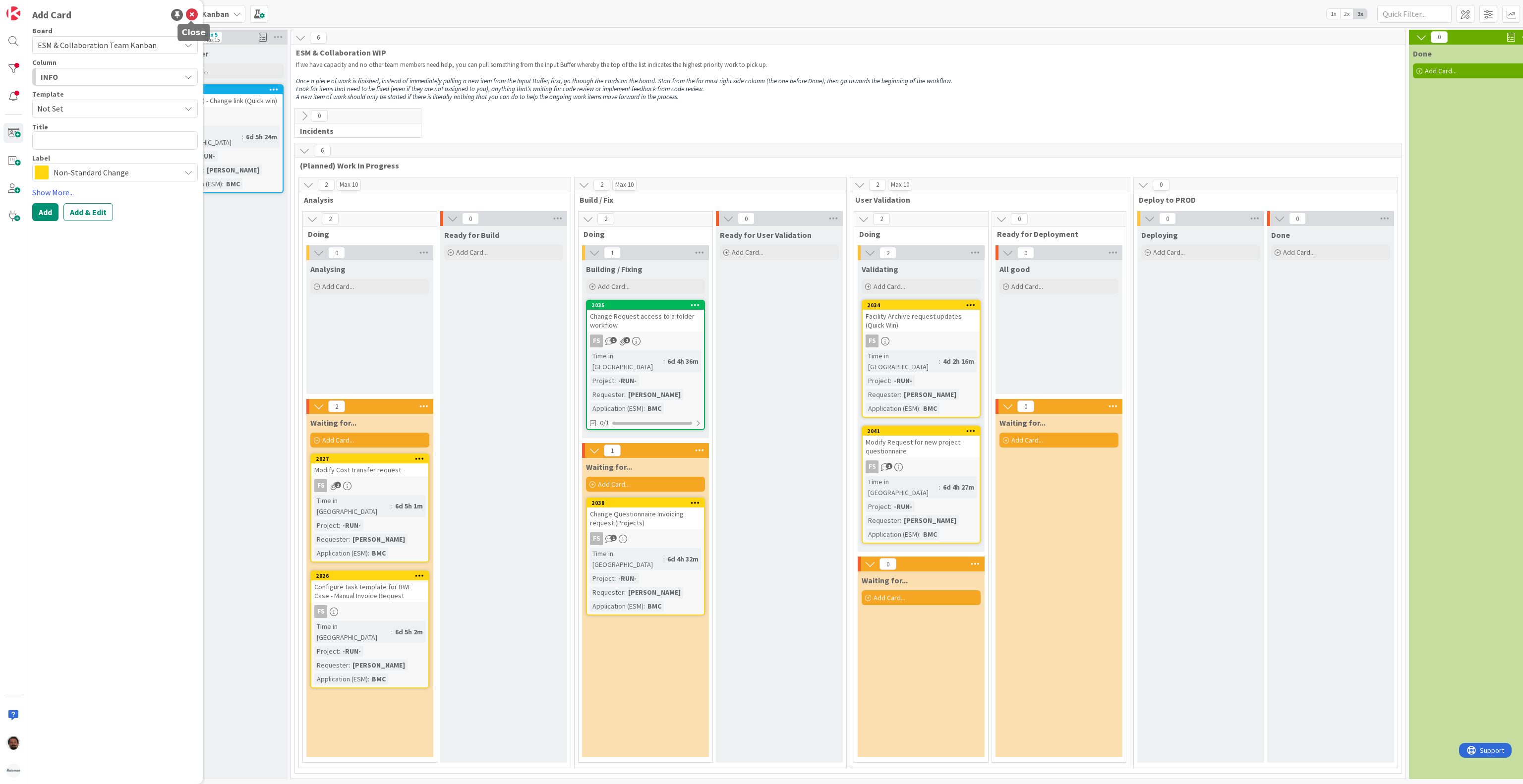
click at [193, 18] on icon at bounding box center [192, 15] width 12 height 12
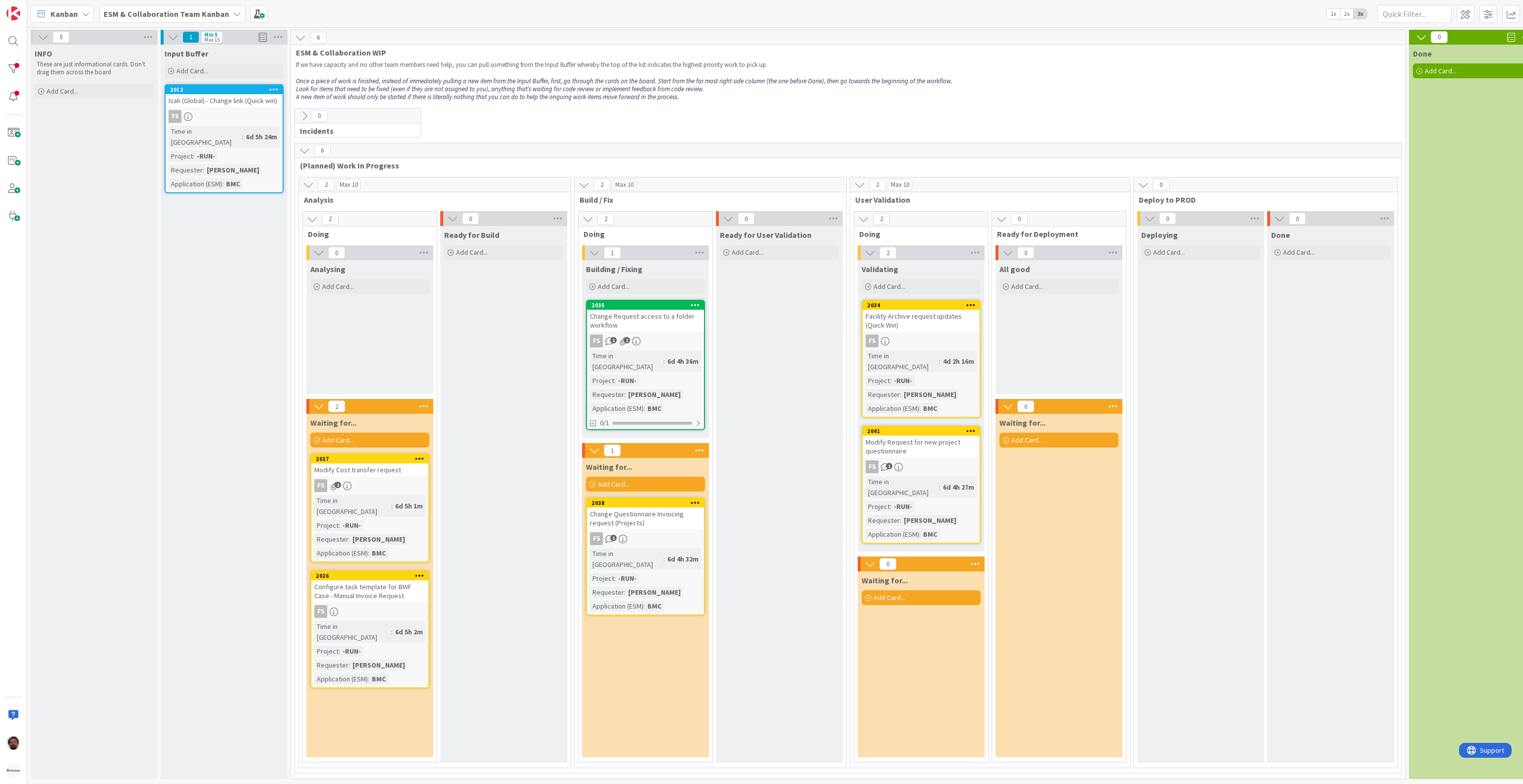
click at [668, 116] on div "0 Incidents Each day someone has the role officer of the day and is responsible…" at bounding box center [848, 125] width 1111 height 35
click at [306, 121] on icon at bounding box center [304, 116] width 11 height 11
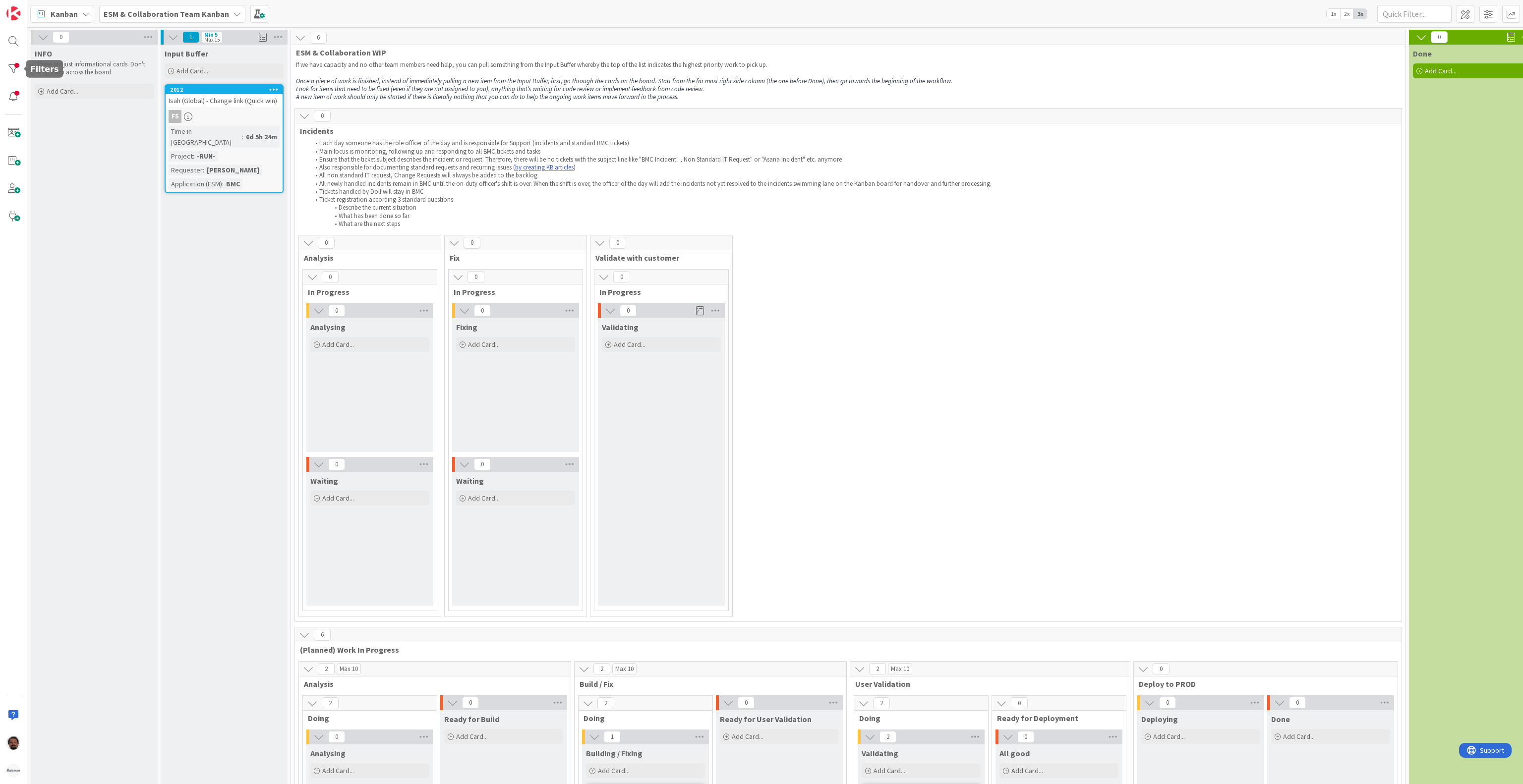
click at [24, 74] on div at bounding box center [13, 392] width 27 height 784
click at [16, 71] on div at bounding box center [13, 69] width 20 height 20
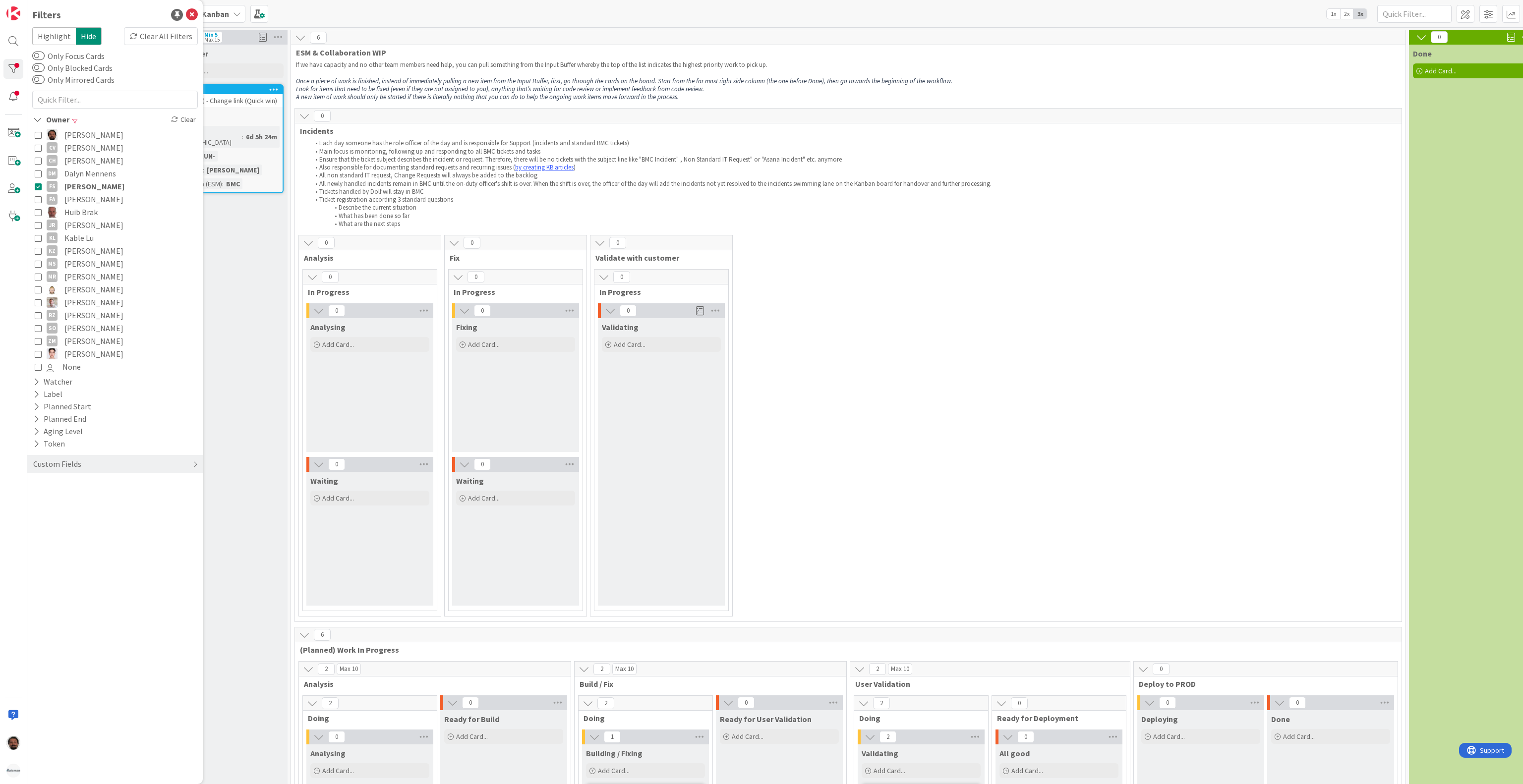
click at [38, 191] on button "FS Frank Shen" at bounding box center [115, 186] width 160 height 13
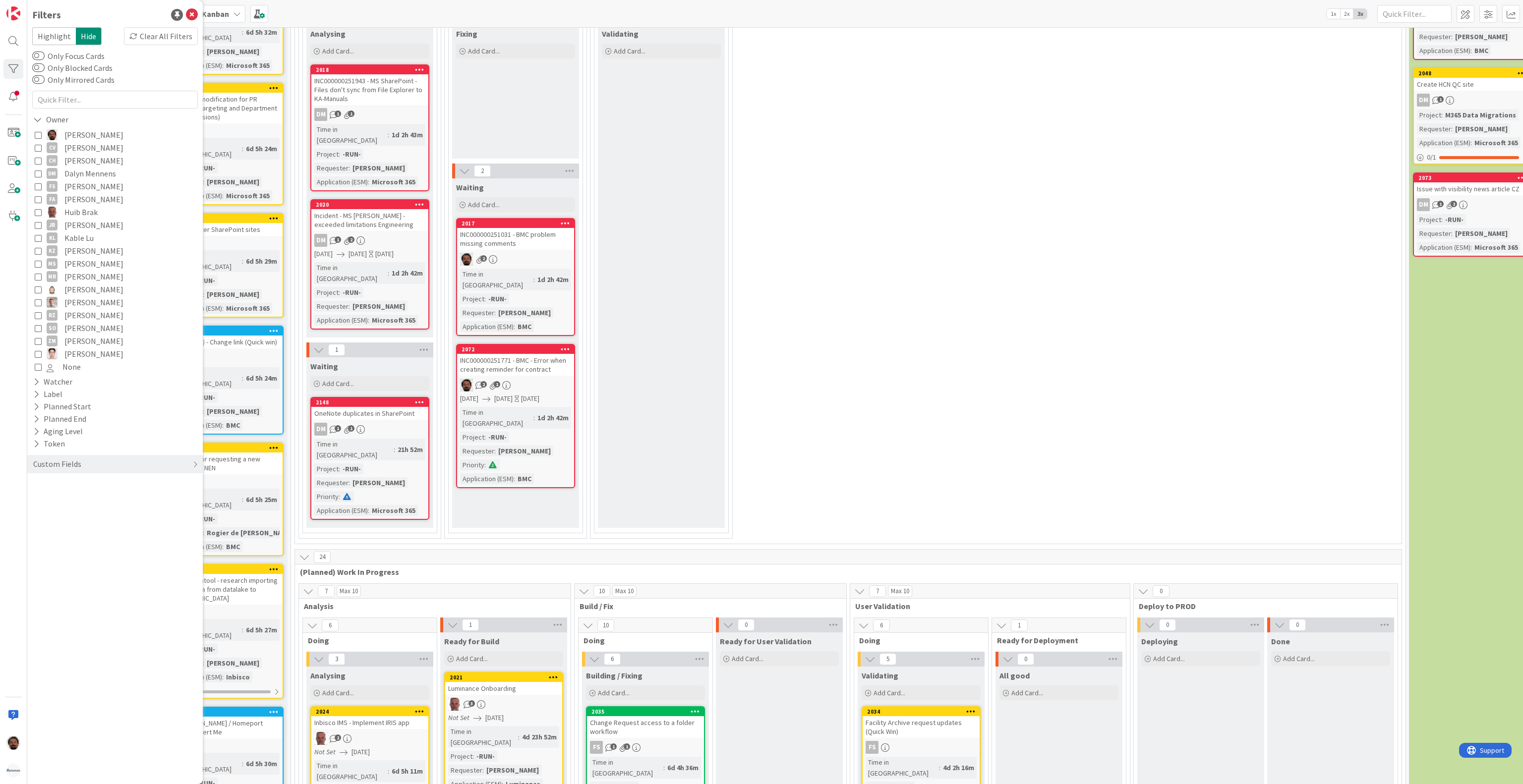
scroll to position [298, 0]
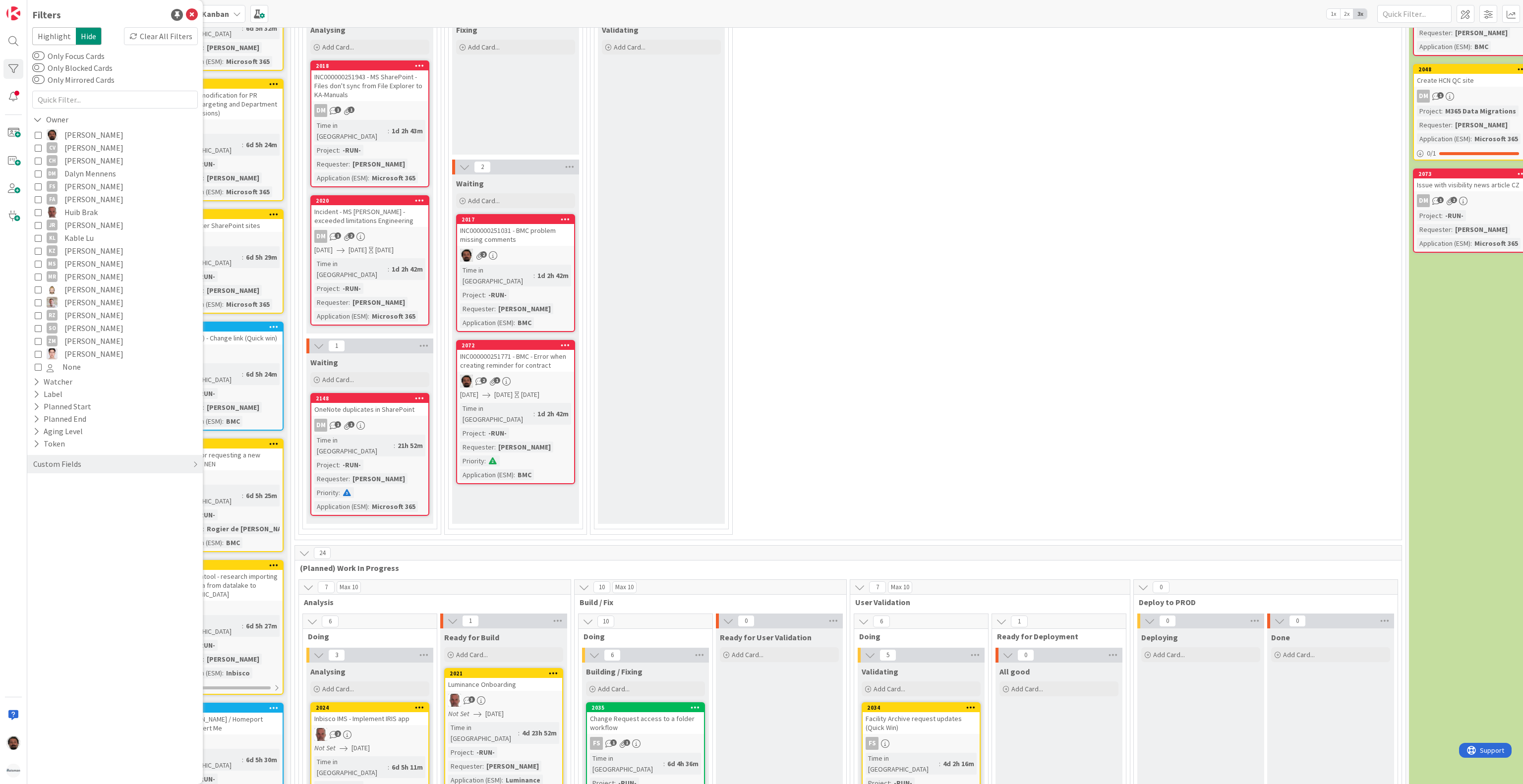
click at [402, 209] on div "Incident - MS Sharepoint - exceeded limitations Engineering" at bounding box center [370, 216] width 117 height 22
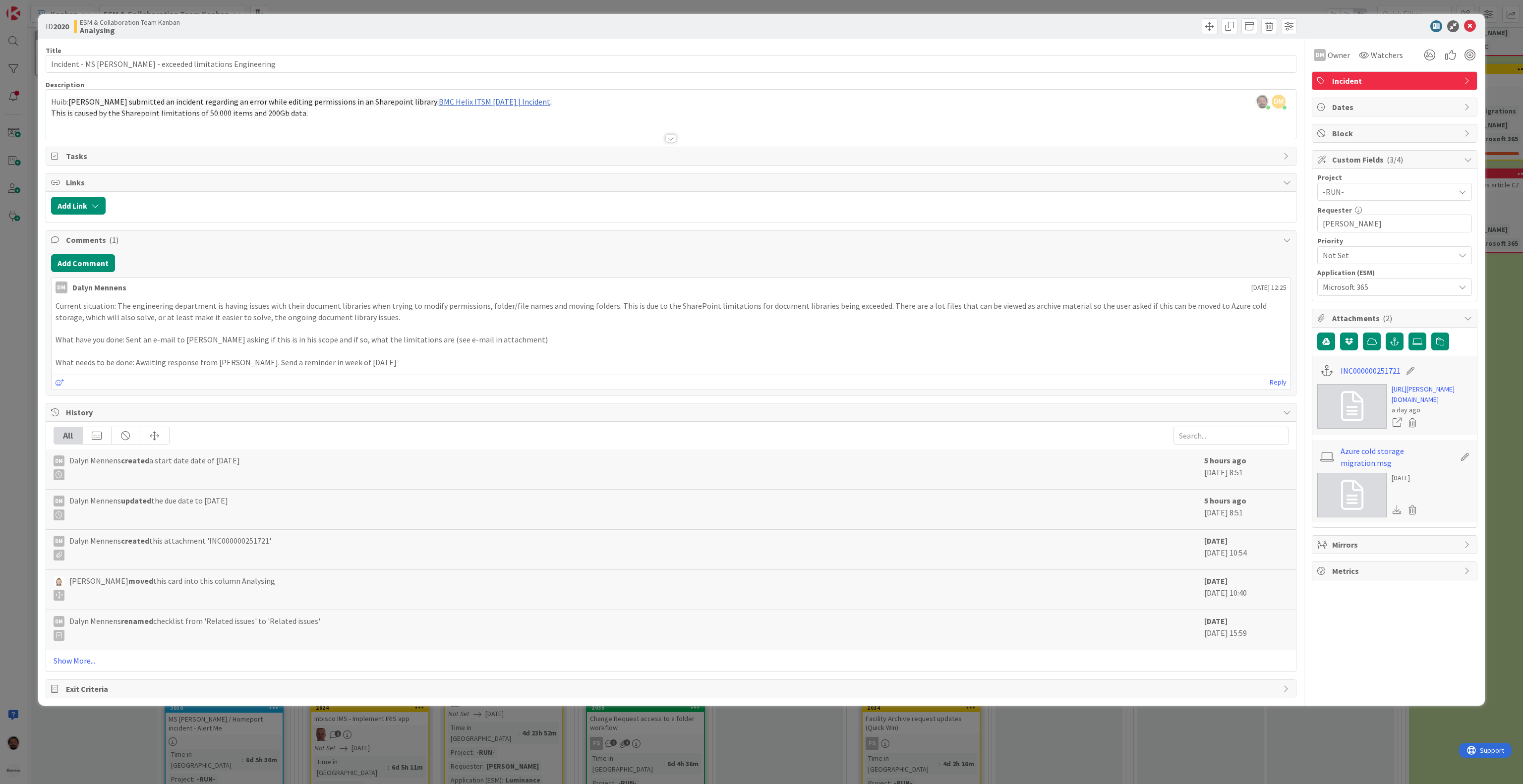
click at [238, 138] on div at bounding box center [671, 127] width 1250 height 26
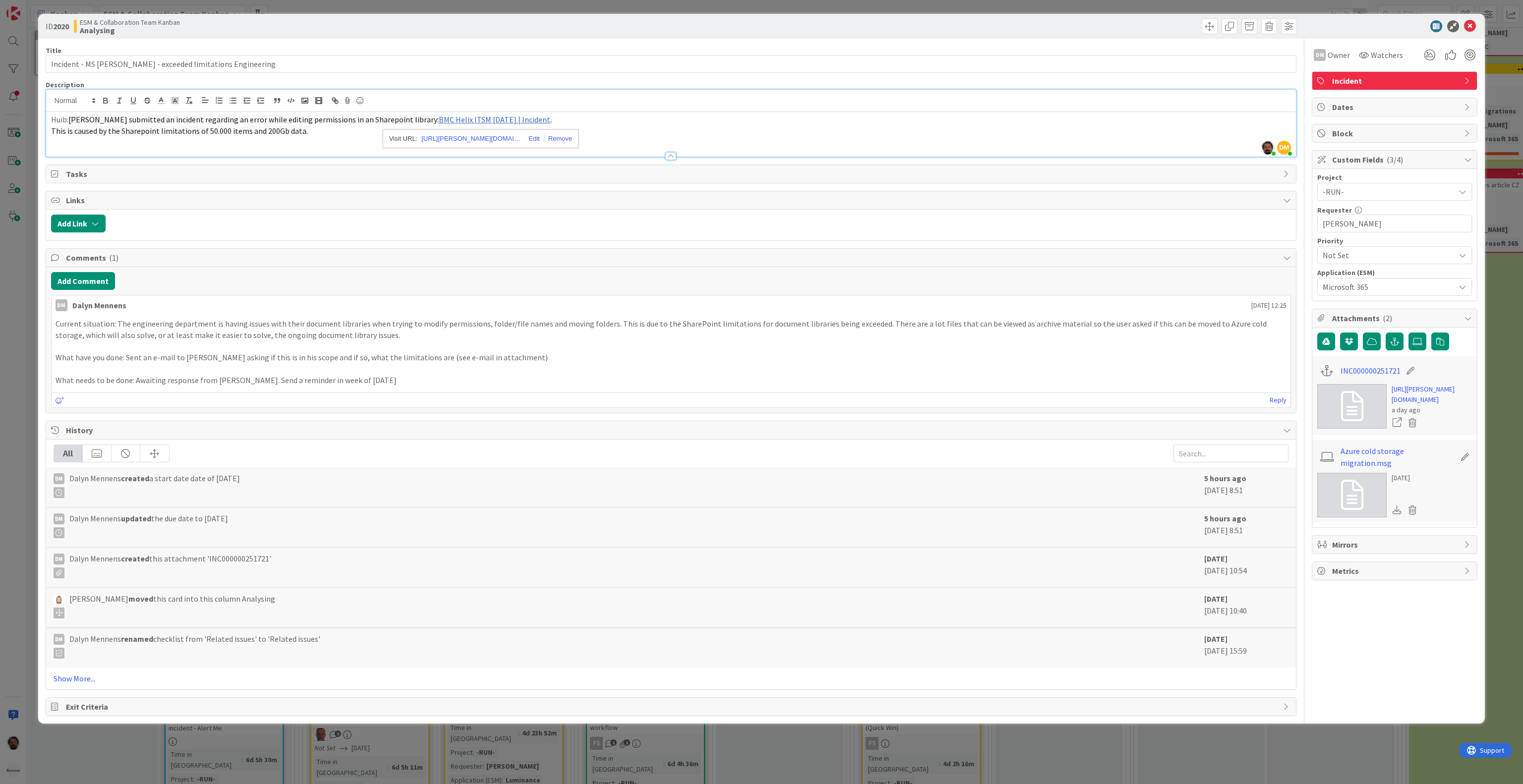
click at [593, 117] on p "Huib: Kostas Poliakov submitted an incident regarding an error while editing pe…" at bounding box center [671, 119] width 1240 height 11
click at [465, 119] on link "BMC Helix ITSM 23.3.02 | Incident" at bounding box center [494, 119] width 112 height 10
click at [454, 137] on link "https://huisman-smartit.onbmc.com/smartit/app/#/incident/AGGF4KX6HRENQATCO09CTC…" at bounding box center [471, 139] width 99 height 13
click at [1470, 24] on icon at bounding box center [1470, 26] width 12 height 12
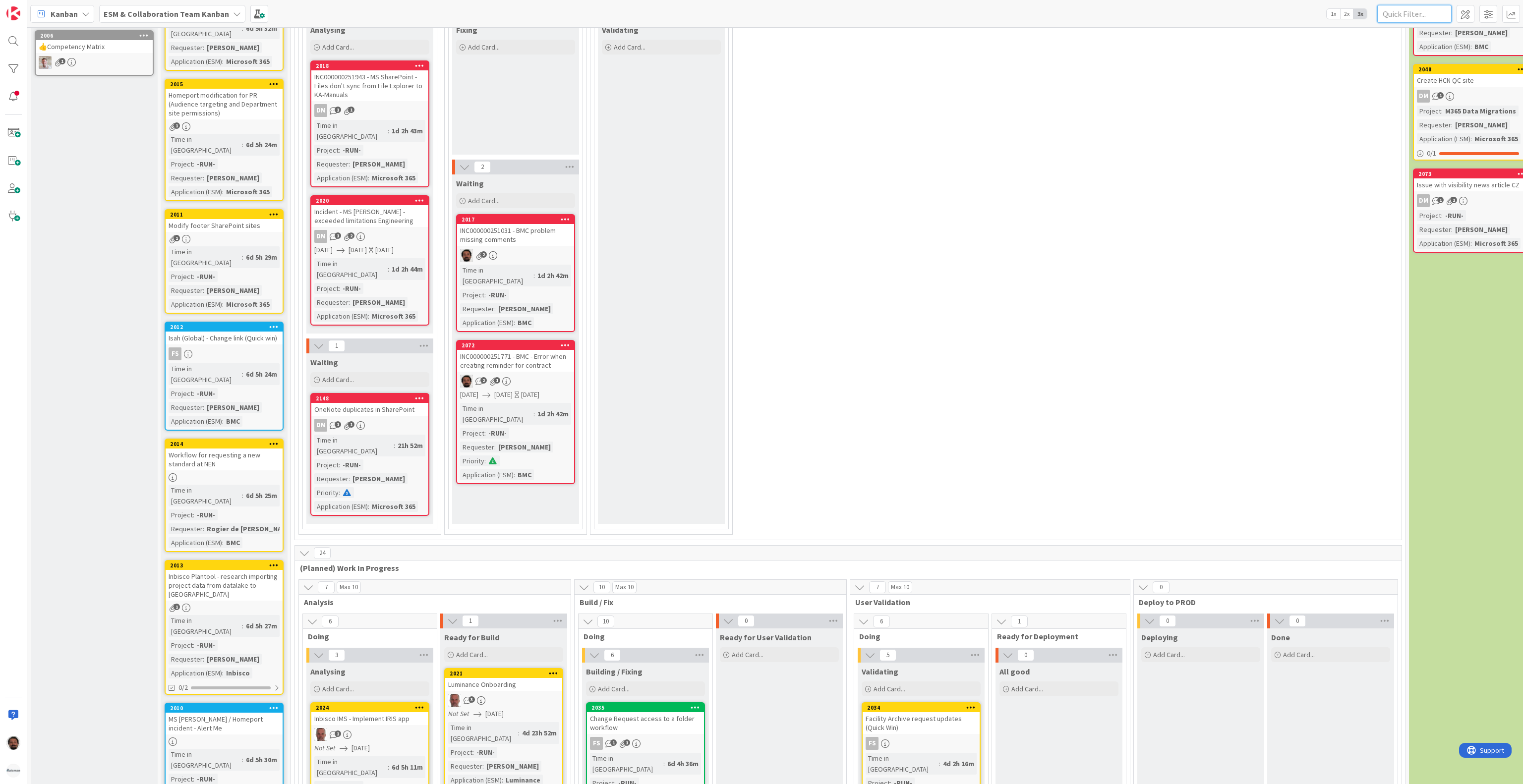
click at [1423, 9] on input "text" at bounding box center [1415, 13] width 74 height 18
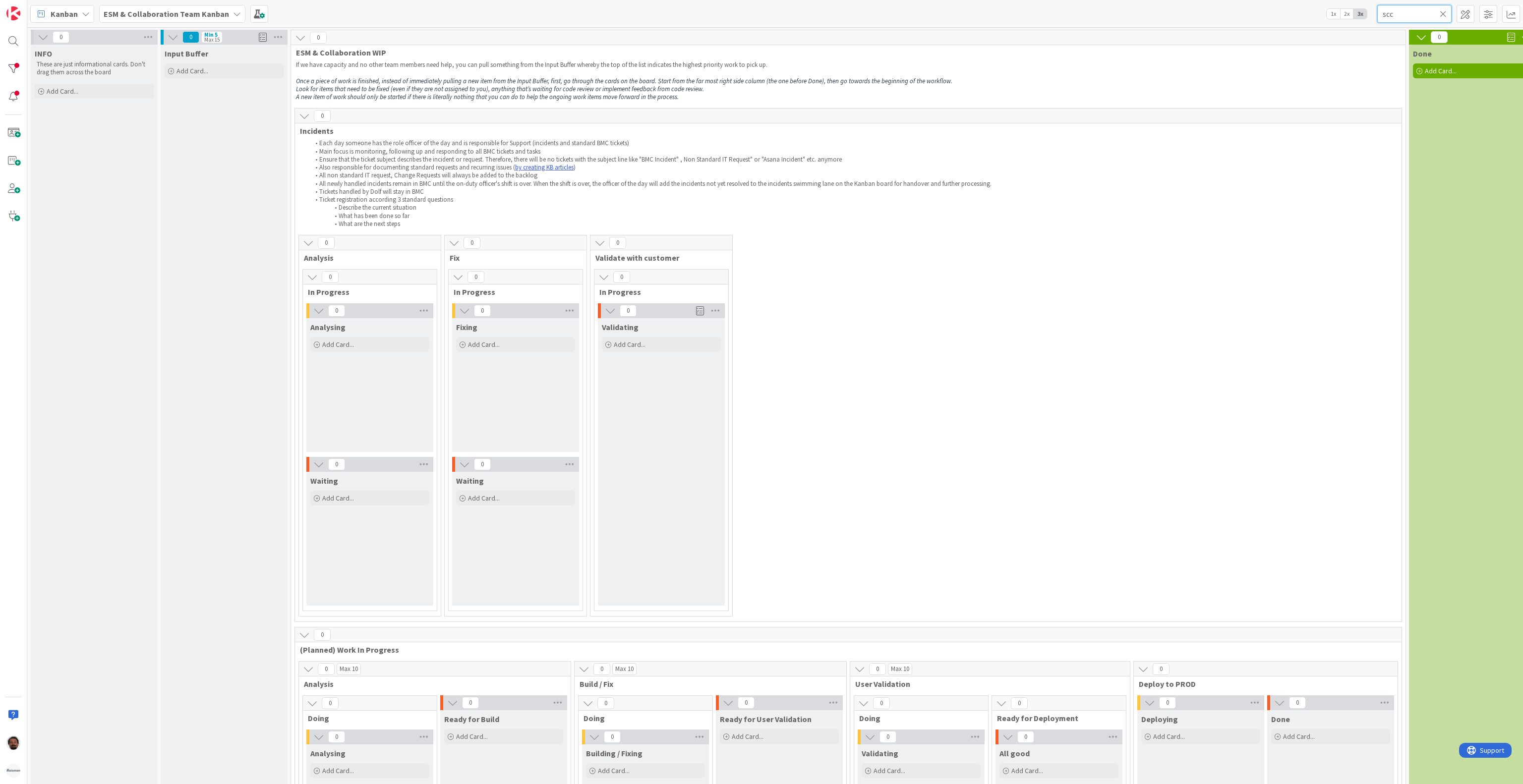
type input "scc"
click at [172, 16] on b "ESM & Collaboration Team Kanban" at bounding box center [166, 13] width 125 height 10
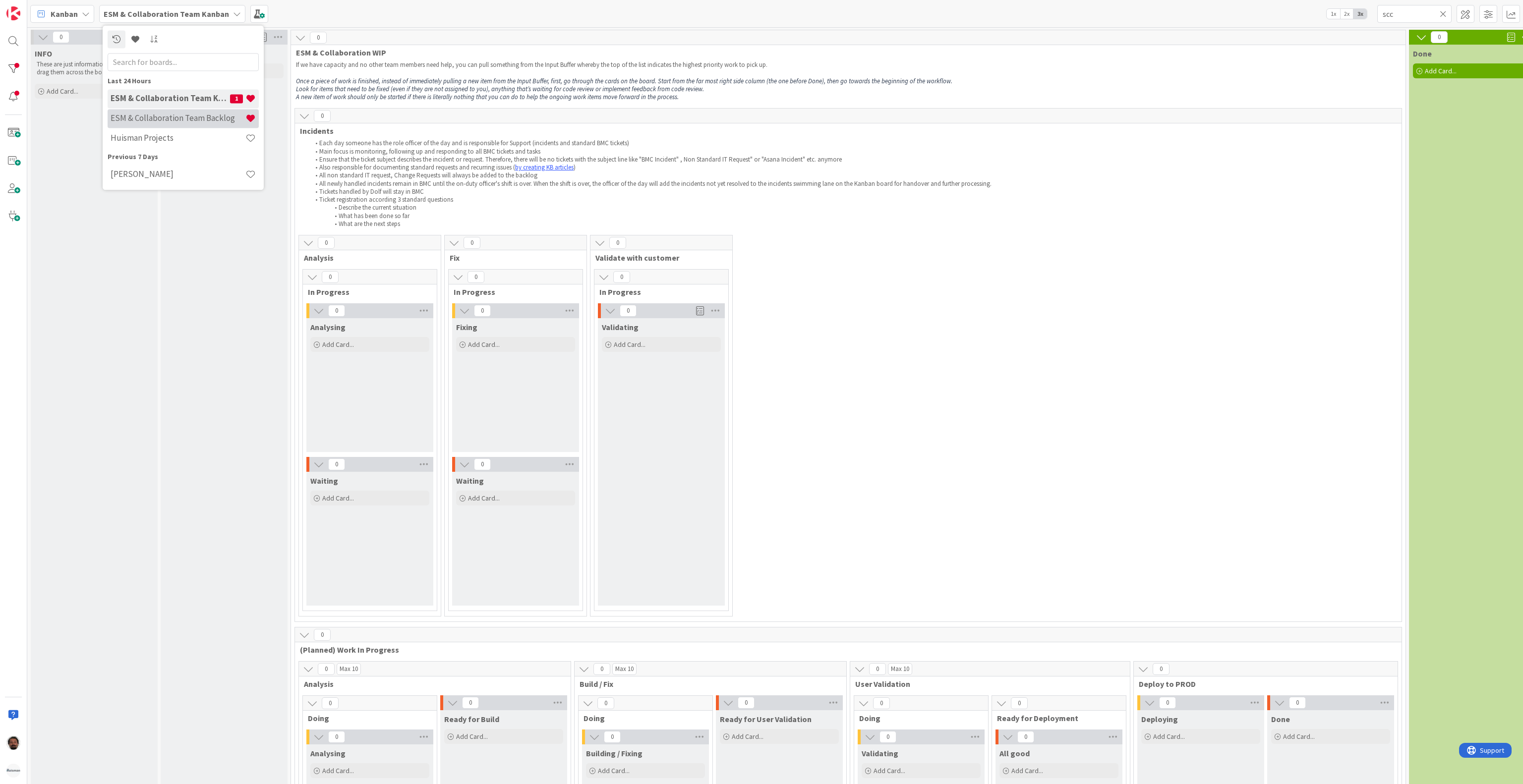
click at [156, 119] on h4 "ESM & Collaboration Team Backlog" at bounding box center [178, 119] width 135 height 10
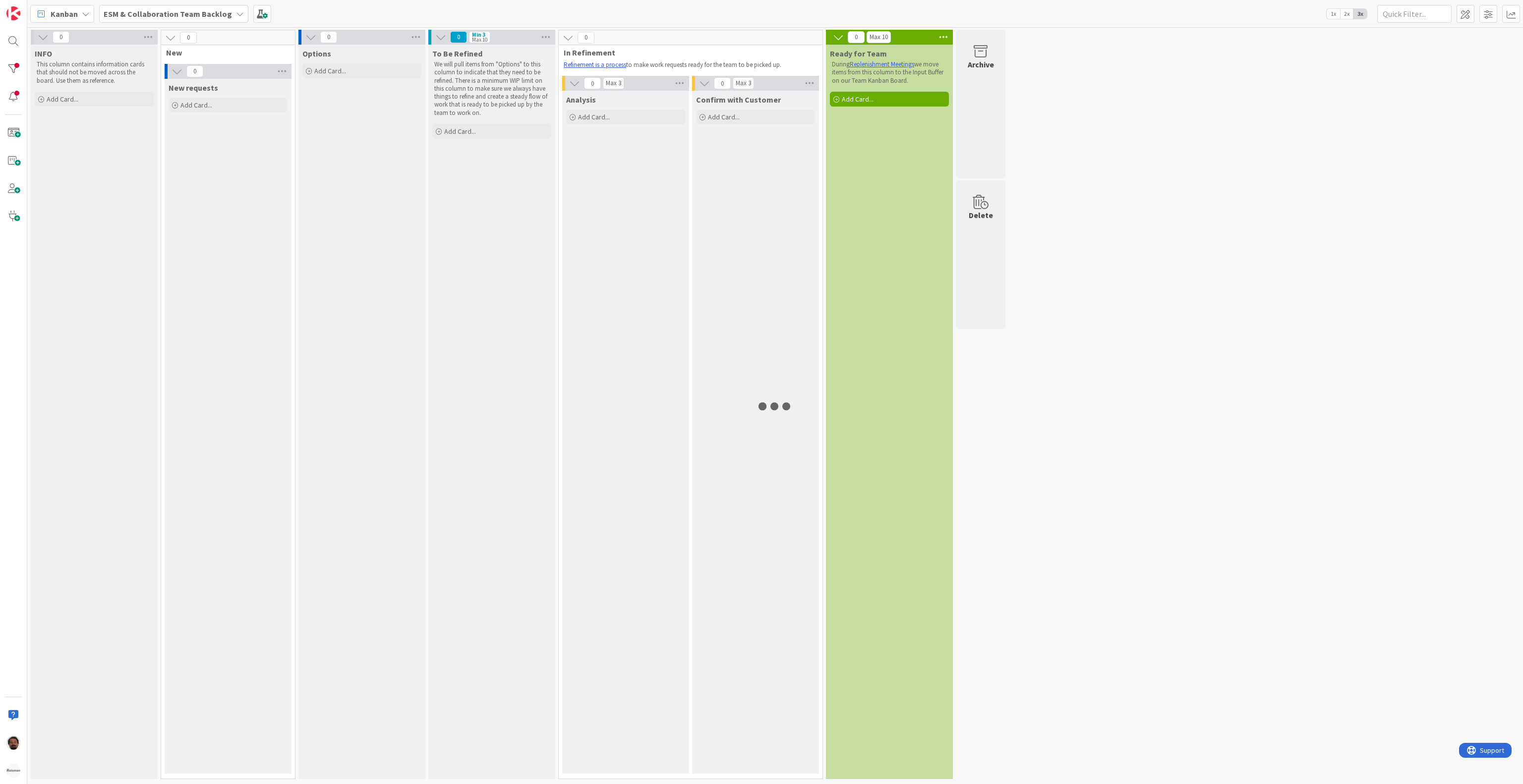
click at [197, 9] on b "ESM & Collaboration Team Backlog" at bounding box center [168, 13] width 129 height 10
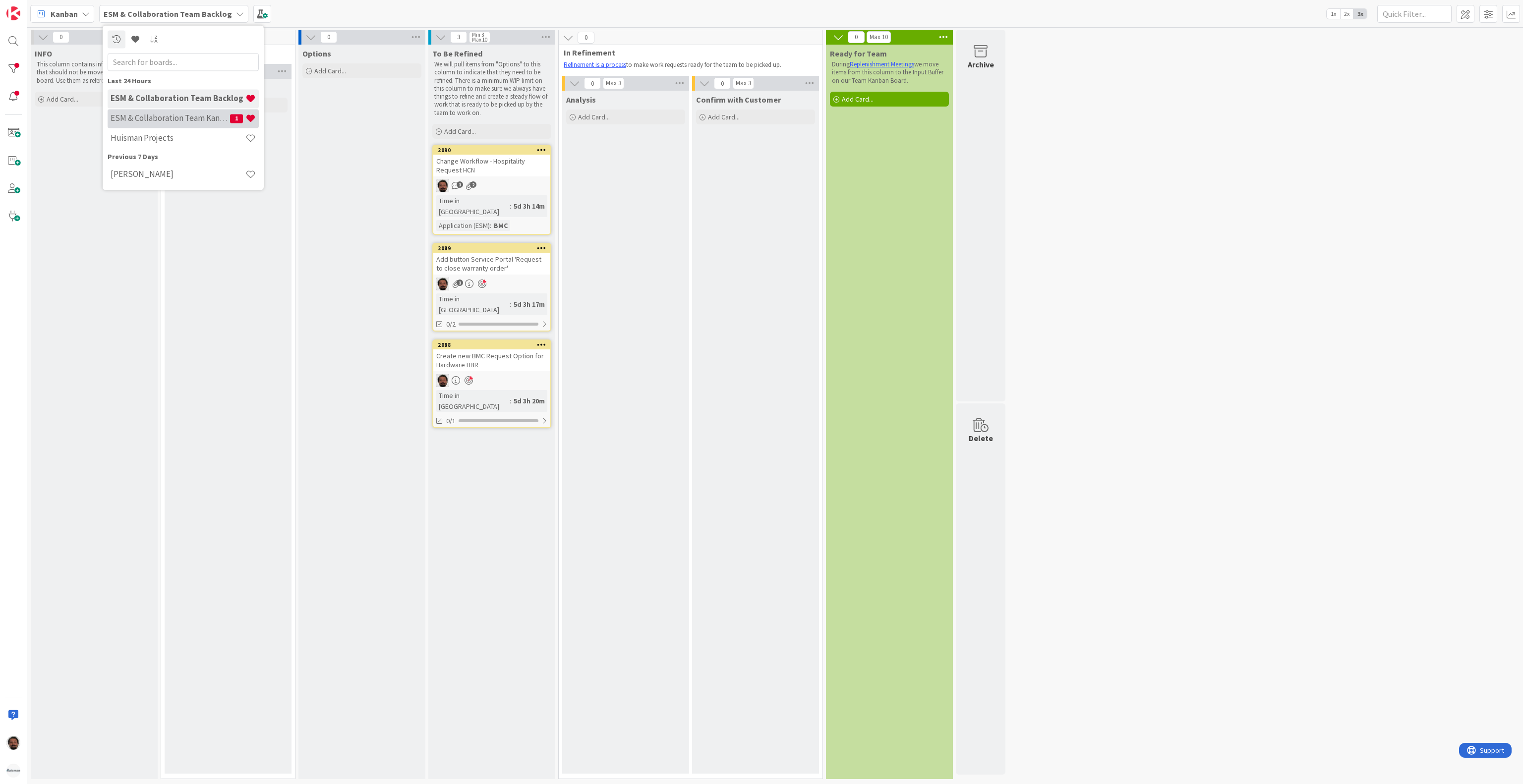
click at [174, 119] on h4 "ESM & Collaboration Team Kanban" at bounding box center [170, 119] width 119 height 10
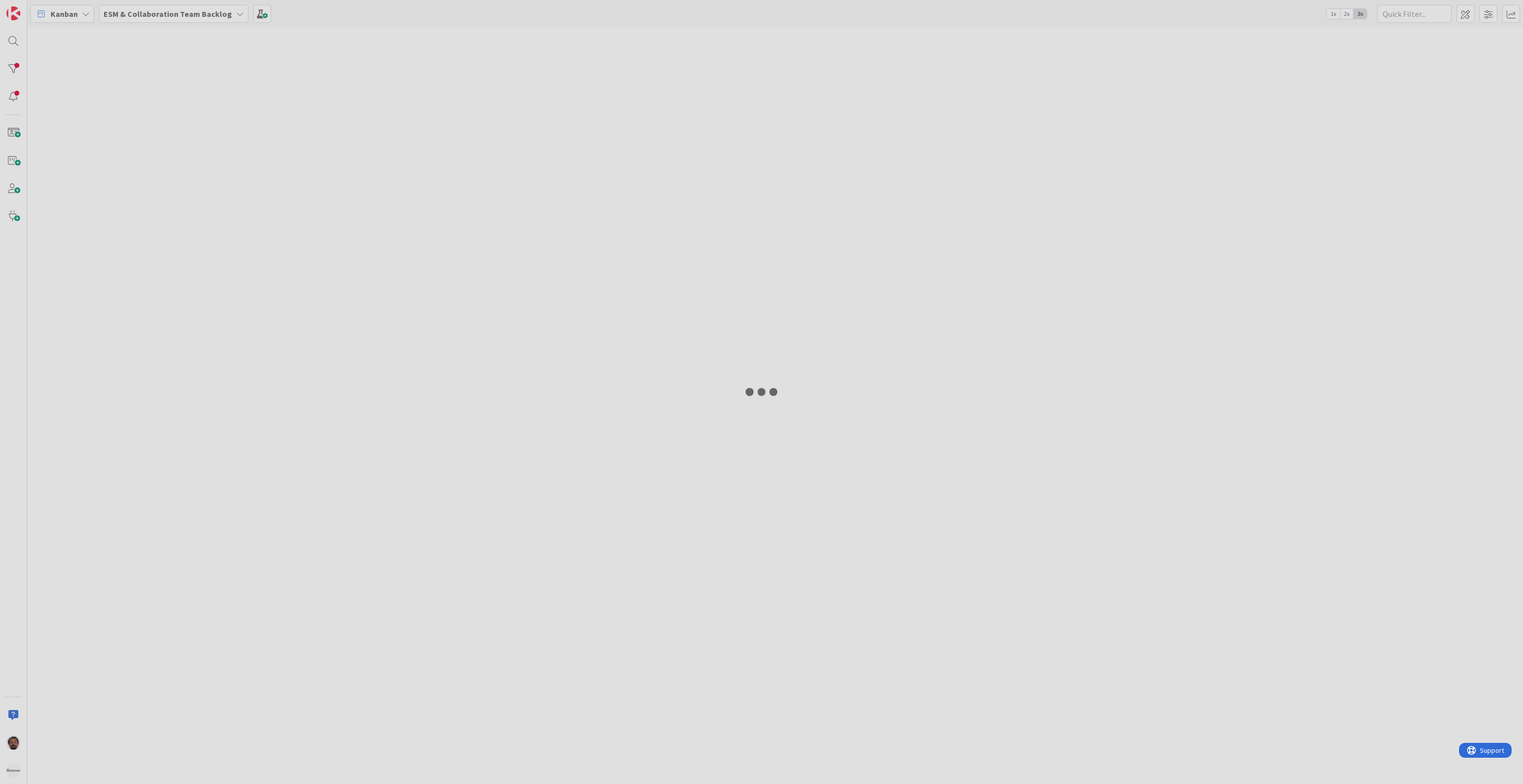
type input "scc"
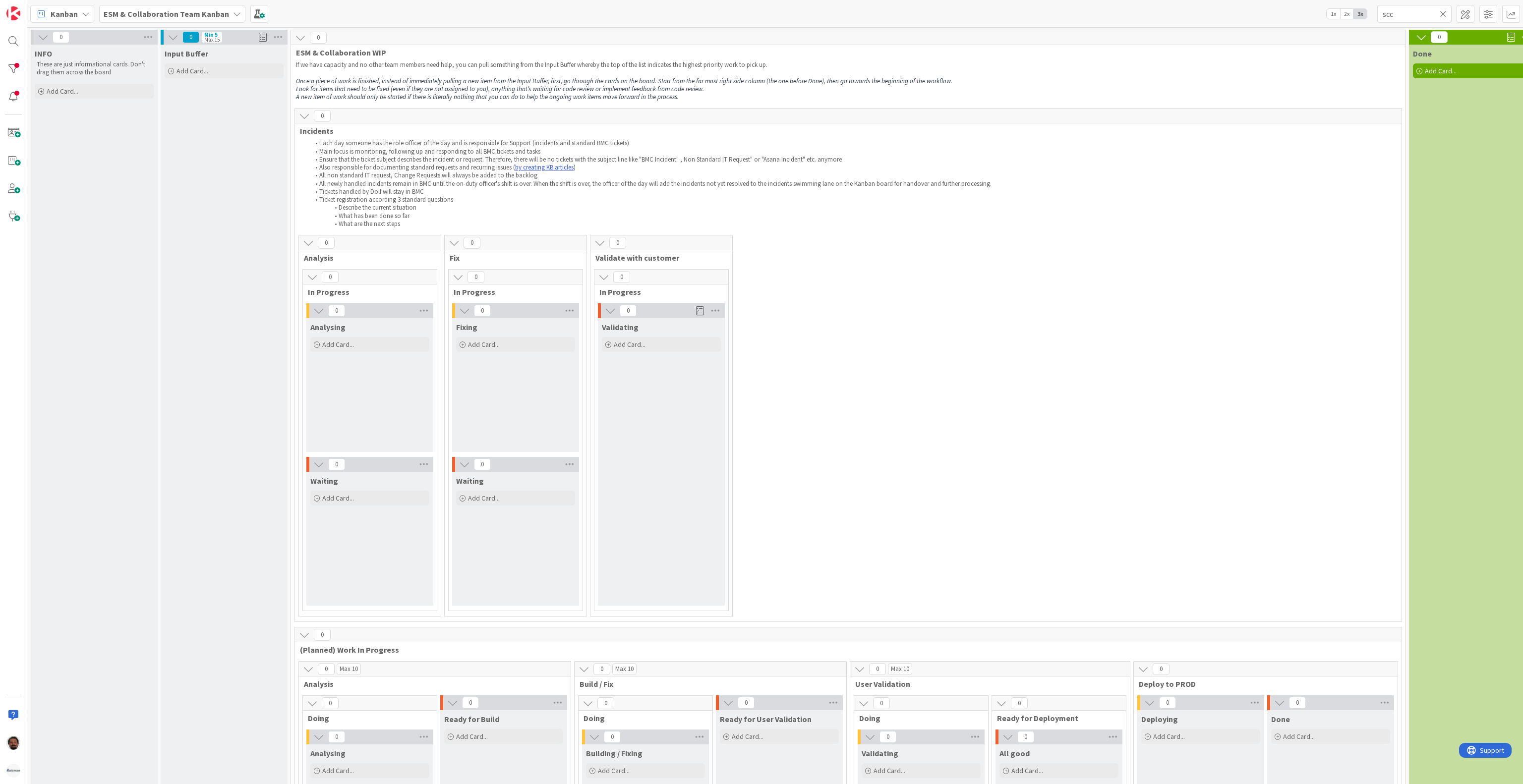
click at [196, 16] on b "ESM & Collaboration Team Kanban" at bounding box center [166, 13] width 125 height 10
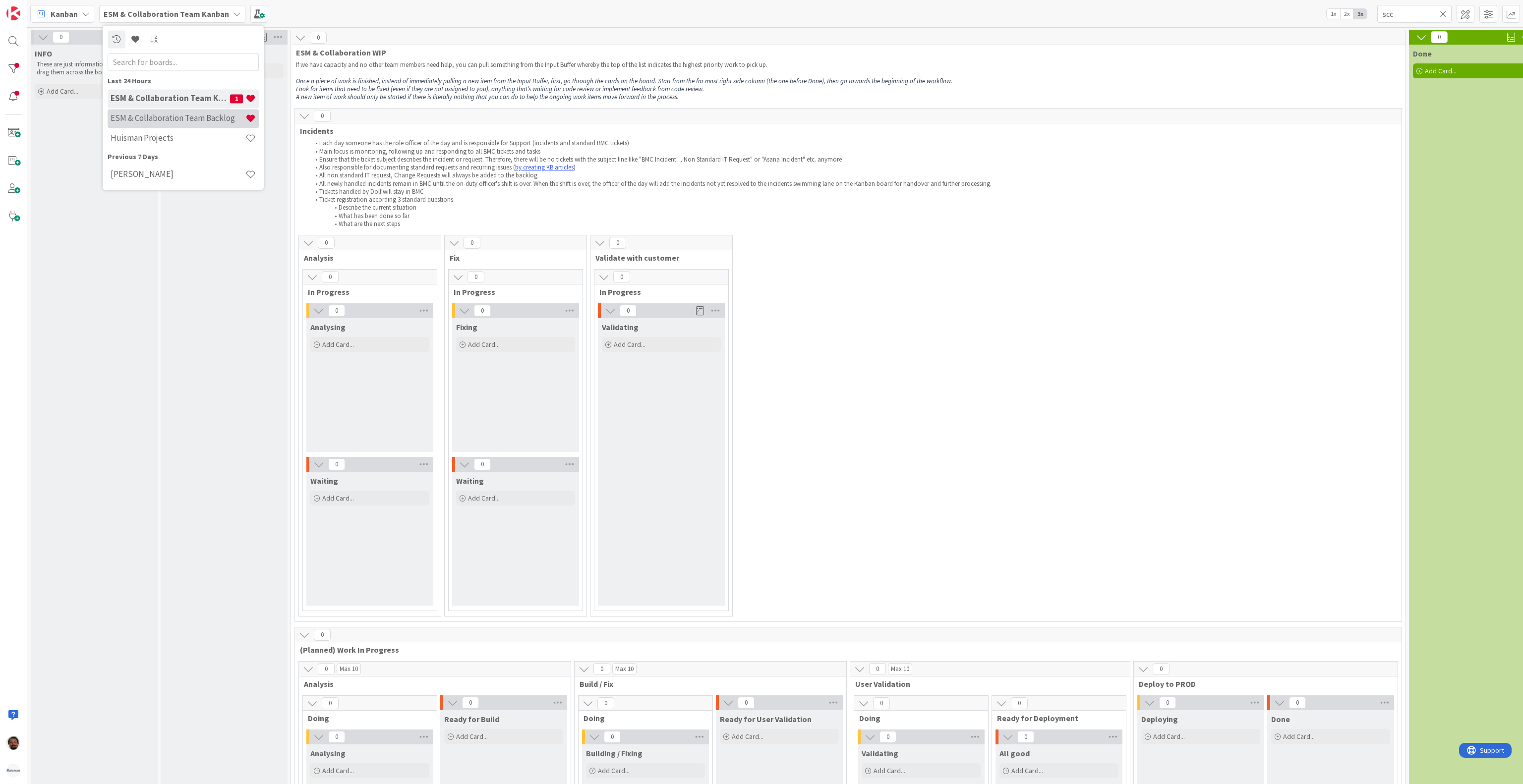
click at [189, 115] on h4 "ESM & Collaboration Team Backlog" at bounding box center [178, 119] width 135 height 10
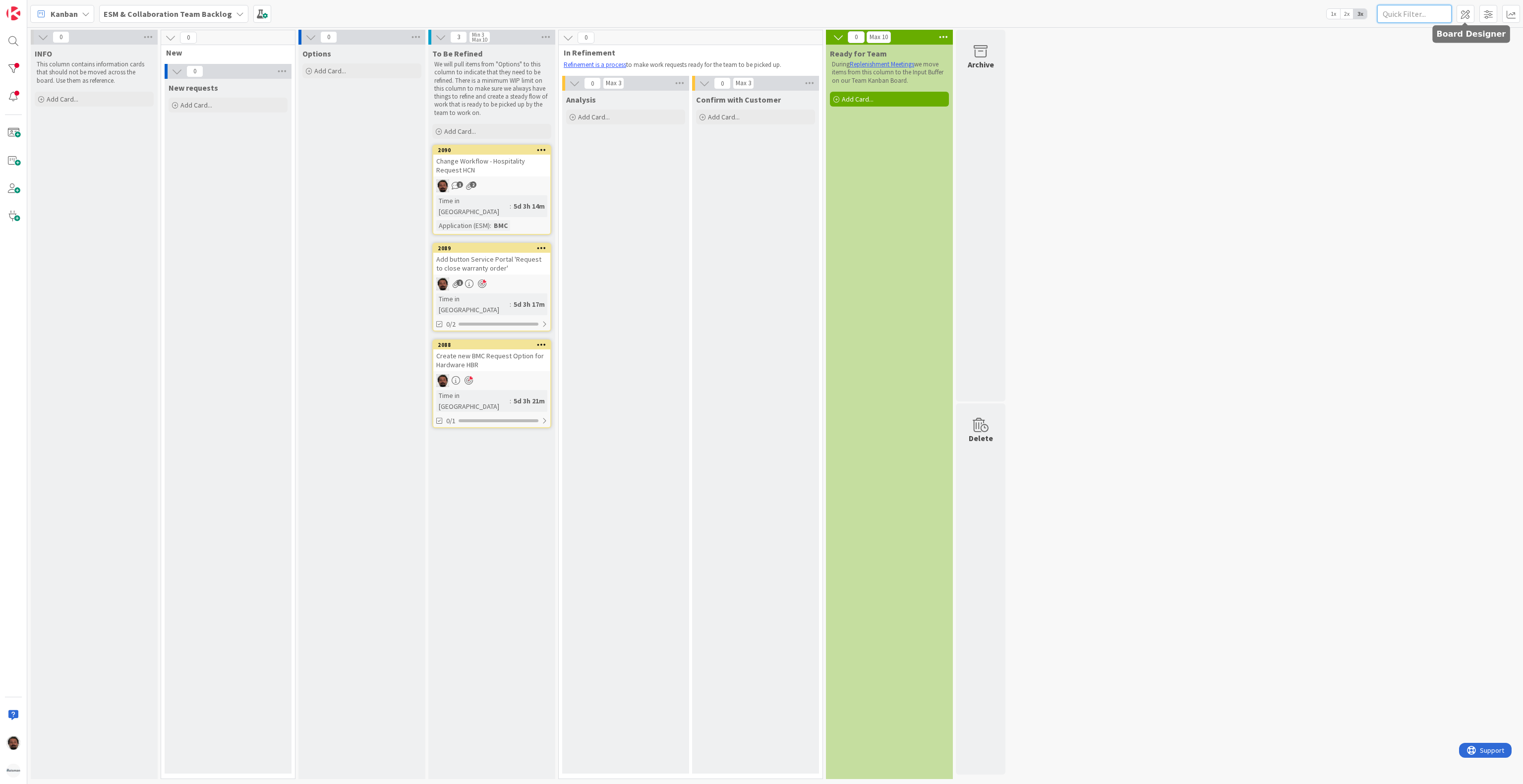
click at [1421, 13] on input "text" at bounding box center [1415, 13] width 74 height 18
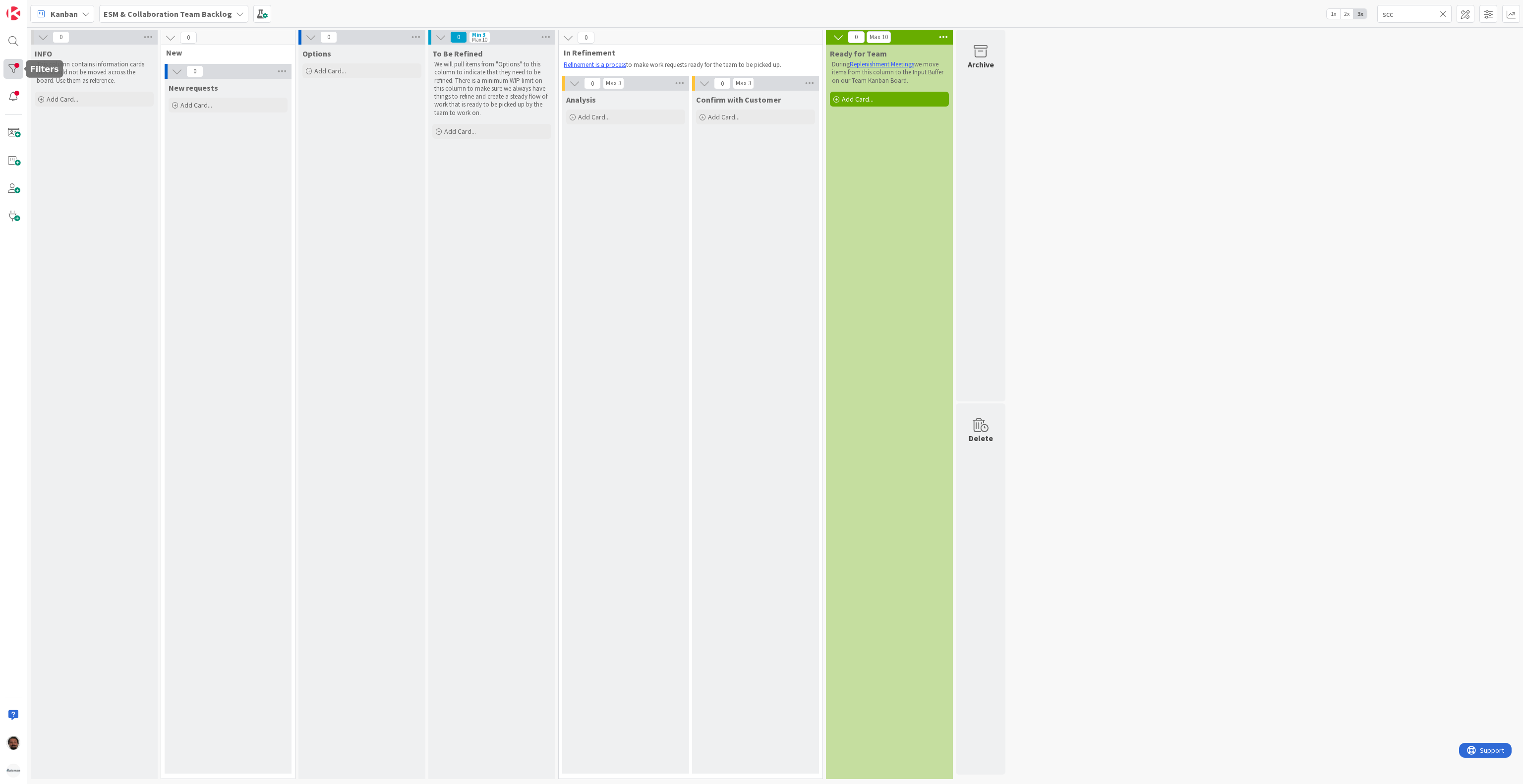
click at [22, 71] on div at bounding box center [13, 69] width 20 height 20
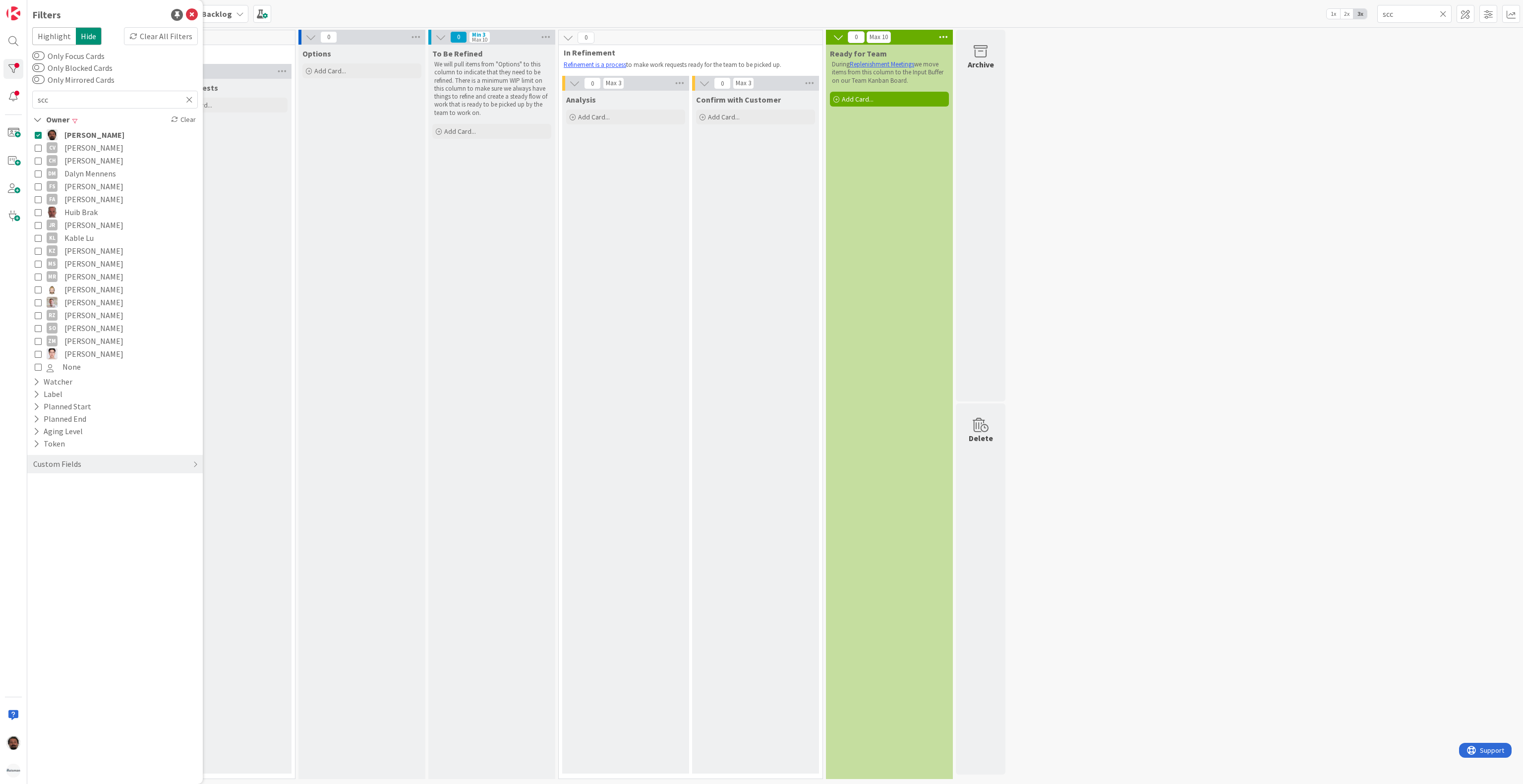
click at [69, 140] on span "Akif Cevik" at bounding box center [94, 135] width 60 height 13
click at [1214, 252] on div "0 INFO This column contains information cards that should not be moved across t…" at bounding box center [775, 407] width 1492 height 754
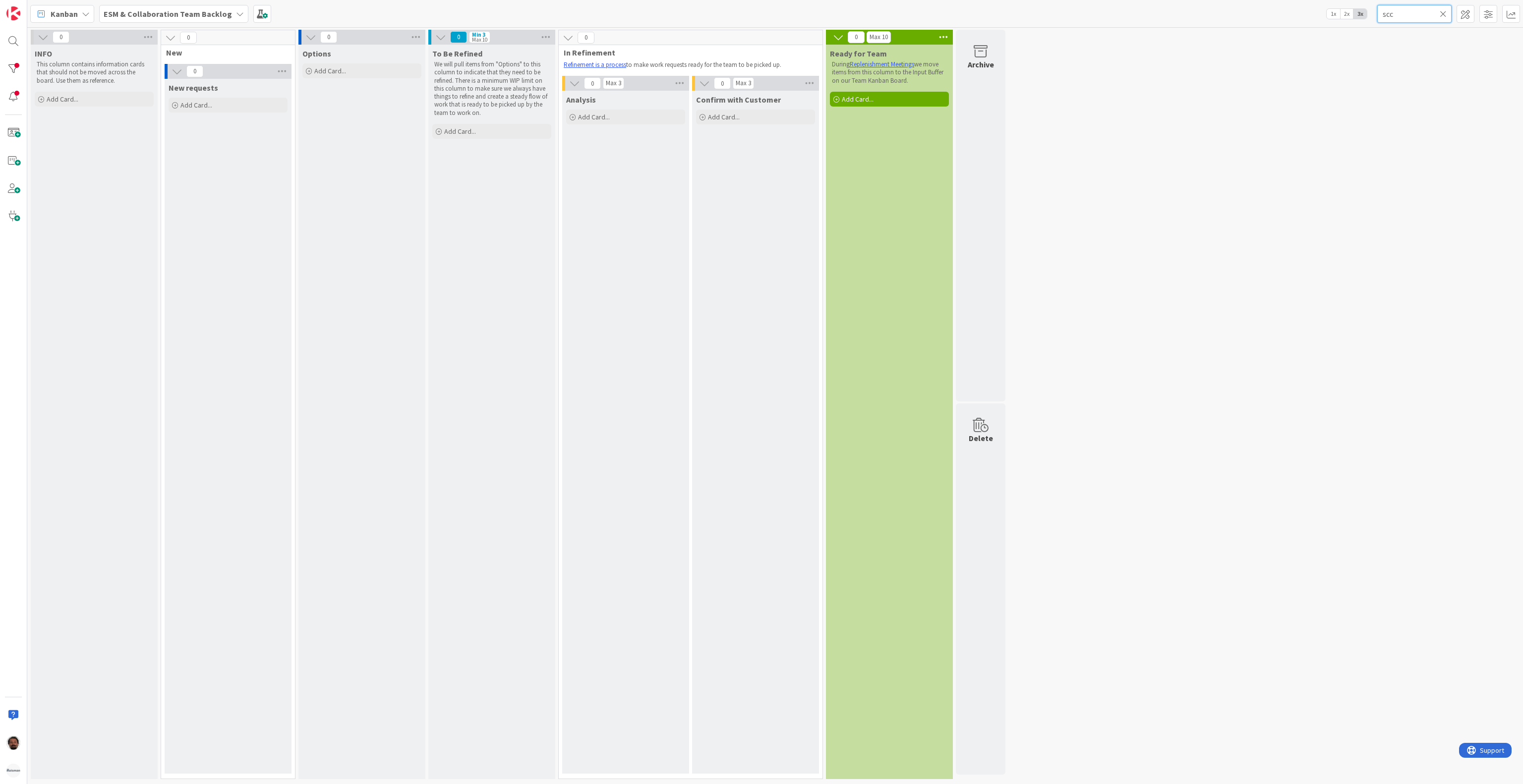
drag, startPoint x: 1411, startPoint y: 15, endPoint x: 1148, endPoint y: 19, distance: 263.0
click at [1151, 19] on div "Kanban ESM & Collaboration Team Backlog 1x 2x 3x scc" at bounding box center [775, 13] width 1496 height 27
type input "cost transfer"
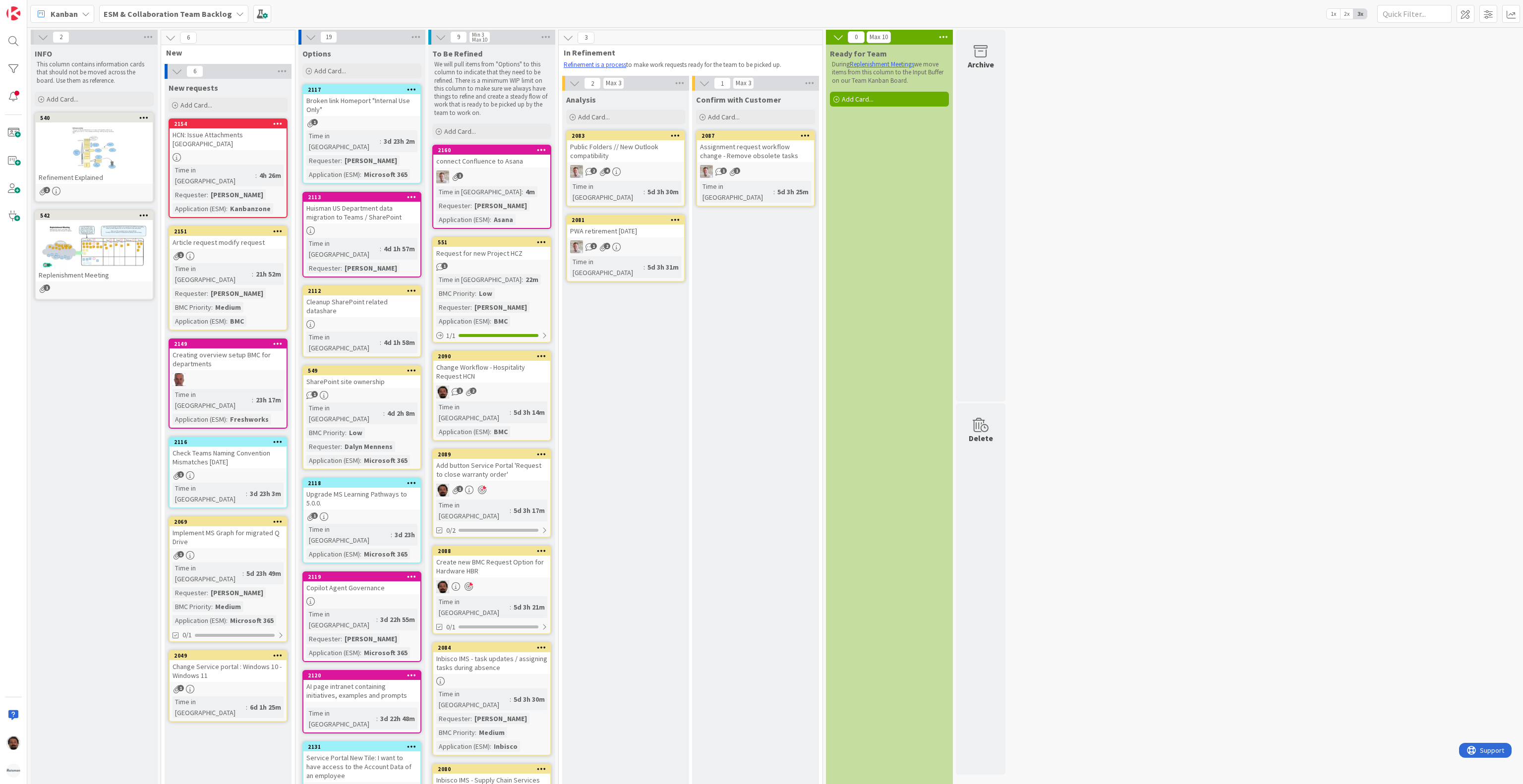
click at [193, 20] on div "ESM & Collaboration Team Backlog" at bounding box center [174, 13] width 150 height 18
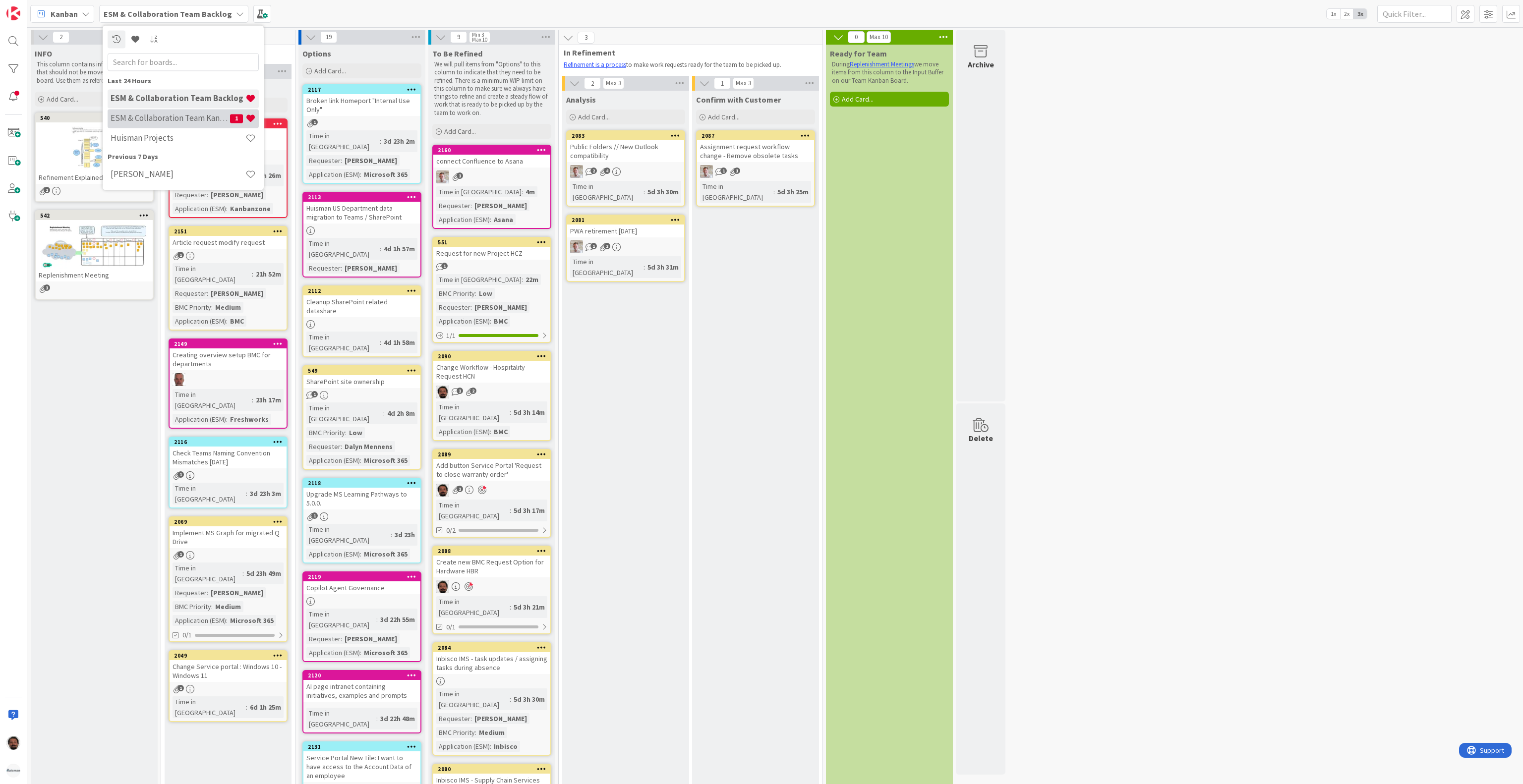
click at [179, 112] on div "ESM & Collaboration Team Kanban 1" at bounding box center [183, 119] width 151 height 19
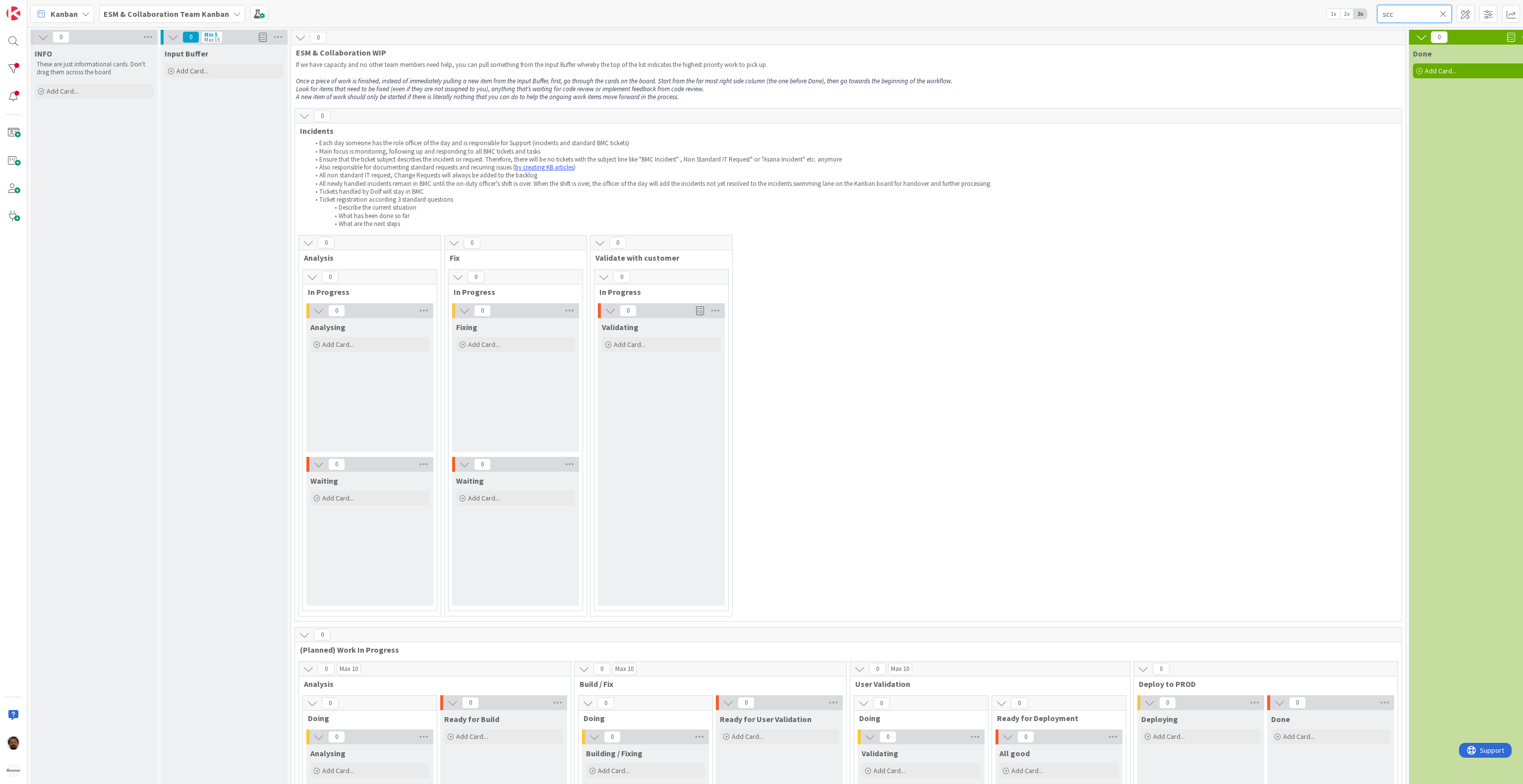
click at [1416, 9] on input "scc" at bounding box center [1415, 13] width 74 height 18
drag, startPoint x: 1410, startPoint y: 11, endPoint x: 1224, endPoint y: 17, distance: 186.1
click at [1229, 17] on div "Kanban ESM & Collaboration Team Kanban 1x 2x 3x scc" at bounding box center [775, 13] width 1496 height 27
paste input "cost transfer"
type input "c"
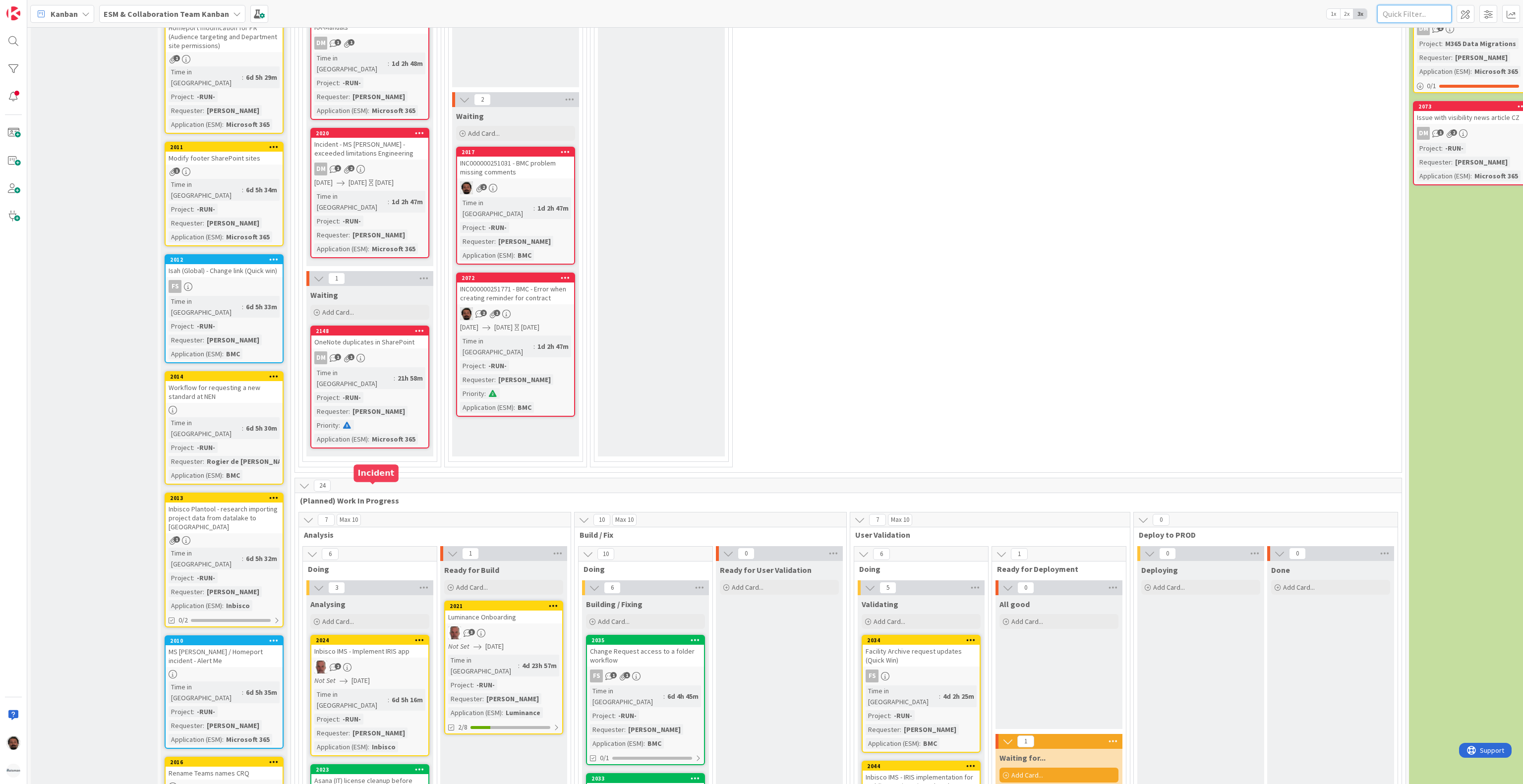
scroll to position [397, 0]
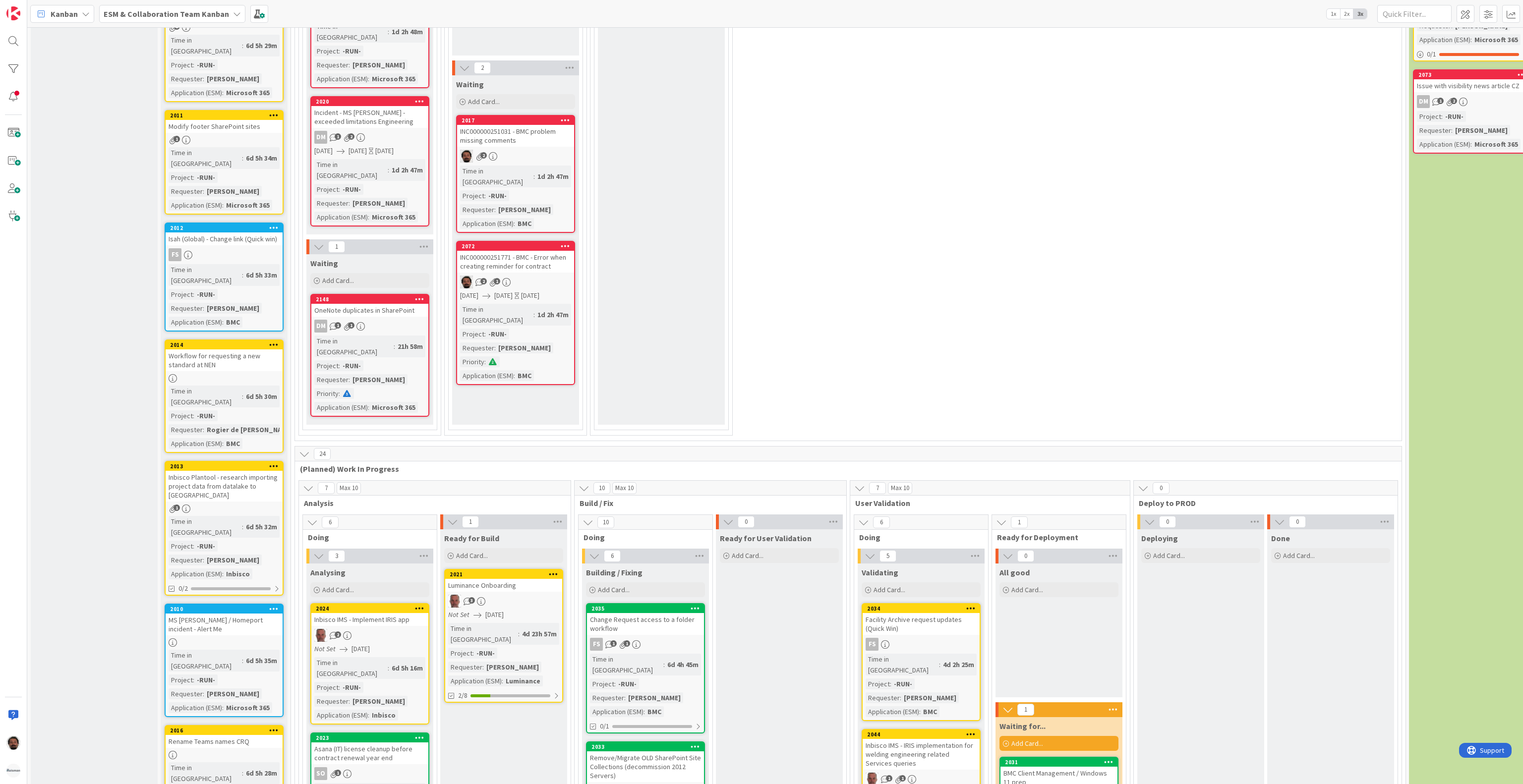
click at [234, 350] on div "Workflow for requesting a new standard at NEN" at bounding box center [224, 360] width 117 height 22
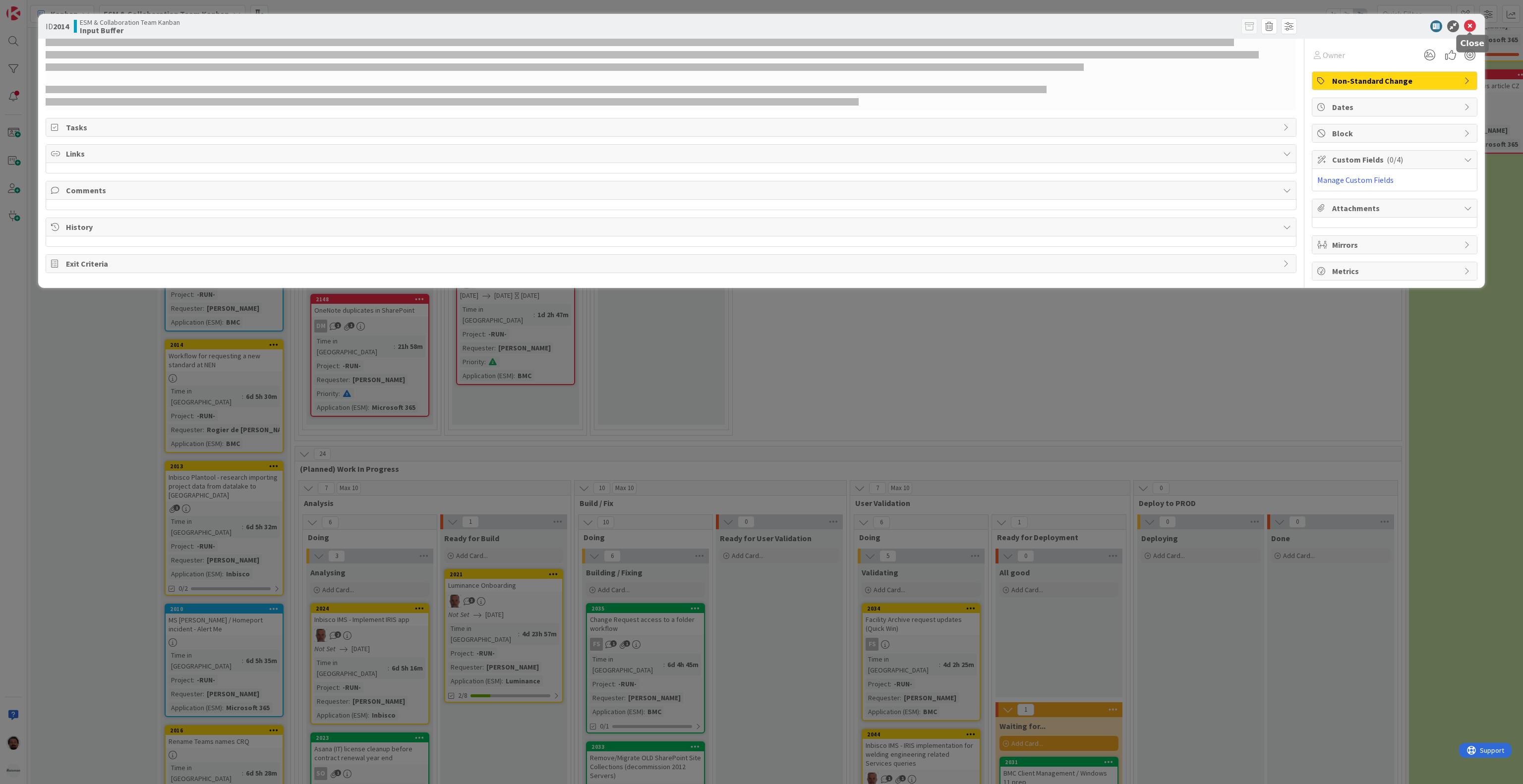
click at [1470, 25] on icon at bounding box center [1470, 26] width 12 height 12
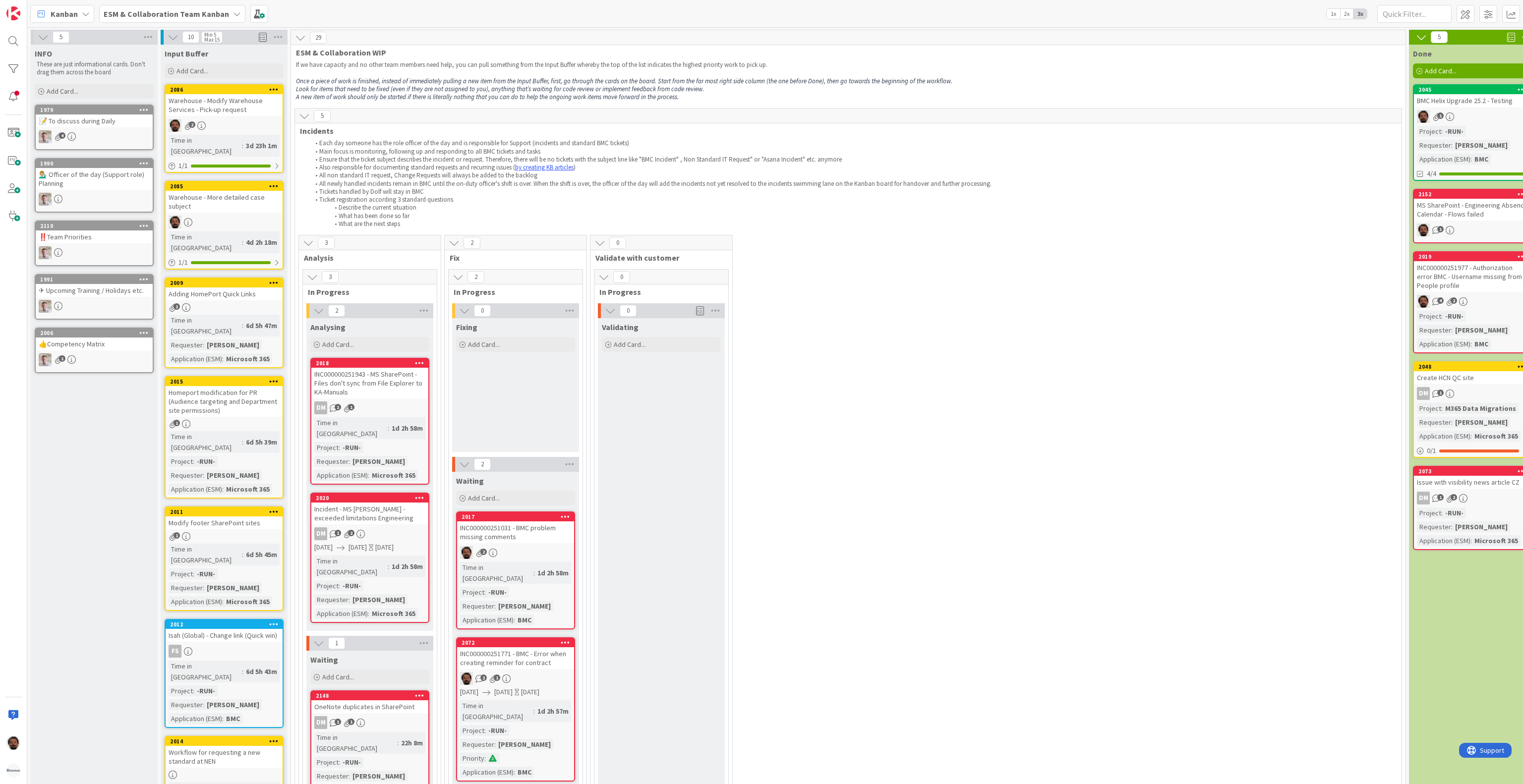
scroll to position [496, 0]
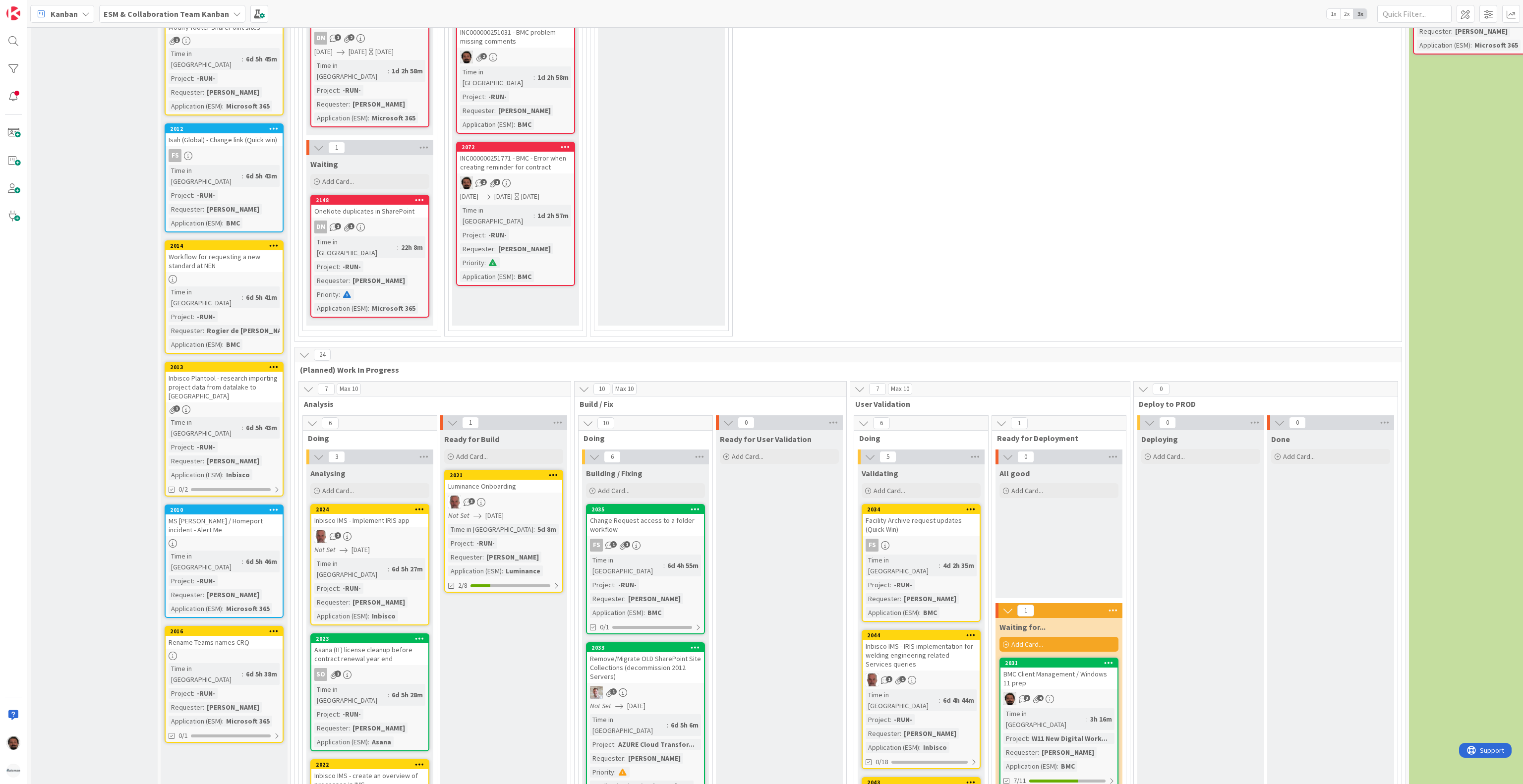
click at [220, 251] on div "Workflow for requesting a new standard at NEN" at bounding box center [224, 261] width 117 height 22
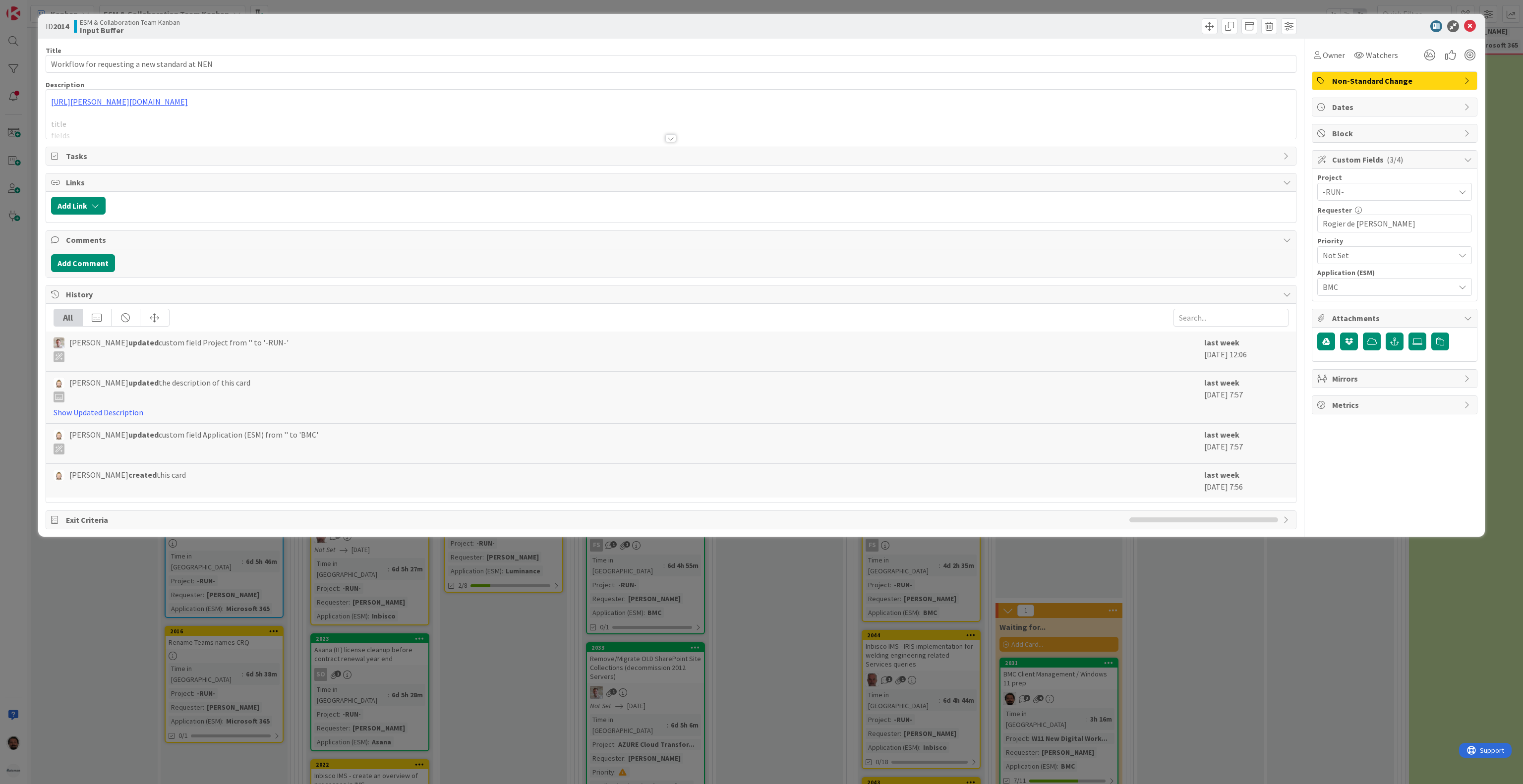
click at [350, 143] on div "Title 45 / 128 Workflow for requesting a new standard at NEN Description https:…" at bounding box center [671, 284] width 1251 height 491
click at [357, 132] on div at bounding box center [671, 127] width 1250 height 26
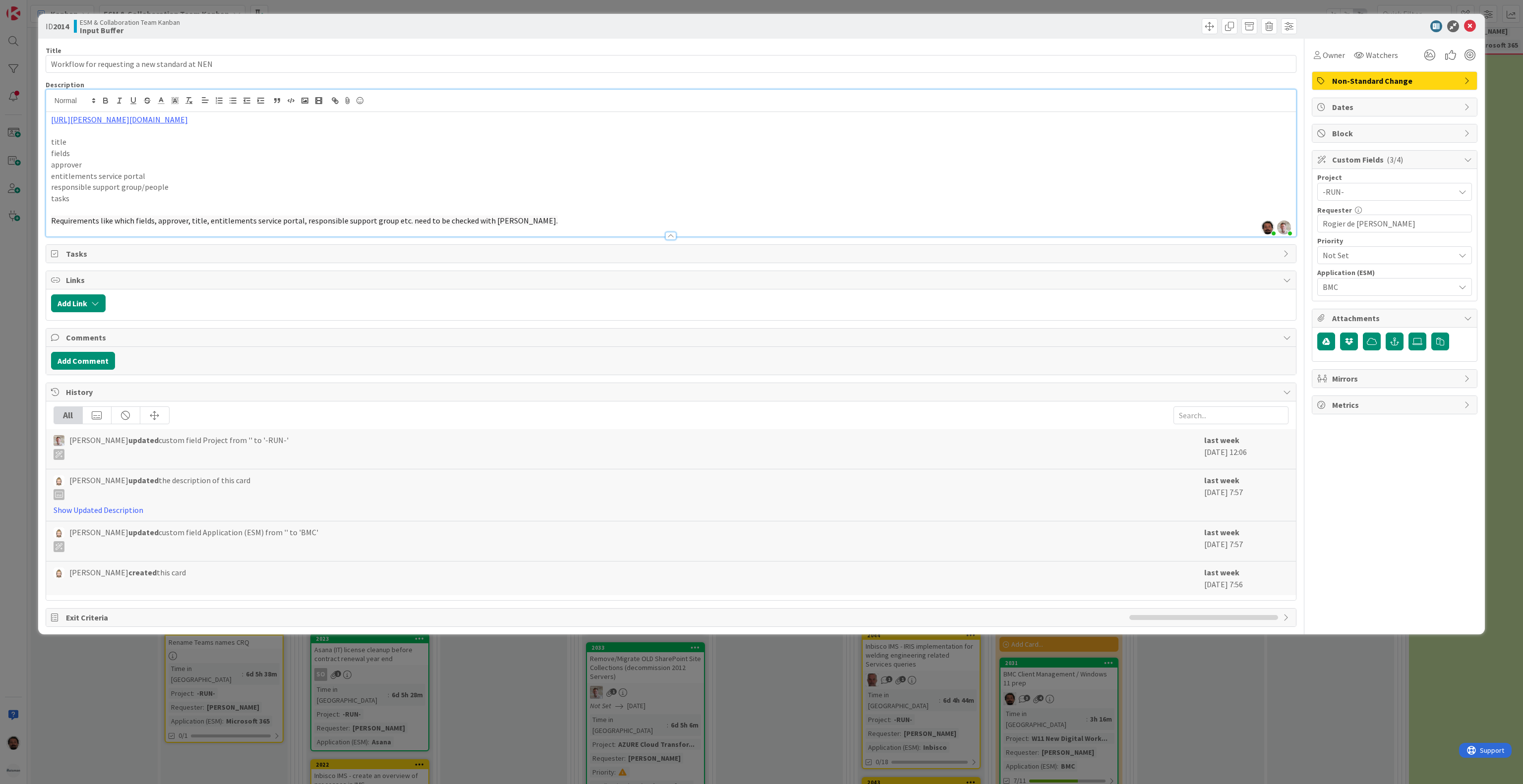
click at [670, 238] on div at bounding box center [671, 236] width 11 height 8
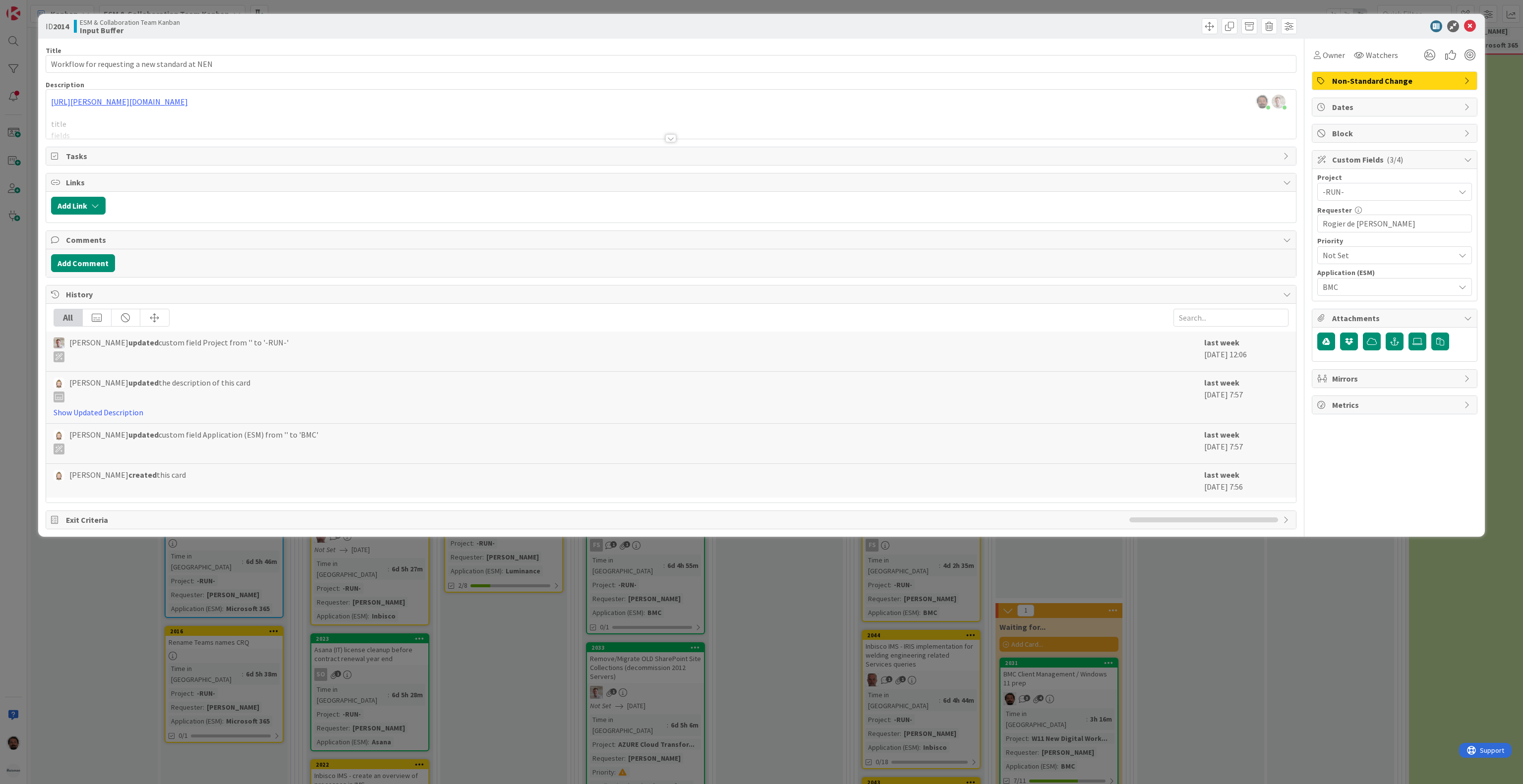
click at [476, 148] on div "Tasks" at bounding box center [671, 156] width 1251 height 19
click at [482, 138] on div at bounding box center [671, 127] width 1250 height 26
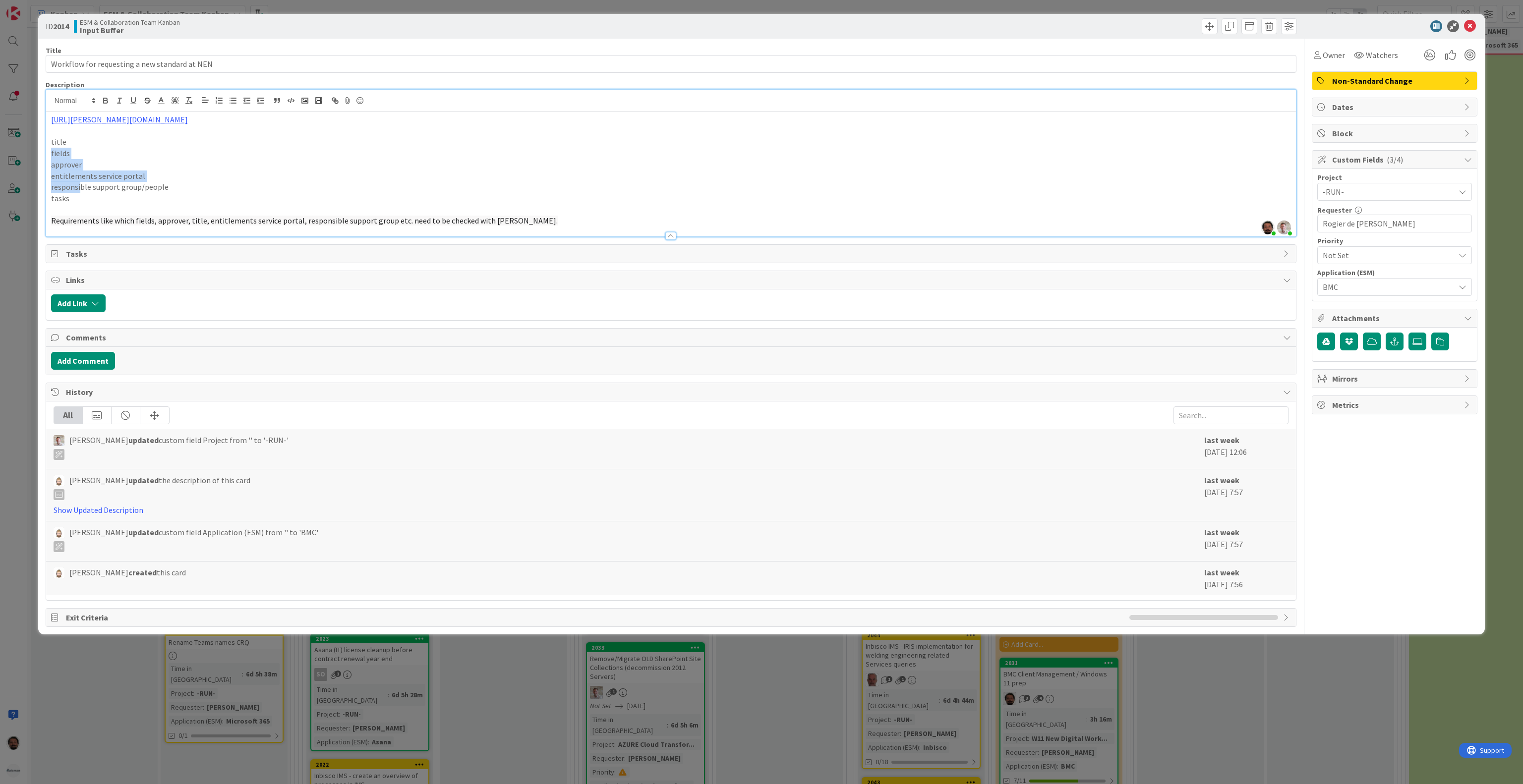
drag, startPoint x: 79, startPoint y: 194, endPoint x: 49, endPoint y: 150, distance: 53.3
click at [49, 150] on div "https://huisman-smartit.onbmc.com/smartit/app/#/workorder/AGGF4KX6HRENQATAEIAFT…" at bounding box center [671, 174] width 1250 height 125
drag, startPoint x: 82, startPoint y: 200, endPoint x: 40, endPoint y: 143, distance: 70.8
click at [40, 143] on div "ID 2014 ESM & Collaboration Team Kanban Input Buffer Title 45 / 128 Workflow fo…" at bounding box center [762, 325] width 1447 height 621
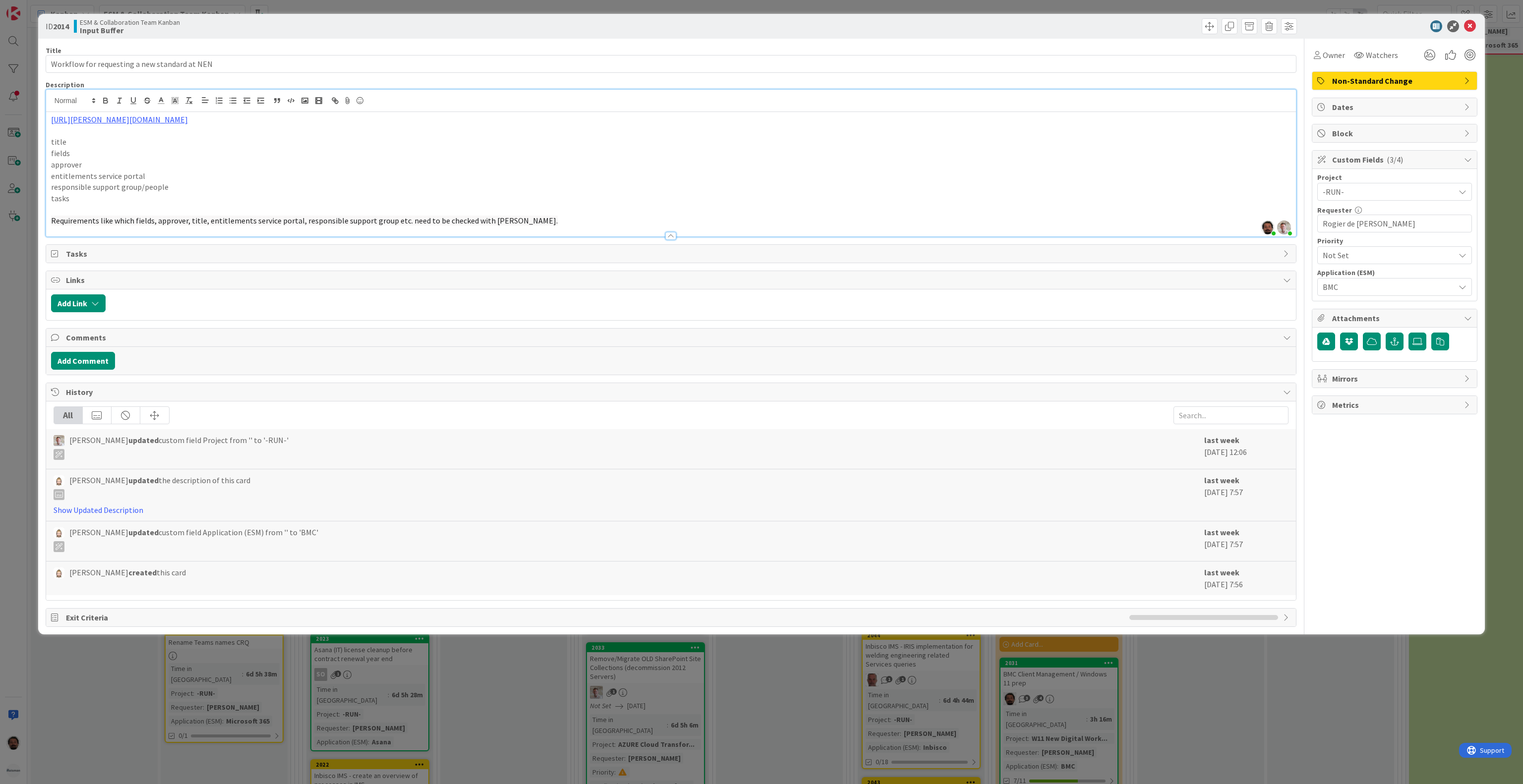
click at [218, 215] on p at bounding box center [671, 209] width 1240 height 11
drag, startPoint x: 509, startPoint y: 224, endPoint x: 0, endPoint y: 207, distance: 509.3
click at [0, 207] on div "ID 2014 ESM & Collaboration Team Kanban Input Buffer Title 45 / 128 Workflow fo…" at bounding box center [761, 392] width 1523 height 784
click at [661, 223] on p "Requirements like which fields, approver, title, entitlements service portal, r…" at bounding box center [671, 220] width 1240 height 11
click at [139, 521] on div "Rob van Wees updated the description of this card Show Updated Description last…" at bounding box center [671, 495] width 1250 height 52
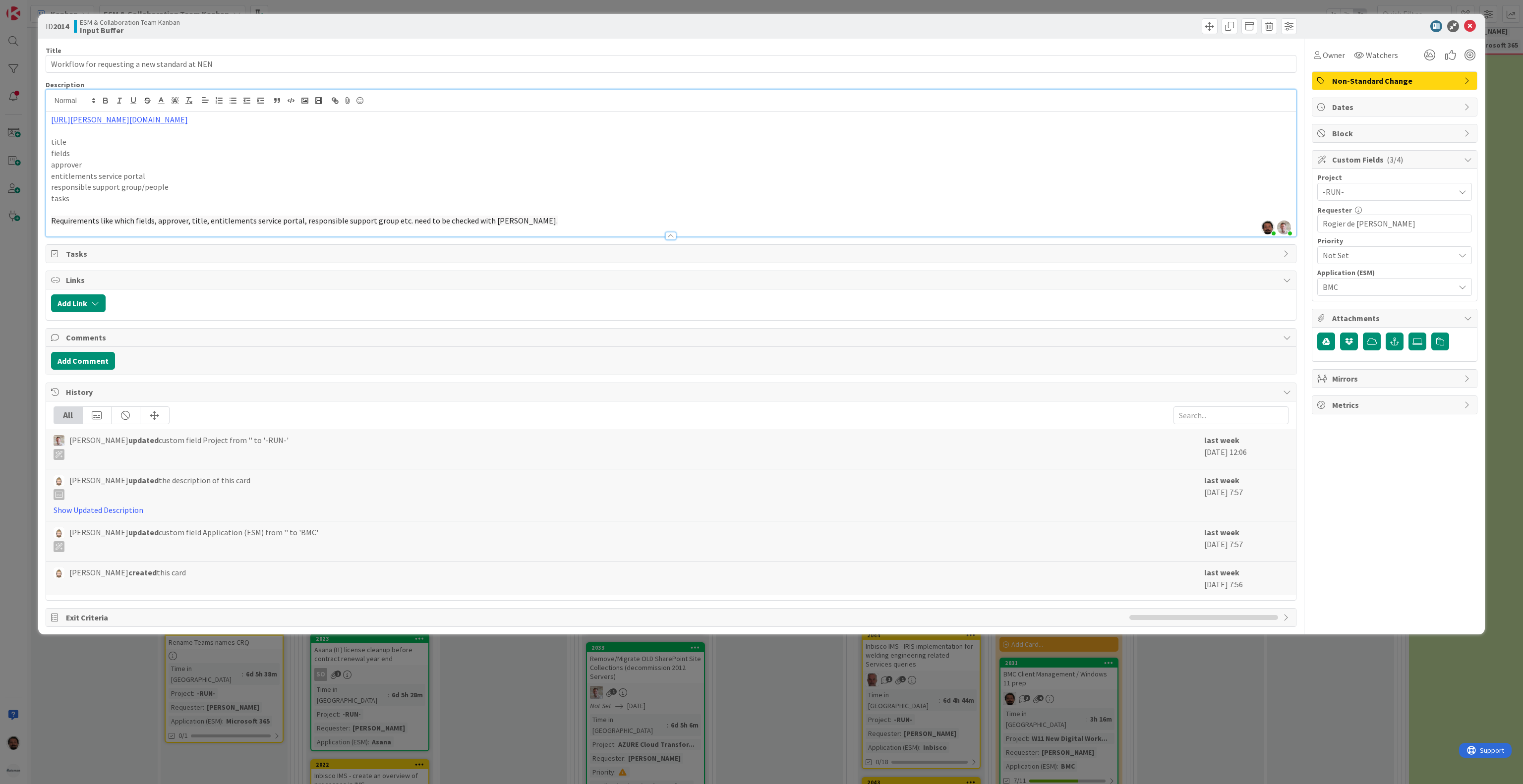
click at [135, 516] on div "Show Updated Description" at bounding box center [98, 511] width 90 height 12
click at [133, 515] on link "Show Updated Description" at bounding box center [98, 510] width 90 height 10
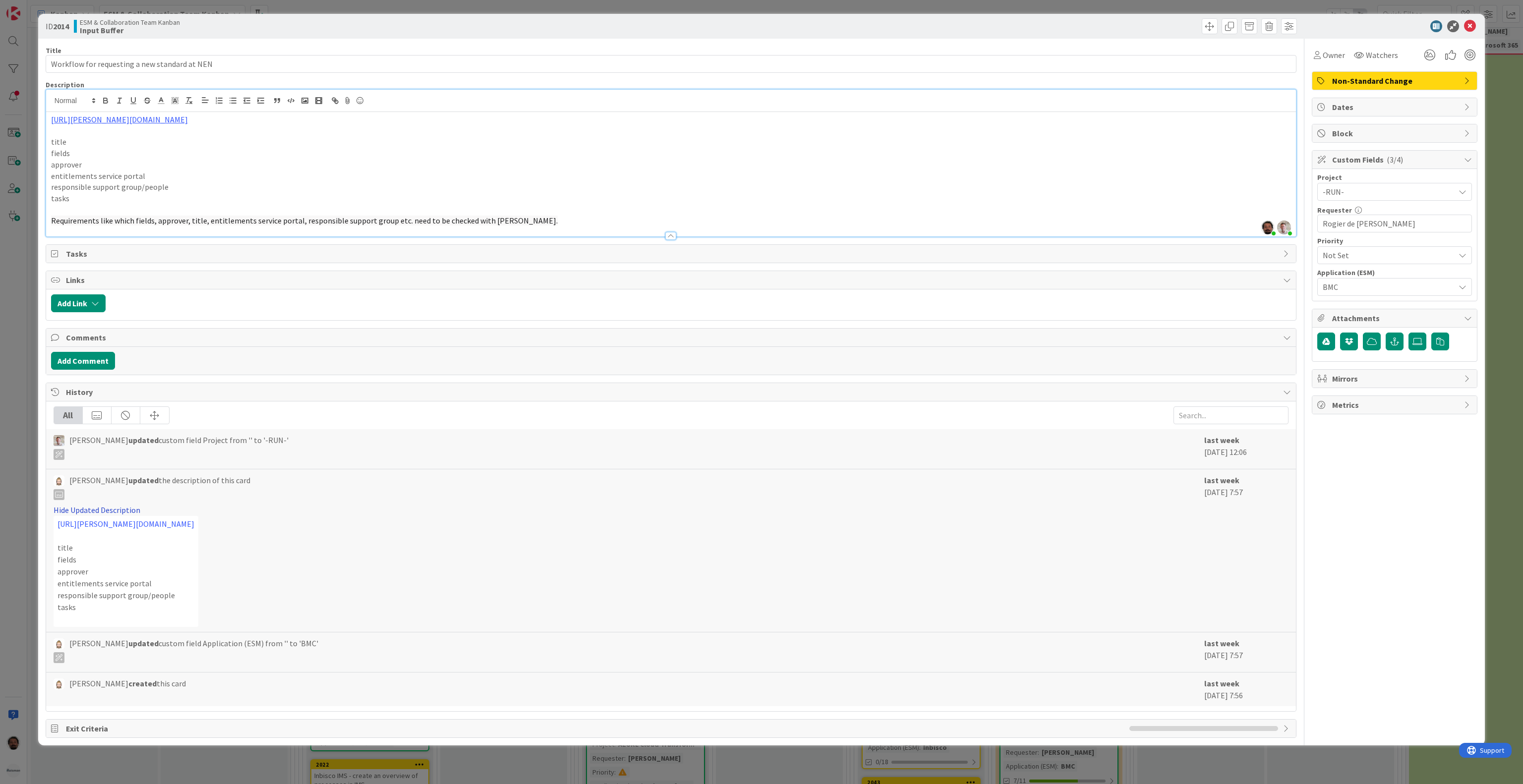
click at [121, 515] on link "Hide Updated Description" at bounding box center [96, 510] width 87 height 10
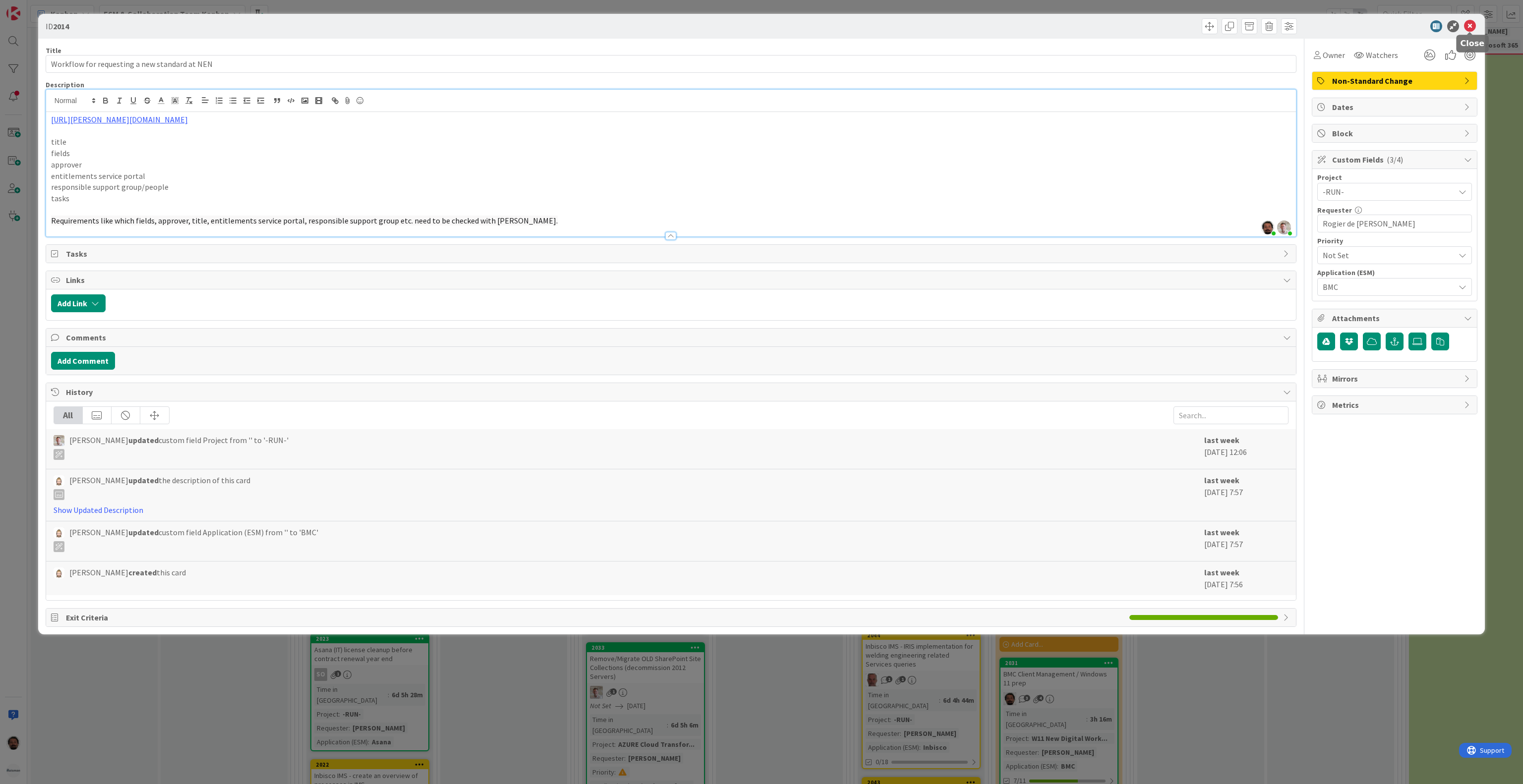
click at [1469, 26] on icon at bounding box center [1470, 26] width 12 height 12
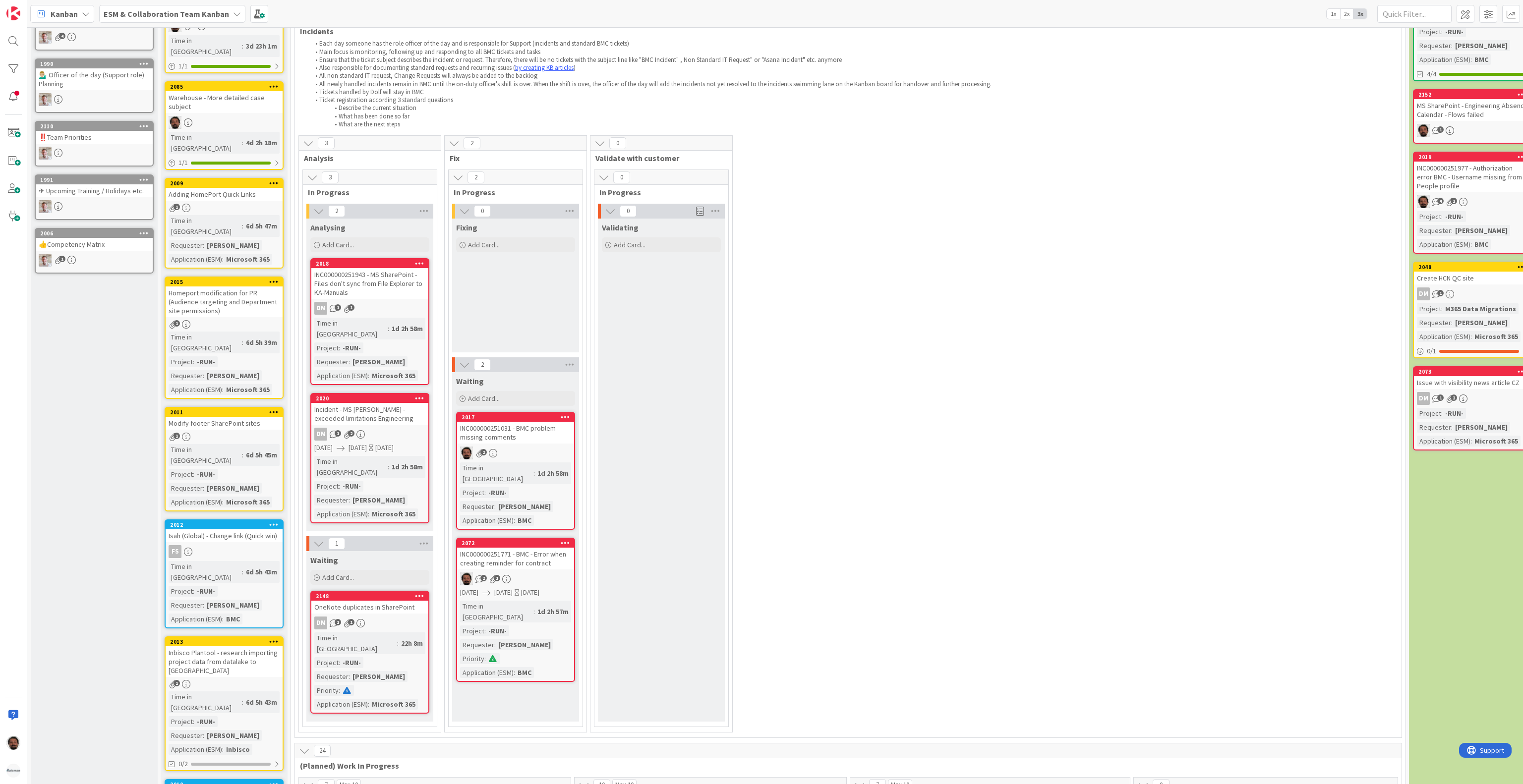
scroll to position [99, 0]
click at [6, 72] on div at bounding box center [13, 69] width 20 height 20
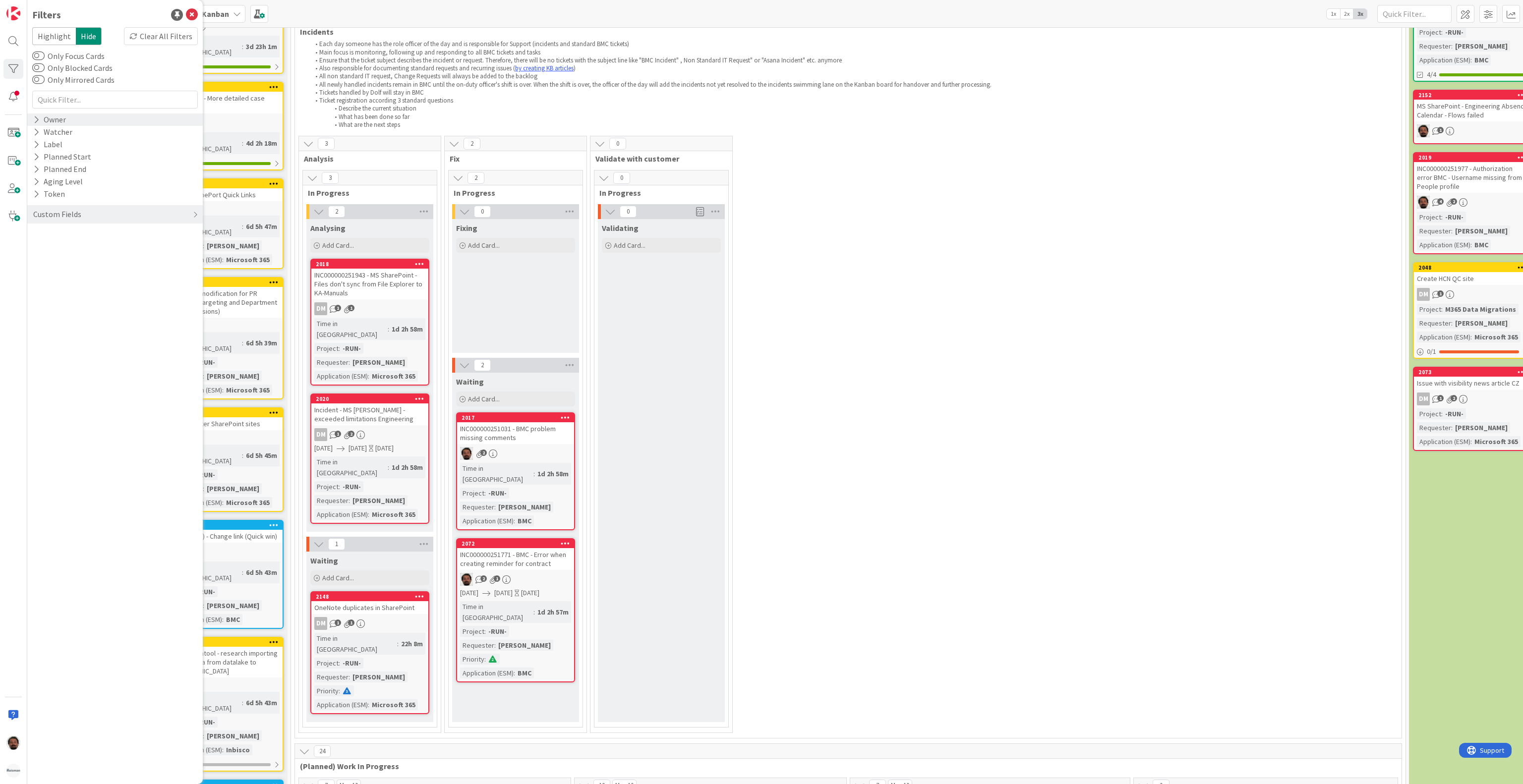
click at [63, 118] on div "Owner" at bounding box center [50, 120] width 35 height 12
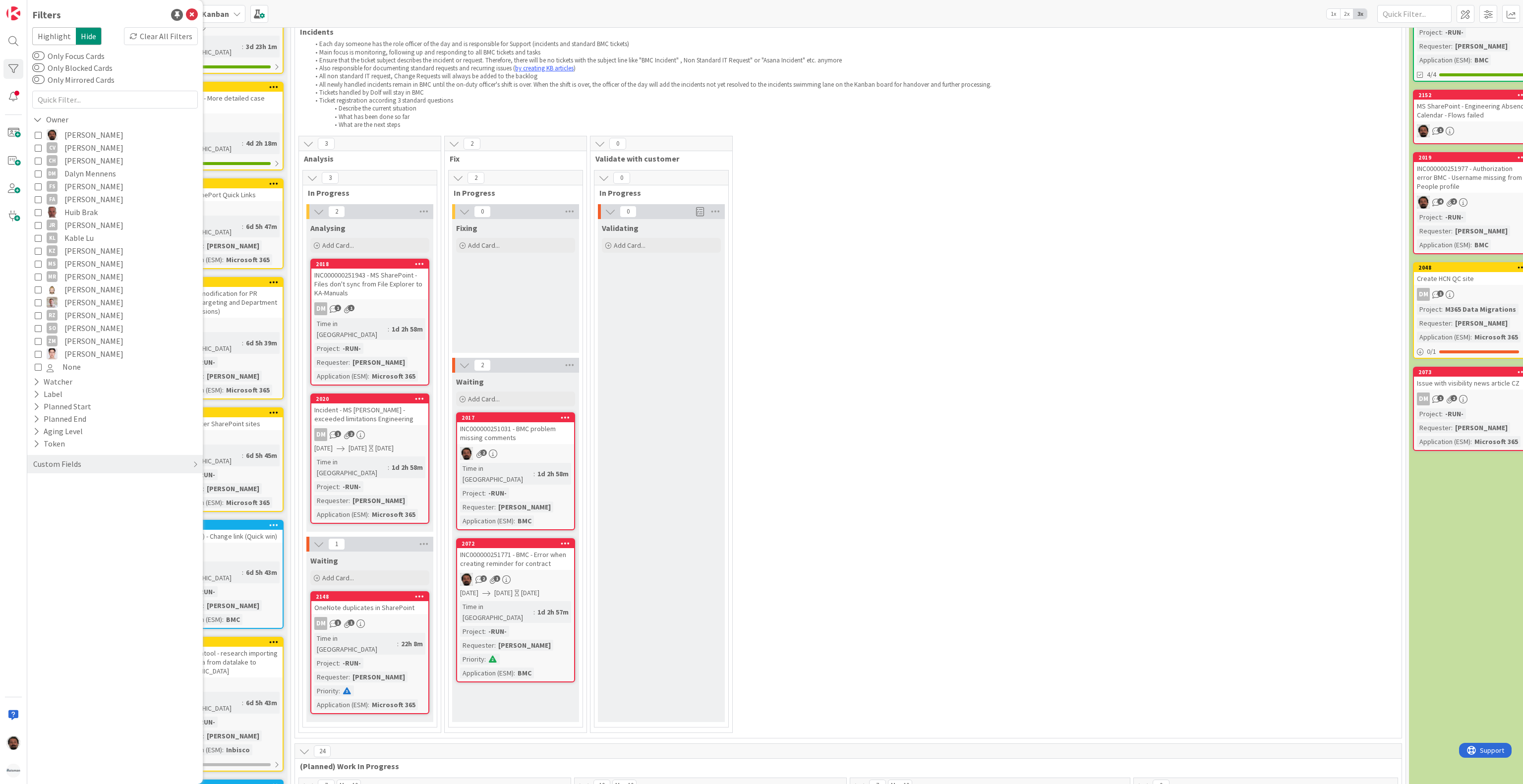
click at [65, 137] on span "Akif Cevik" at bounding box center [94, 135] width 59 height 13
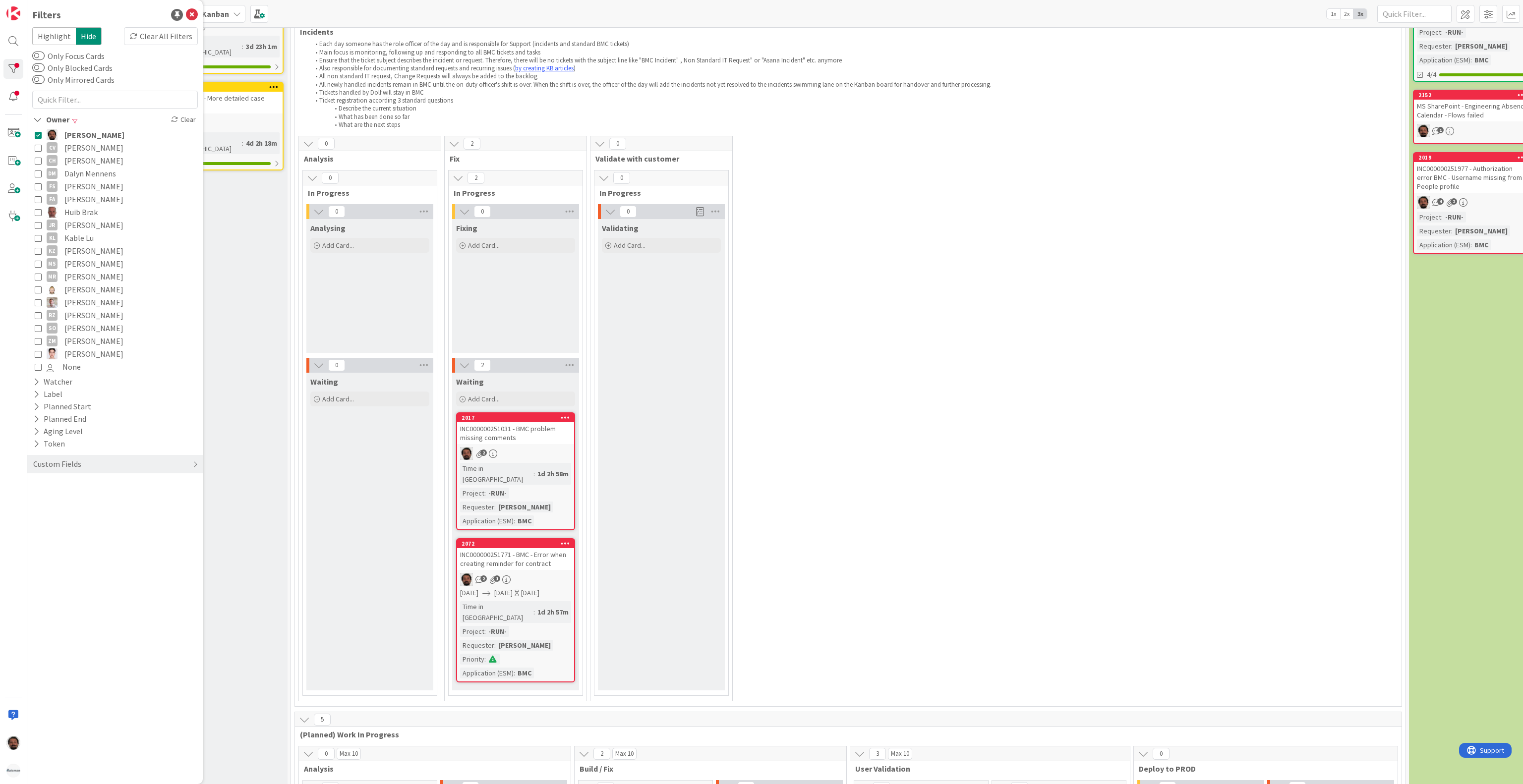
click at [932, 311] on div "0 Analysis 0 In Progress 0 Analysing Add Card... 0 Waiting Add Card... 2 Fix 2 …" at bounding box center [848, 421] width 1103 height 570
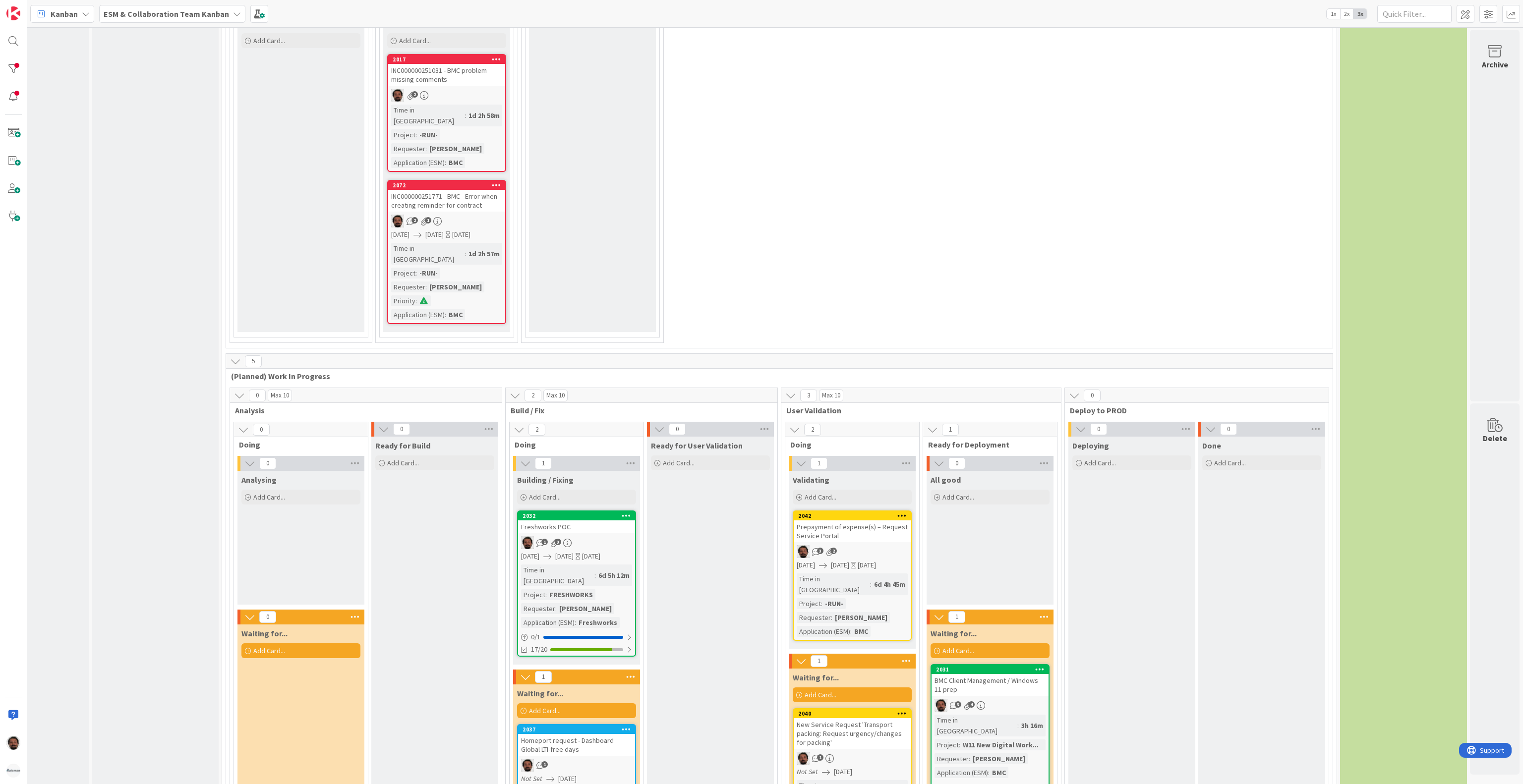
scroll to position [536, 89]
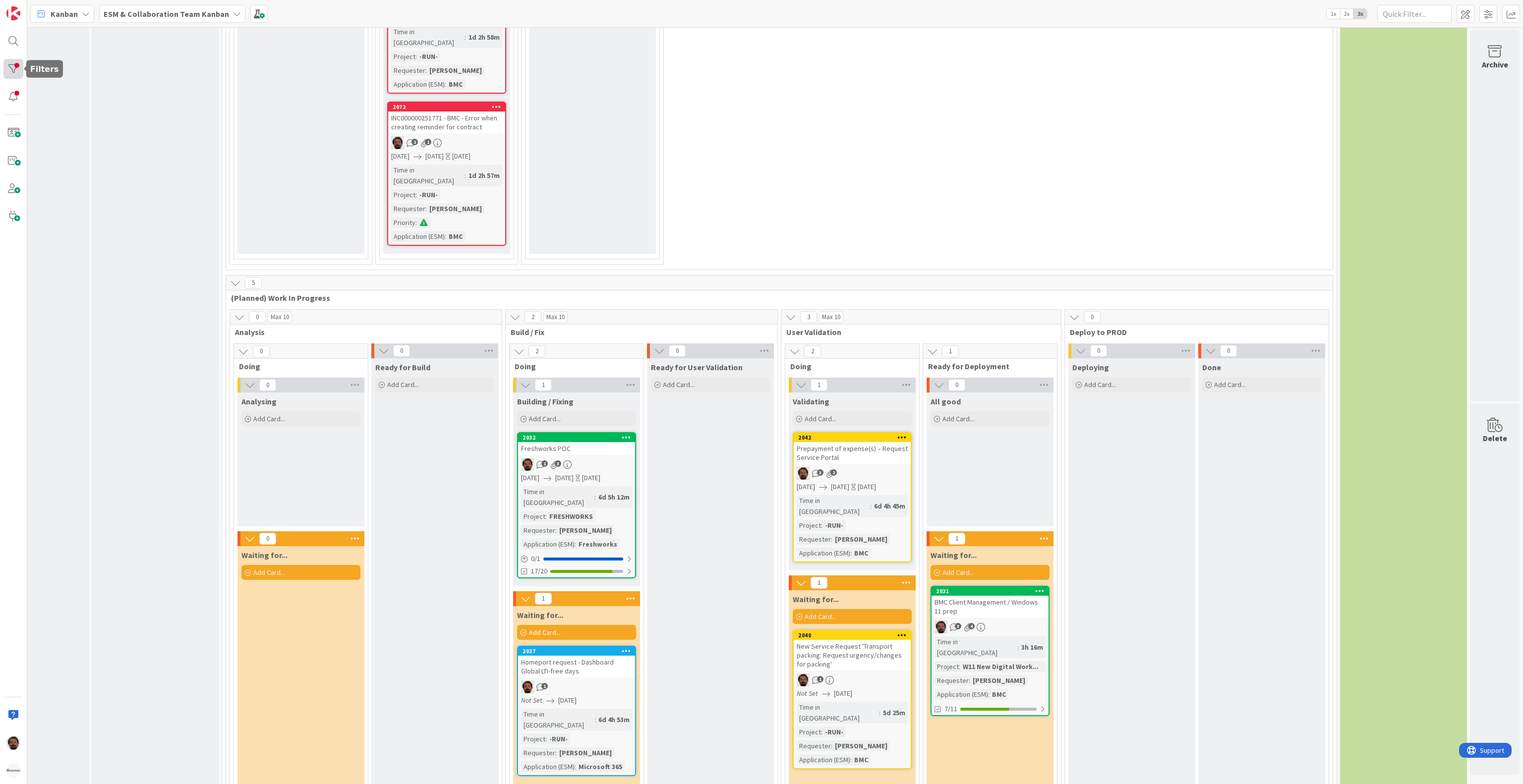
click at [19, 69] on div at bounding box center [13, 69] width 20 height 20
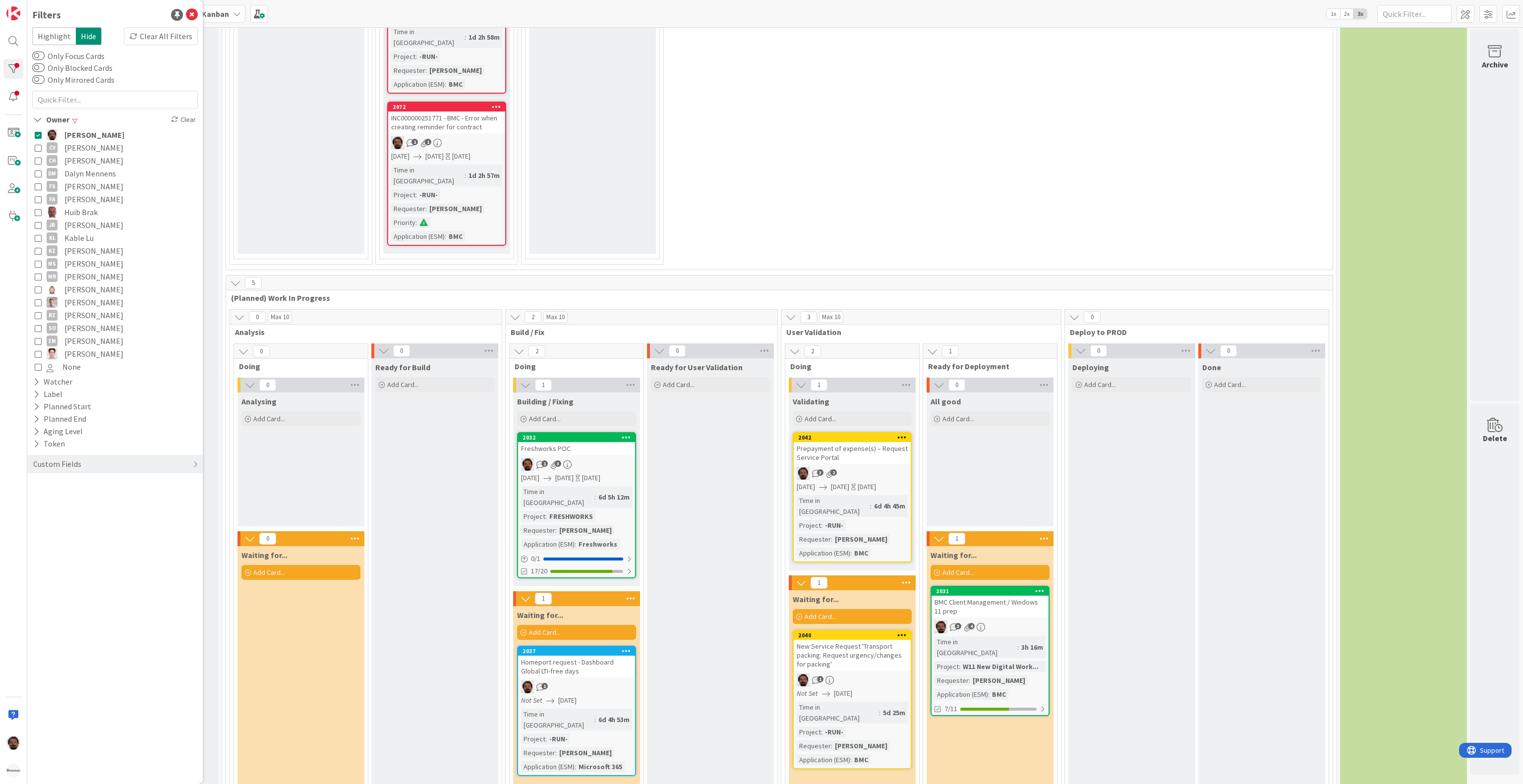
click at [40, 134] on icon at bounding box center [38, 135] width 7 height 7
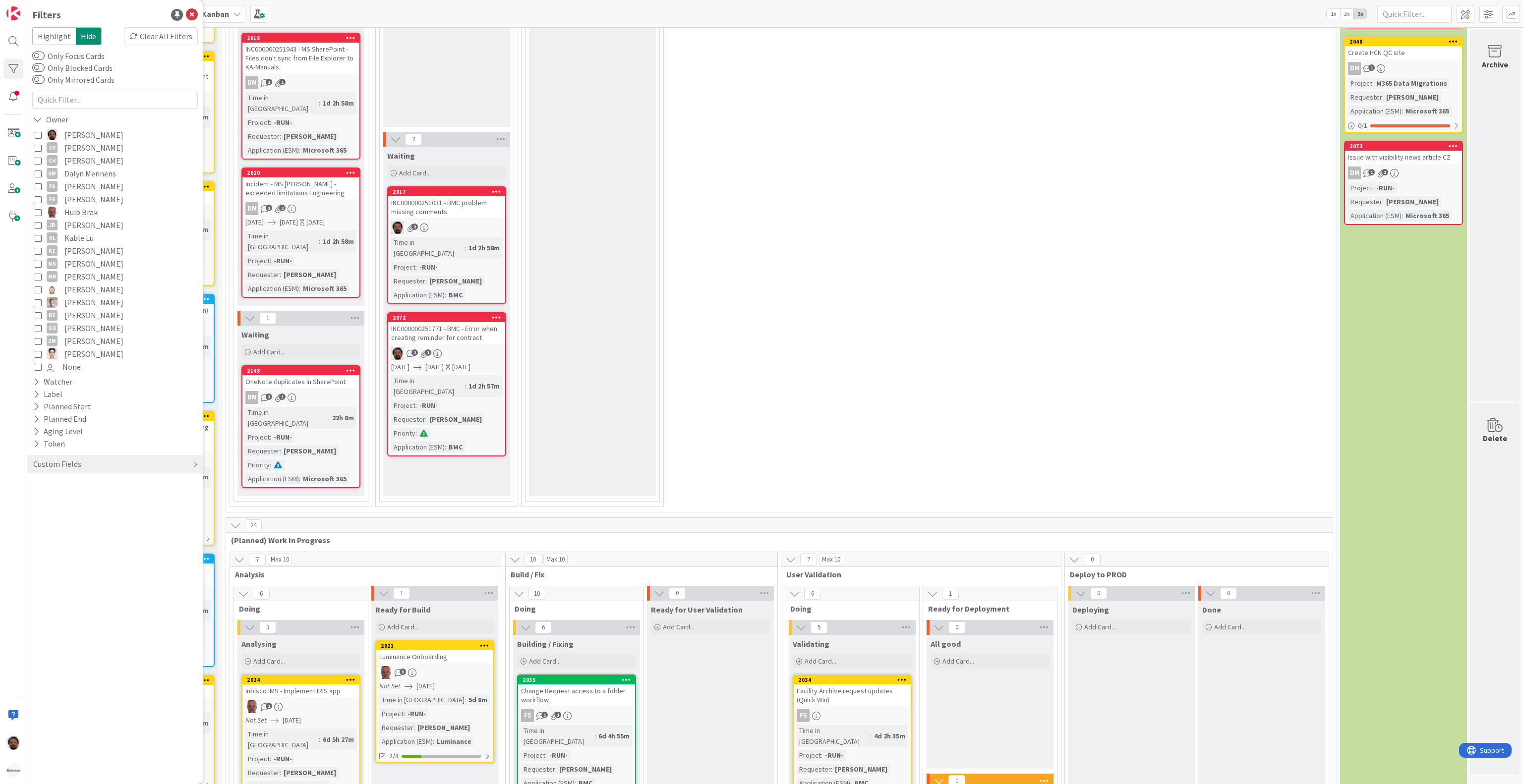
scroll to position [0, 89]
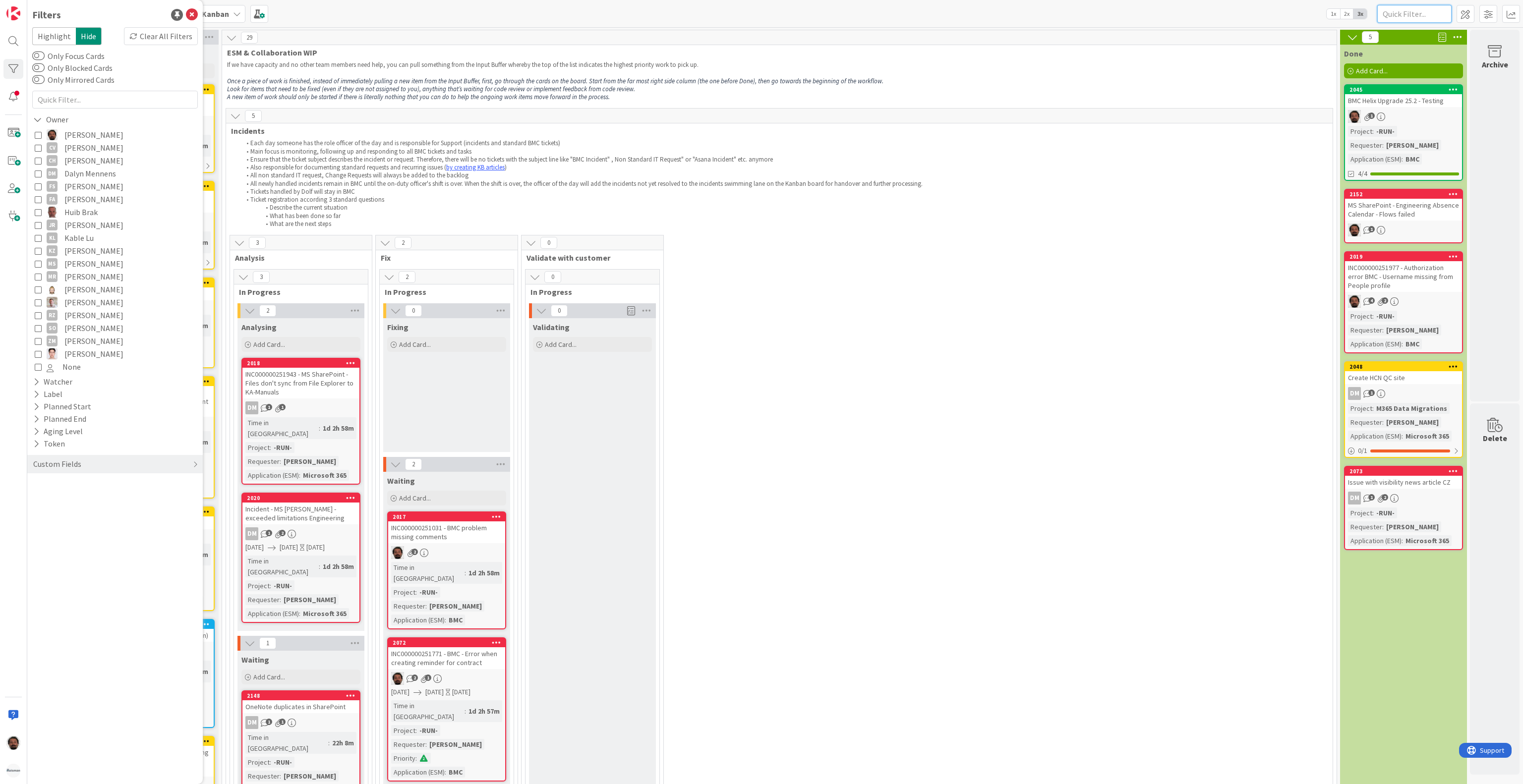
click at [1387, 18] on input "text" at bounding box center [1415, 13] width 74 height 18
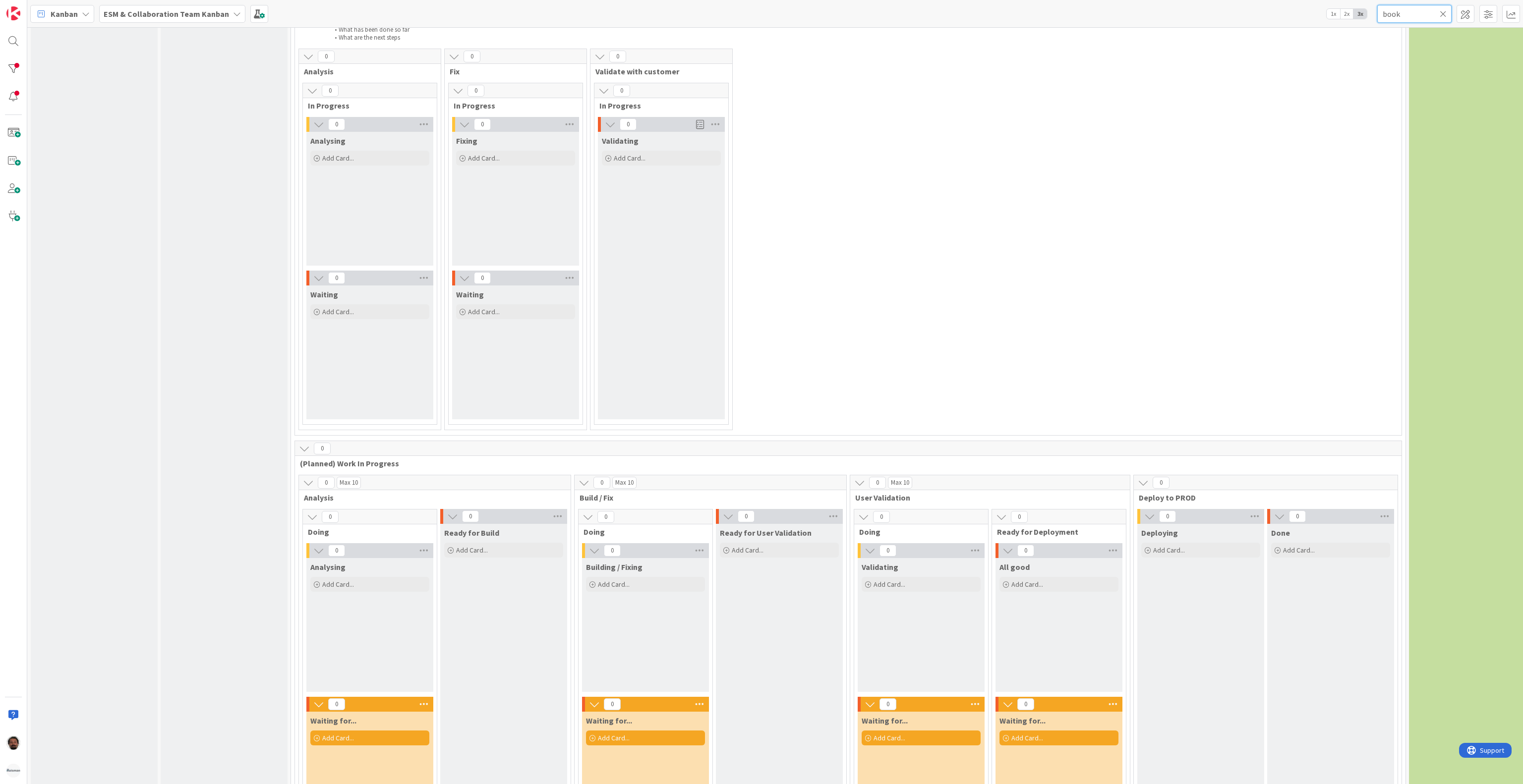
scroll to position [294, 0]
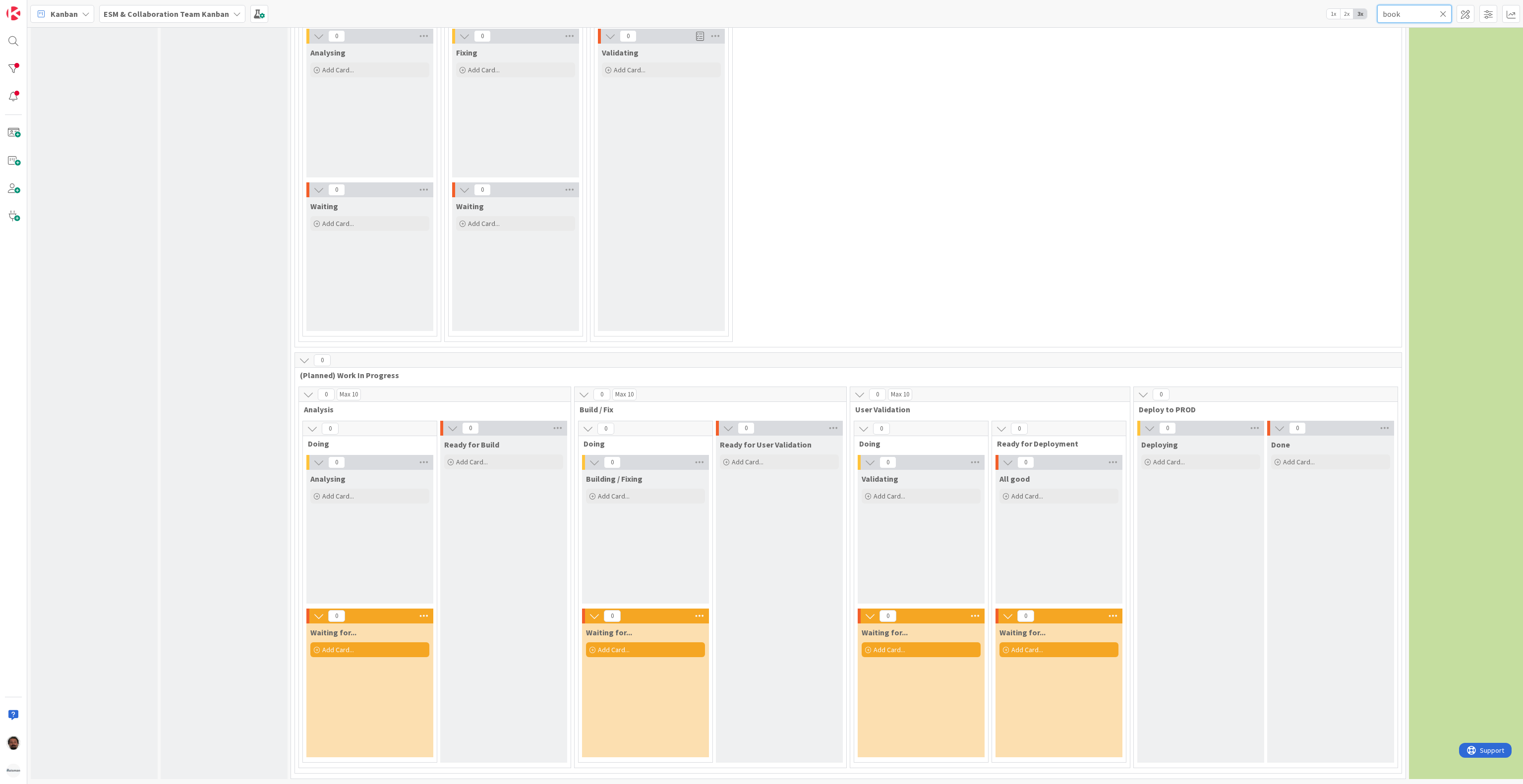
type input "book"
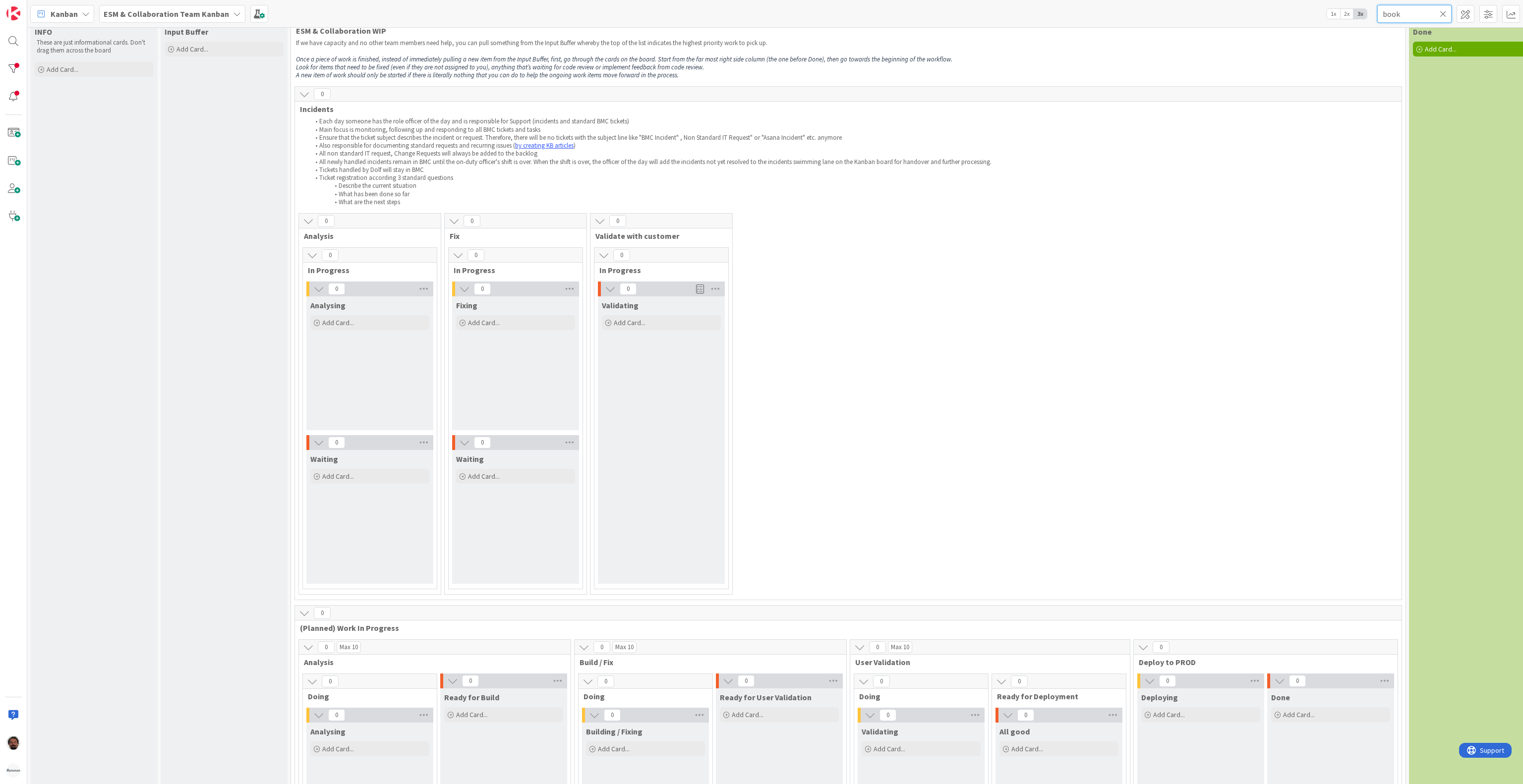
scroll to position [0, 0]
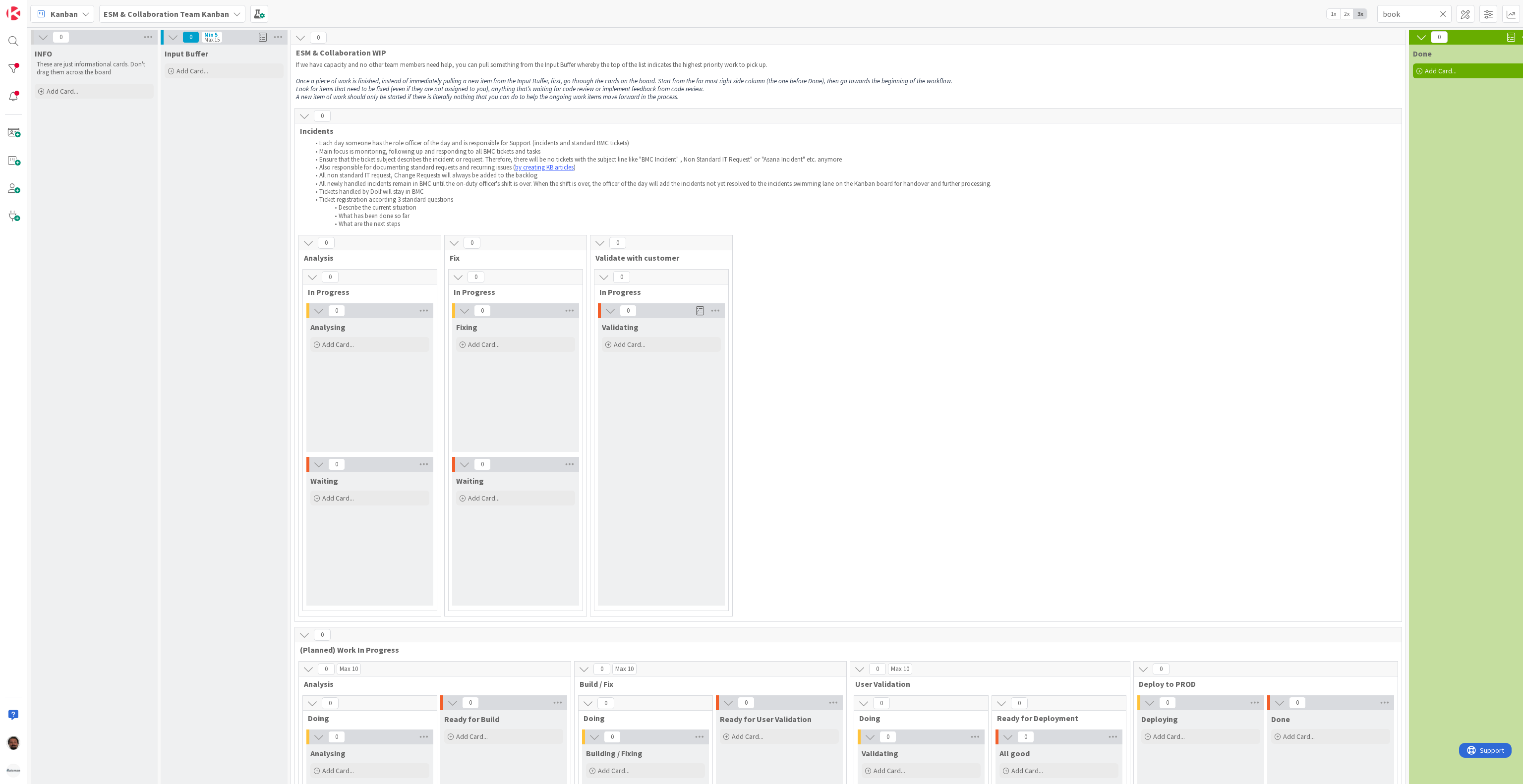
click at [203, 9] on b "ESM & Collaboration Team Kanban" at bounding box center [166, 13] width 125 height 10
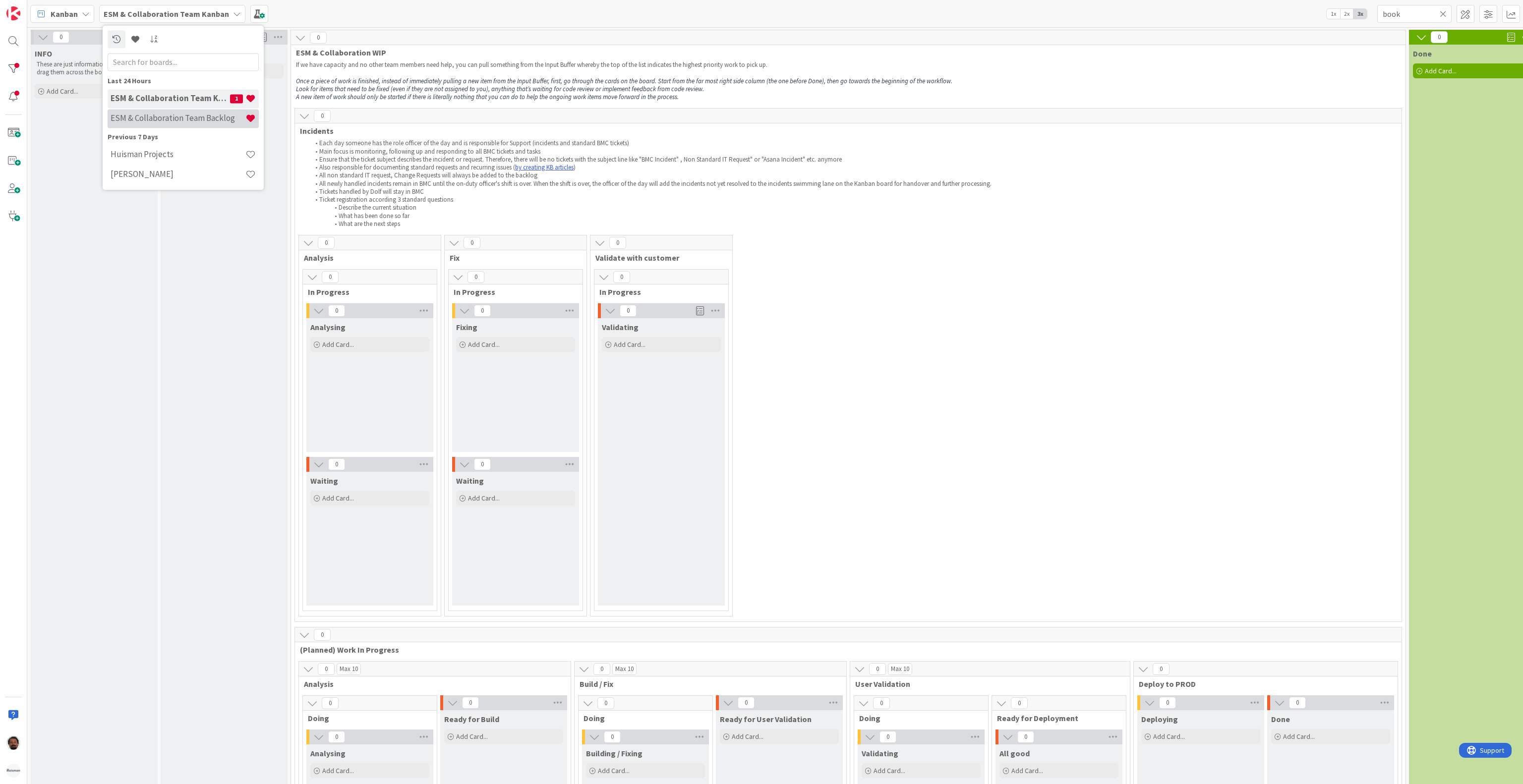
click at [166, 119] on h4 "ESM & Collaboration Team Backlog" at bounding box center [178, 119] width 135 height 10
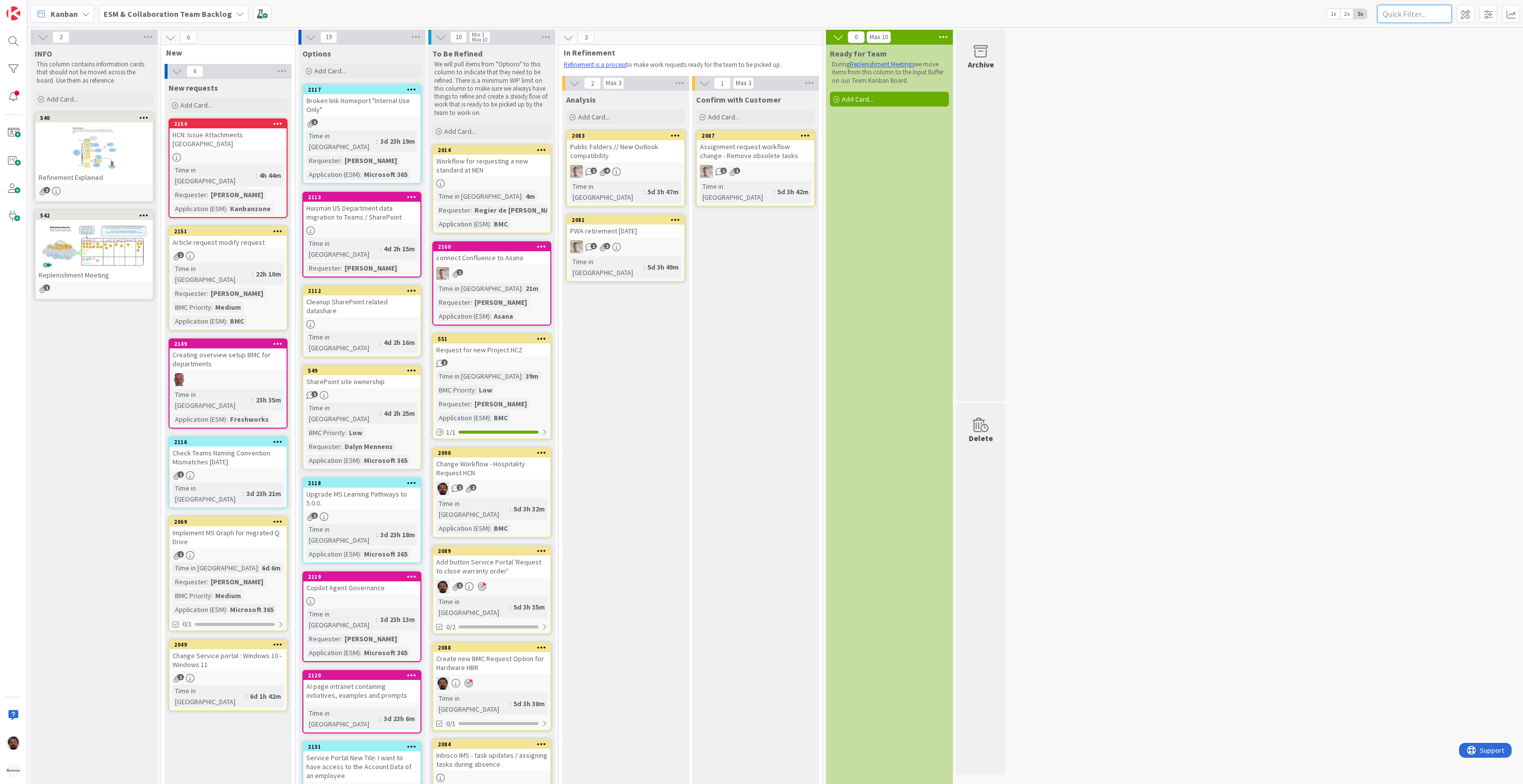
click at [1411, 16] on input "text" at bounding box center [1415, 13] width 74 height 18
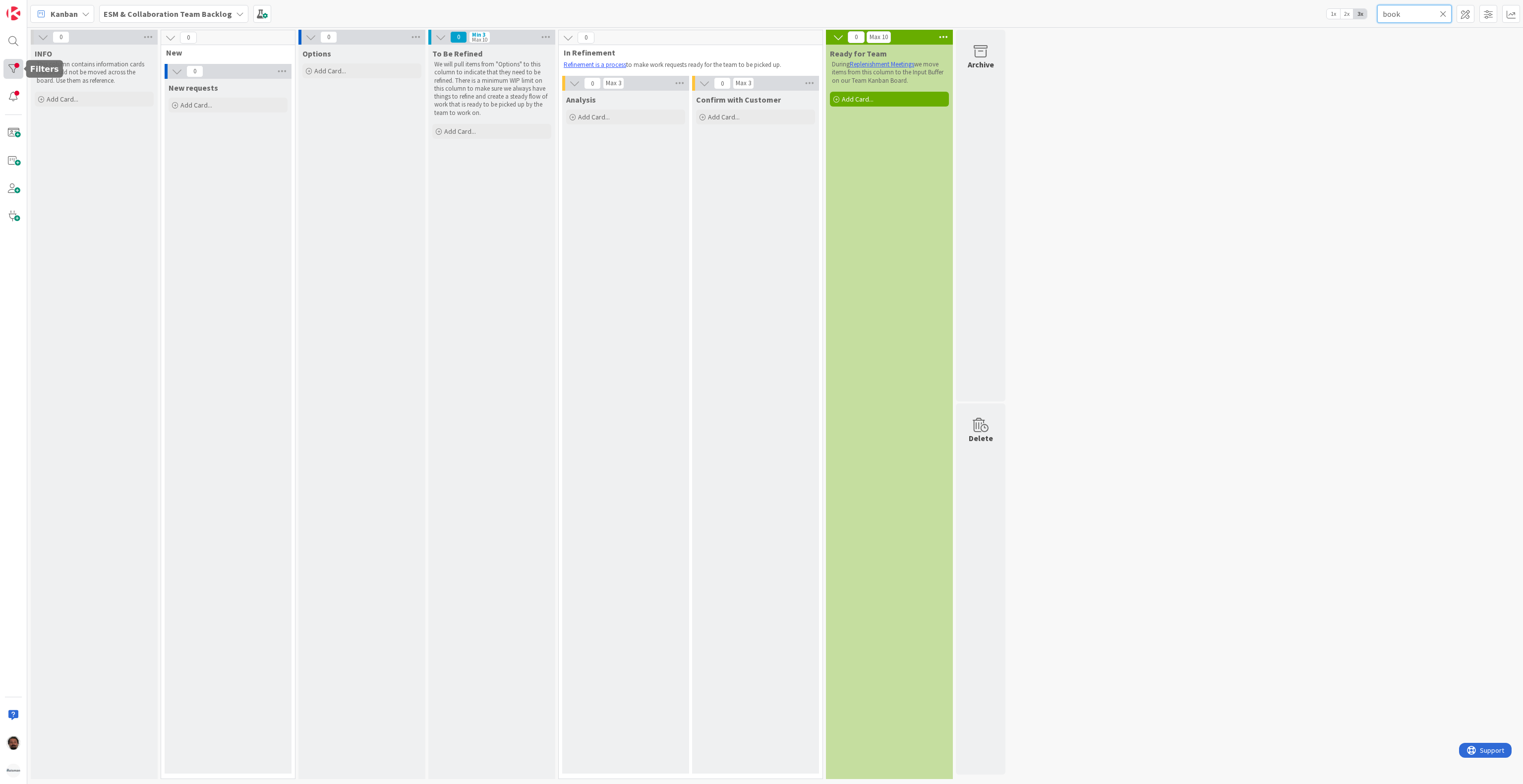
type input "book"
click at [10, 65] on div at bounding box center [13, 69] width 20 height 20
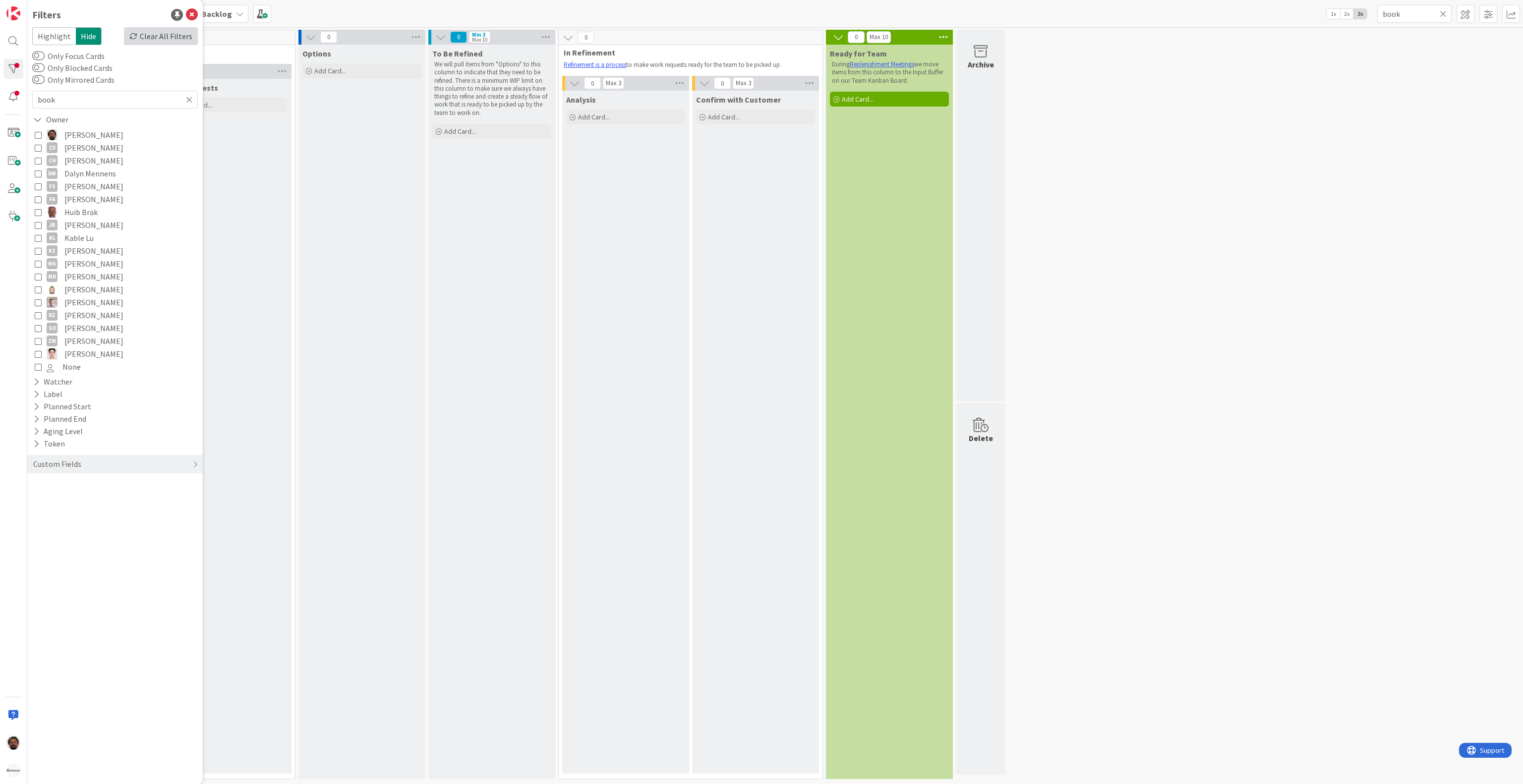
click at [172, 32] on div "Clear All Filters" at bounding box center [161, 36] width 74 height 18
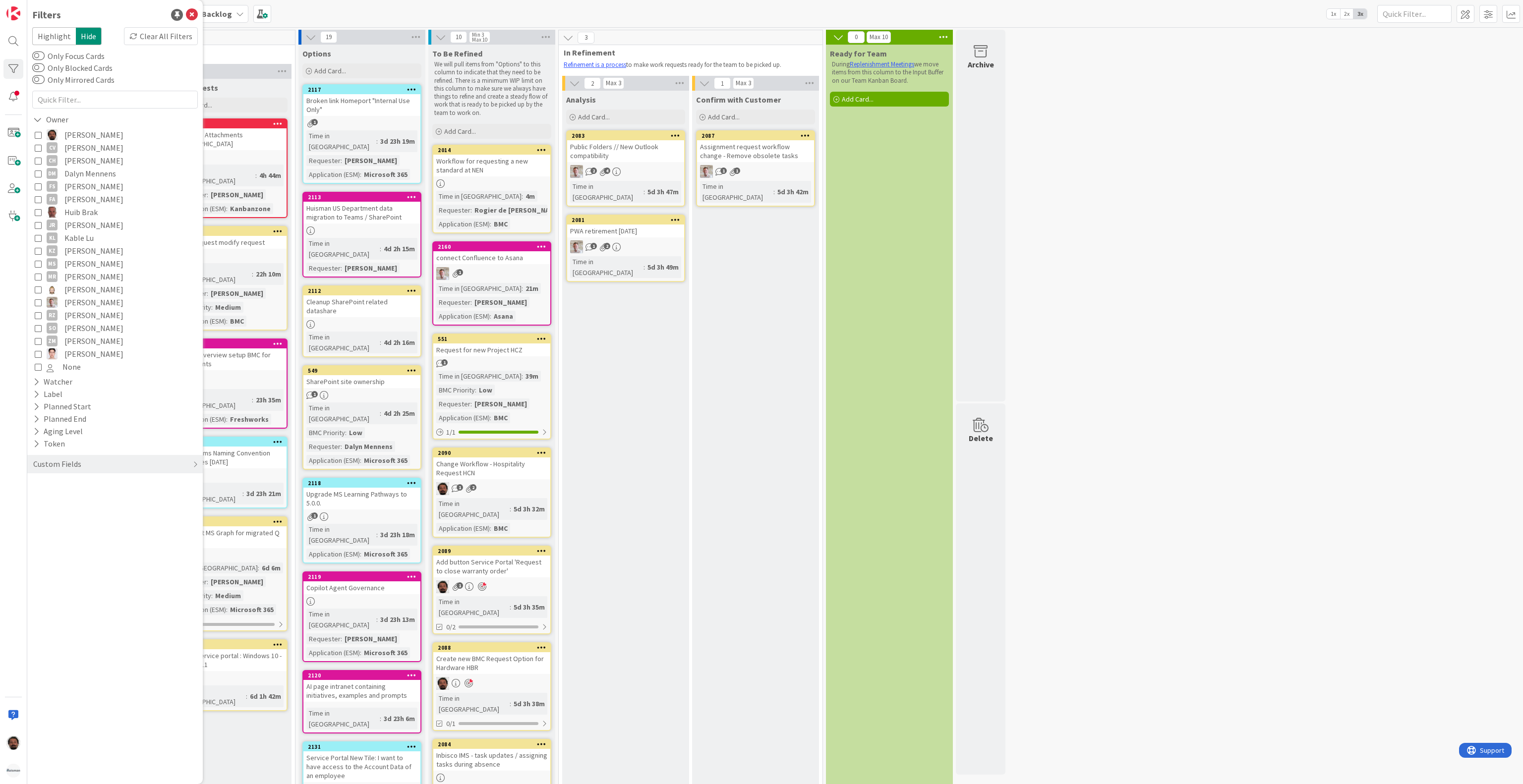
click at [1122, 226] on div "2 INFO This column contains information cards that should not be moved across t…" at bounding box center [775, 610] width 1492 height 1162
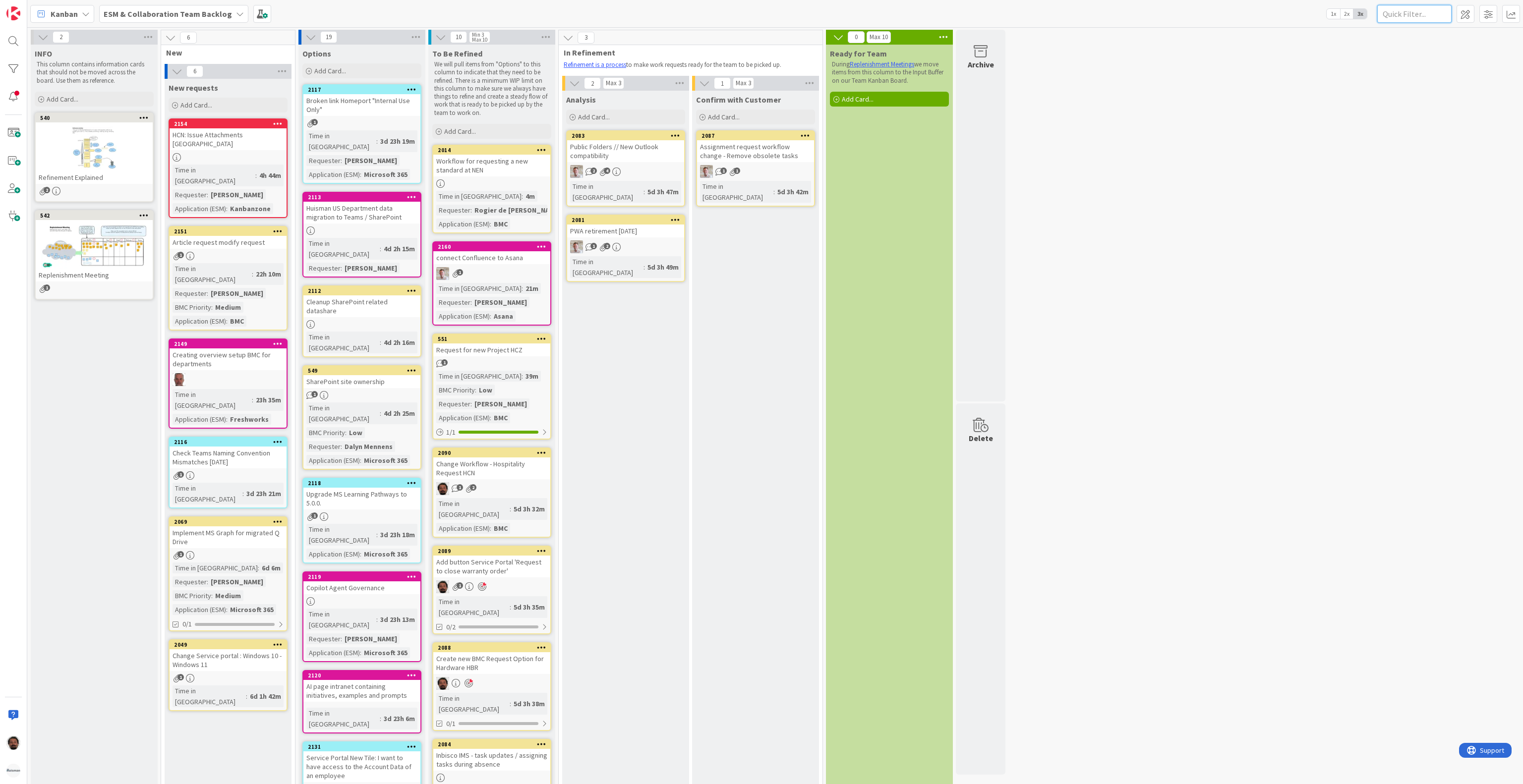
click at [1400, 14] on input "text" at bounding box center [1415, 13] width 74 height 18
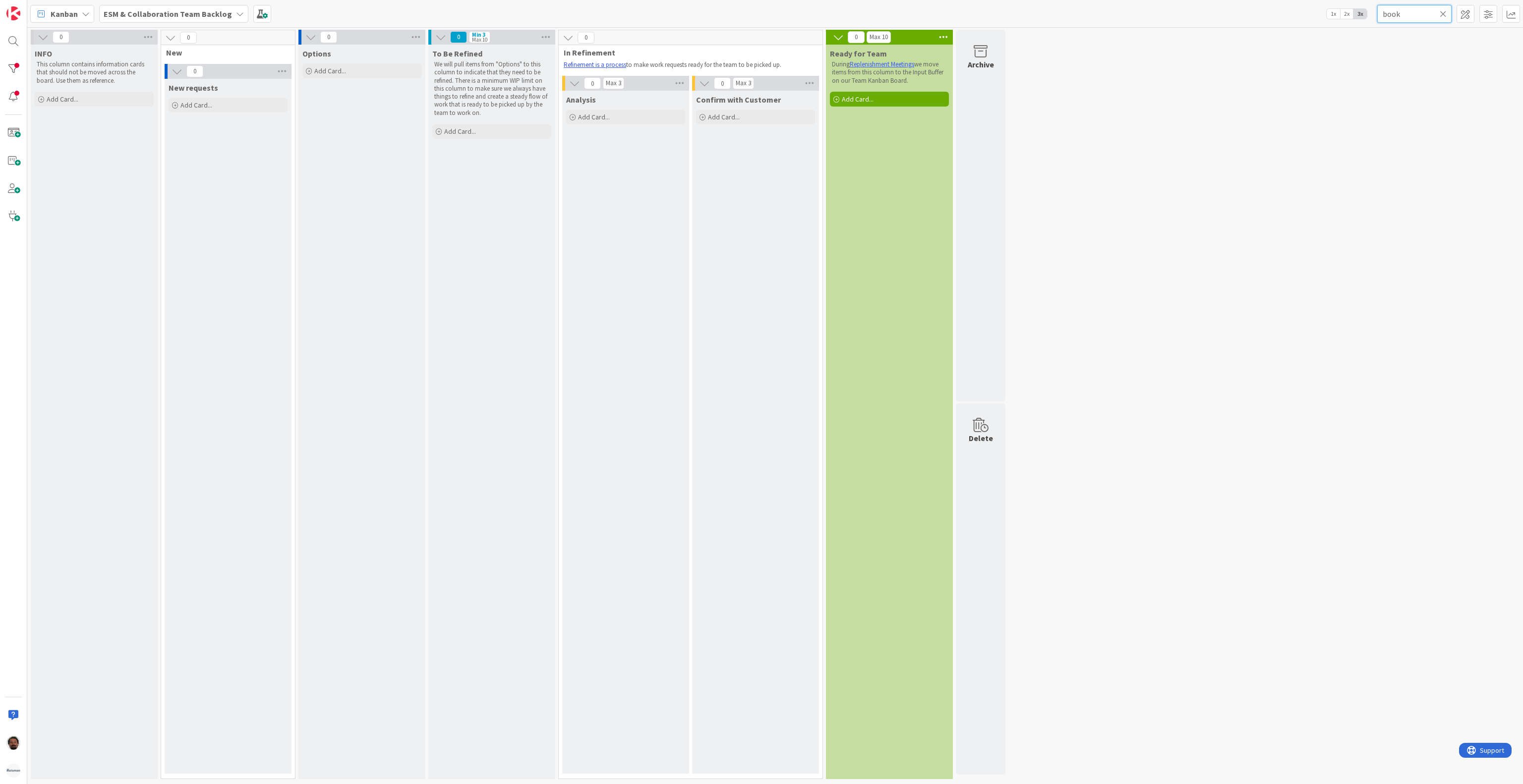
type input "book"
click at [207, 6] on div "ESM & Collaboration Team Backlog" at bounding box center [174, 13] width 150 height 18
click at [193, 127] on div "ESM & Collaboration Team Kanban 1" at bounding box center [183, 119] width 151 height 19
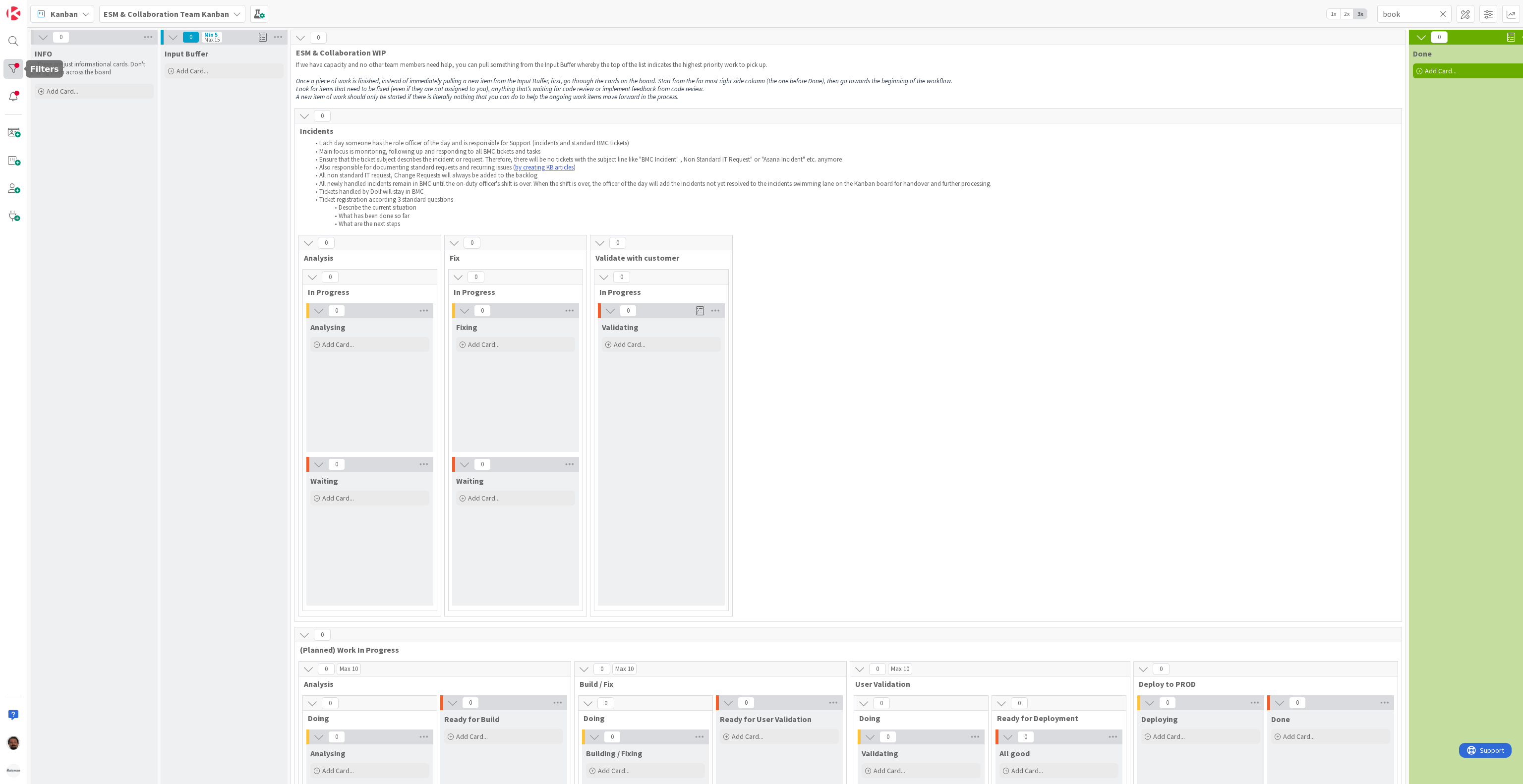
click at [13, 67] on div at bounding box center [13, 69] width 20 height 20
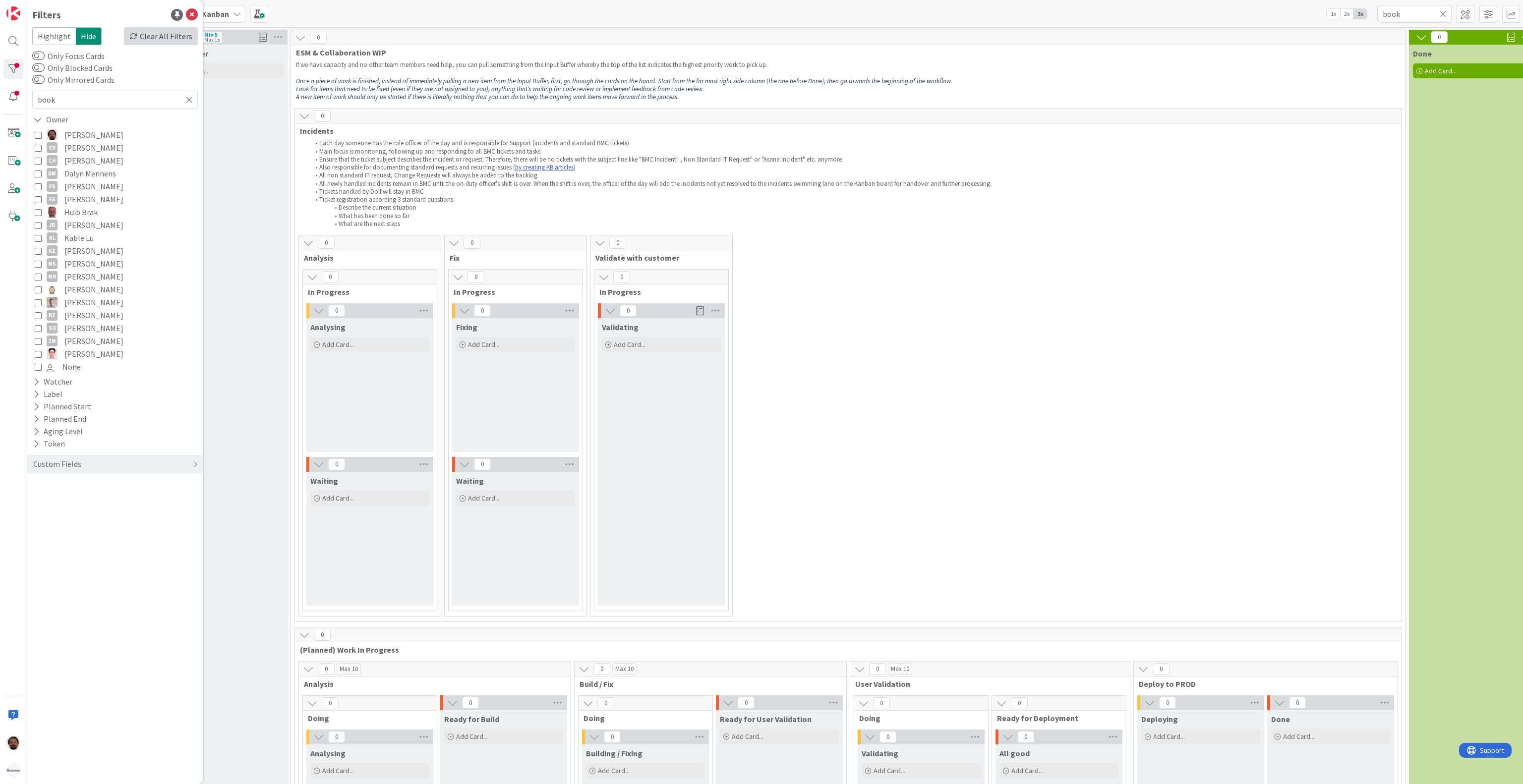
click at [160, 38] on div "Clear All Filters" at bounding box center [161, 36] width 74 height 18
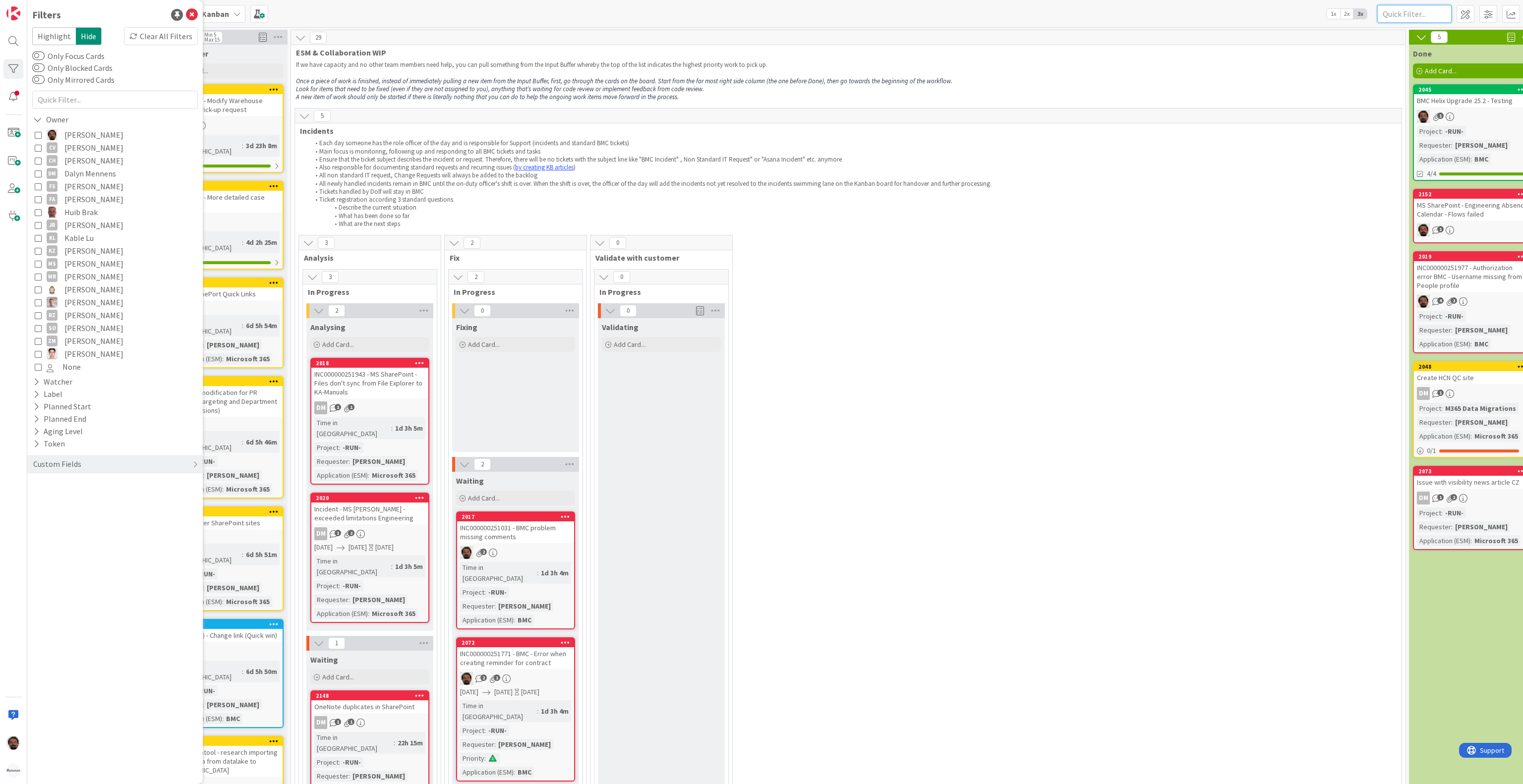
click at [1415, 11] on input "text" at bounding box center [1415, 13] width 74 height 18
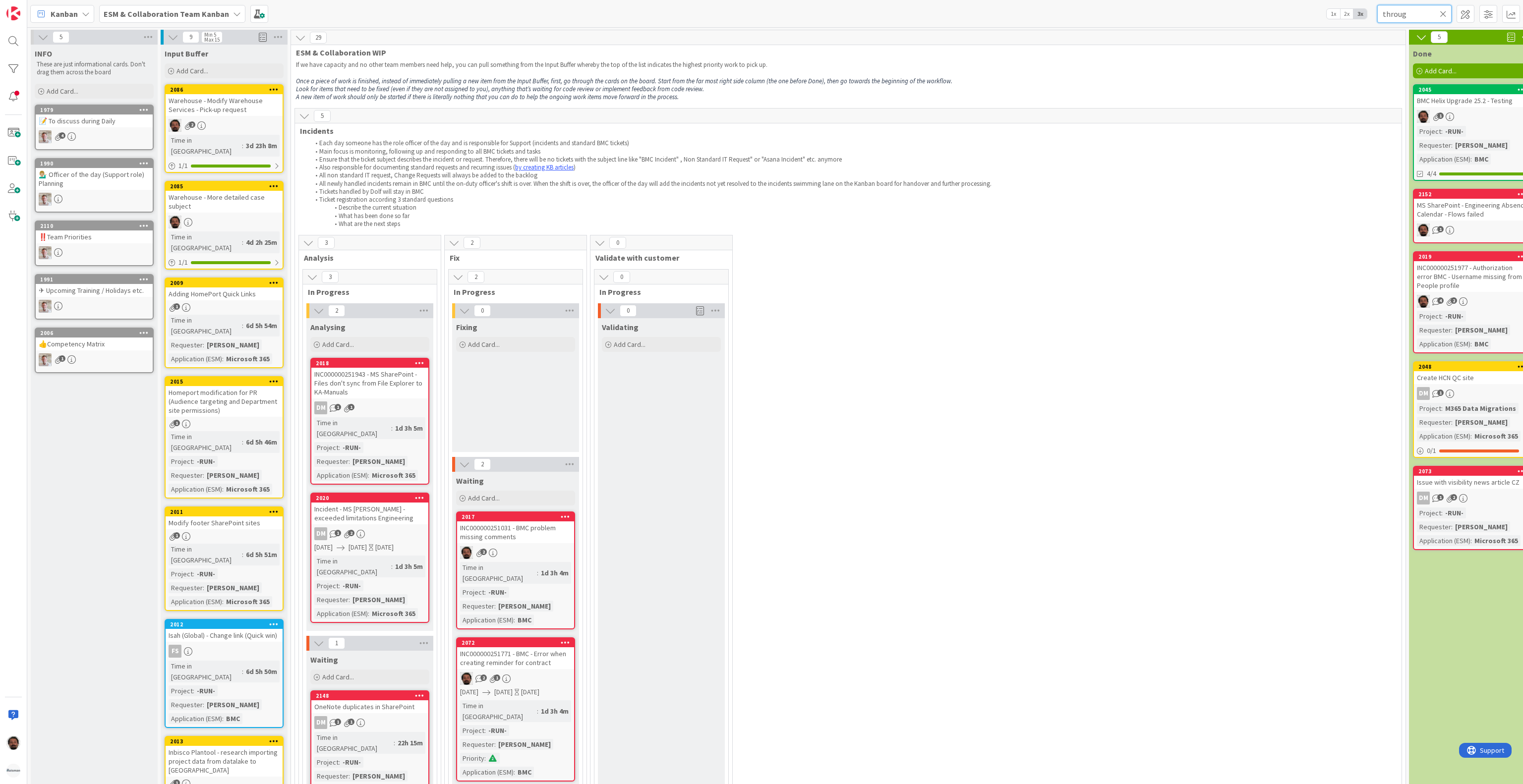
type input "through"
click at [1420, 6] on input "text" at bounding box center [1415, 13] width 74 height 18
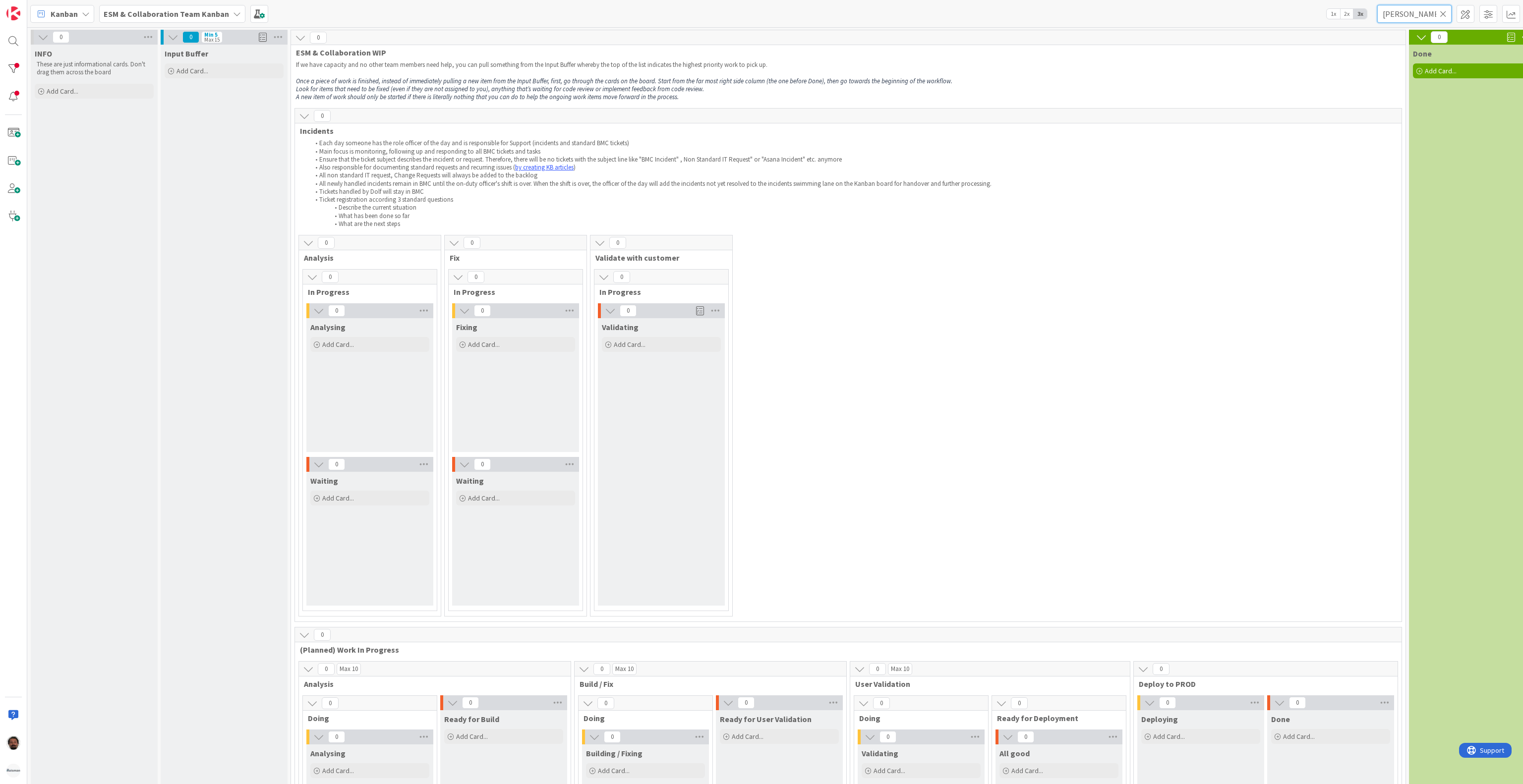
scroll to position [294, 0]
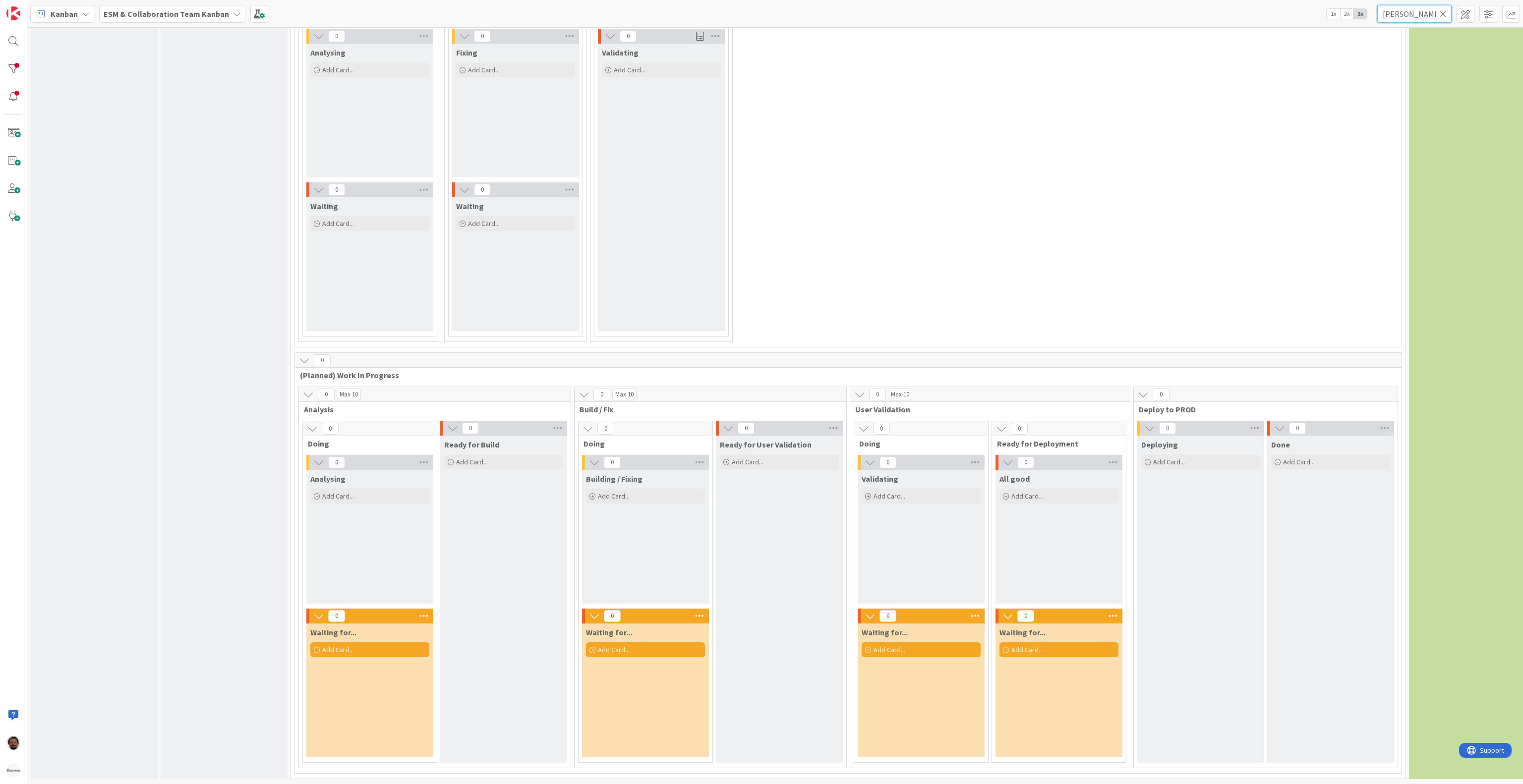
type input "sprong"
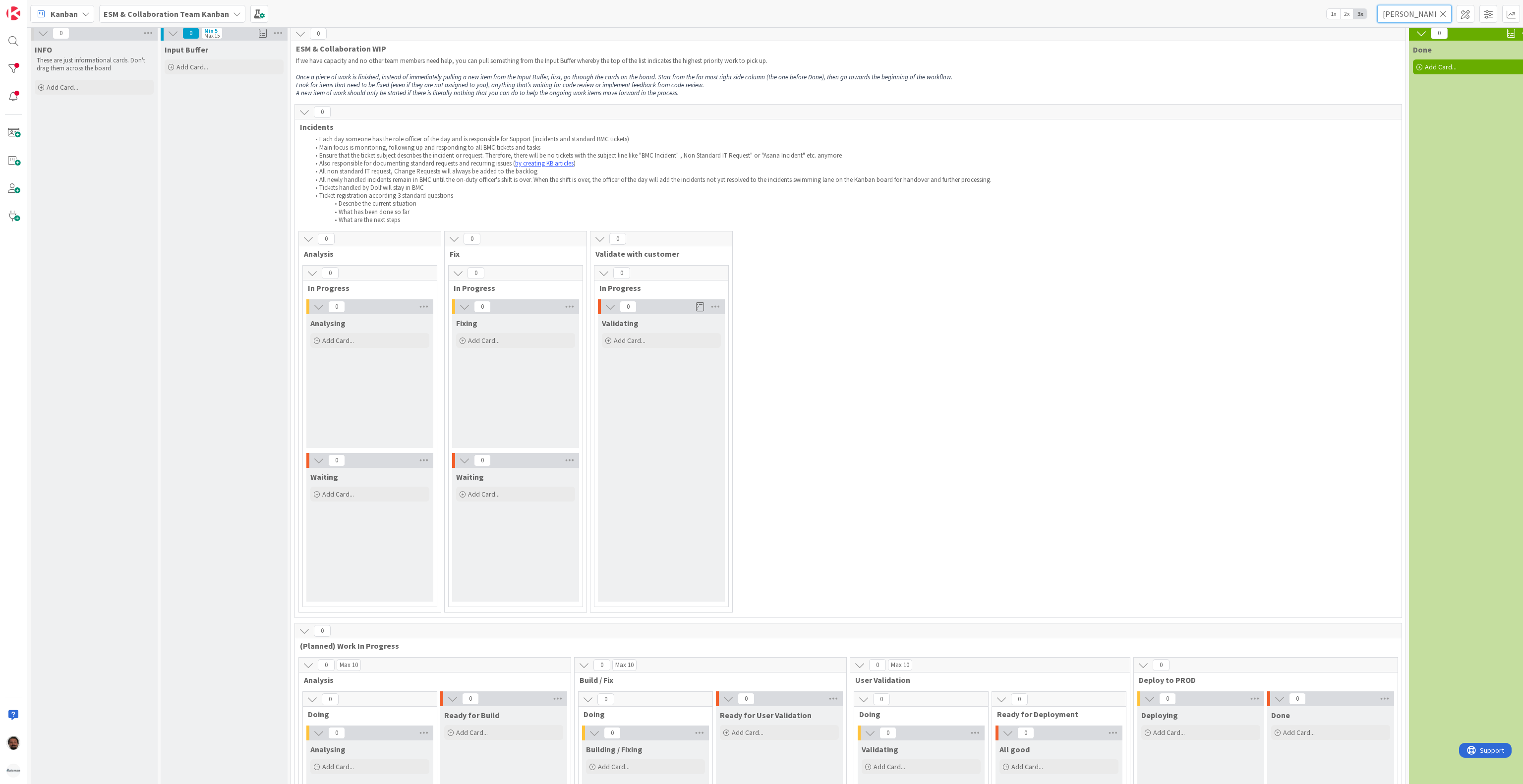
scroll to position [0, 0]
click at [1447, 15] on input "sprong" at bounding box center [1415, 13] width 74 height 18
click at [1444, 13] on icon at bounding box center [1443, 13] width 7 height 9
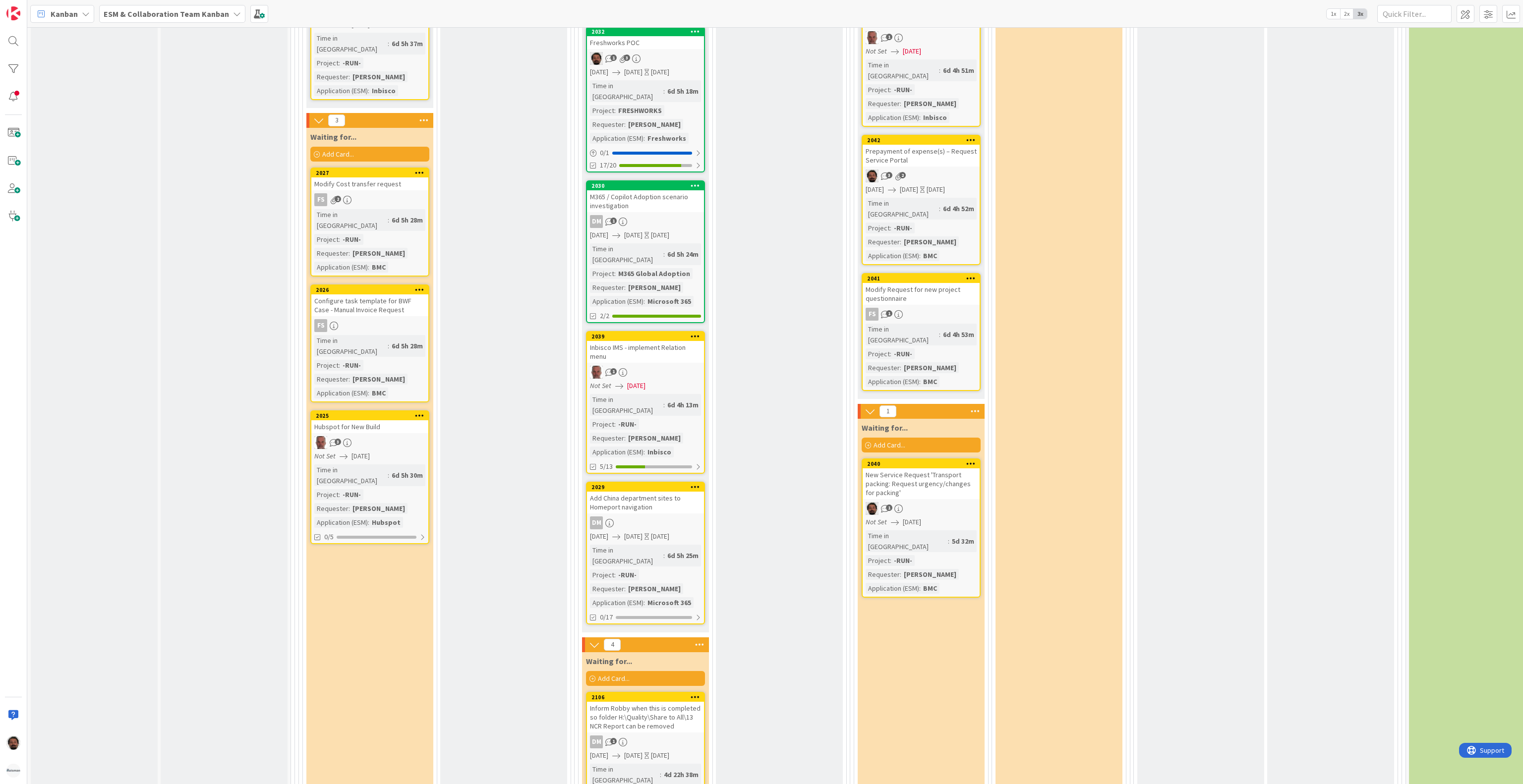
scroll to position [1289, 0]
